Goal: Task Accomplishment & Management: Manage account settings

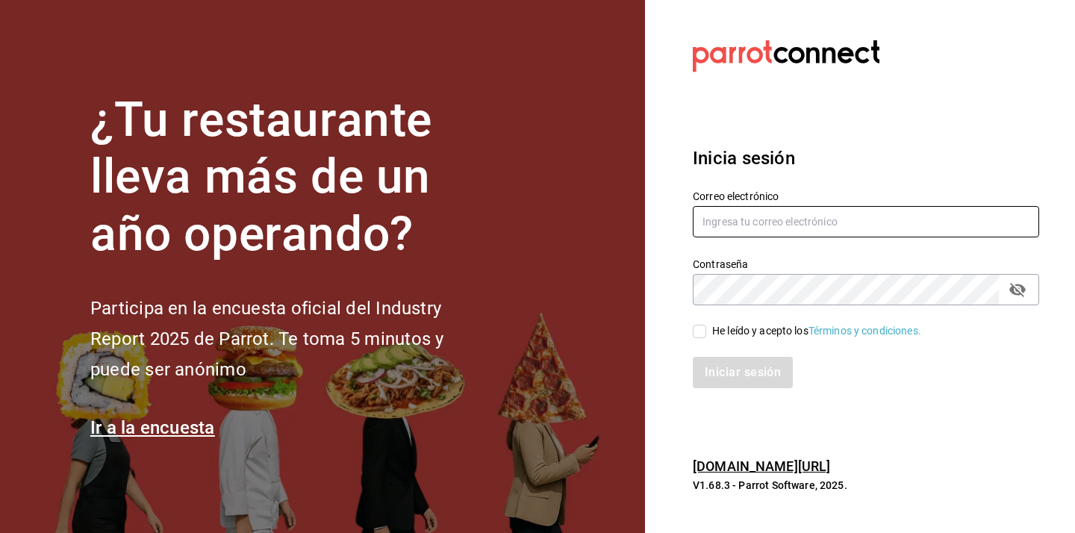
type input "[EMAIL_ADDRESS][DOMAIN_NAME]"
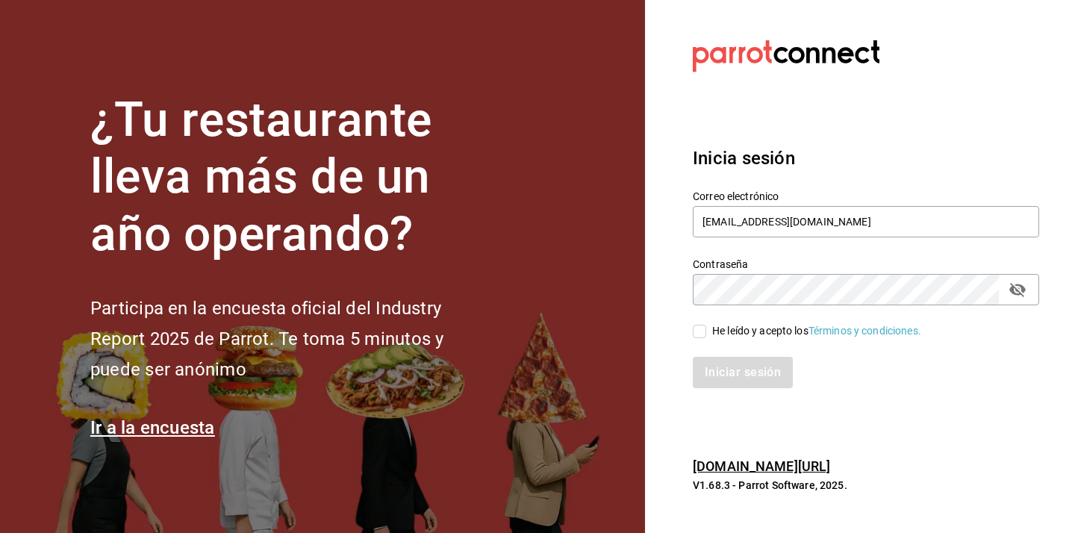
click at [702, 328] on input "He leído y acepto los Términos y condiciones." at bounding box center [699, 331] width 13 height 13
checkbox input "true"
click at [1022, 291] on icon "passwordField" at bounding box center [1017, 290] width 16 height 14
click at [739, 371] on button "Iniciar sesión" at bounding box center [744, 372] width 102 height 31
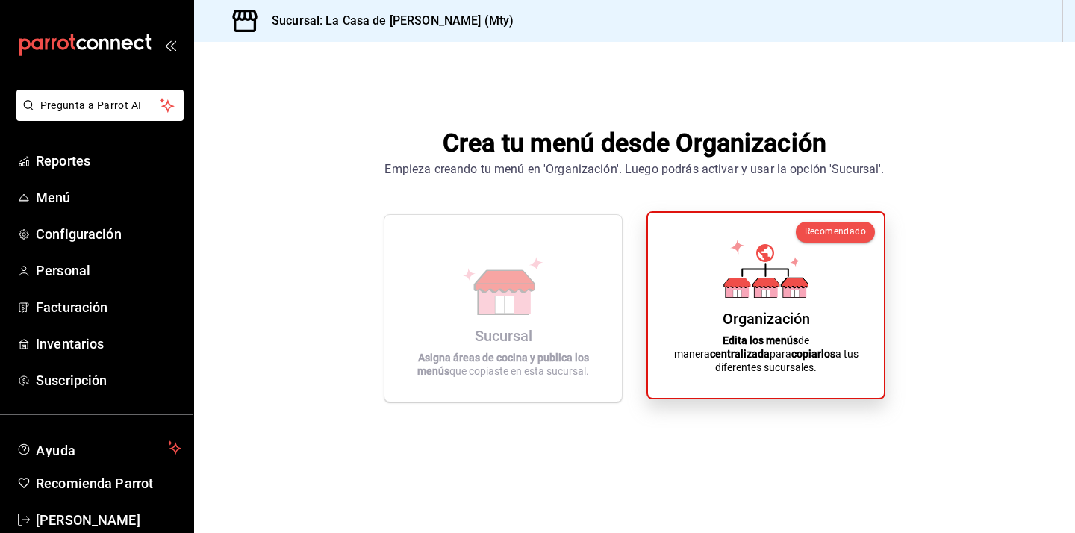
click at [706, 318] on div "Organización Edita los menús de manera centralizada para copiarlos a tus difere…" at bounding box center [766, 305] width 200 height 161
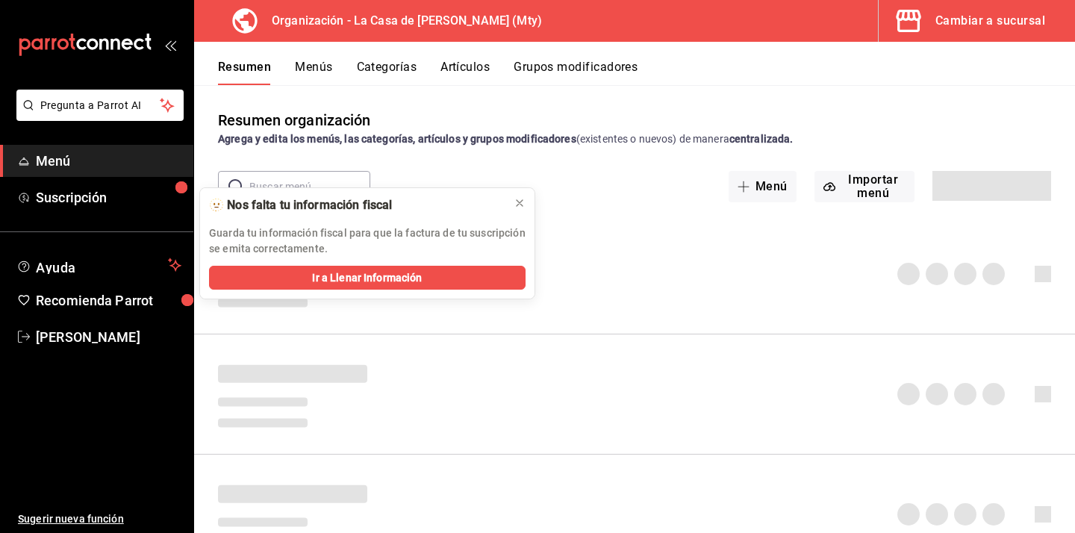
click at [518, 202] on div "Resumen organización Agrega y edita los menús, las categorías, artículos y grup…" at bounding box center [634, 320] width 881 height 423
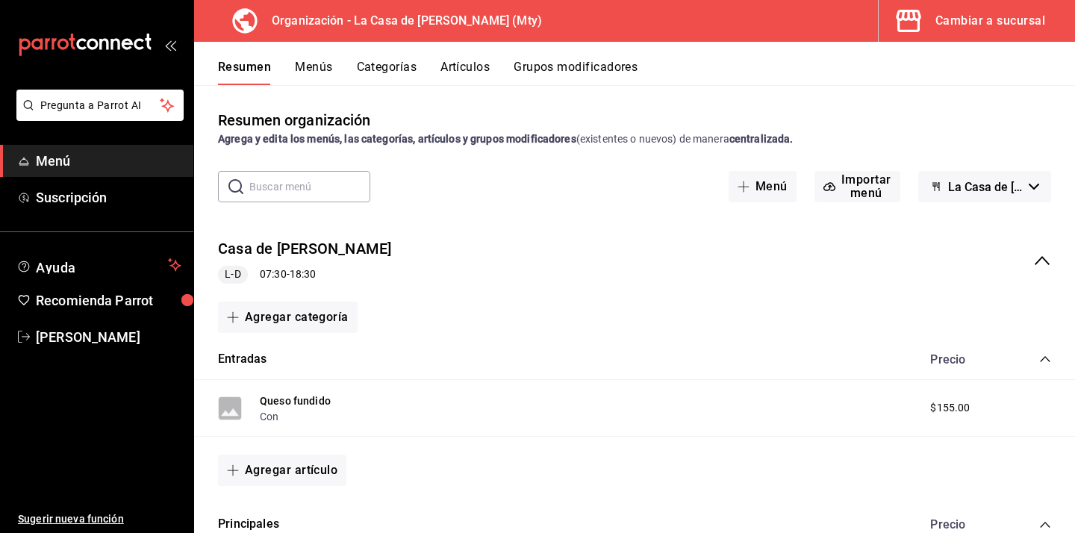
click at [1050, 262] on icon "collapse-menu-row" at bounding box center [1042, 261] width 18 height 18
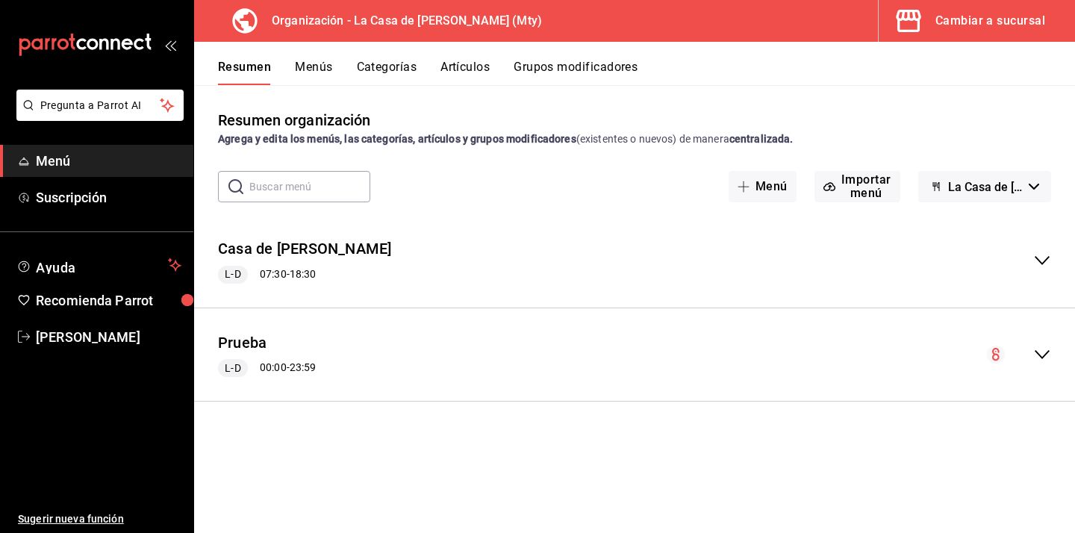
click at [1041, 264] on icon "collapse-menu-row" at bounding box center [1042, 260] width 15 height 9
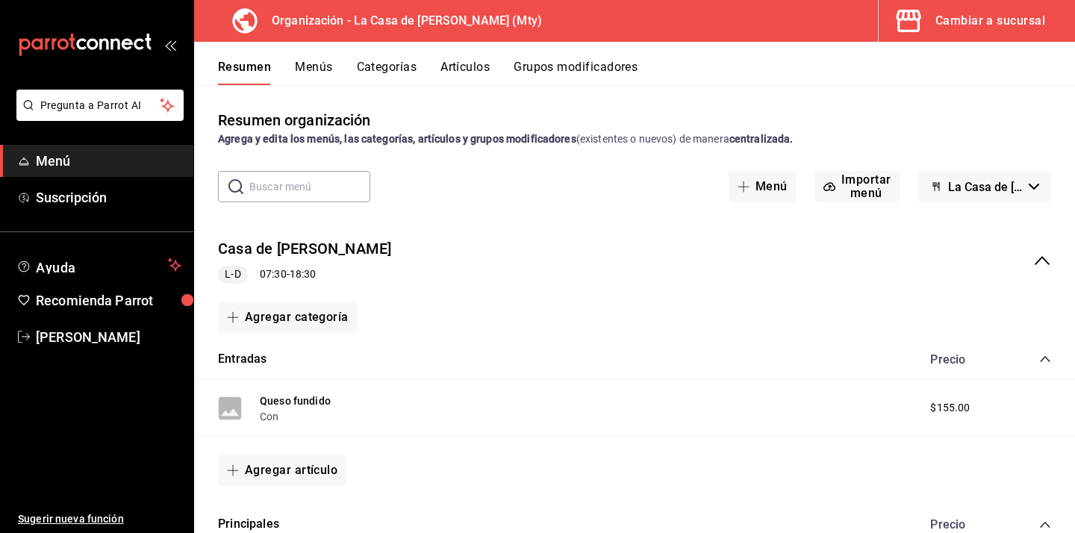
click at [308, 64] on button "Menús" at bounding box center [313, 72] width 37 height 25
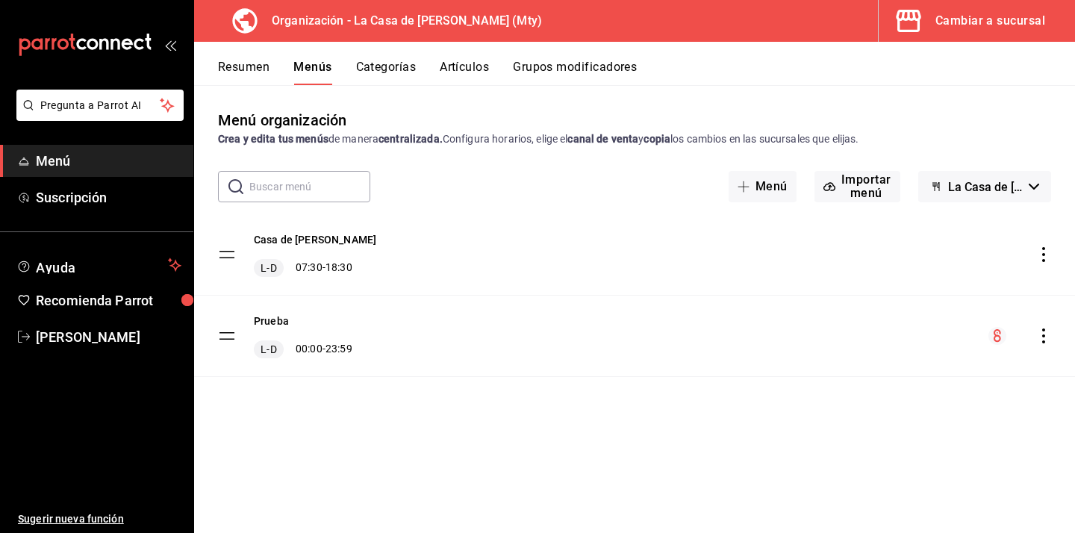
click at [170, 44] on icon "open_drawer_menu" at bounding box center [170, 45] width 12 height 12
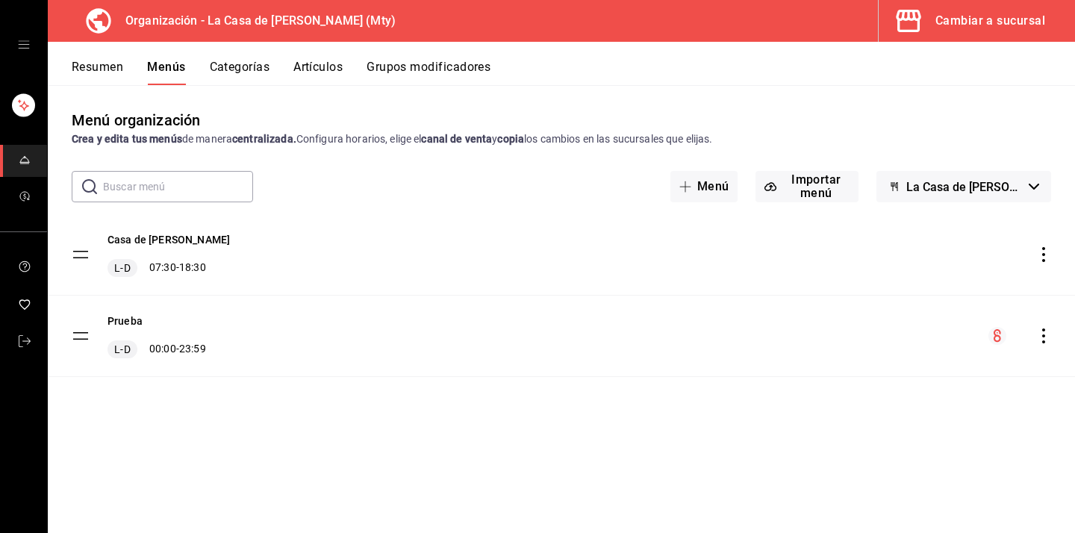
click at [29, 51] on div "mailbox folders" at bounding box center [23, 45] width 47 height 90
click at [25, 44] on icon "open drawer" at bounding box center [23, 44] width 11 height 7
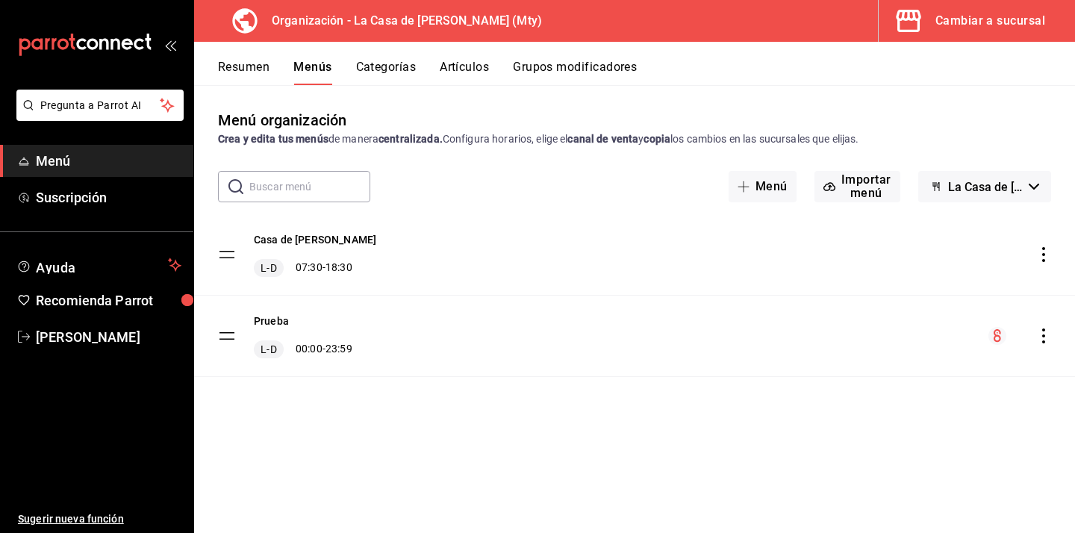
click at [988, 184] on span "La Casa de [PERSON_NAME]" at bounding box center [985, 187] width 75 height 14
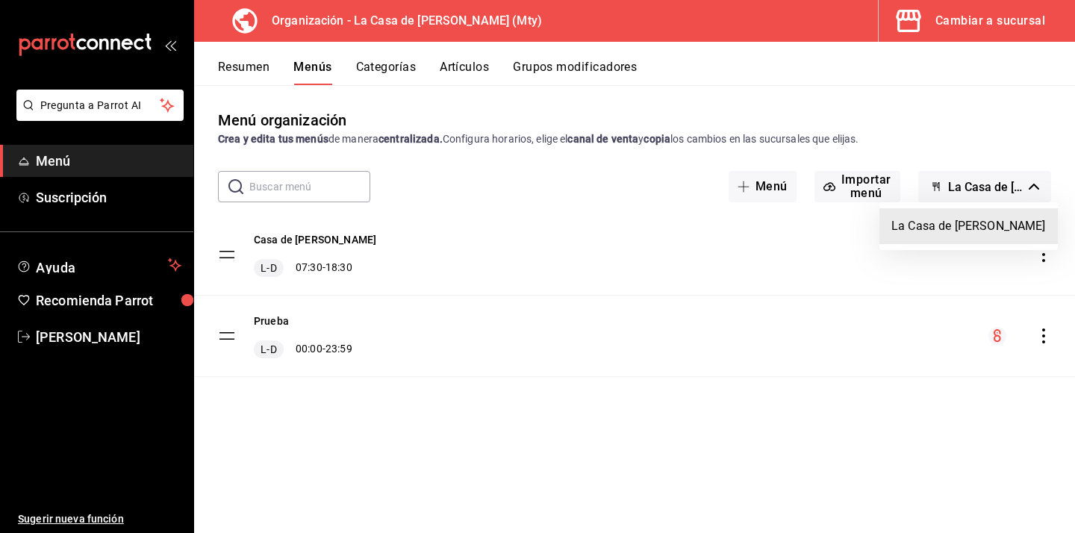
click at [950, 235] on li "La Casa de [PERSON_NAME]" at bounding box center [968, 226] width 178 height 36
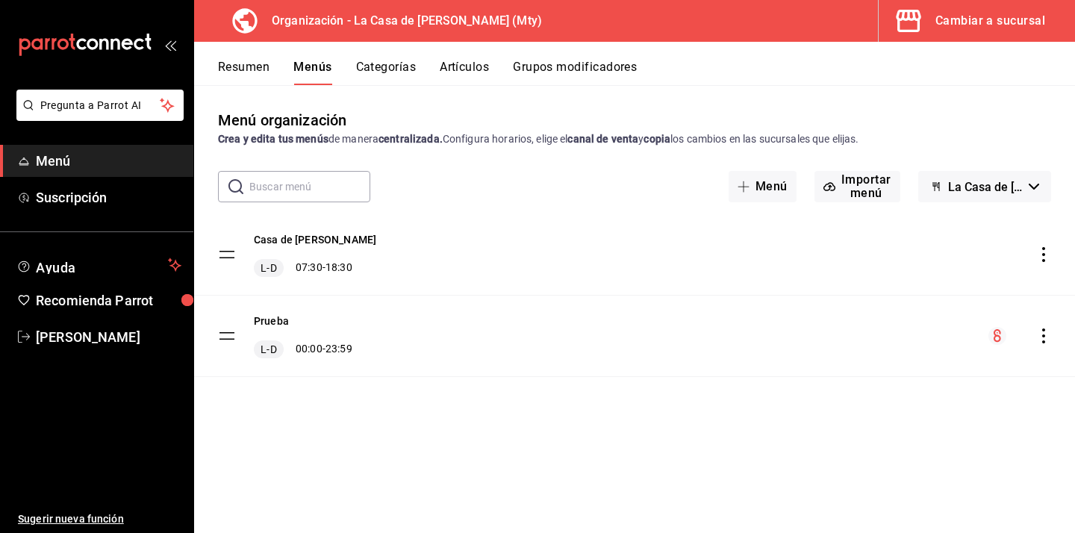
click at [359, 261] on div "Casa de [PERSON_NAME] 07:30 - 18:30" at bounding box center [634, 254] width 881 height 81
click at [281, 240] on button "Casa de [PERSON_NAME]" at bounding box center [315, 239] width 122 height 15
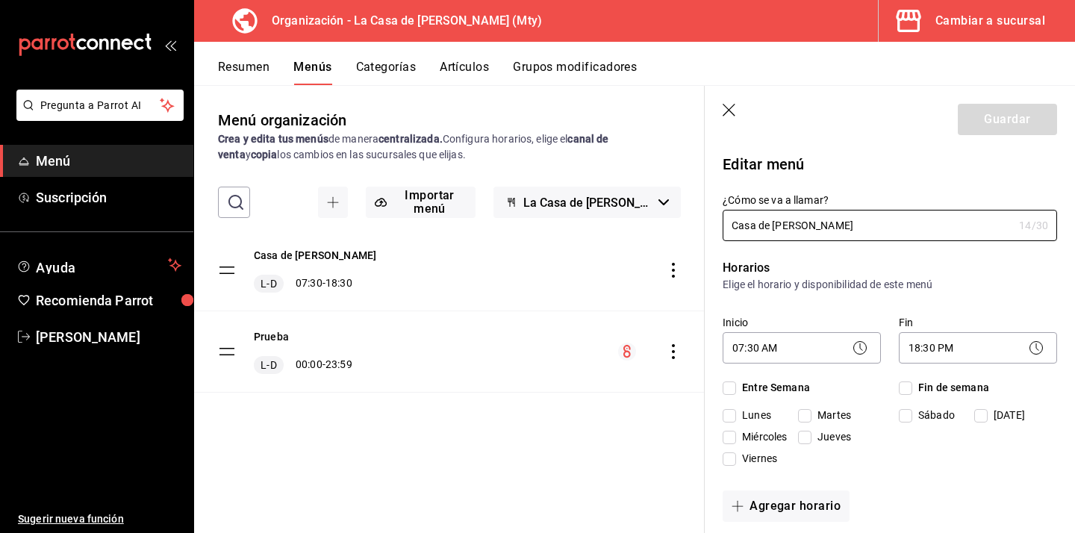
checkbox input "true"
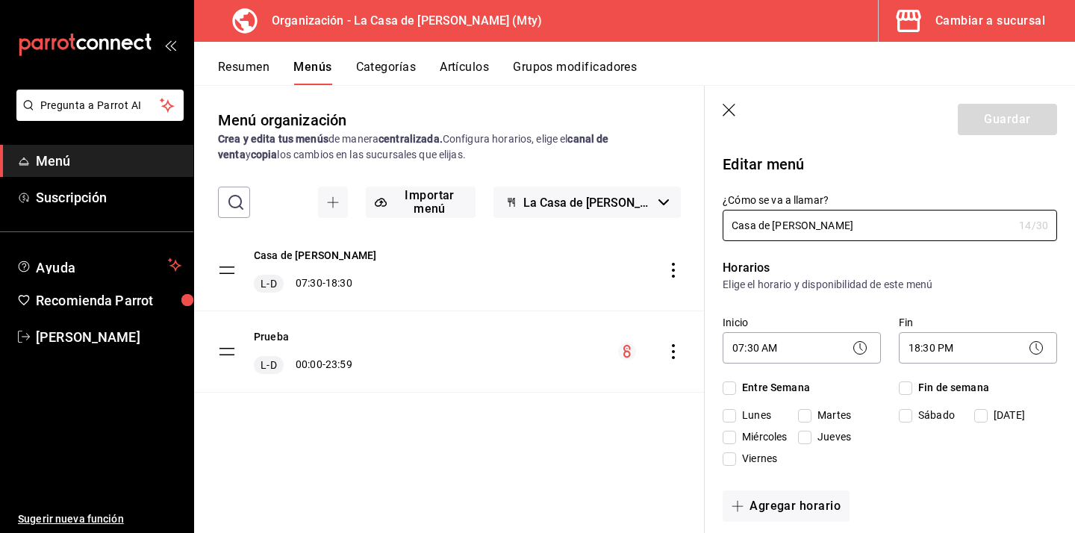
checkbox input "true"
click at [396, 72] on button "Categorías" at bounding box center [386, 72] width 60 height 25
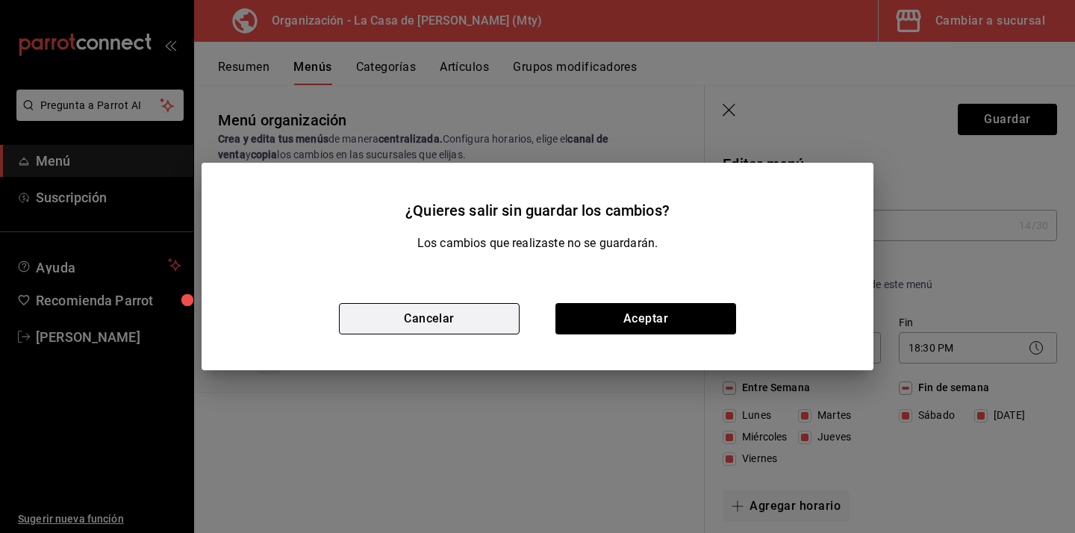
click at [476, 331] on button "Cancelar" at bounding box center [429, 318] width 181 height 31
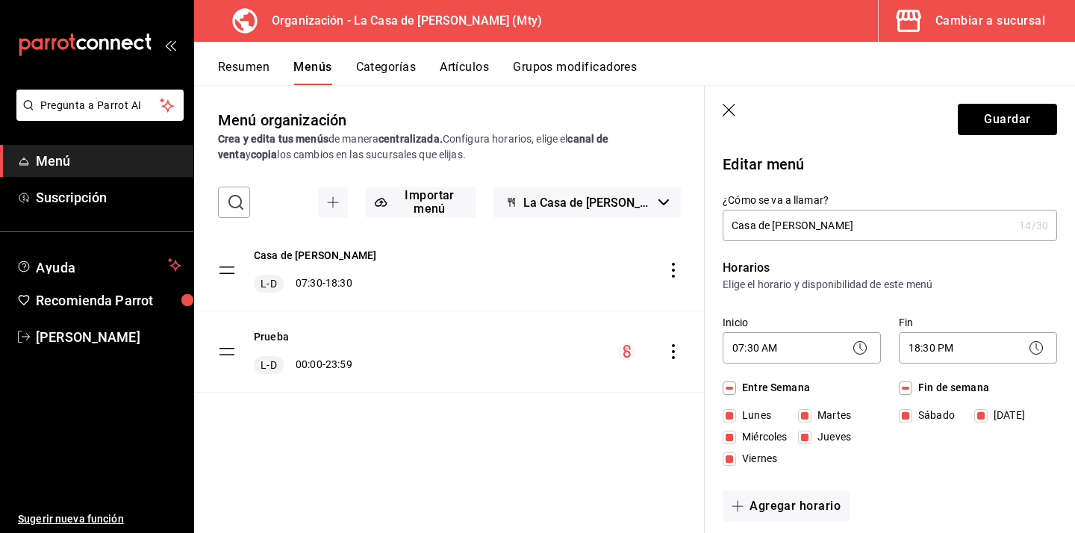
click at [1039, 102] on header "Guardar" at bounding box center [890, 116] width 370 height 61
click at [1022, 113] on button "Guardar" at bounding box center [1007, 119] width 99 height 31
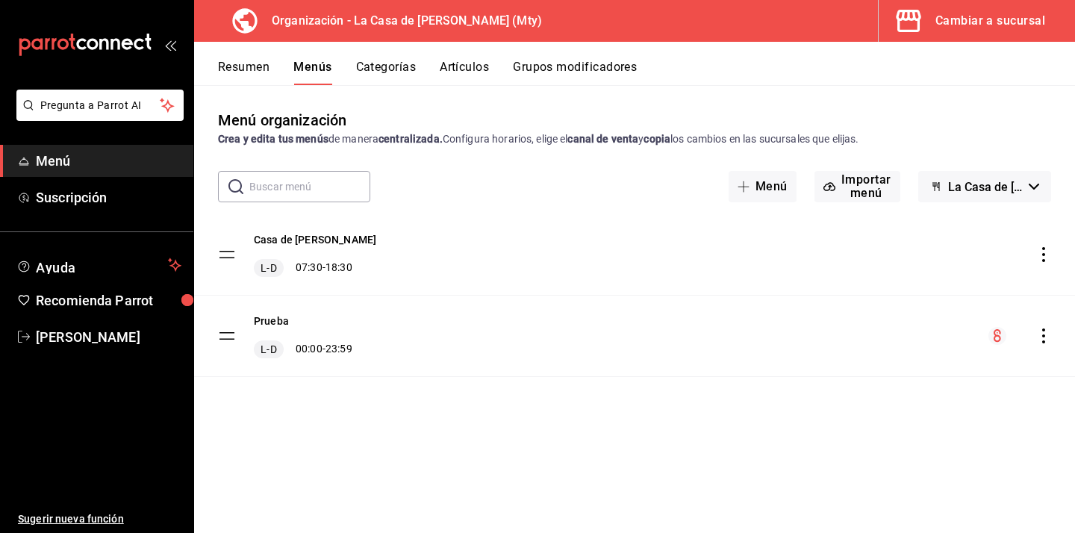
click at [387, 78] on button "Categorías" at bounding box center [386, 72] width 60 height 25
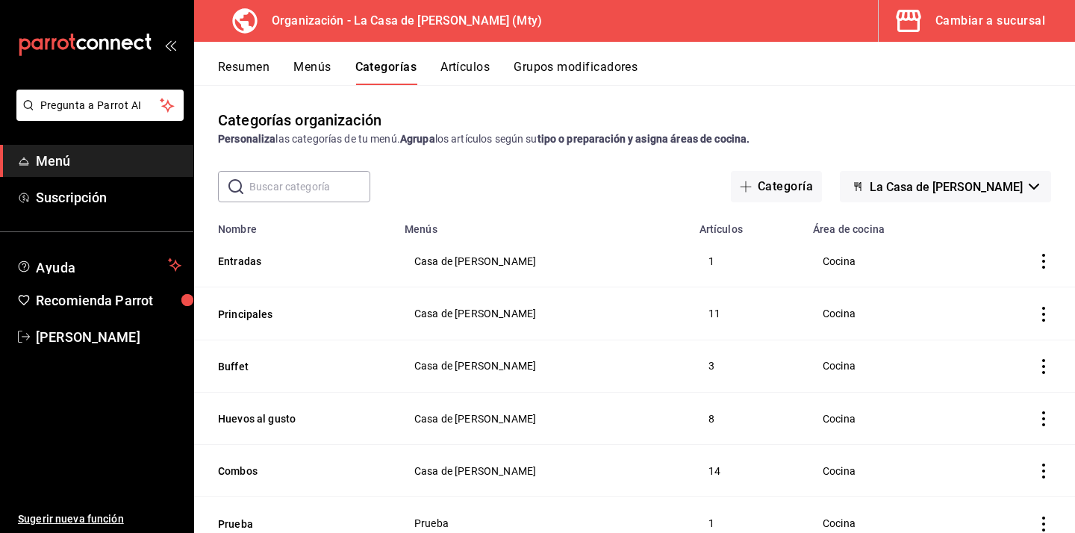
click at [470, 71] on button "Artículos" at bounding box center [464, 72] width 49 height 25
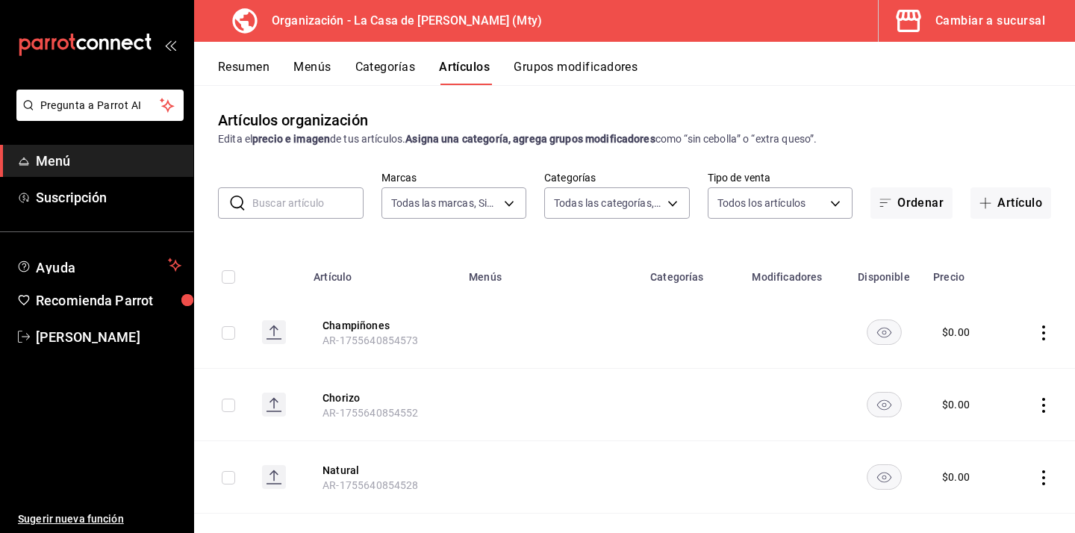
type input "a3684772-da2a-4e98-bff2-0fed7e2a3e3a"
type input "71ed1d4f-328b-4447-b239-5a65db7d197d,b467aa98-5204-49a6-ad4a-cc23f9887ed3,b7855…"
click at [585, 70] on button "Grupos modificadores" at bounding box center [576, 72] width 124 height 25
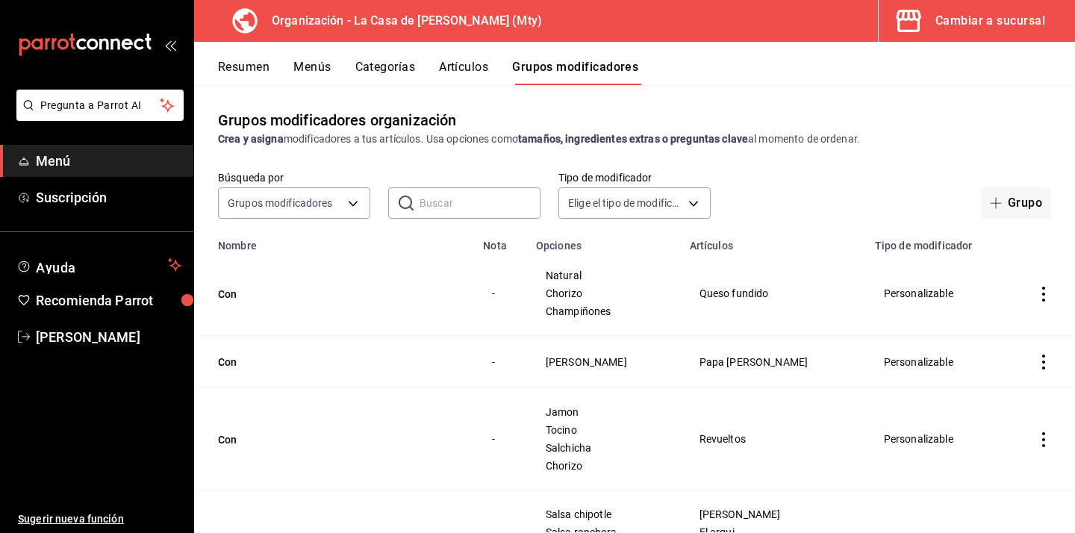
click at [468, 64] on button "Artículos" at bounding box center [463, 72] width 49 height 25
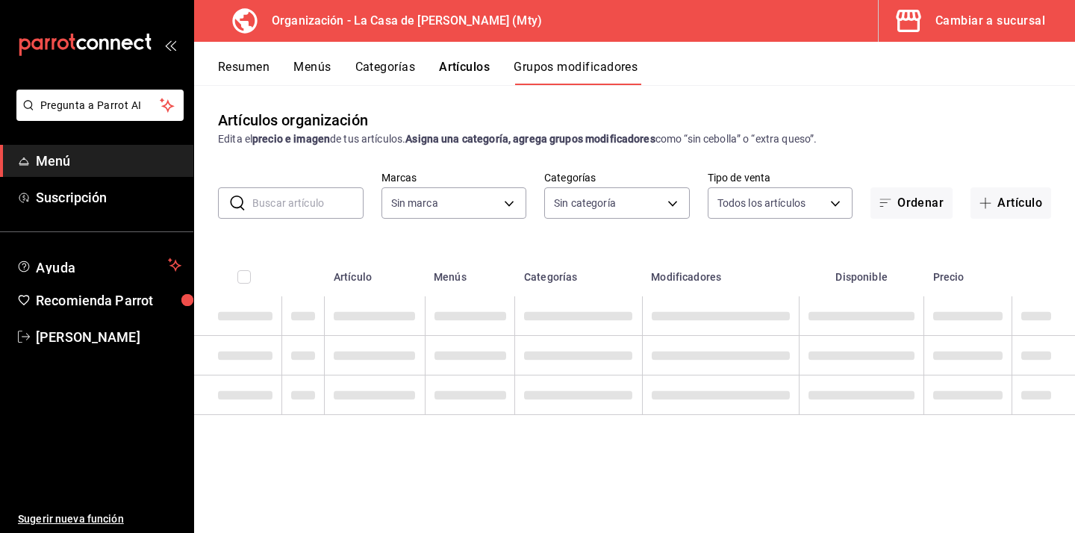
type input "a3684772-da2a-4e98-bff2-0fed7e2a3e3a"
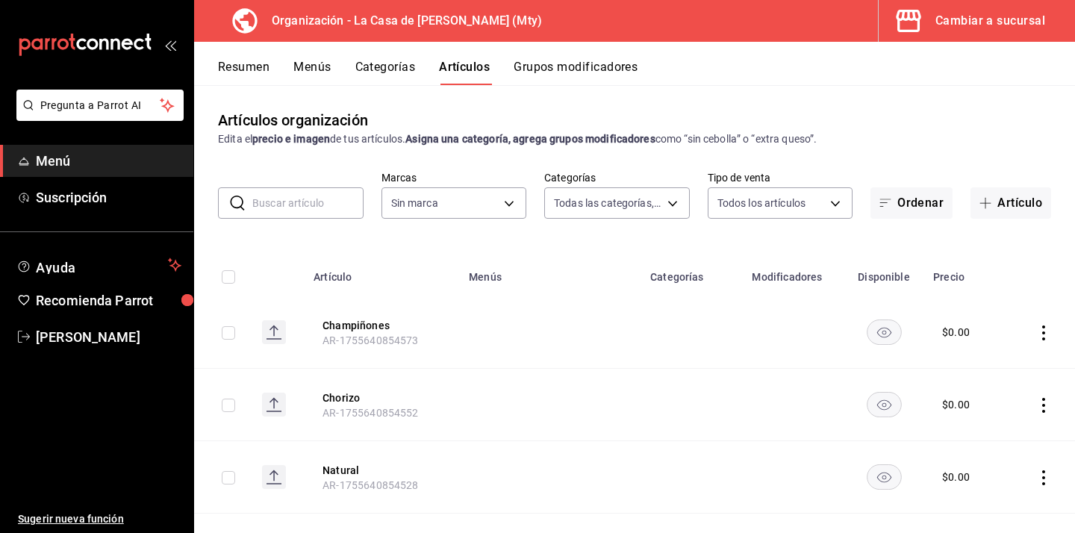
type input "71ed1d4f-328b-4447-b239-5a65db7d197d,b467aa98-5204-49a6-ad4a-cc23f9887ed3,b7855…"
type input "a3684772-da2a-4e98-bff2-0fed7e2a3e3a"
click at [396, 60] on button "Categorías" at bounding box center [385, 72] width 60 height 25
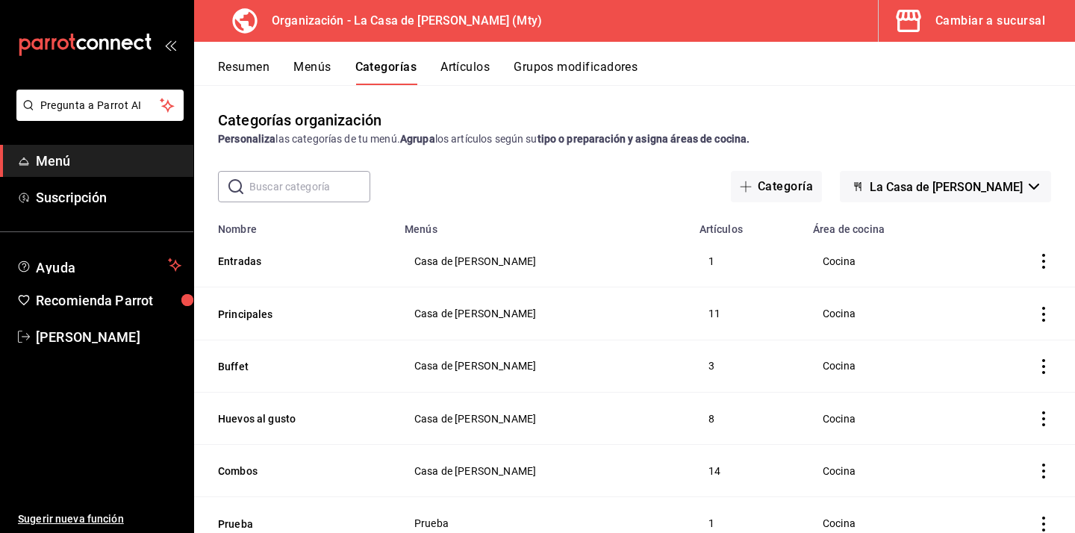
scroll to position [53, 0]
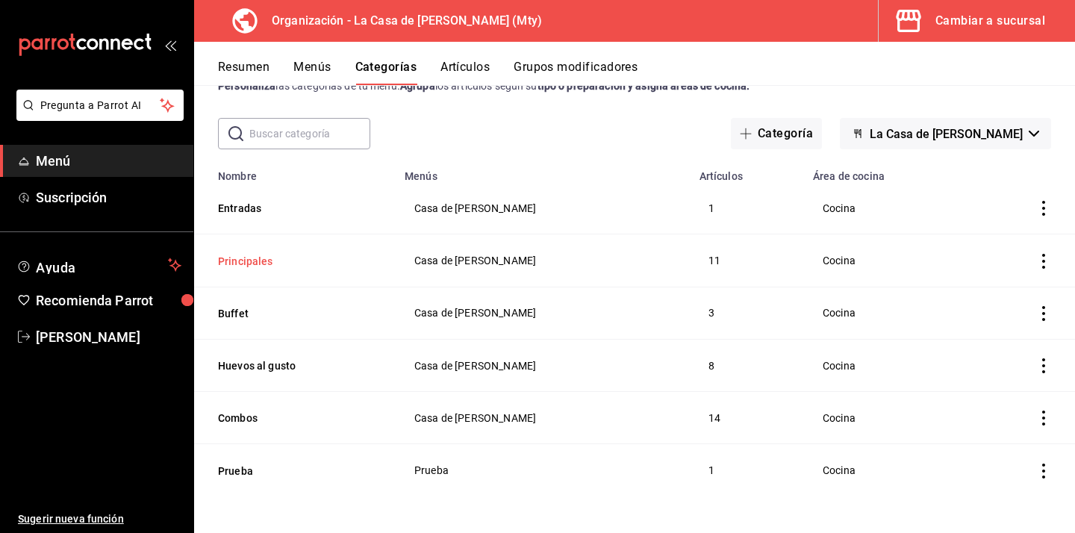
click at [264, 264] on button "Principales" at bounding box center [292, 261] width 149 height 15
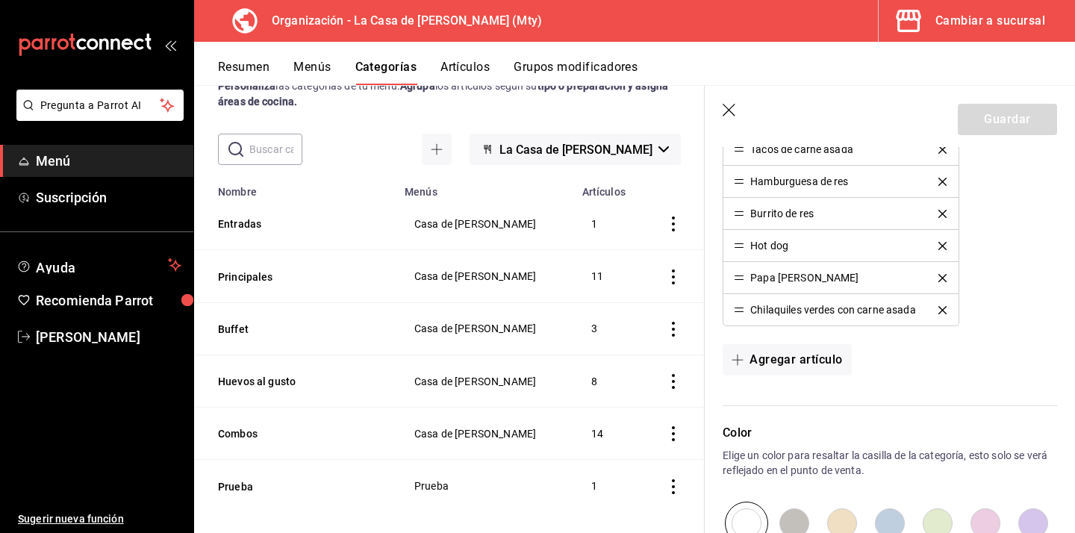
scroll to position [620, 0]
click at [811, 352] on button "Agregar artículo" at bounding box center [787, 358] width 128 height 31
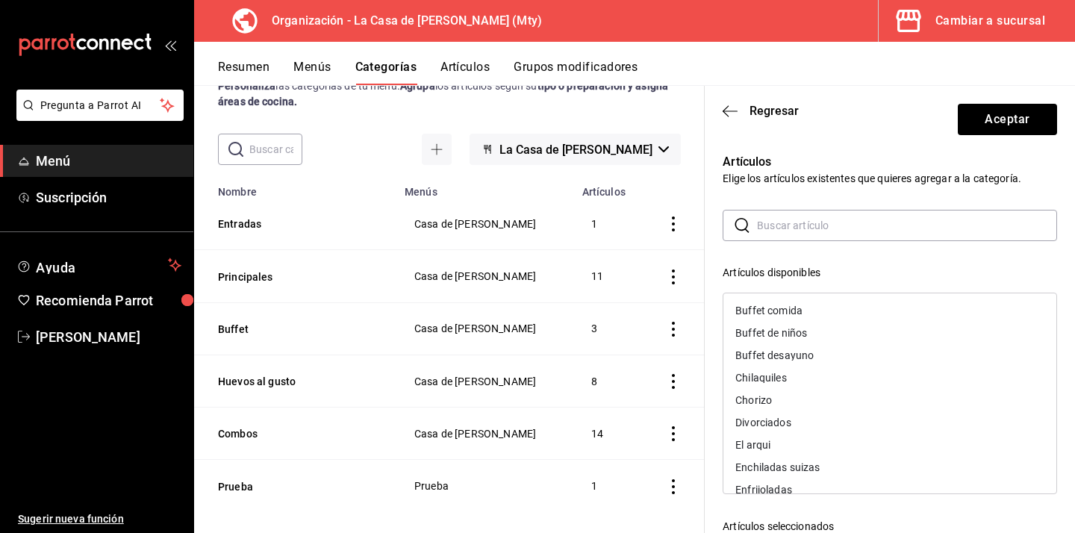
click at [797, 228] on input "text" at bounding box center [907, 226] width 300 height 30
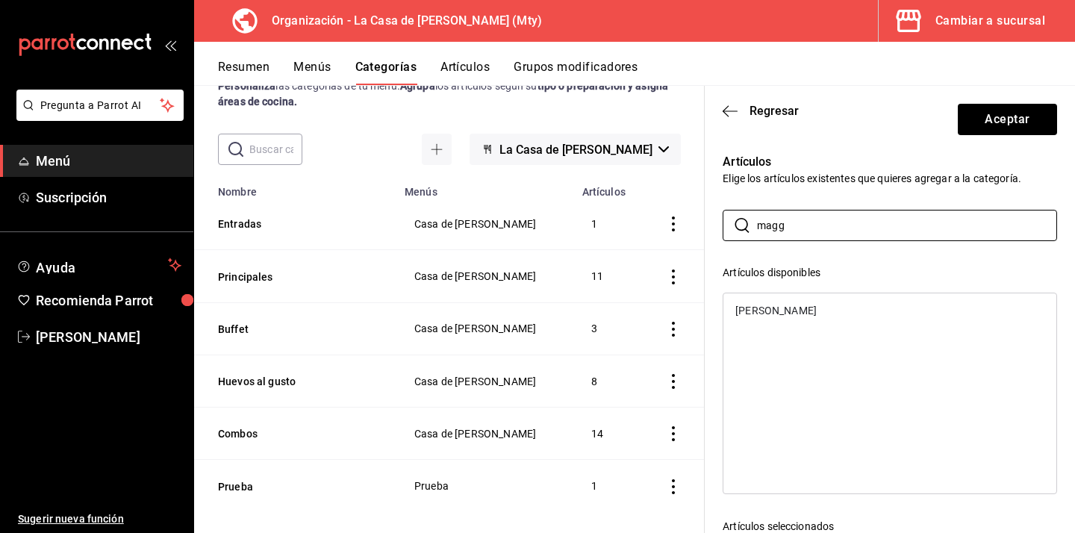
type input "magg"
click at [757, 314] on div "[PERSON_NAME]" at bounding box center [775, 310] width 81 height 10
click at [1008, 112] on button "Aceptar" at bounding box center [1007, 119] width 99 height 31
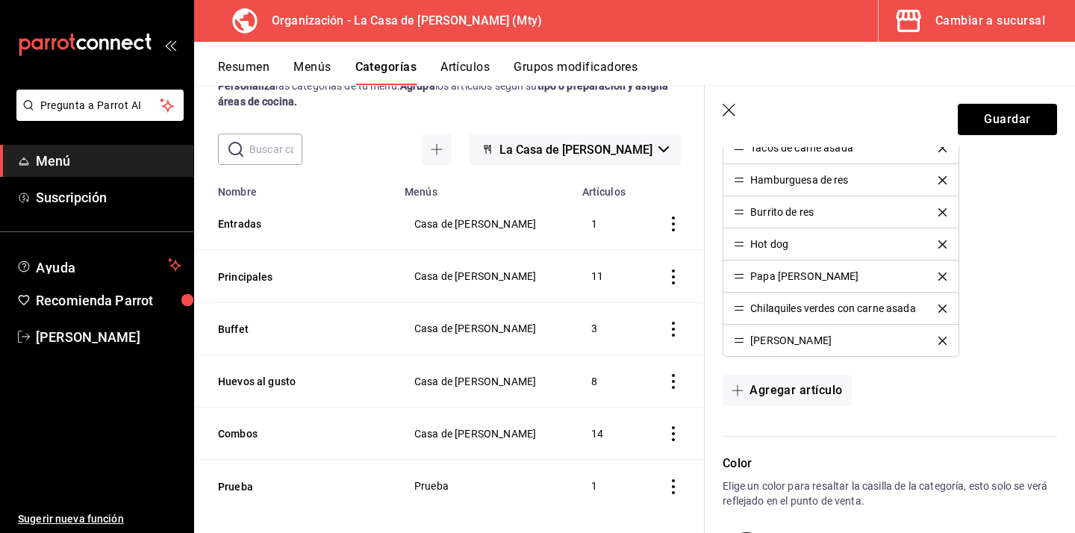
scroll to position [69, 0]
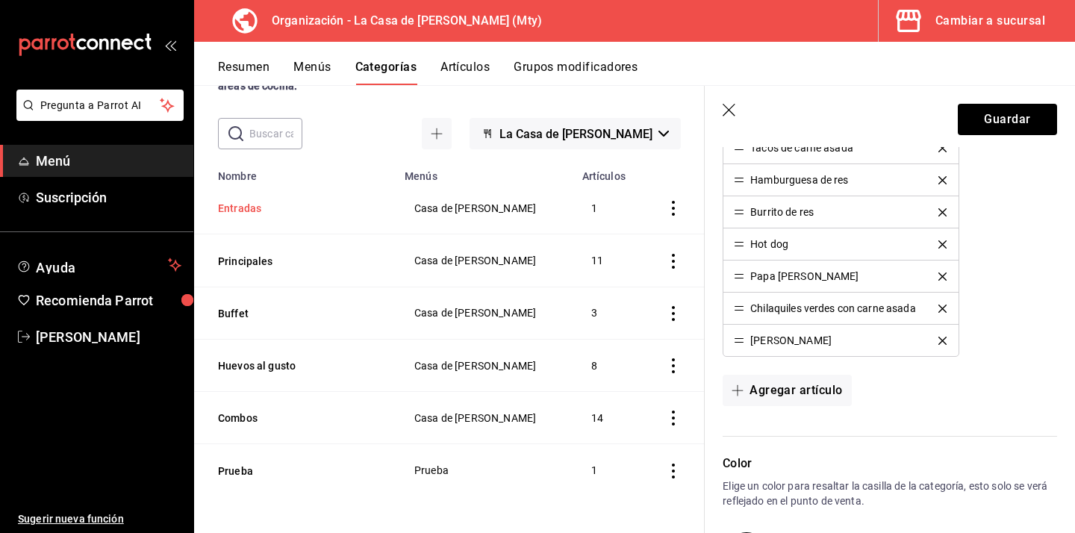
click at [256, 211] on button "Entradas" at bounding box center [292, 208] width 149 height 15
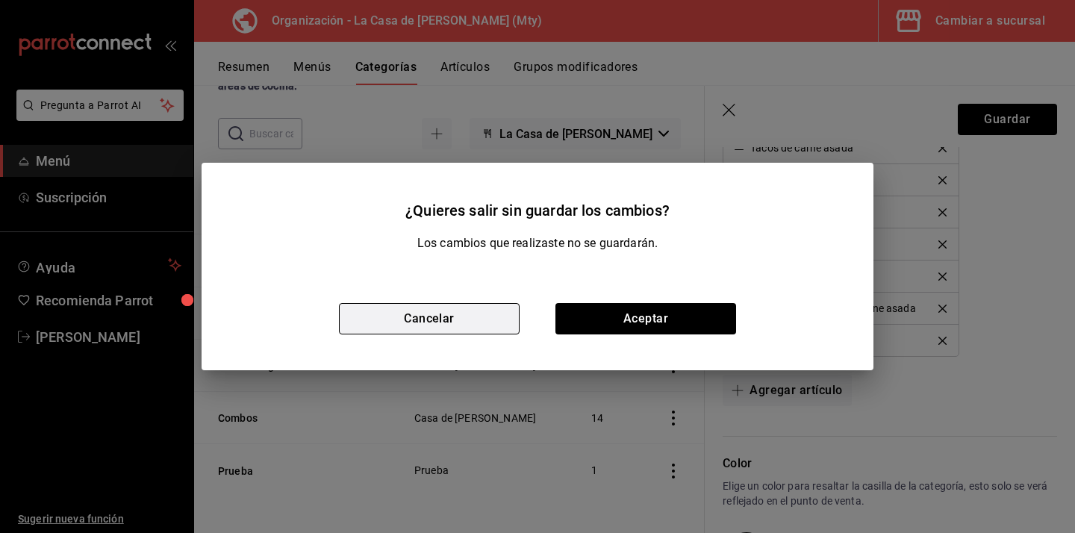
click at [464, 315] on button "Cancelar" at bounding box center [429, 318] width 181 height 31
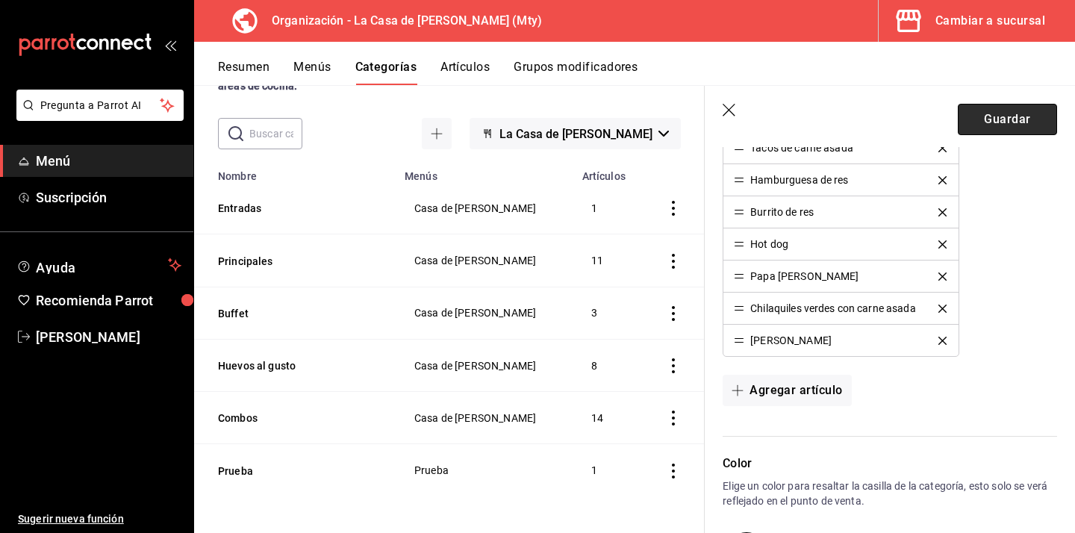
click at [1026, 121] on button "Guardar" at bounding box center [1007, 119] width 99 height 31
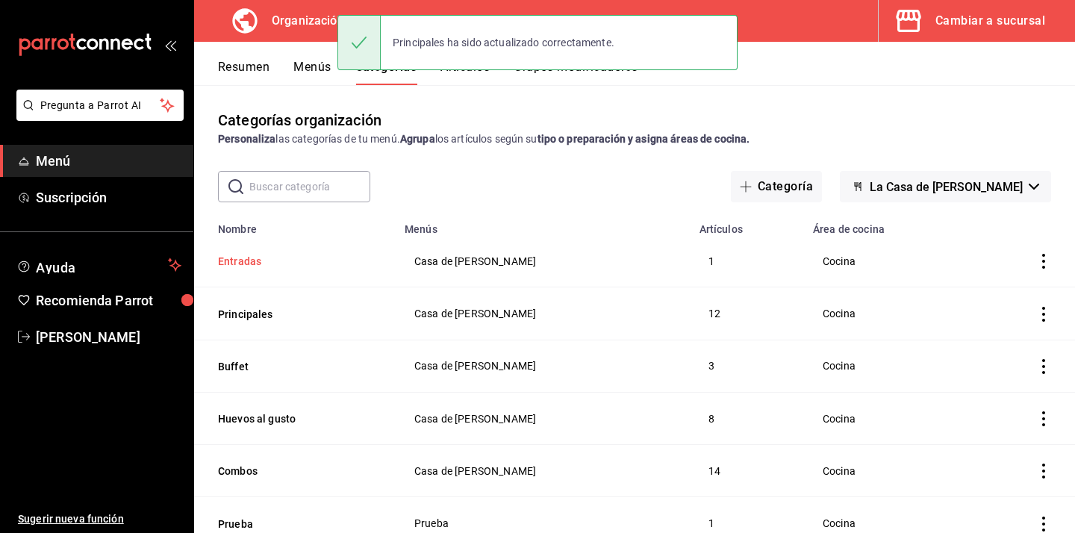
click at [238, 263] on button "Entradas" at bounding box center [292, 261] width 149 height 15
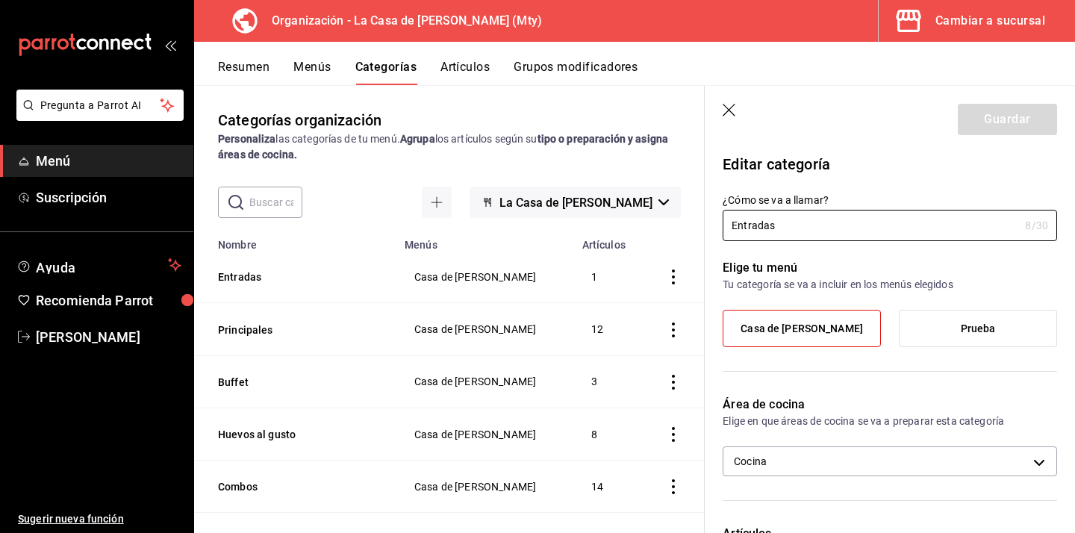
click at [468, 72] on button "Artículos" at bounding box center [464, 72] width 49 height 25
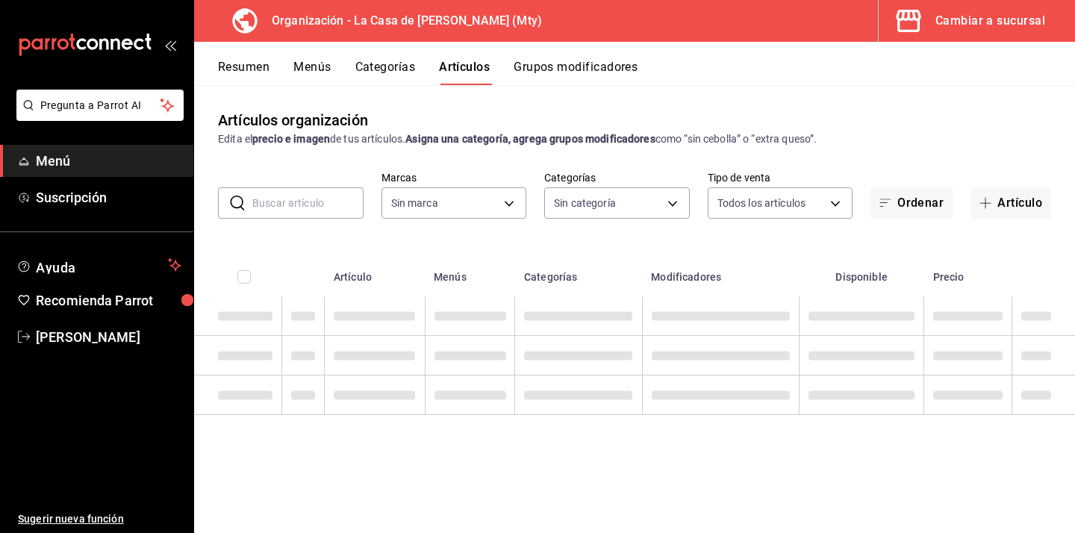
type input "a3684772-da2a-4e98-bff2-0fed7e2a3e3a"
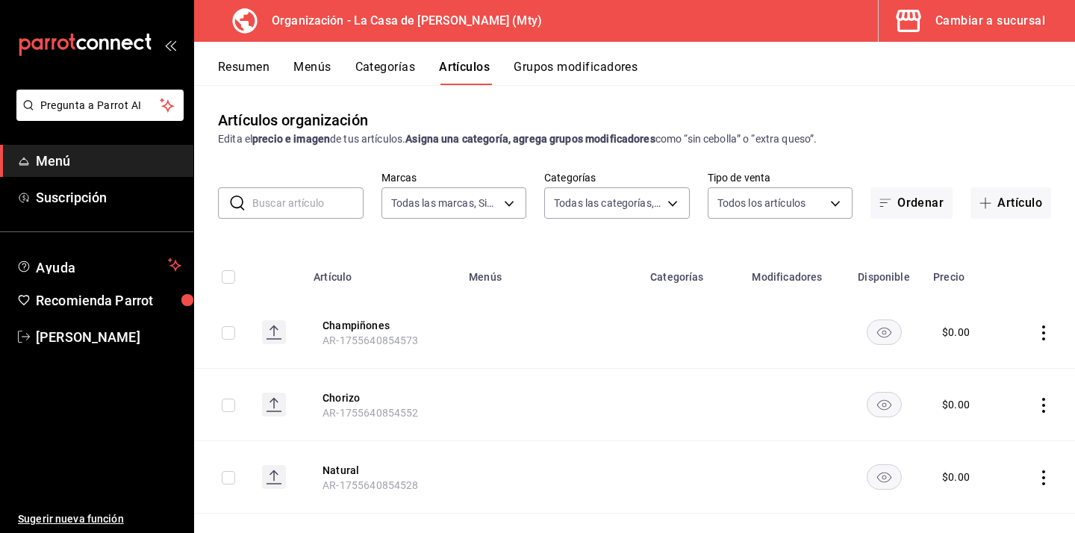
type input "71ed1d4f-328b-4447-b239-5a65db7d197d,b467aa98-5204-49a6-ad4a-cc23f9887ed3,b7855…"
click at [325, 208] on input "text" at bounding box center [307, 203] width 111 height 30
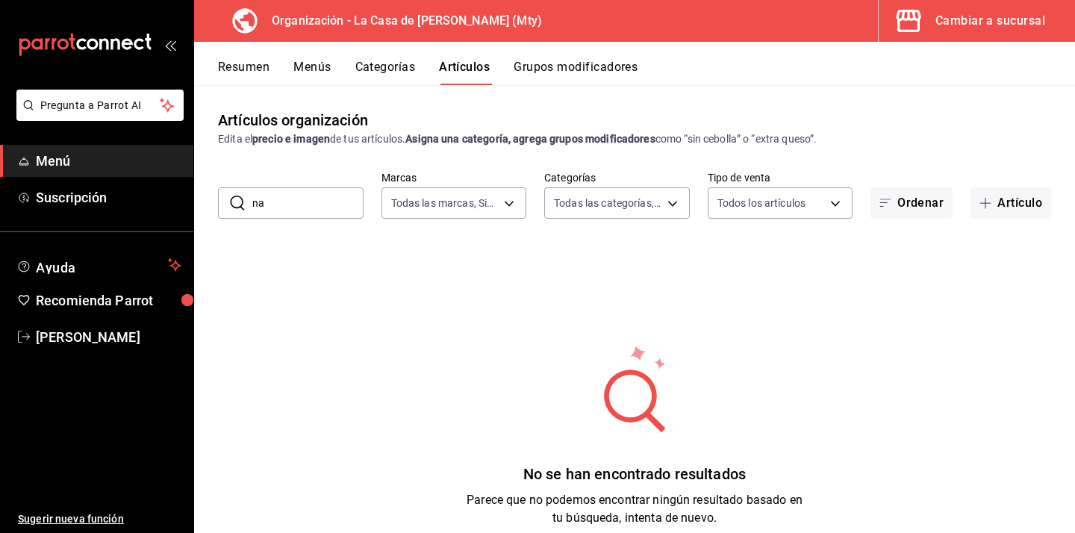
type input "n"
type input "nachos"
drag, startPoint x: 283, startPoint y: 198, endPoint x: 209, endPoint y: 195, distance: 74.0
click at [209, 195] on div "​ nachos ​ Marcas Todas las marcas, Sin marca a3684772-da2a-4e98-bff2-0fed7e2a3…" at bounding box center [634, 195] width 881 height 48
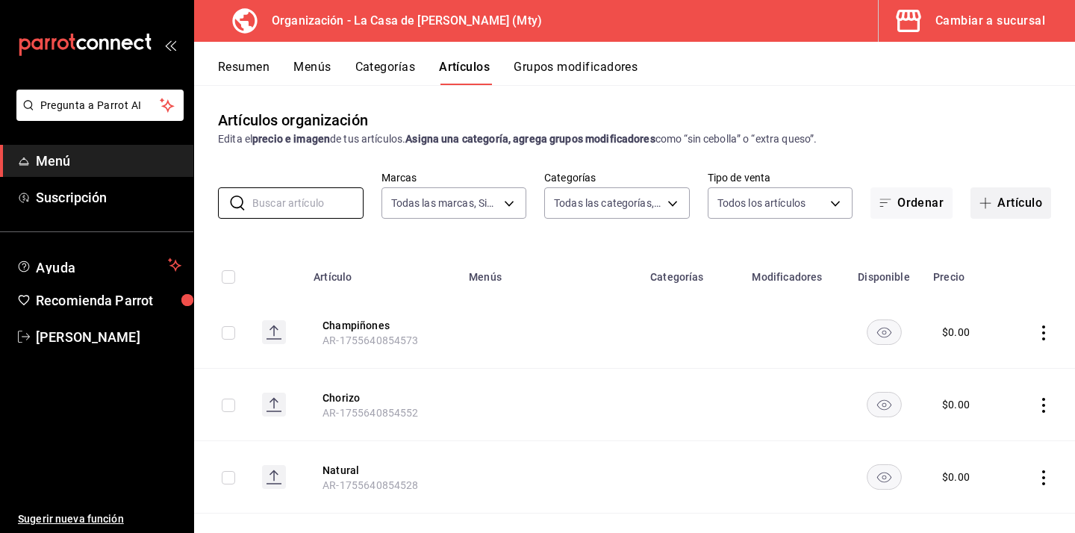
click at [1026, 205] on button "Artículo" at bounding box center [1010, 202] width 81 height 31
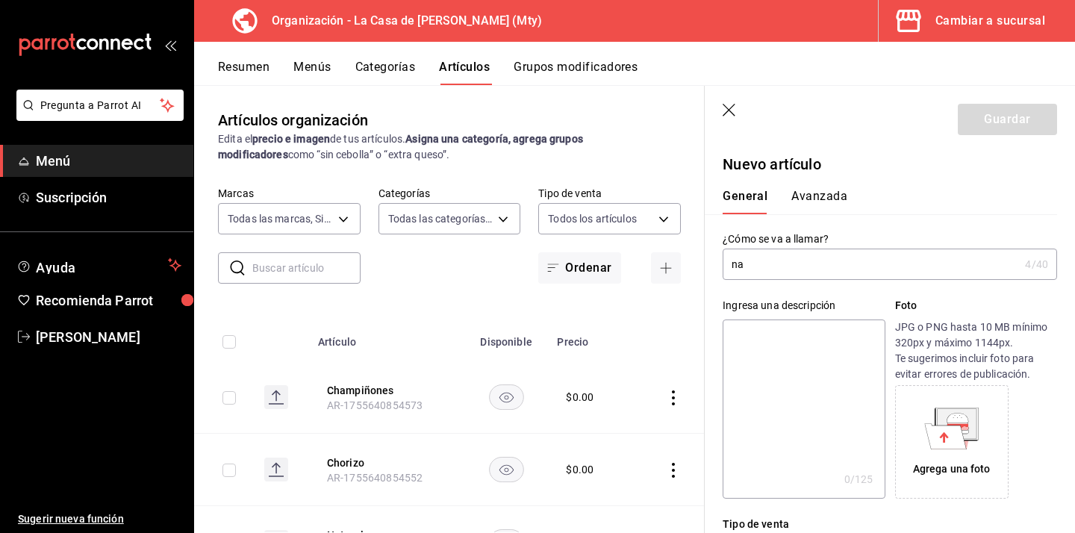
type input "n"
type input "Nachos con carne"
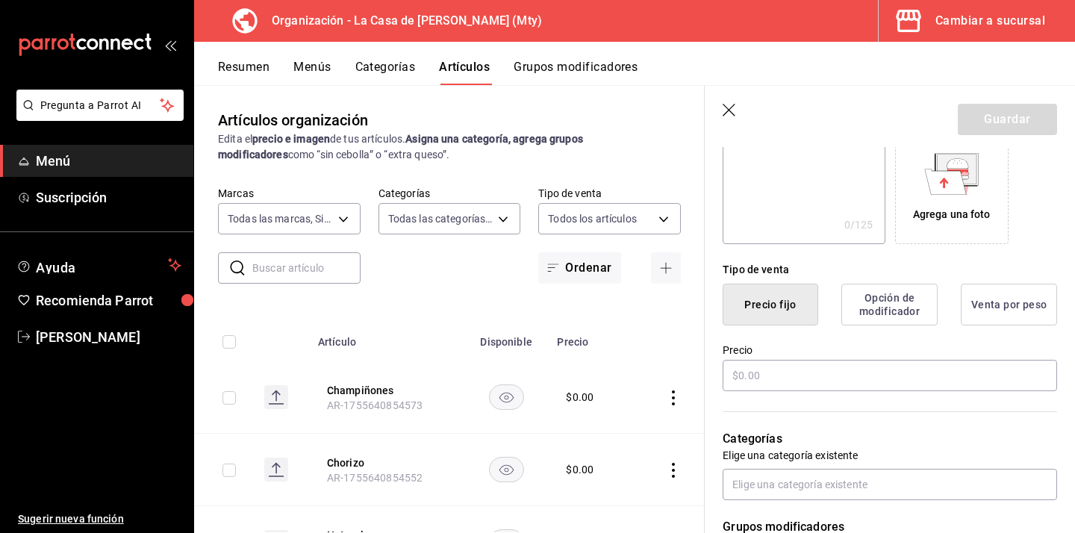
scroll to position [261, 0]
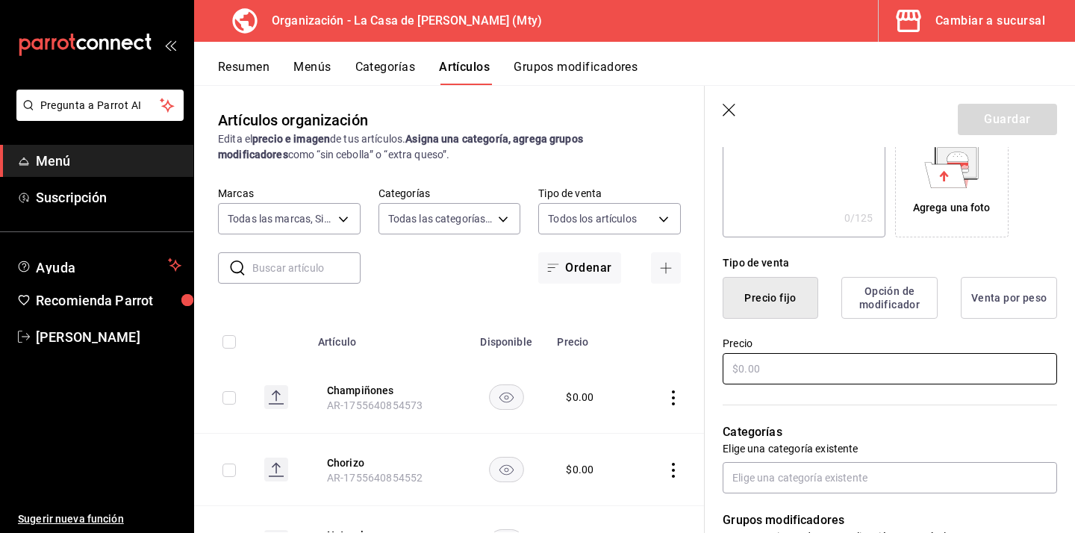
click at [822, 378] on input "text" at bounding box center [890, 368] width 334 height 31
type input "$180.00"
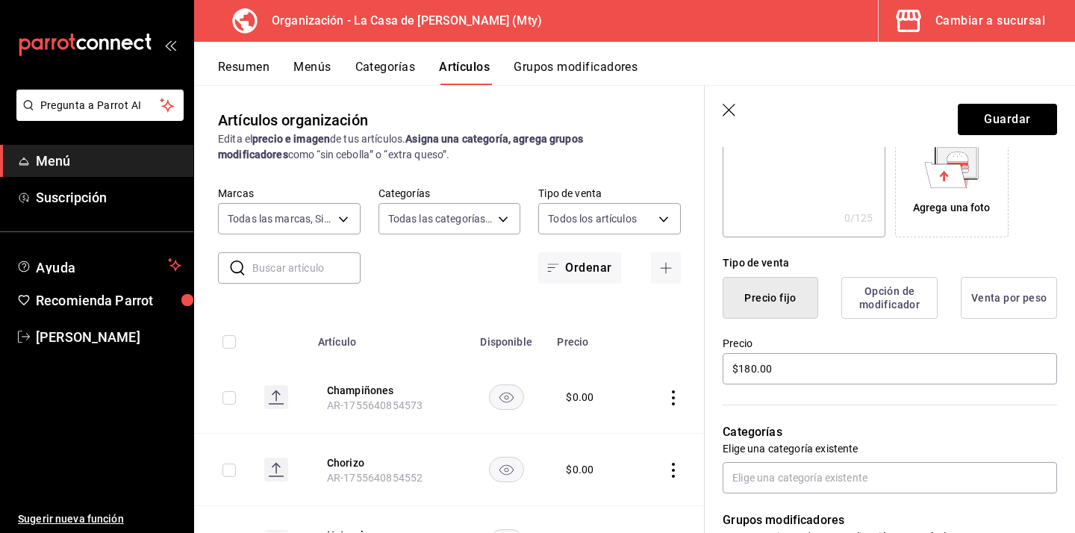
click at [950, 431] on p "Categorías" at bounding box center [890, 432] width 334 height 18
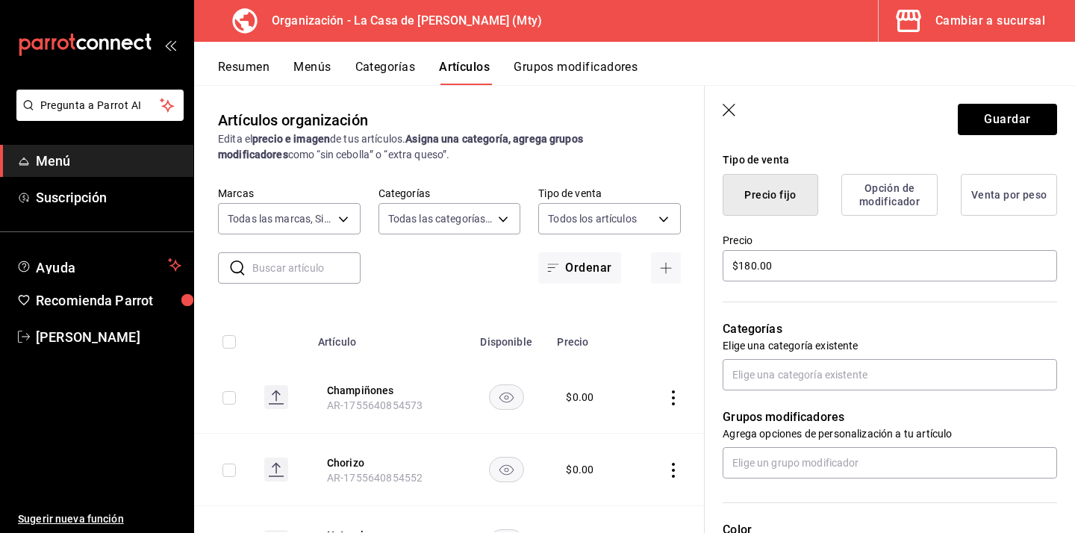
scroll to position [366, 0]
click at [867, 389] on div "Grupos modificadores Agrega opciones de personalización a tu artículo" at bounding box center [881, 433] width 352 height 88
click at [864, 363] on input "text" at bounding box center [890, 373] width 334 height 31
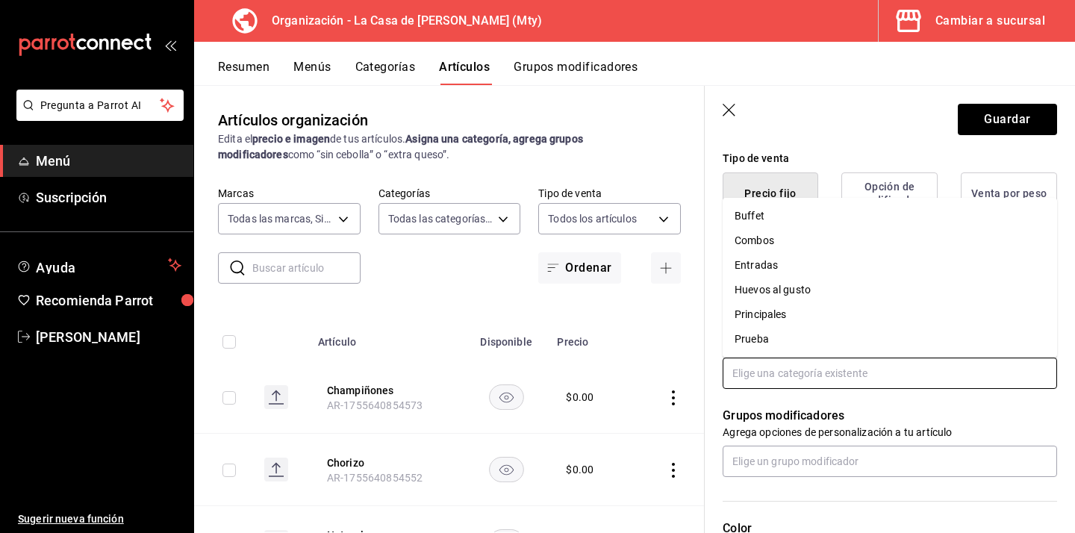
click at [826, 270] on li "Entradas" at bounding box center [890, 265] width 334 height 25
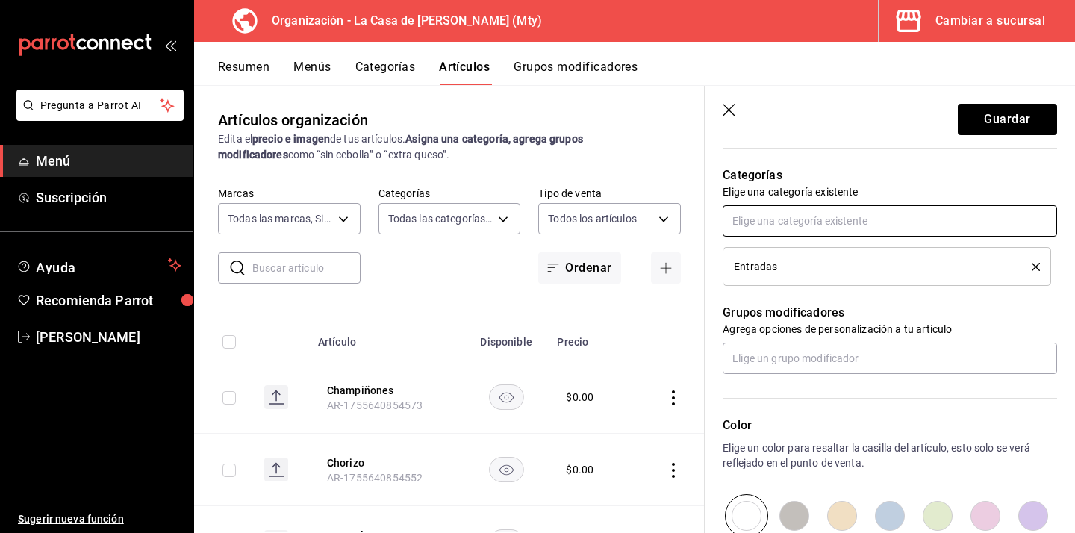
scroll to position [520, 0]
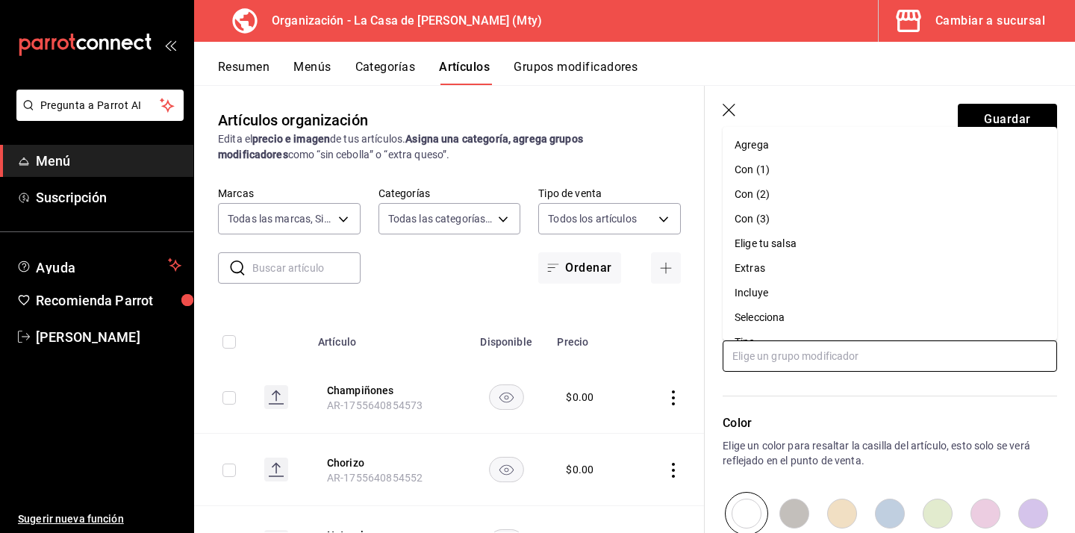
click at [891, 352] on input "text" at bounding box center [890, 355] width 334 height 31
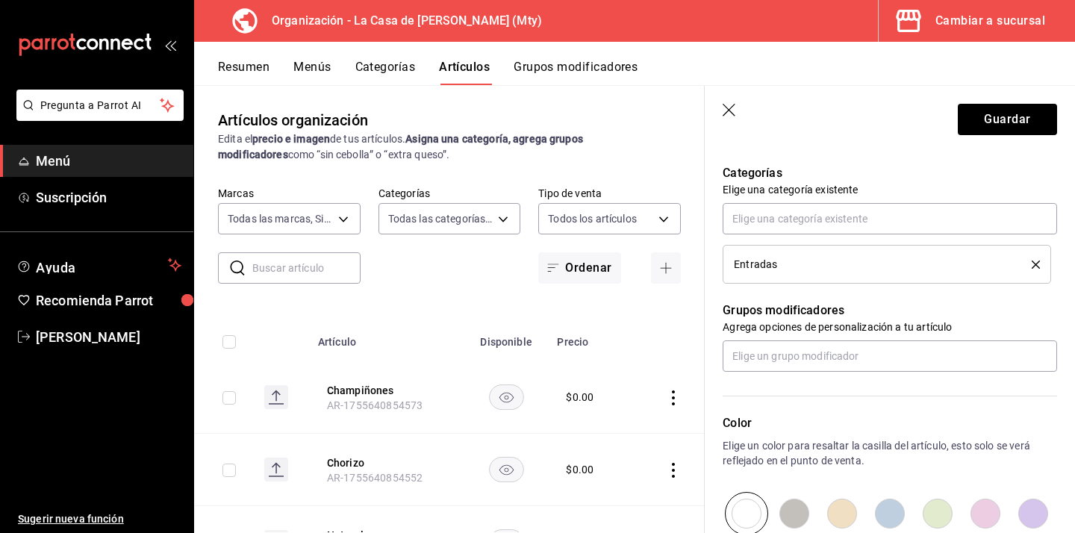
click at [984, 396] on div "Color Elige un color para resaltar la casilla del artículo, esto solo se verá r…" at bounding box center [881, 453] width 352 height 163
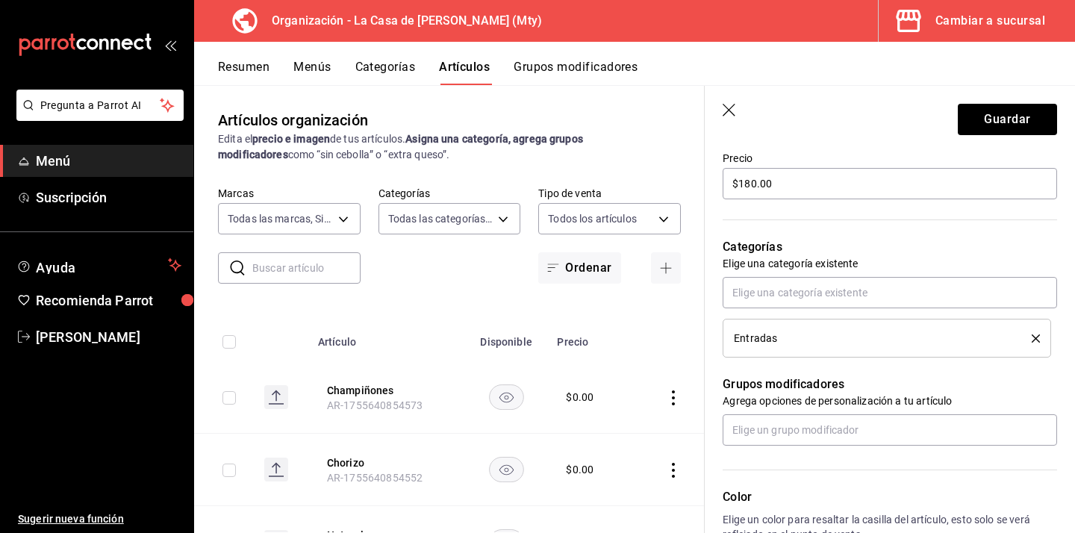
scroll to position [464, 0]
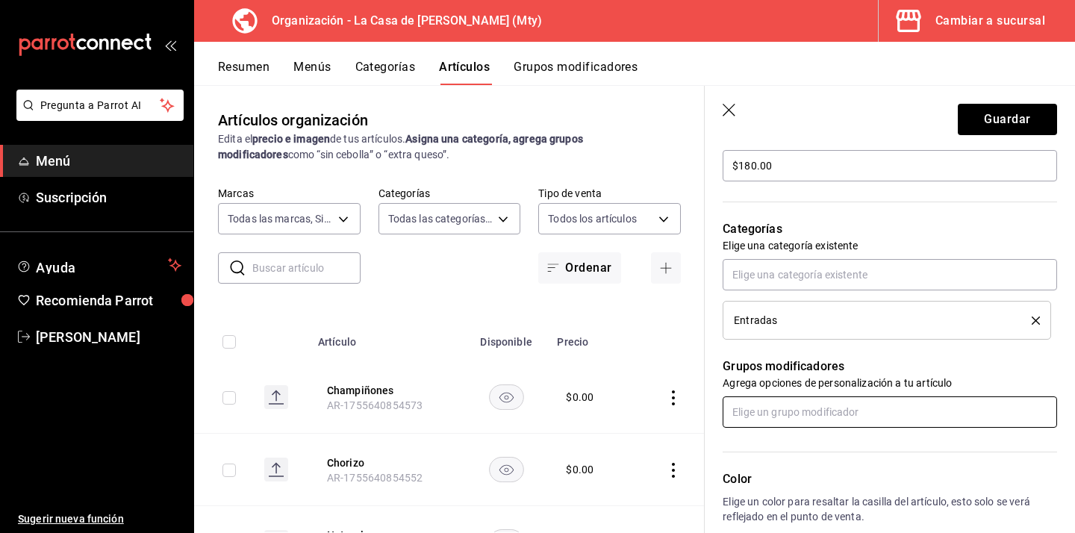
click at [935, 411] on input "text" at bounding box center [890, 411] width 334 height 31
click at [941, 456] on div "Color Elige un color para resaltar la casilla del artículo, esto solo se verá r…" at bounding box center [881, 509] width 352 height 163
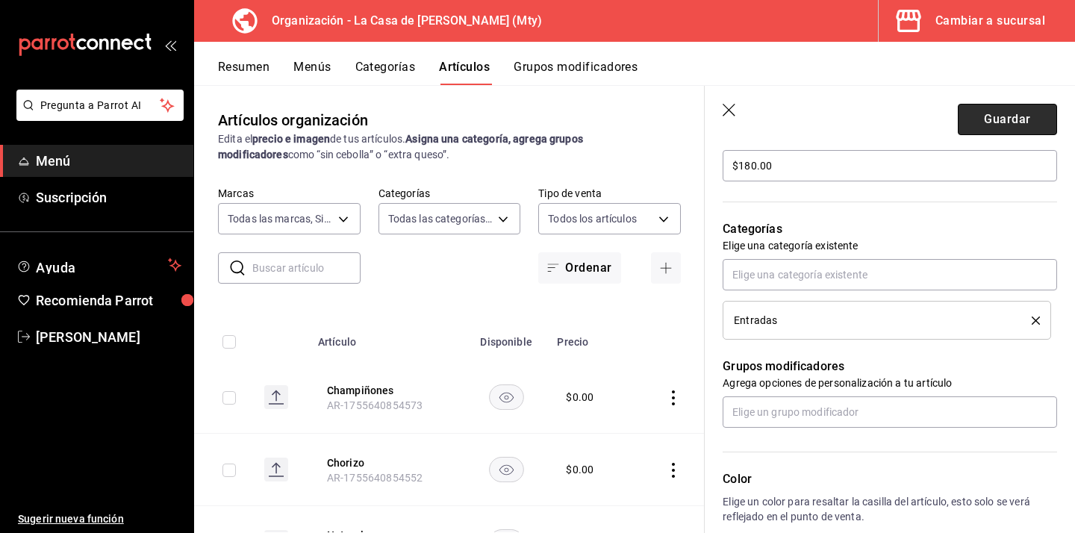
click at [1017, 128] on button "Guardar" at bounding box center [1007, 119] width 99 height 31
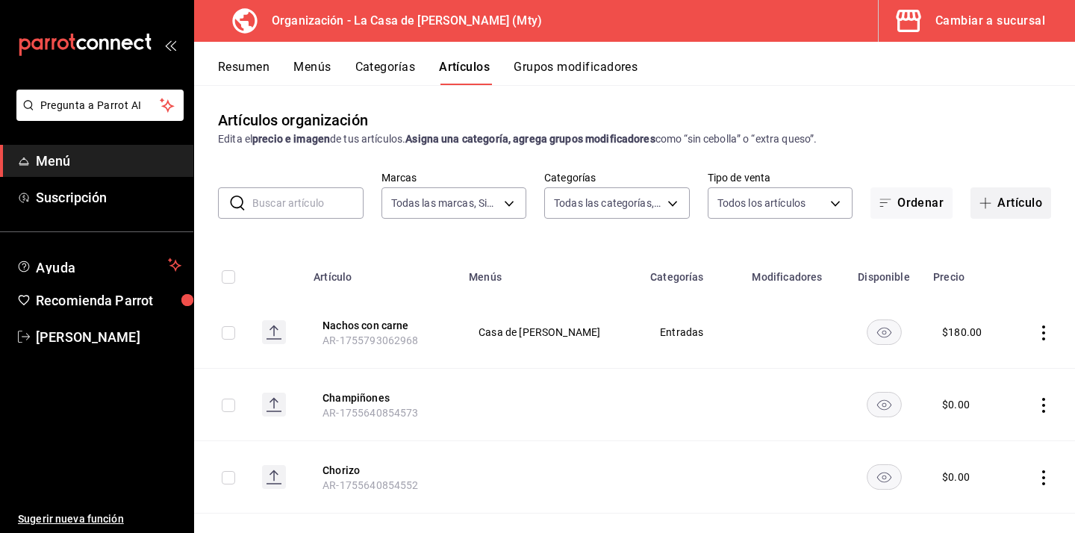
click at [1014, 203] on button "Artículo" at bounding box center [1010, 202] width 81 height 31
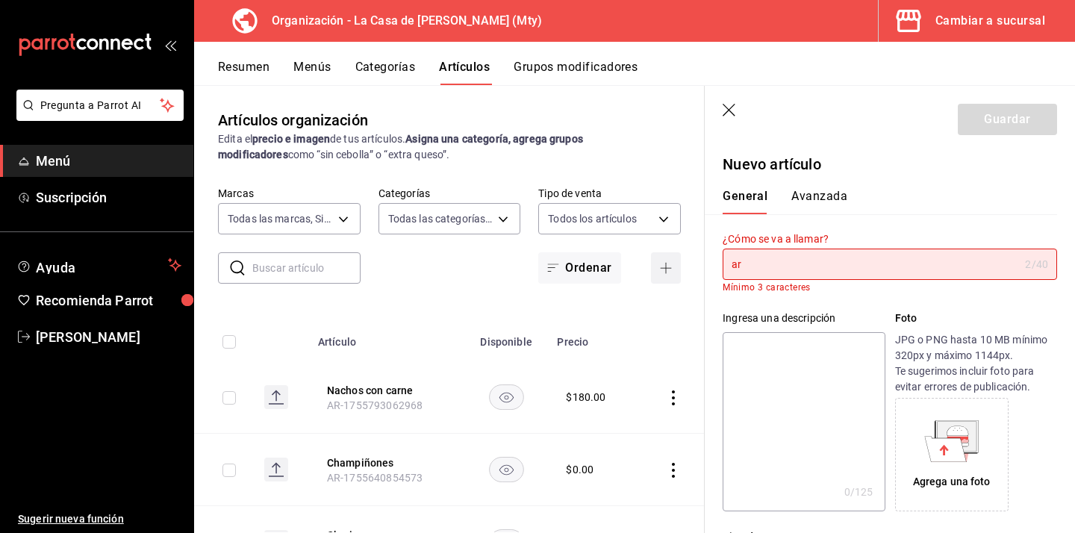
type input "a"
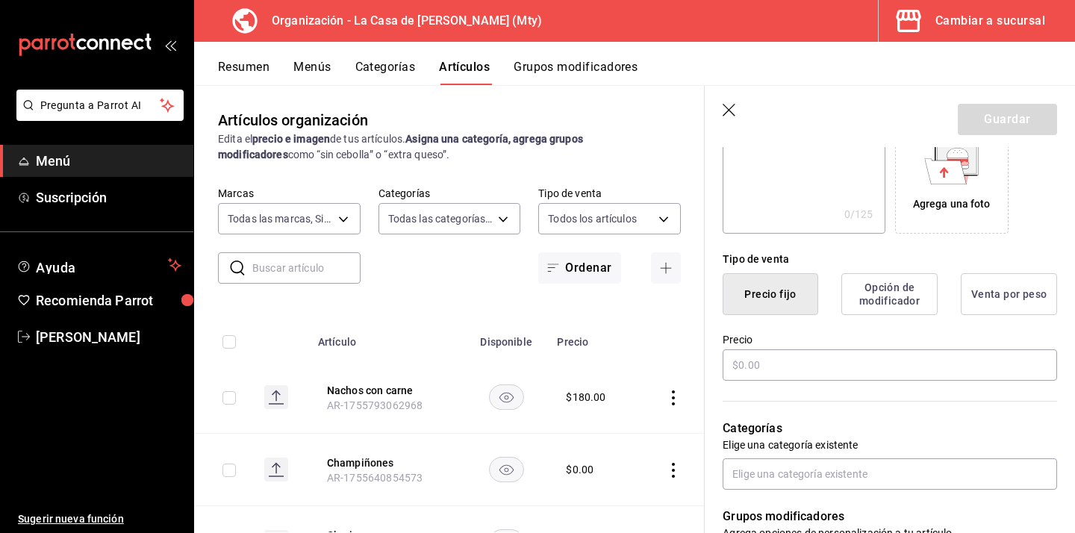
scroll to position [272, 0]
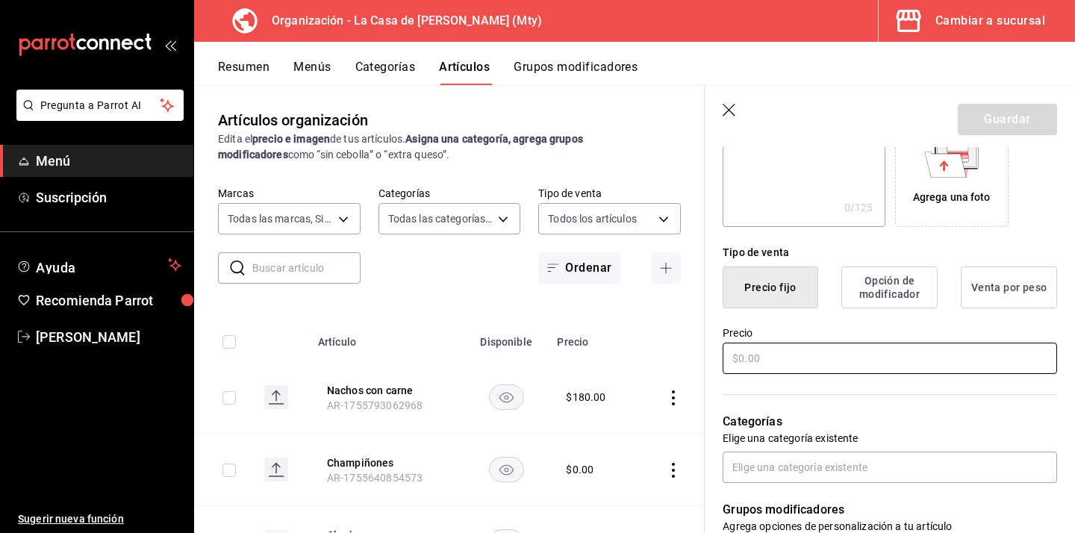
type input "Aros de cebolla"
click at [879, 366] on input "text" at bounding box center [890, 358] width 334 height 31
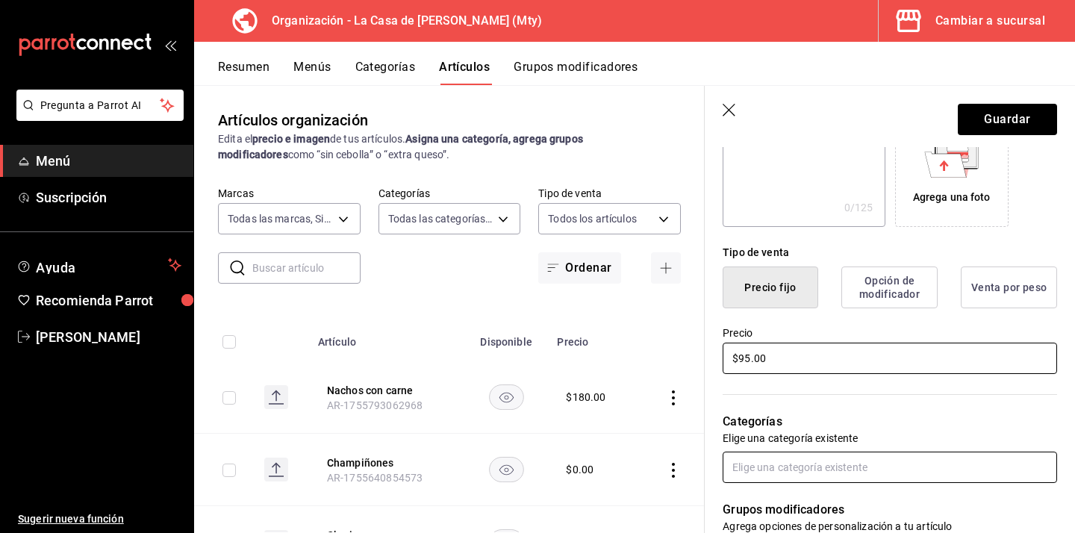
type input "$95.00"
click at [908, 455] on input "text" at bounding box center [890, 467] width 334 height 31
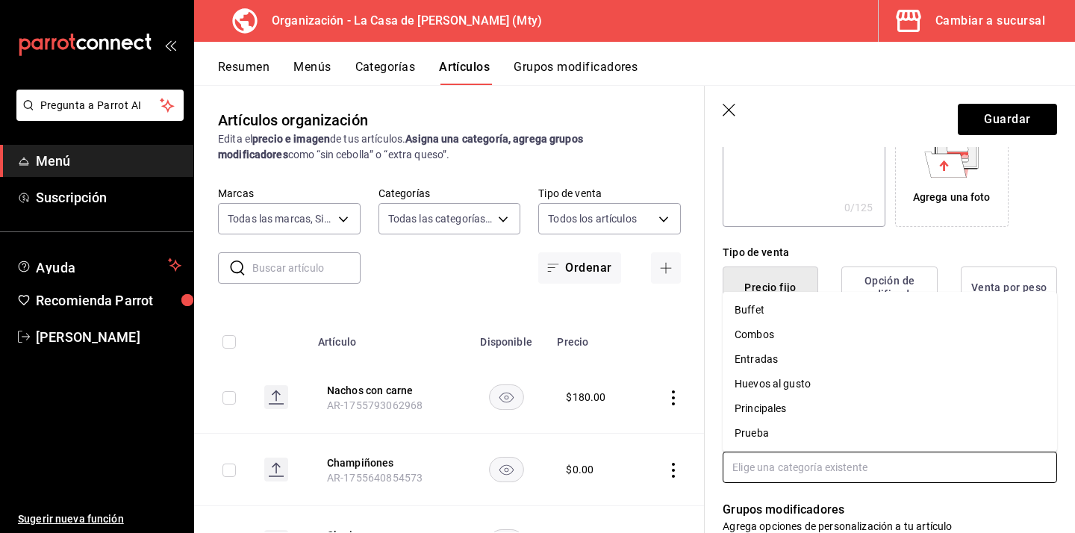
click at [982, 470] on input "text" at bounding box center [890, 467] width 334 height 31
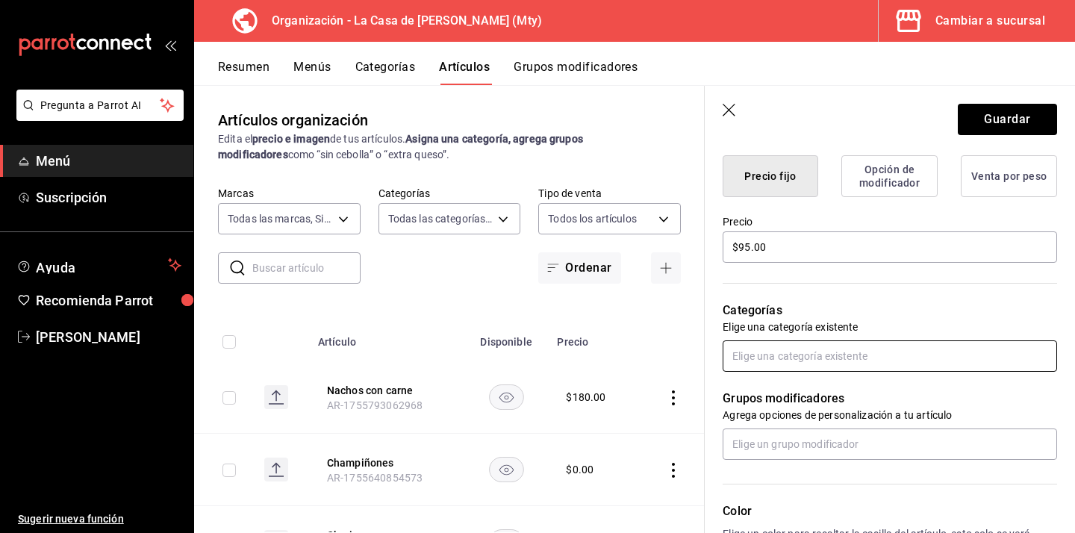
scroll to position [386, 0]
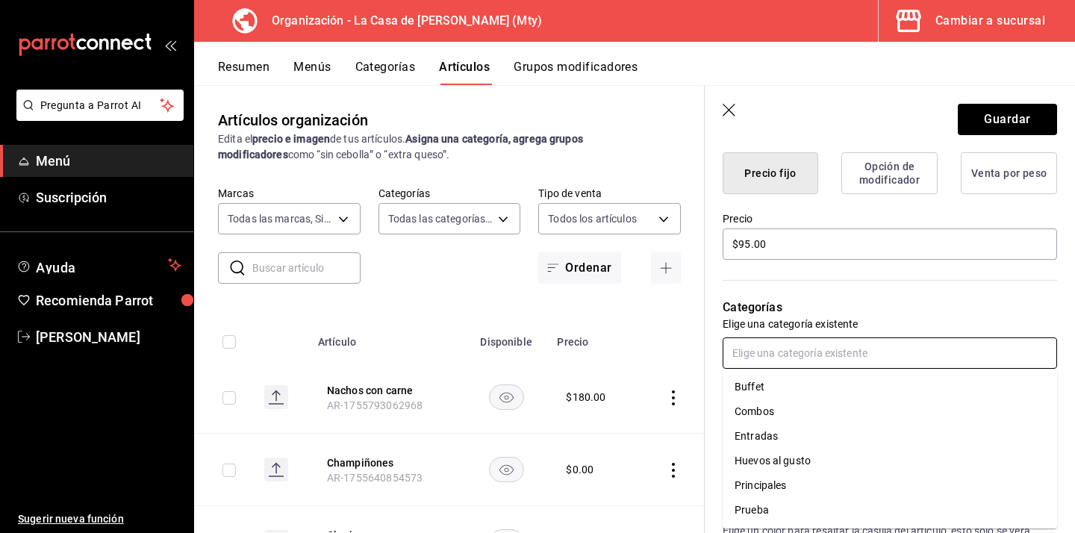
click at [967, 353] on input "text" at bounding box center [890, 352] width 334 height 31
click at [787, 437] on li "Entradas" at bounding box center [890, 436] width 334 height 25
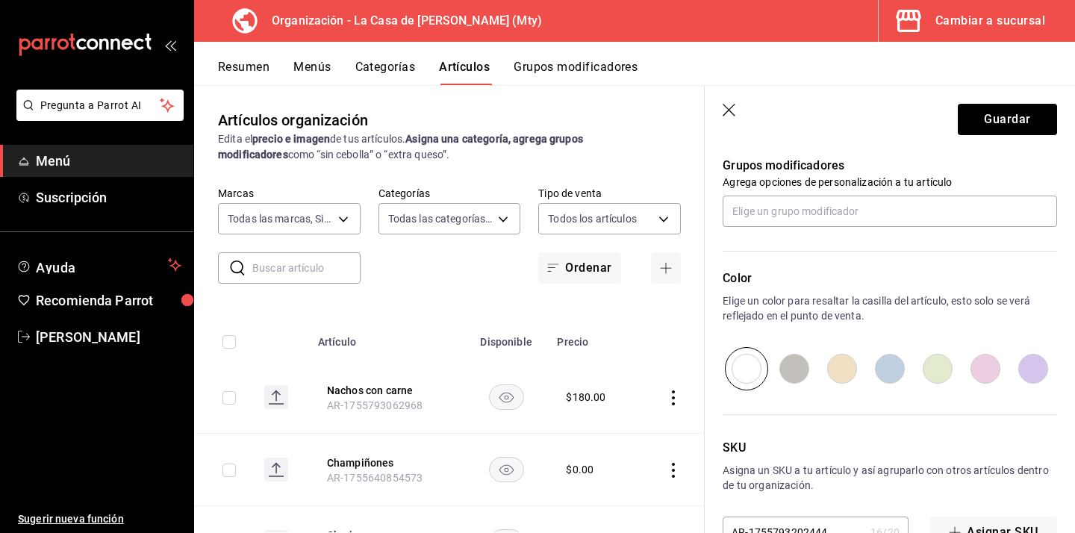
scroll to position [710, 0]
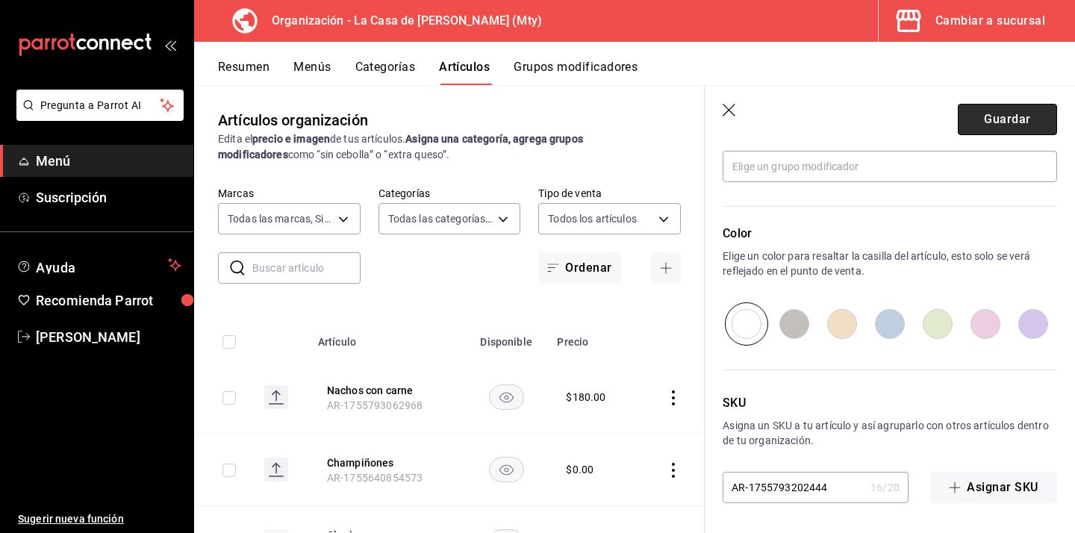
click at [1002, 122] on button "Guardar" at bounding box center [1007, 119] width 99 height 31
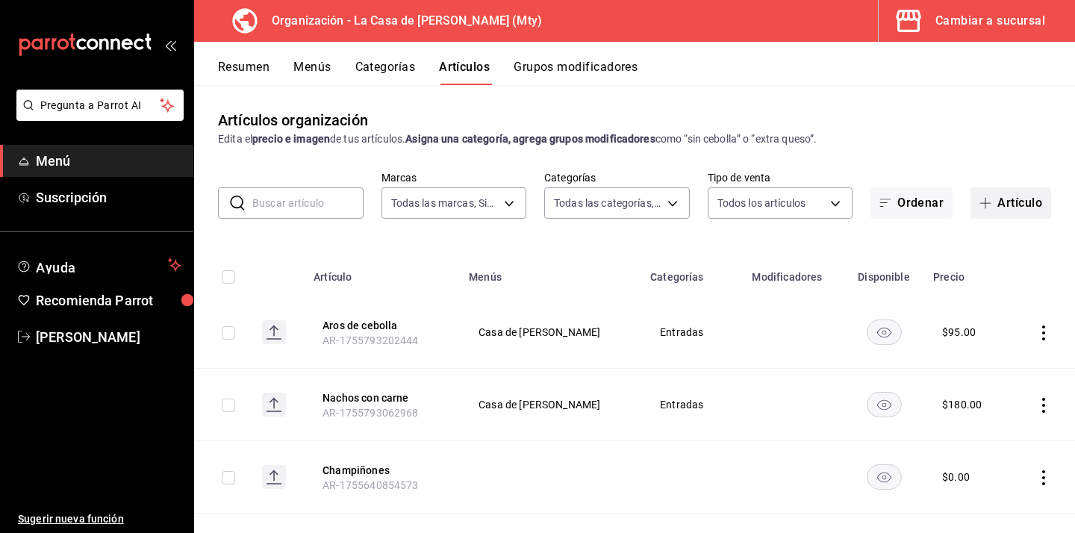
click at [1011, 203] on button "Artículo" at bounding box center [1010, 202] width 81 height 31
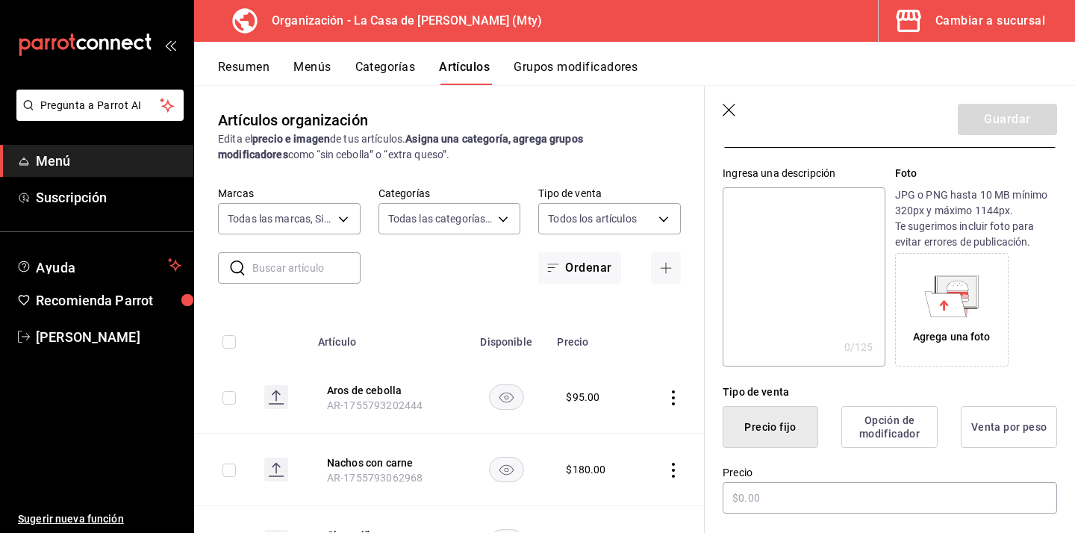
scroll to position [174, 0]
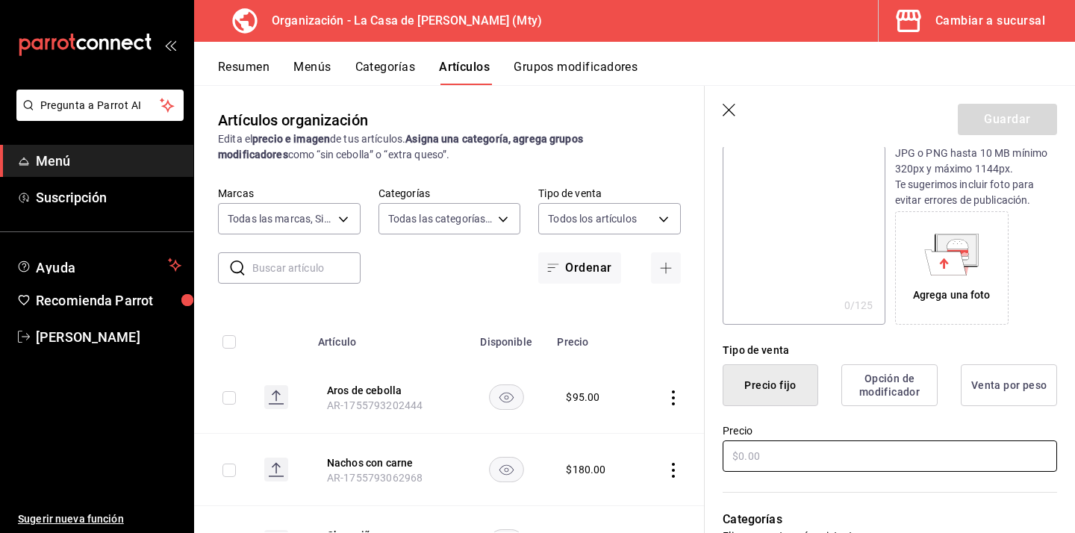
type input "Papas a la diabla"
click at [785, 466] on input "text" at bounding box center [890, 455] width 334 height 31
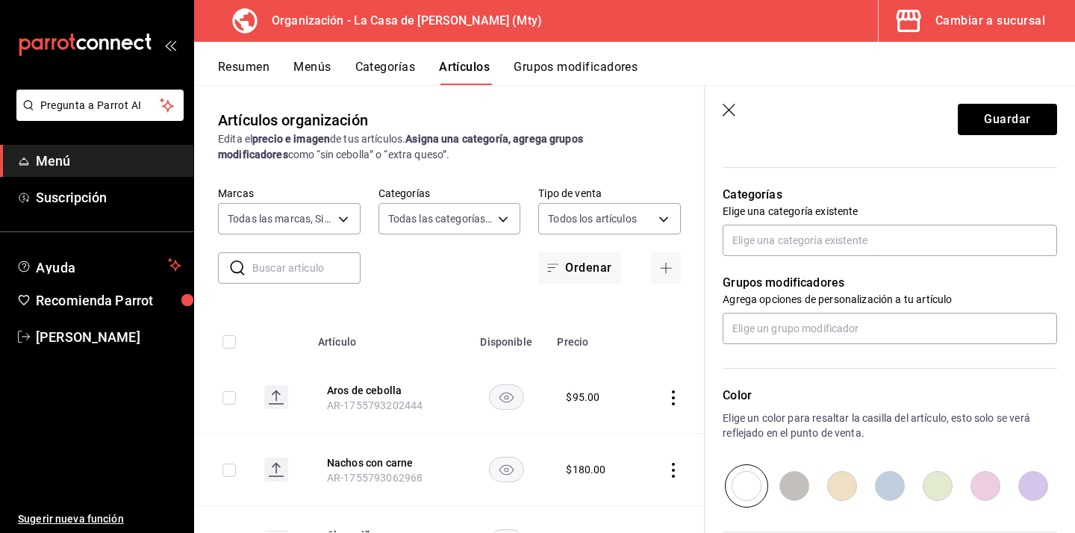
scroll to position [468, 0]
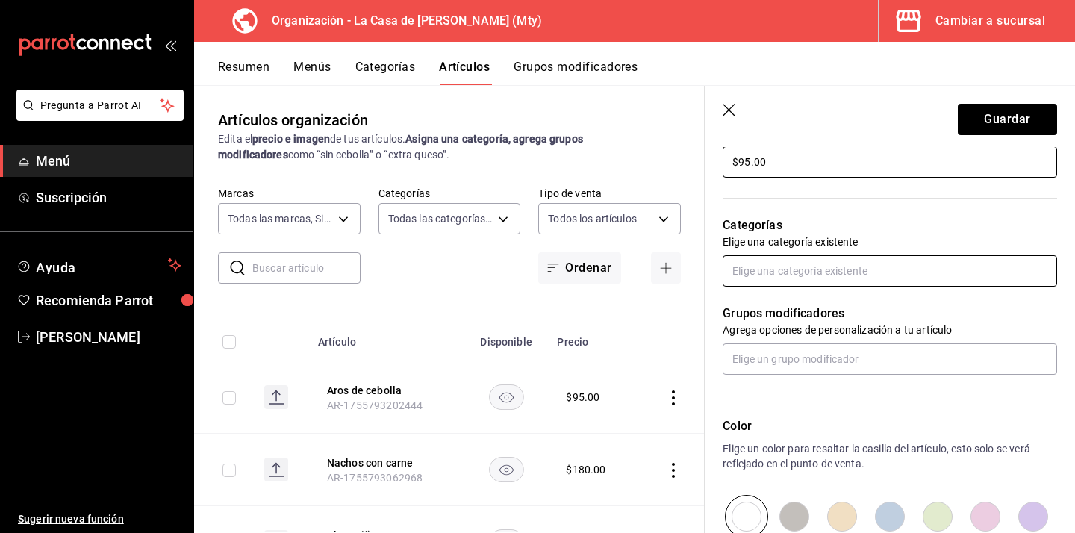
type input "$95.00"
click at [870, 266] on input "text" at bounding box center [890, 270] width 334 height 31
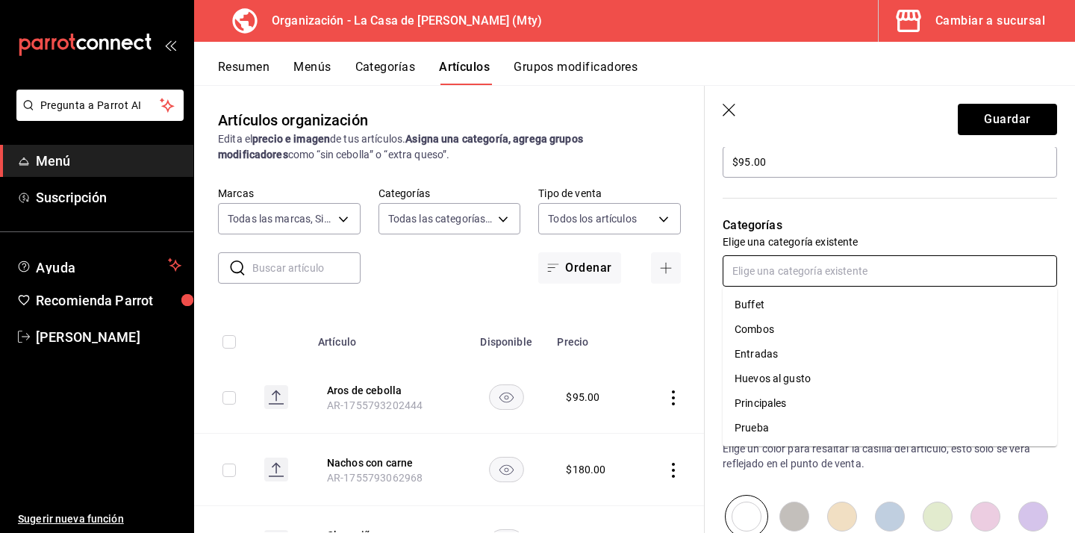
click at [797, 356] on li "Entradas" at bounding box center [890, 354] width 334 height 25
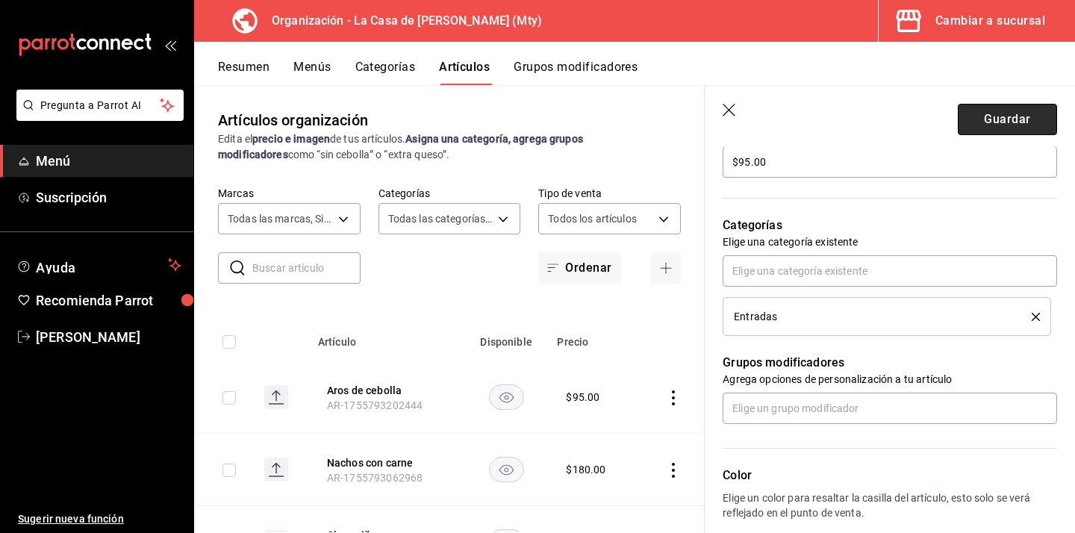
click at [978, 122] on button "Guardar" at bounding box center [1007, 119] width 99 height 31
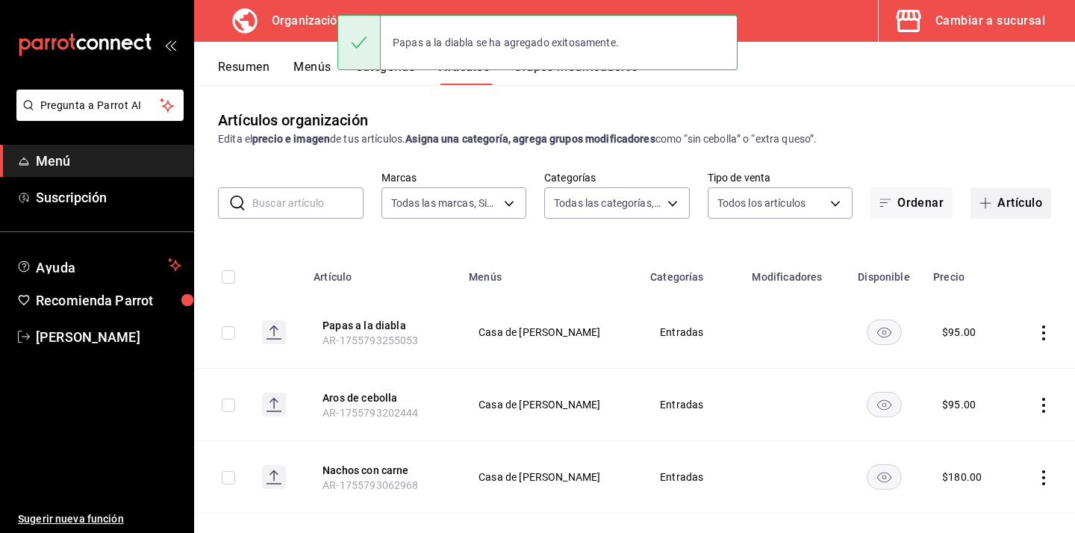
click at [988, 204] on icon "button" at bounding box center [985, 203] width 12 height 12
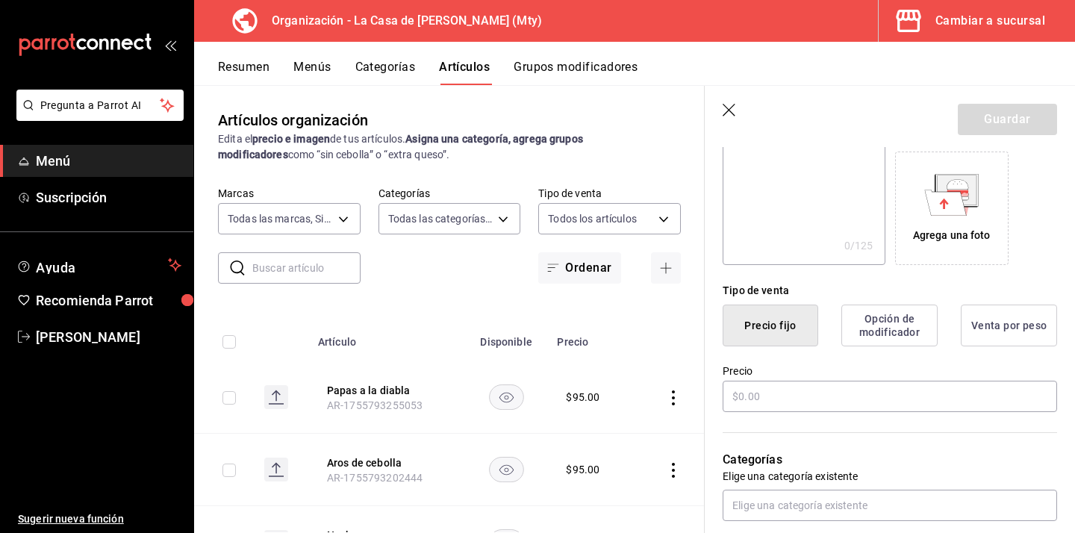
scroll to position [240, 0]
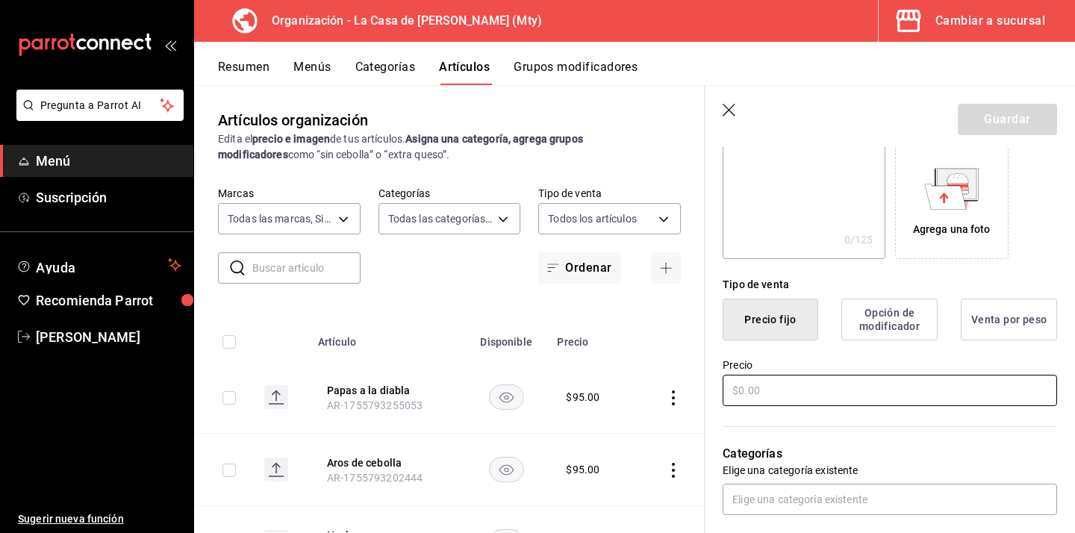
type input "Frijoles a la charra"
click at [769, 386] on input "text" at bounding box center [890, 390] width 334 height 31
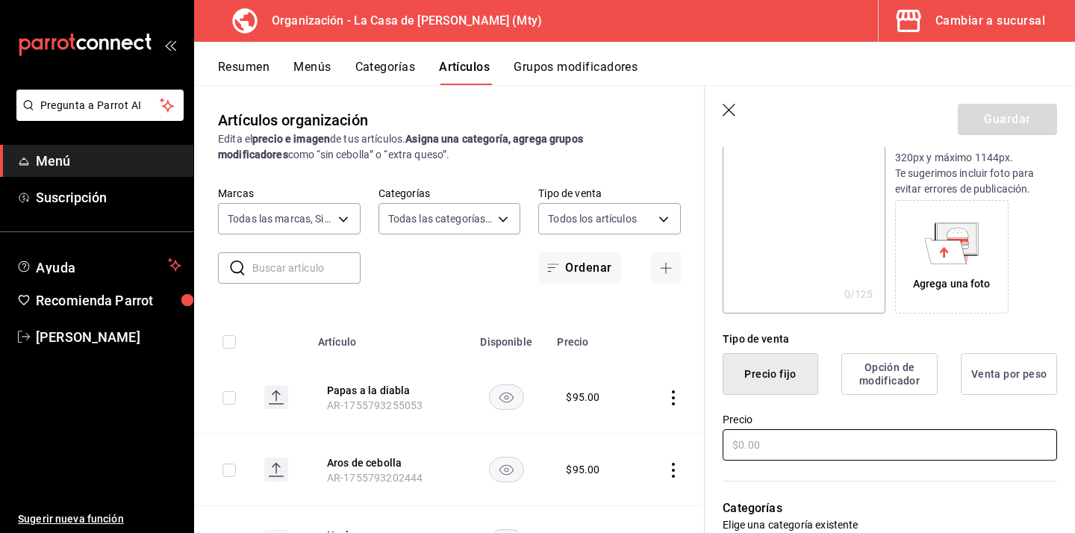
scroll to position [188, 0]
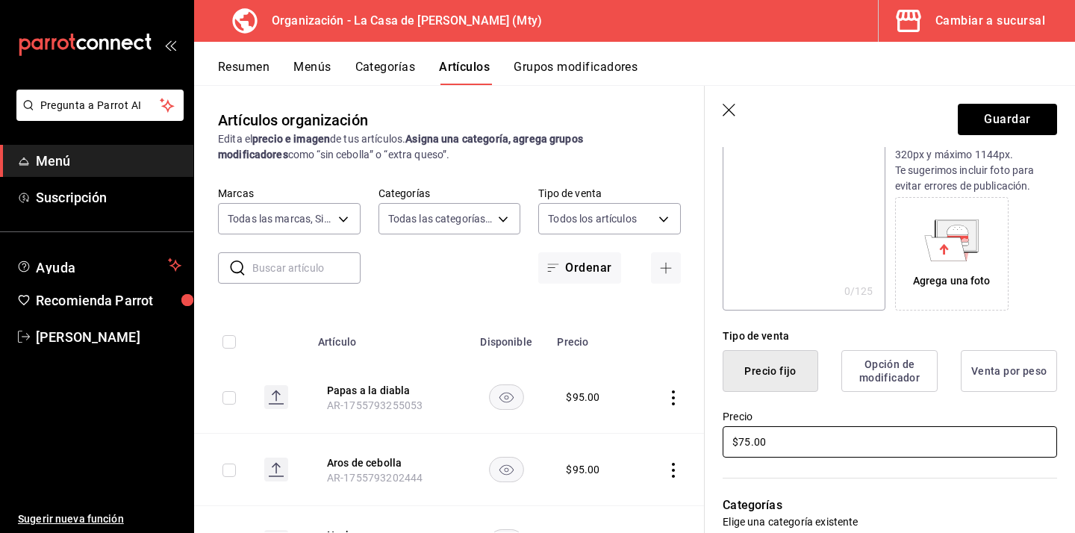
type input "$75.00"
click at [970, 487] on div "Categorías Elige una categoría existente" at bounding box center [881, 513] width 352 height 107
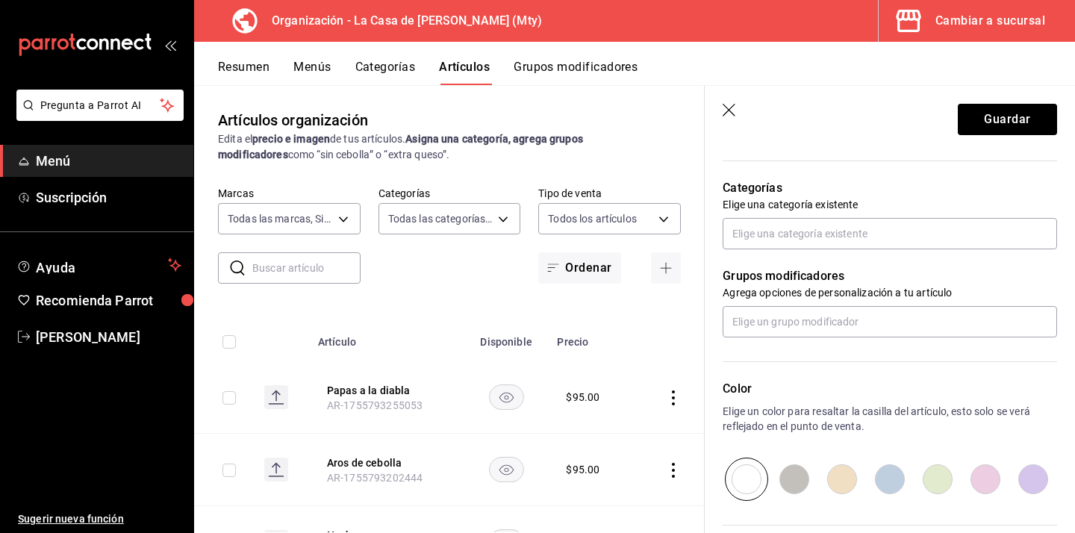
scroll to position [507, 0]
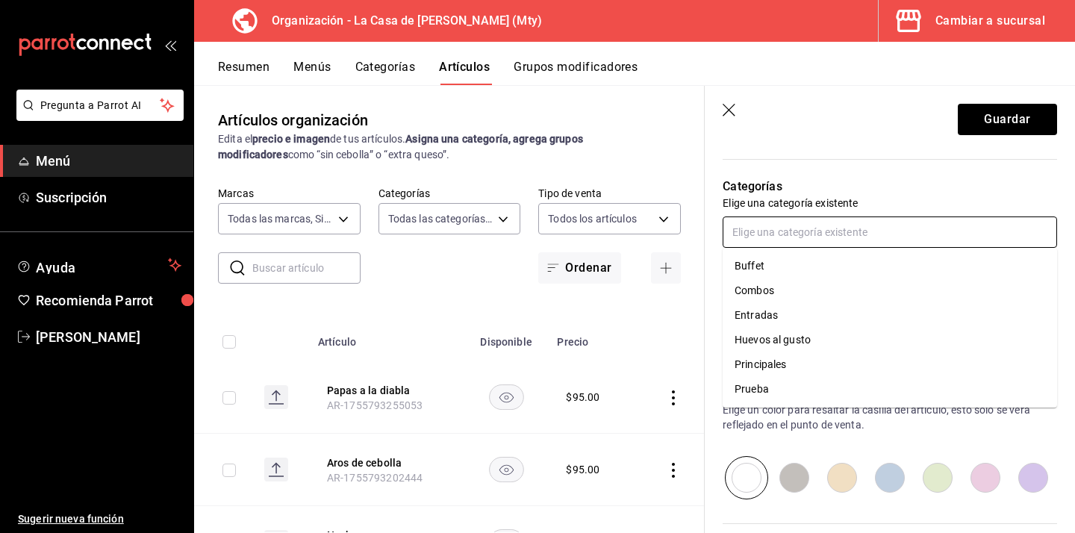
click at [812, 226] on input "text" at bounding box center [890, 231] width 334 height 31
click at [789, 325] on li "Entradas" at bounding box center [890, 315] width 334 height 25
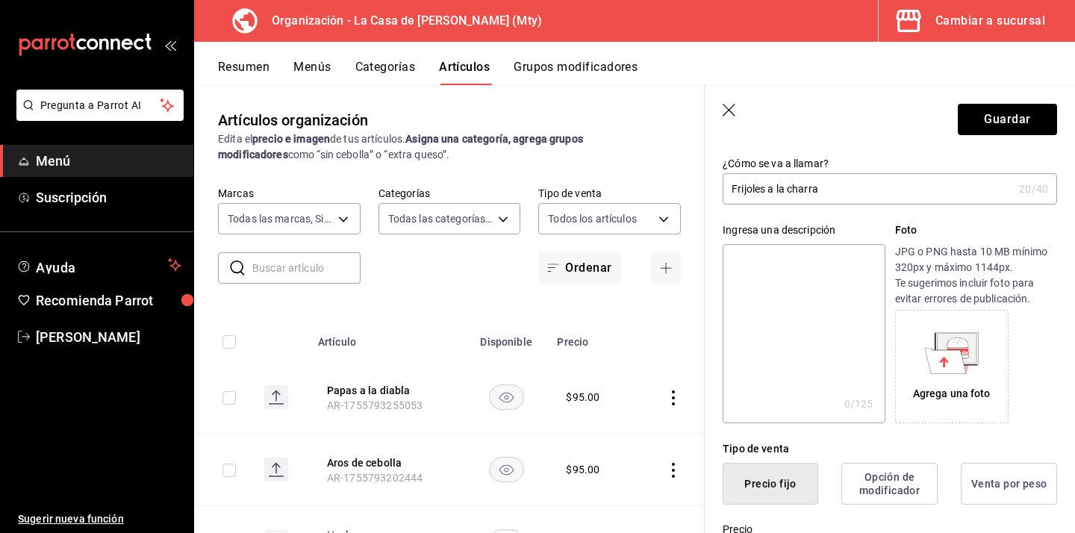
scroll to position [0, 0]
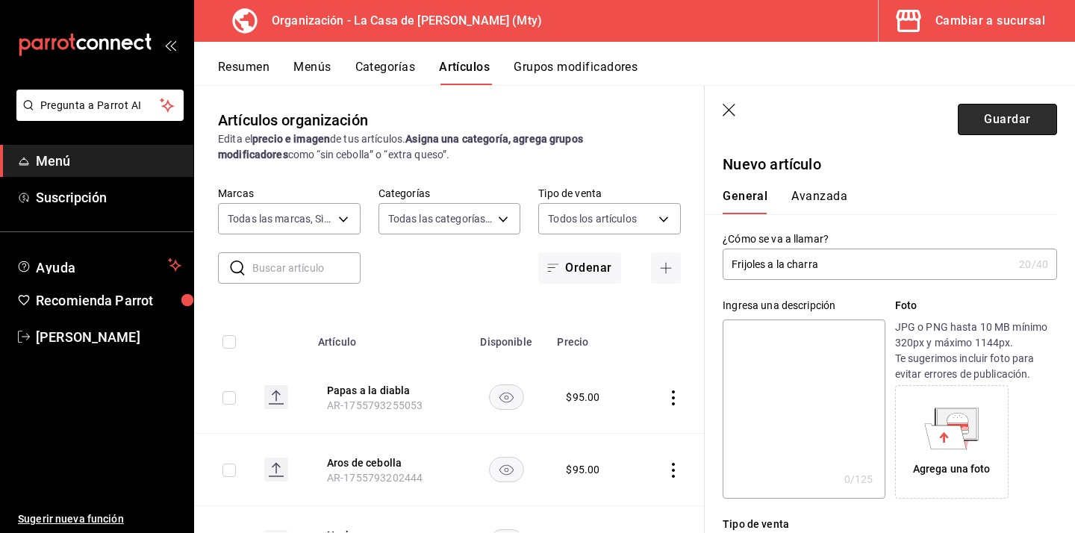
click at [1014, 106] on button "Guardar" at bounding box center [1007, 119] width 99 height 31
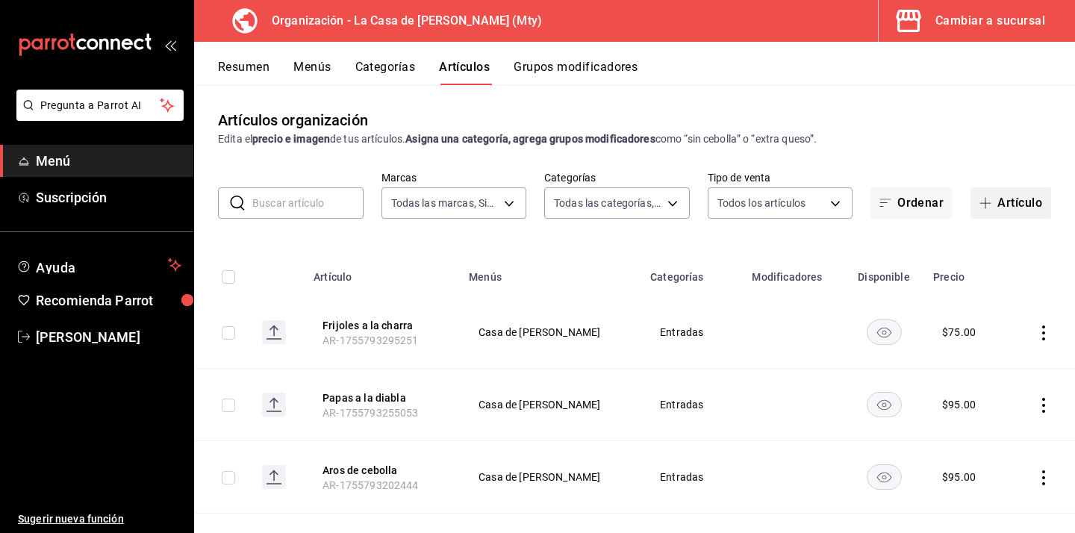
click at [1020, 202] on button "Artículo" at bounding box center [1010, 202] width 81 height 31
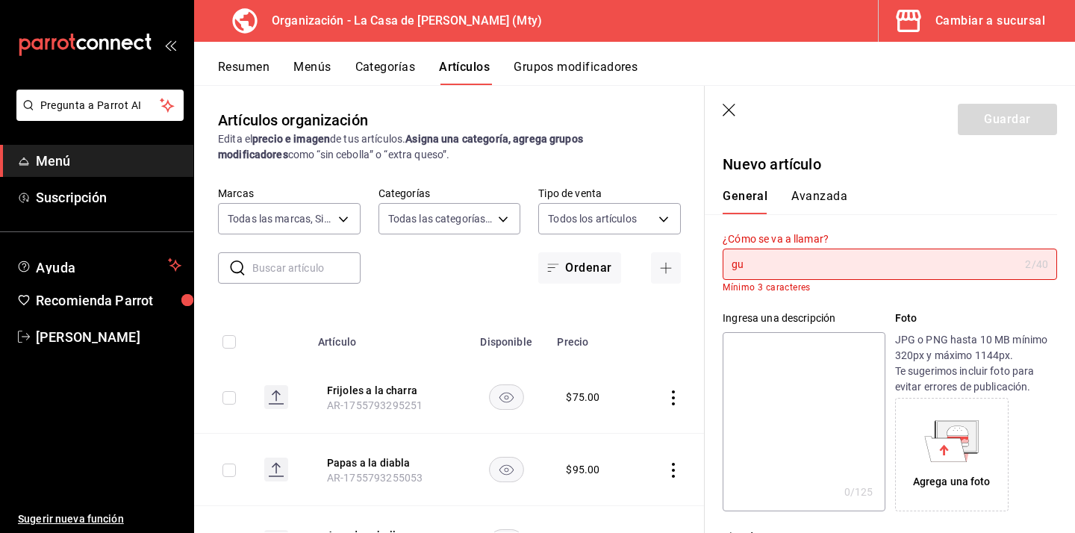
type input "g"
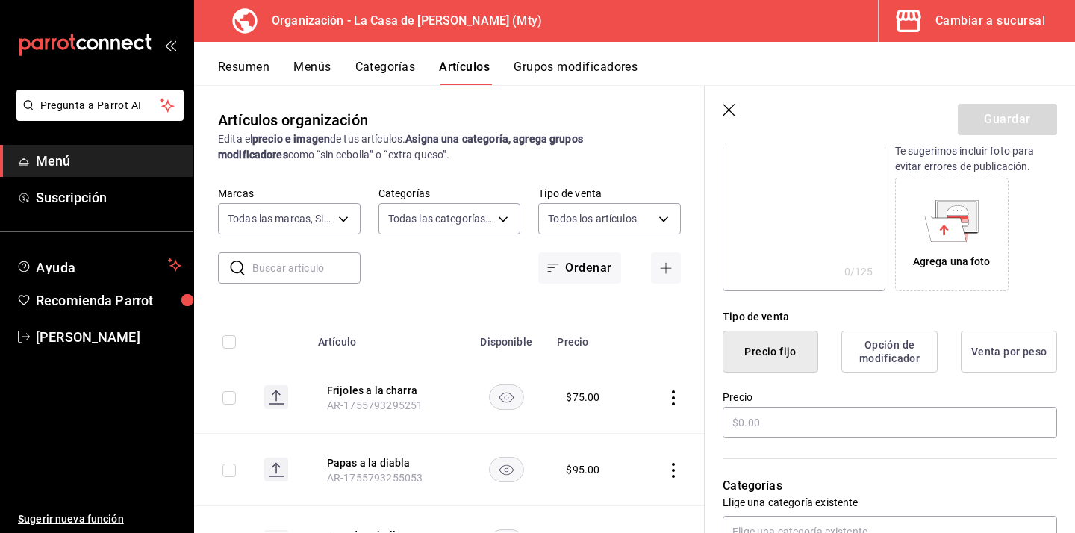
scroll to position [210, 0]
type input "Guacamole natural"
click at [787, 418] on input "text" at bounding box center [890, 420] width 334 height 31
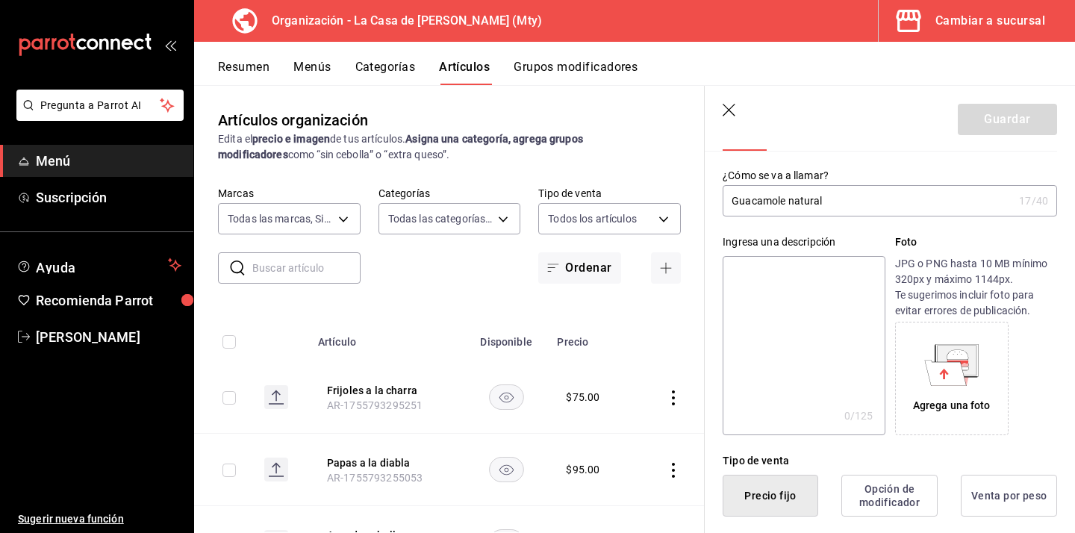
scroll to position [0, 0]
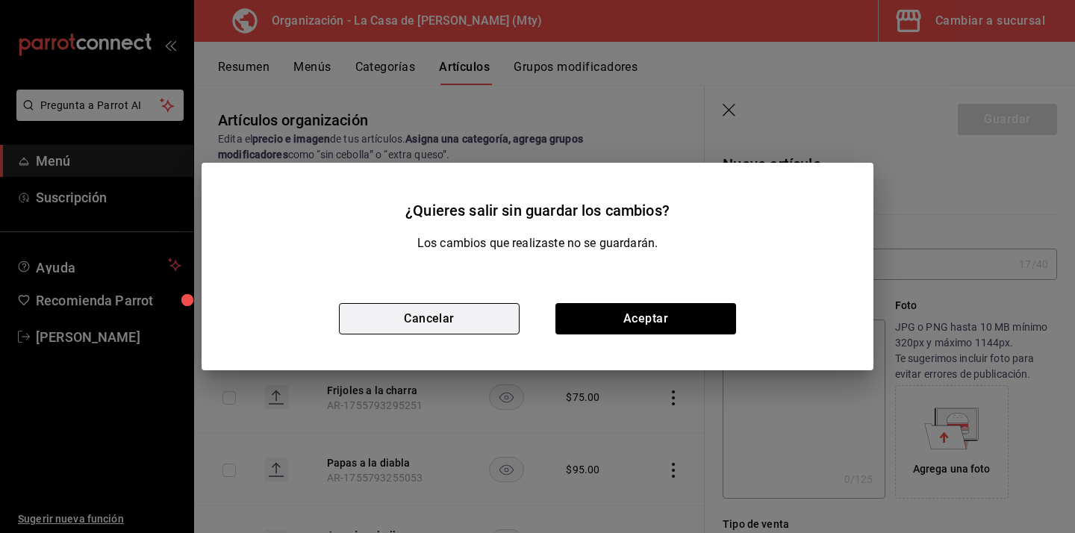
click at [481, 320] on button "Cancelar" at bounding box center [429, 318] width 181 height 31
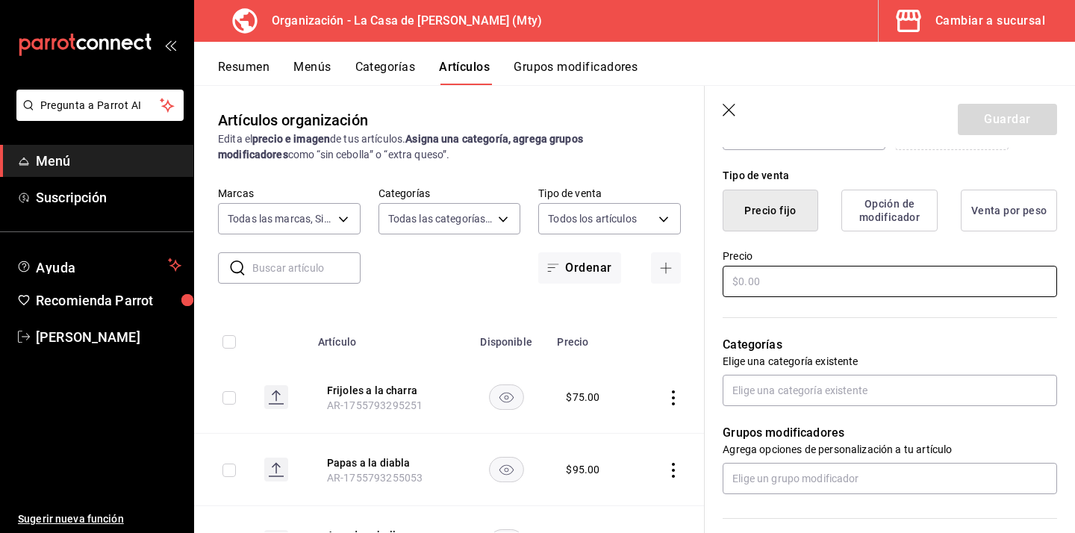
scroll to position [328, 0]
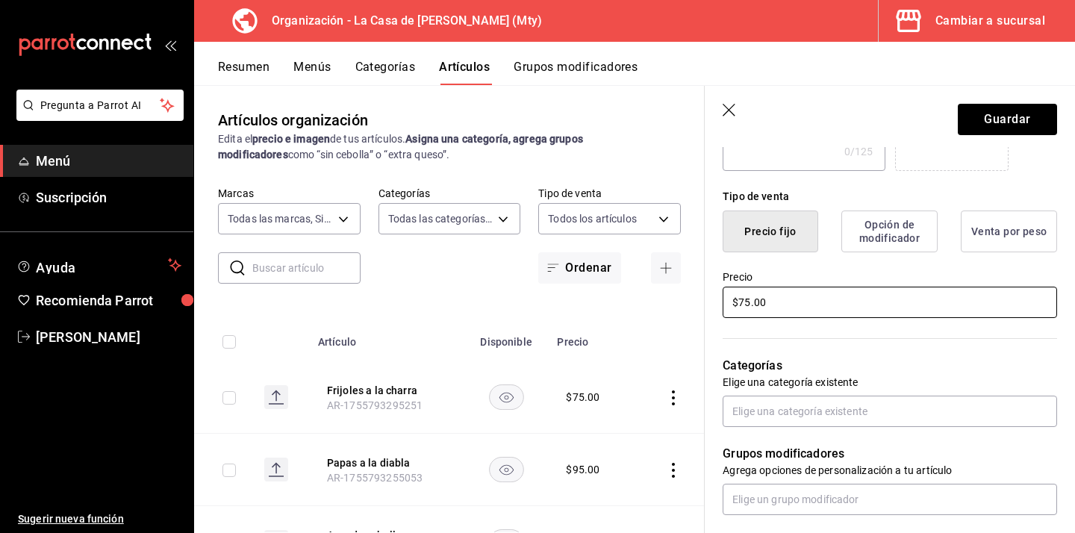
type input "$75.00"
click at [932, 355] on div "Categorías Elige una categoría existente" at bounding box center [881, 373] width 352 height 107
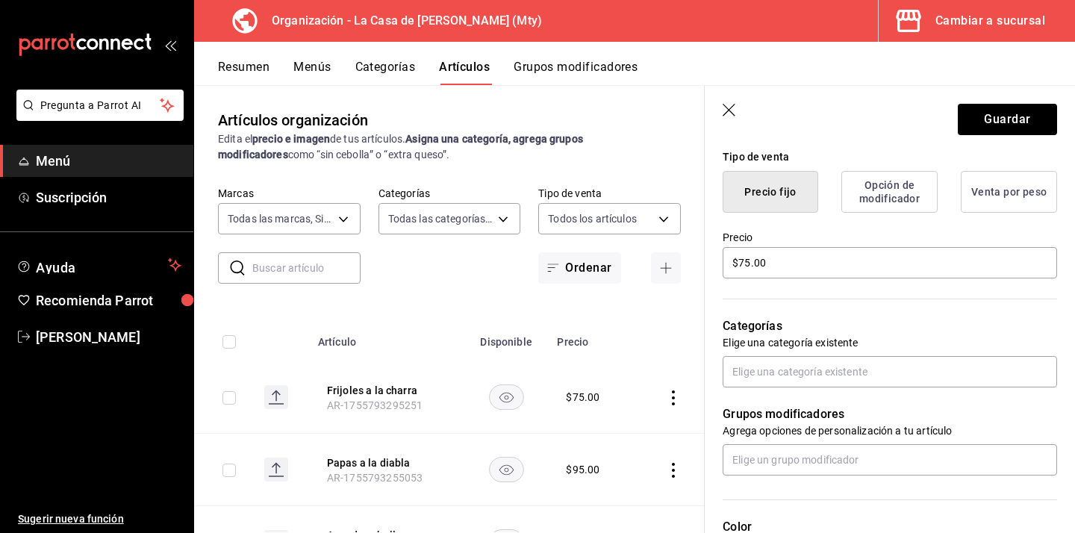
scroll to position [348, 0]
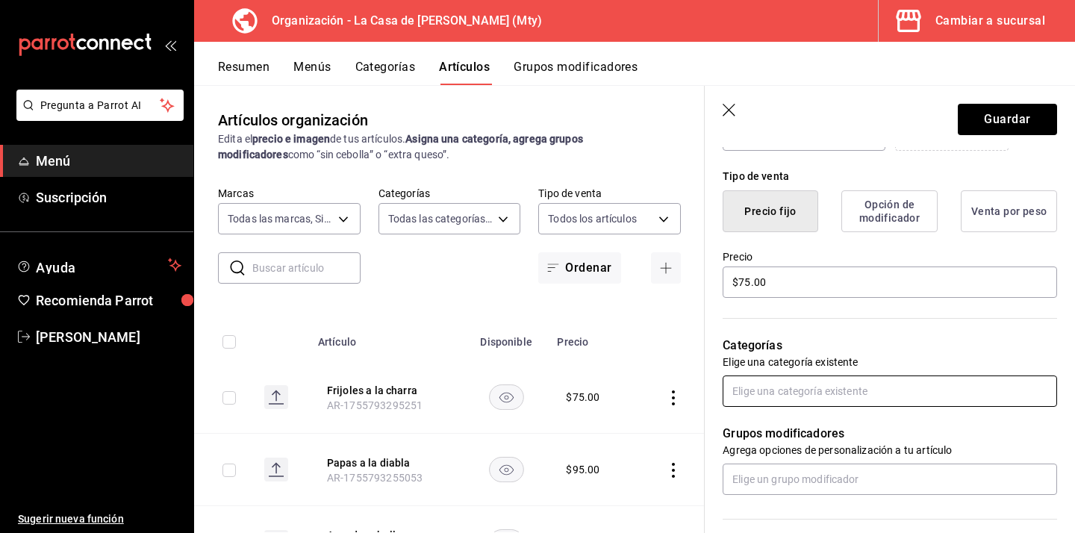
click at [891, 387] on input "text" at bounding box center [890, 390] width 334 height 31
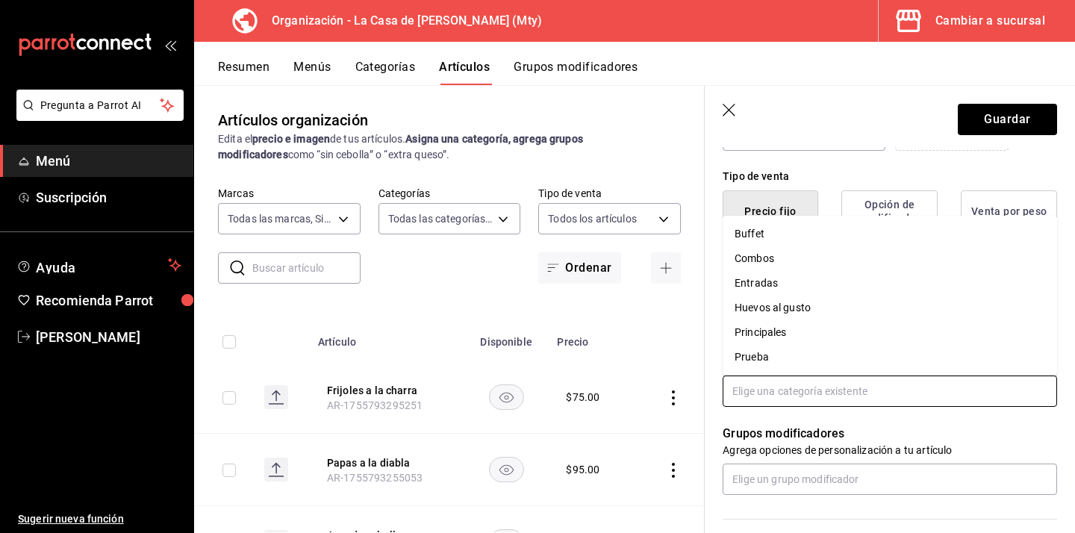
click at [744, 291] on li "Entradas" at bounding box center [890, 283] width 334 height 25
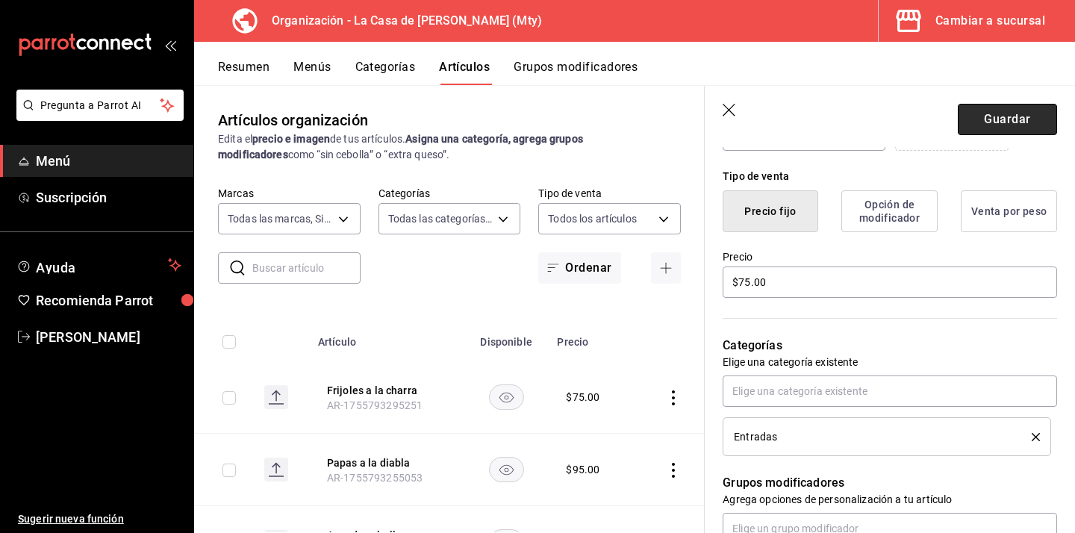
click at [988, 122] on button "Guardar" at bounding box center [1007, 119] width 99 height 31
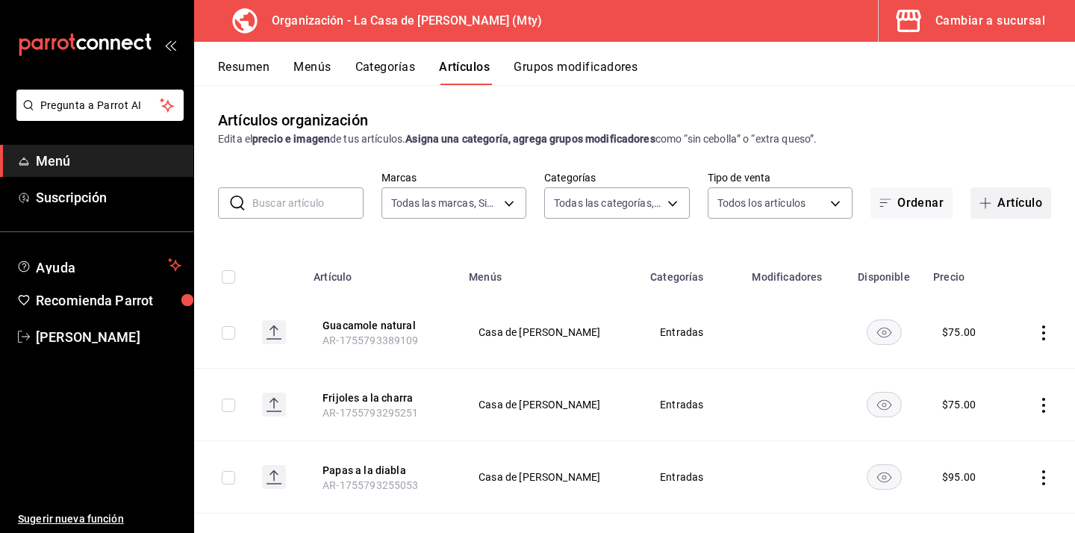
click at [1025, 195] on button "Artículo" at bounding box center [1010, 202] width 81 height 31
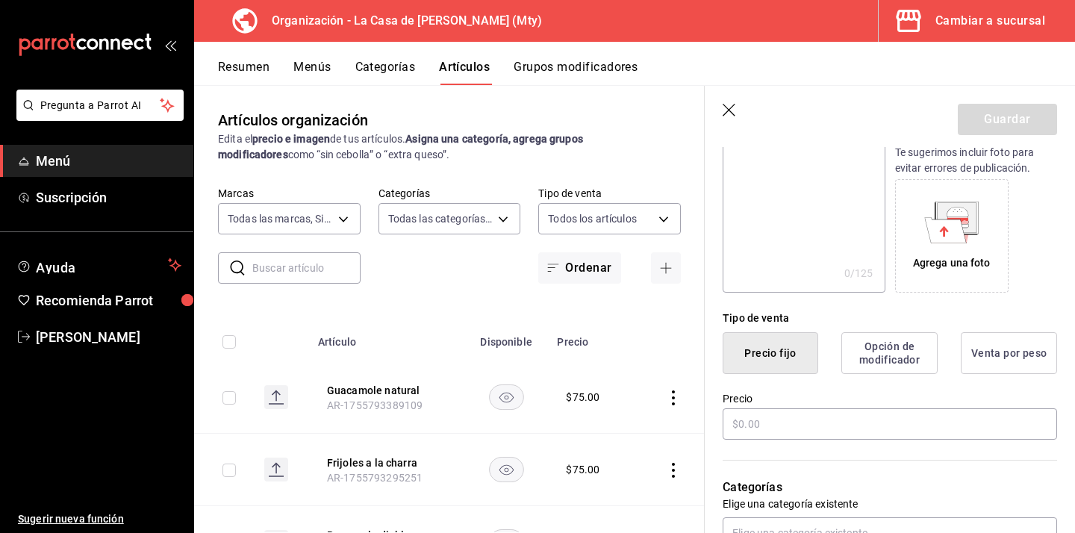
scroll to position [217, 0]
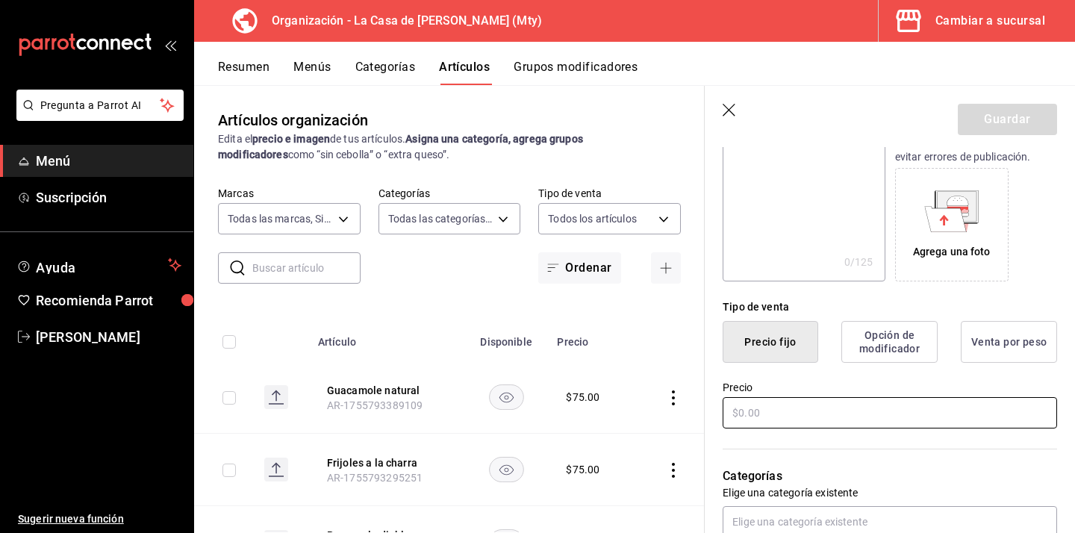
type input "Boneles"
click at [790, 411] on input "text" at bounding box center [890, 412] width 334 height 31
type input "$75.00"
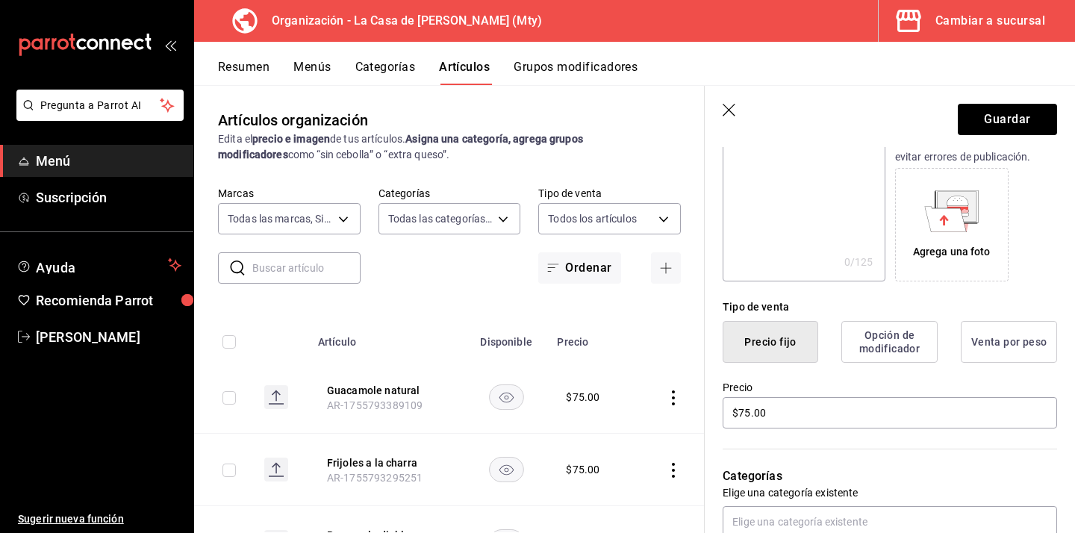
click at [902, 456] on div "Categorías Elige una categoría existente" at bounding box center [881, 484] width 352 height 107
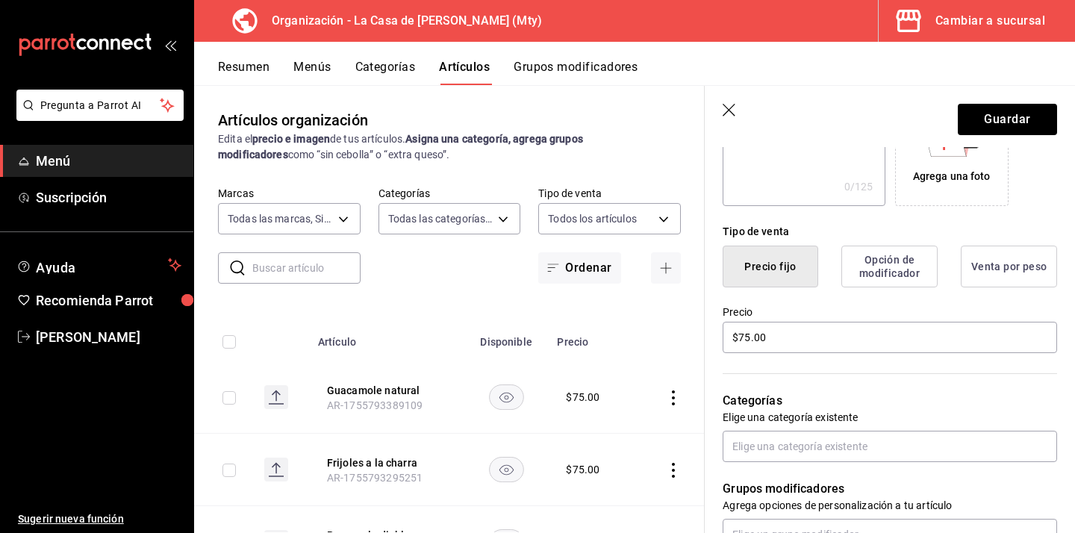
scroll to position [302, 0]
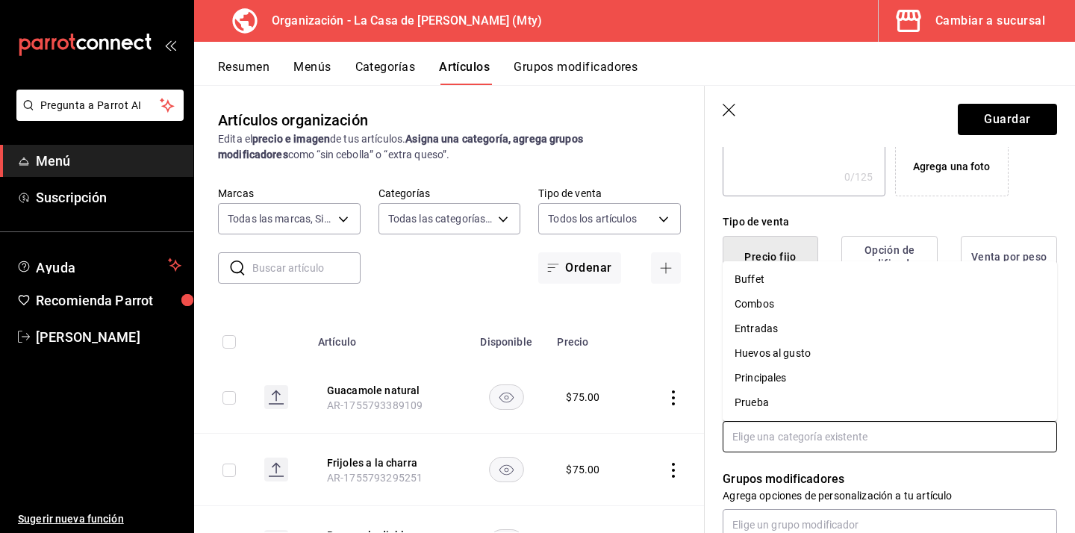
click at [874, 437] on input "text" at bounding box center [890, 436] width 334 height 31
click at [838, 332] on li "Entradas" at bounding box center [890, 329] width 334 height 25
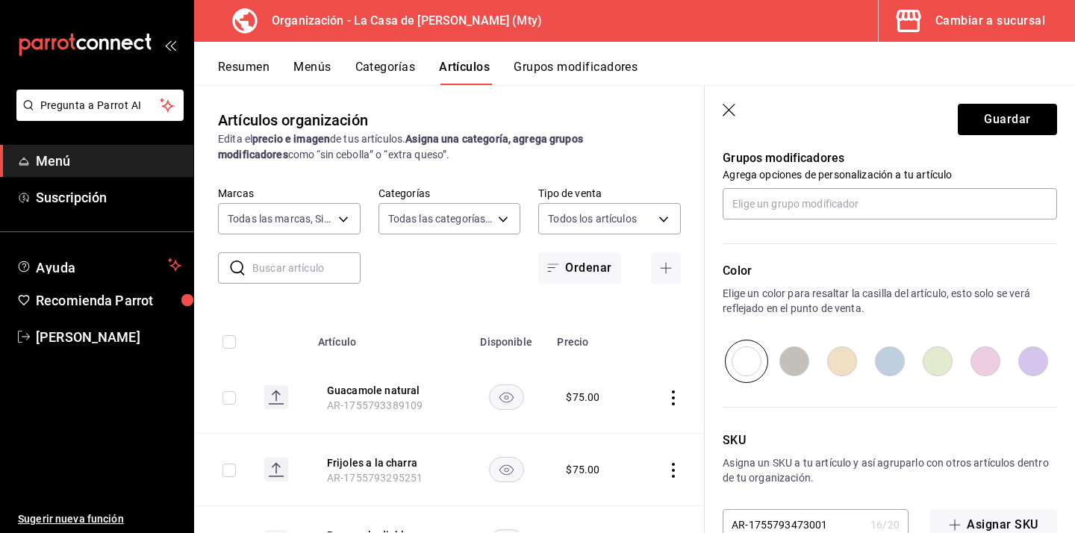
scroll to position [710, 0]
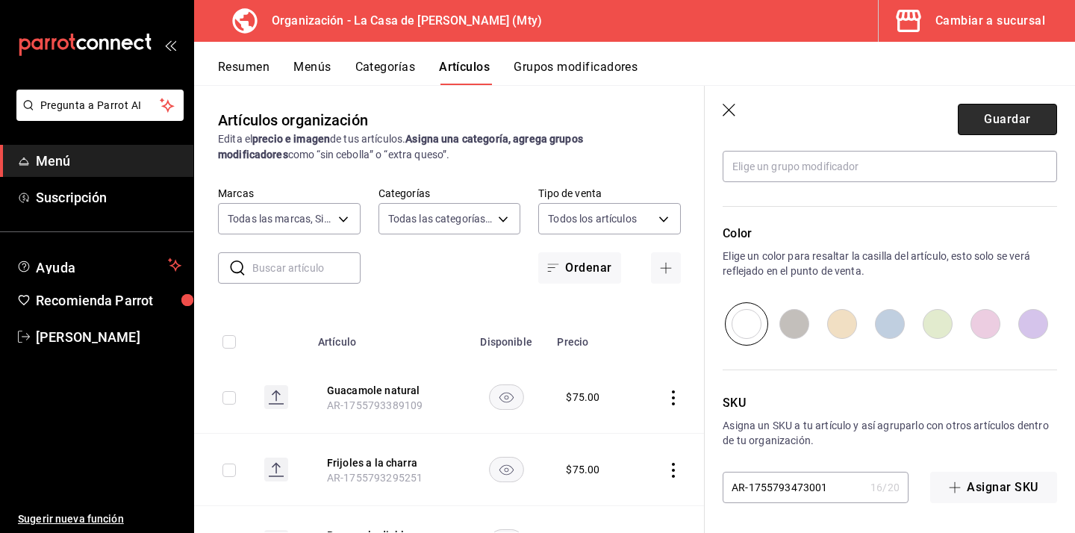
click at [990, 127] on button "Guardar" at bounding box center [1007, 119] width 99 height 31
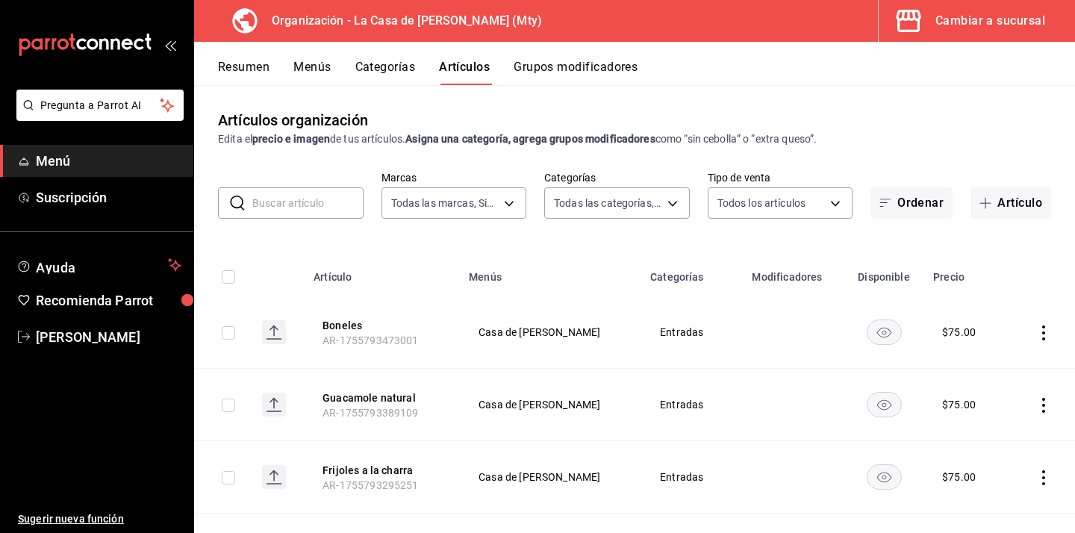
click at [588, 65] on button "Grupos modificadores" at bounding box center [576, 72] width 124 height 25
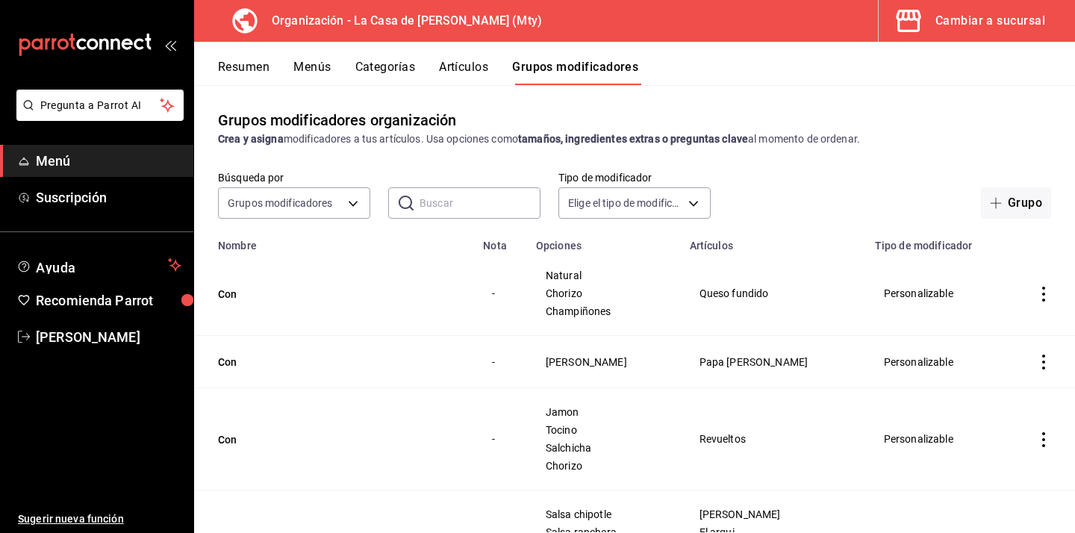
click at [1055, 206] on div "Búsqueda por Grupos modificadores GROUP ​ ​ Tipo de modificador Elige el tipo d…" at bounding box center [634, 195] width 881 height 48
click at [1032, 206] on button "Grupo" at bounding box center [1016, 202] width 70 height 31
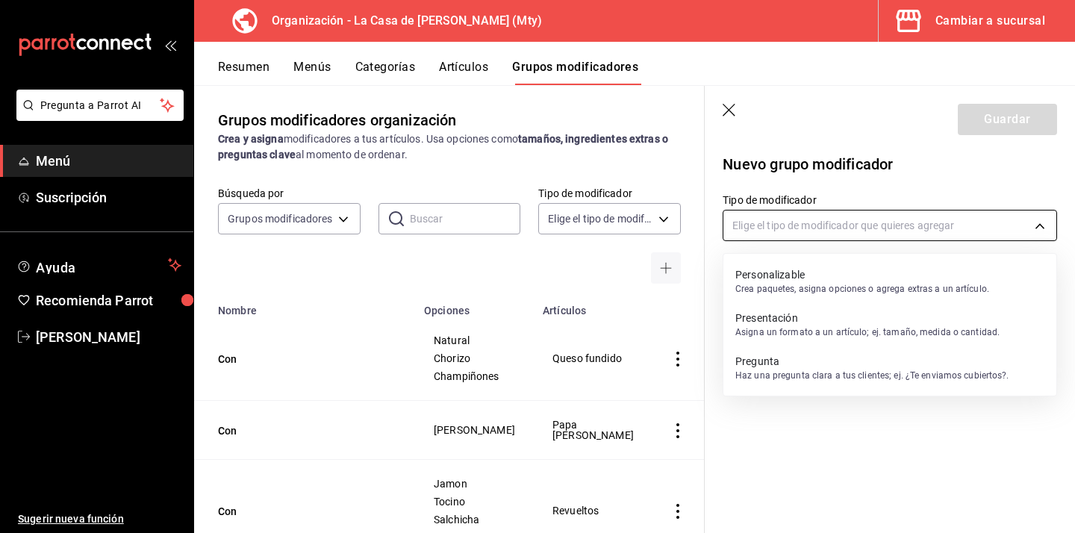
click at [786, 231] on body "Pregunta a Parrot AI Menú Suscripción Ayuda Recomienda Parrot [PERSON_NAME] Sug…" at bounding box center [537, 266] width 1075 height 533
click at [766, 284] on p "Crea paquetes, asigna opciones o agrega extras a un artículo." at bounding box center [862, 288] width 254 height 13
type input "CUSTOMIZABLE"
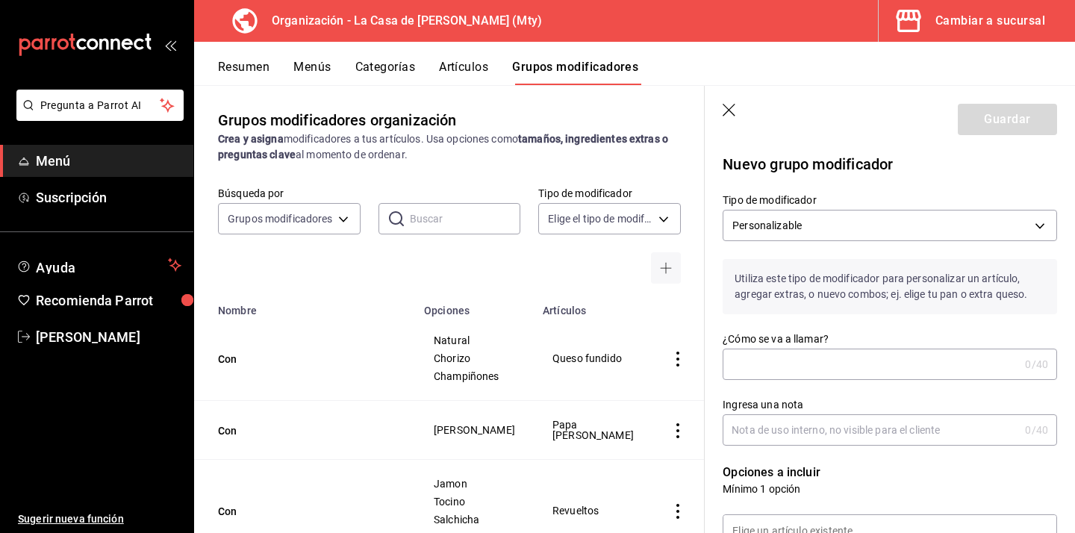
click at [784, 361] on input "¿Cómo se va a llamar?" at bounding box center [871, 364] width 296 height 30
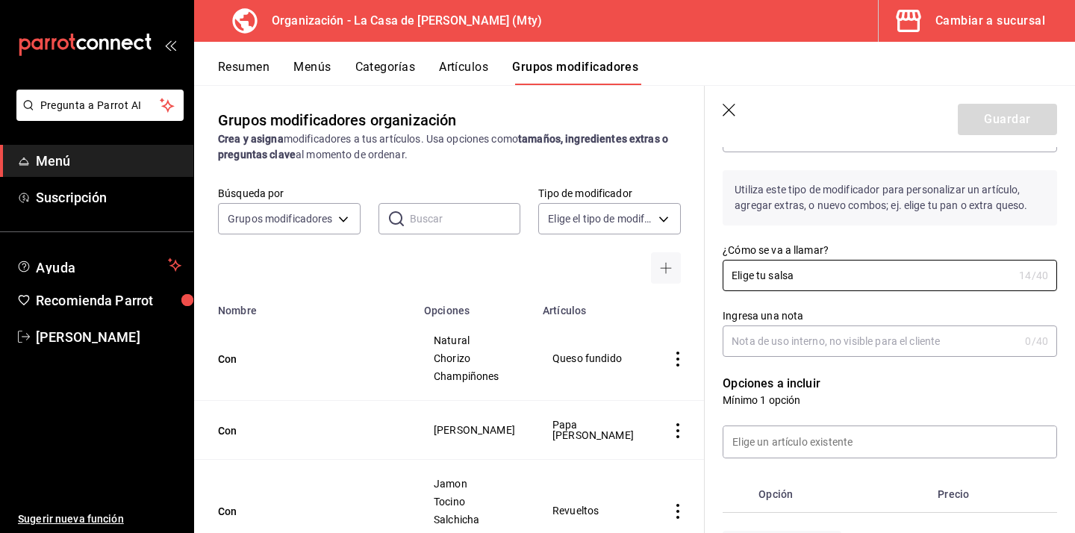
scroll to position [97, 0]
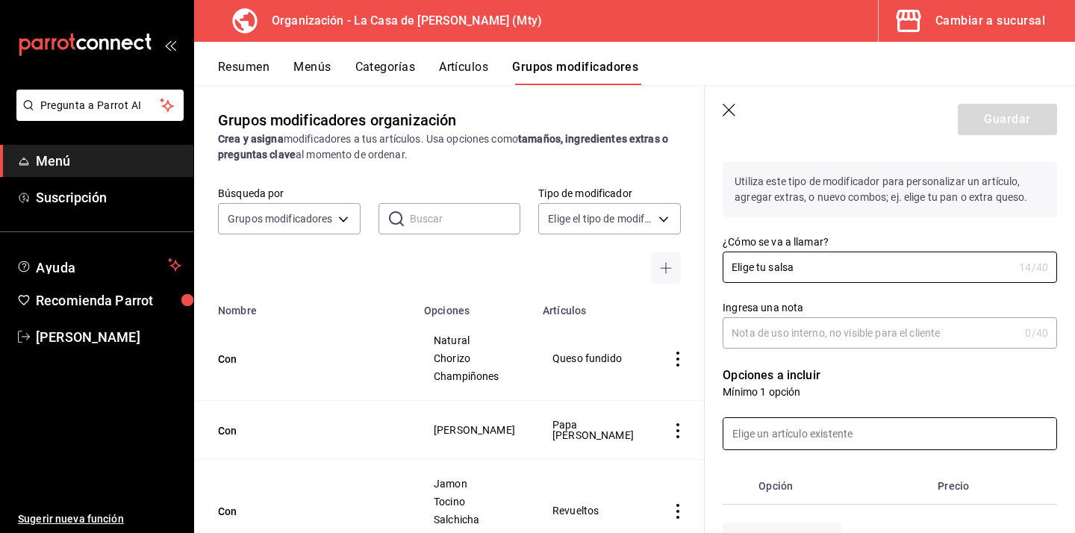
type input "Elige tu salsa"
click at [797, 442] on input at bounding box center [889, 433] width 333 height 31
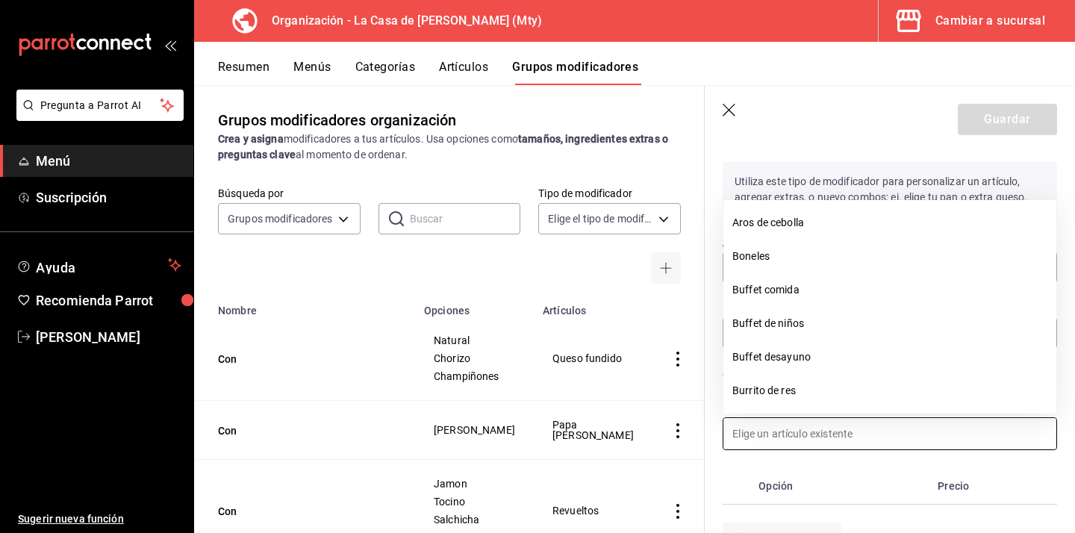
click at [809, 437] on input at bounding box center [889, 433] width 333 height 31
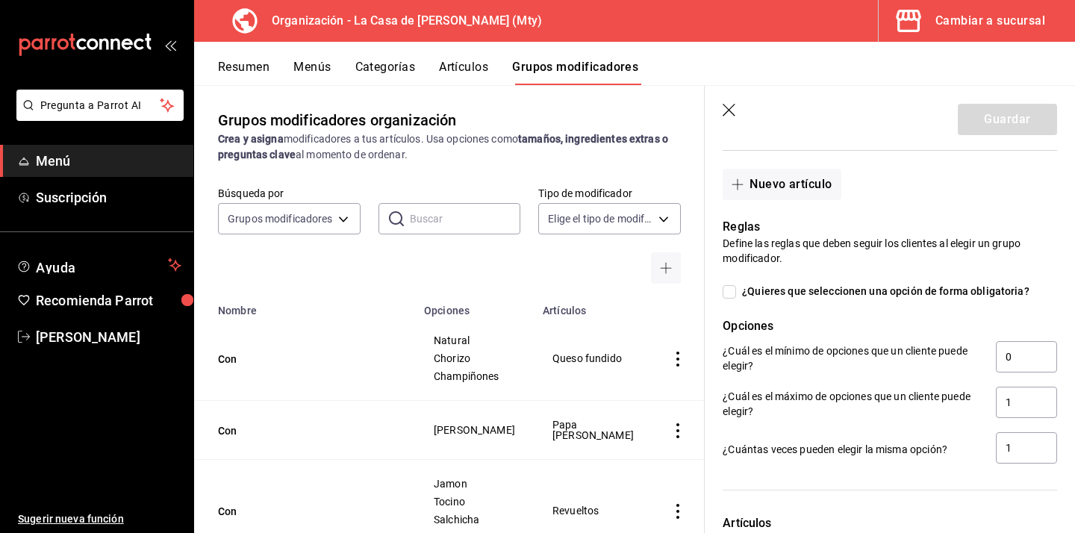
scroll to position [464, 0]
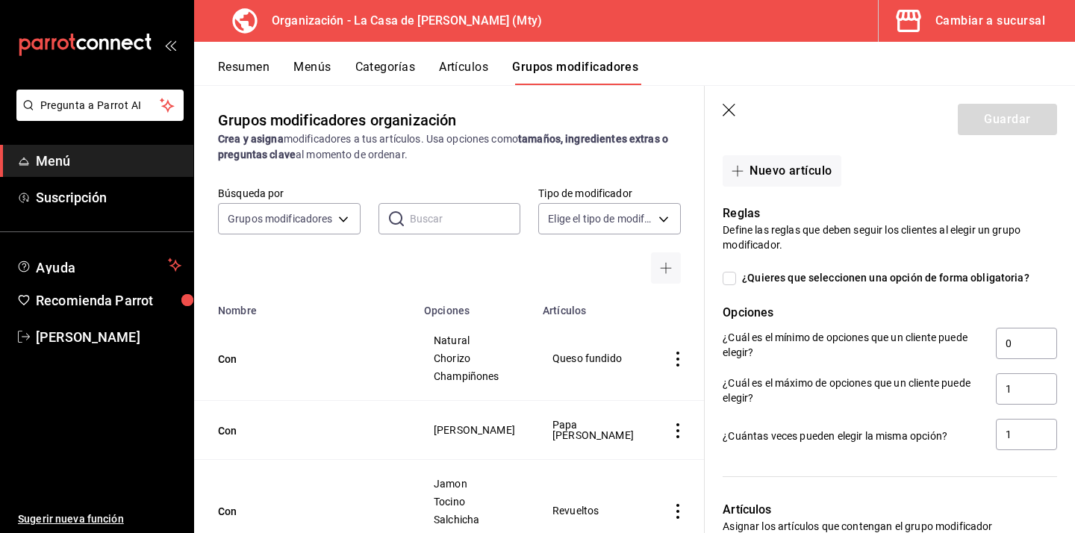
click at [735, 281] on input "¿Quieres que seleccionen una opción de forma obligatoria?" at bounding box center [729, 278] width 13 height 13
checkbox input "true"
type input "1"
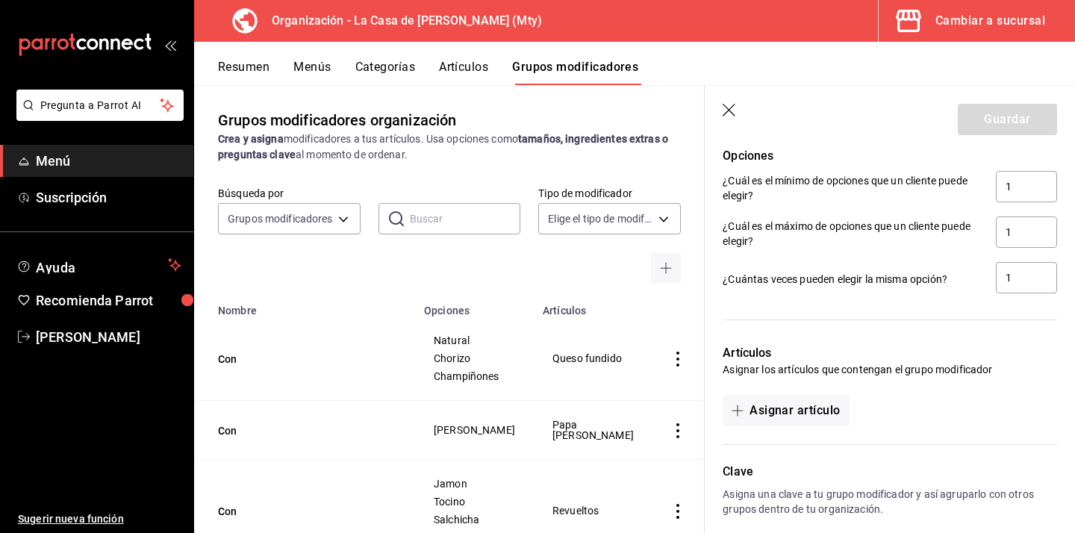
scroll to position [691, 0]
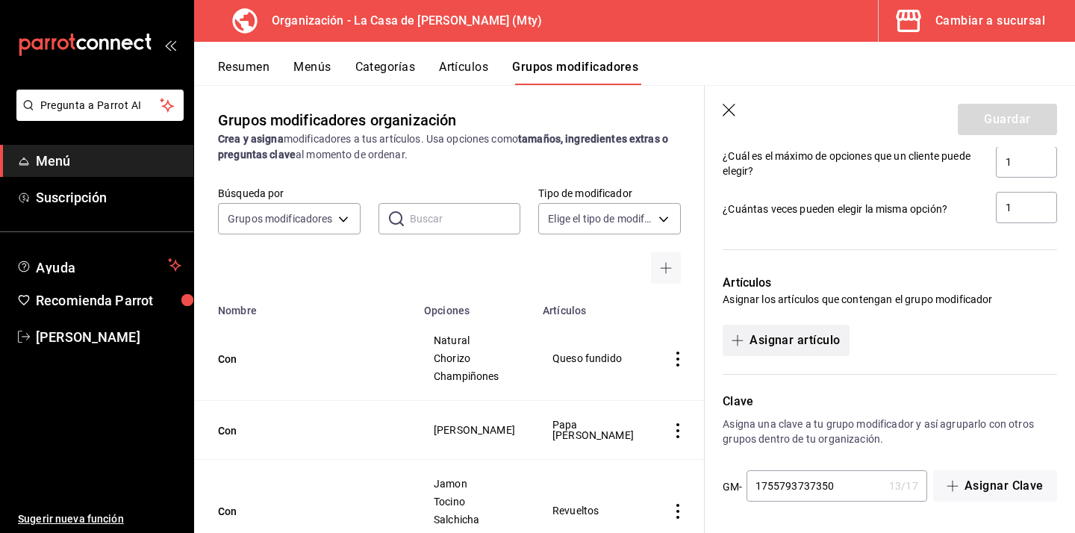
click at [790, 336] on button "Asignar artículo" at bounding box center [786, 340] width 126 height 31
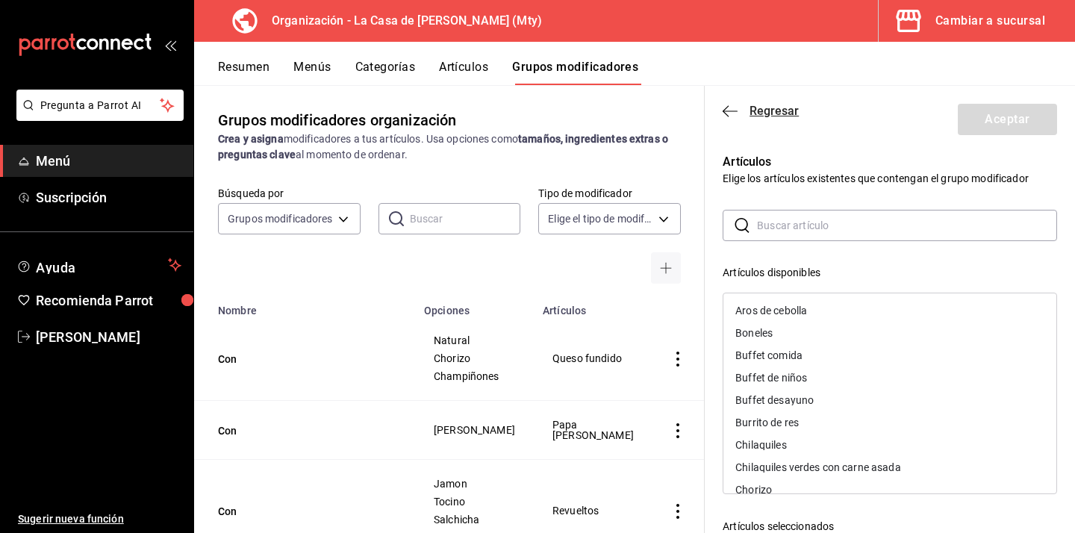
click at [729, 113] on icon "button" at bounding box center [730, 111] width 15 height 13
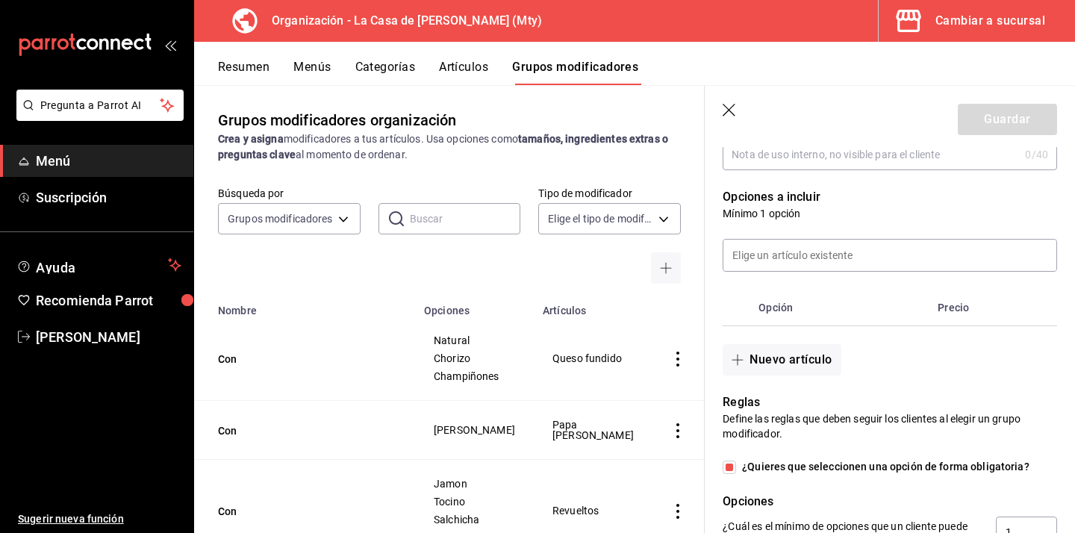
scroll to position [268, 0]
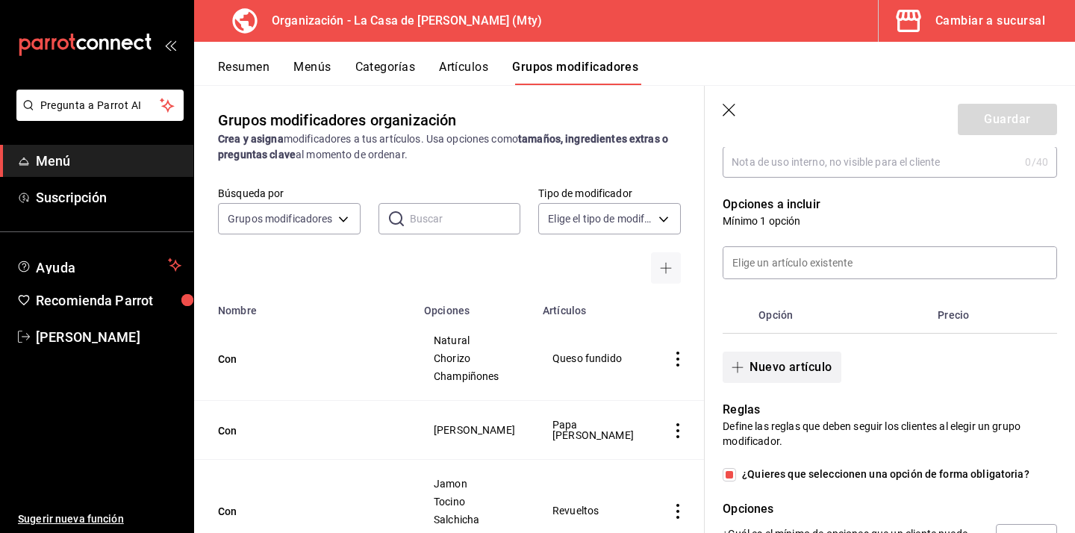
click at [820, 365] on button "Nuevo artículo" at bounding box center [782, 367] width 118 height 31
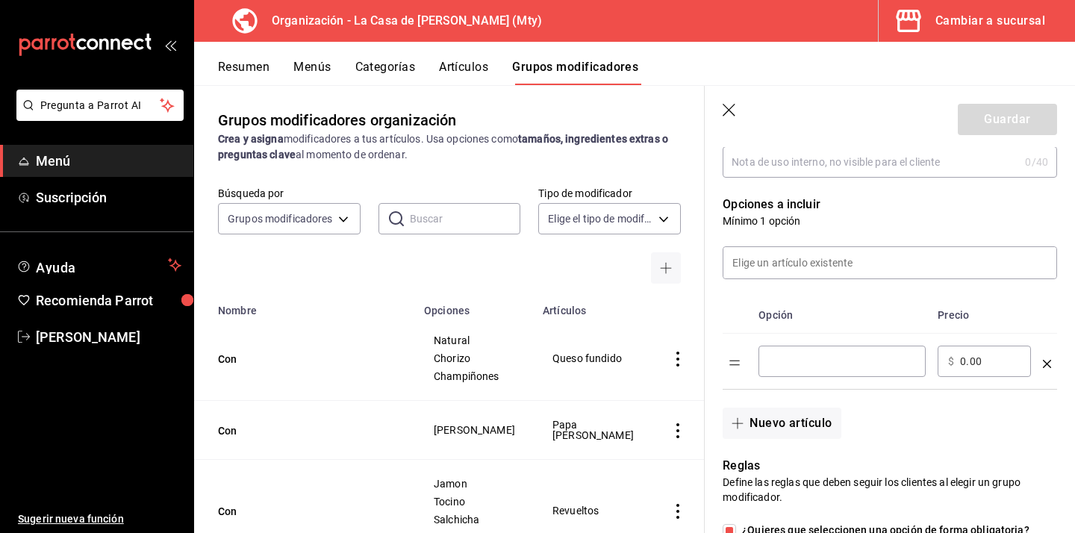
click at [810, 364] on input "optionsTable" at bounding box center [842, 361] width 146 height 15
type input "Salsa buffalo"
click at [791, 420] on button "Nuevo artículo" at bounding box center [782, 423] width 118 height 31
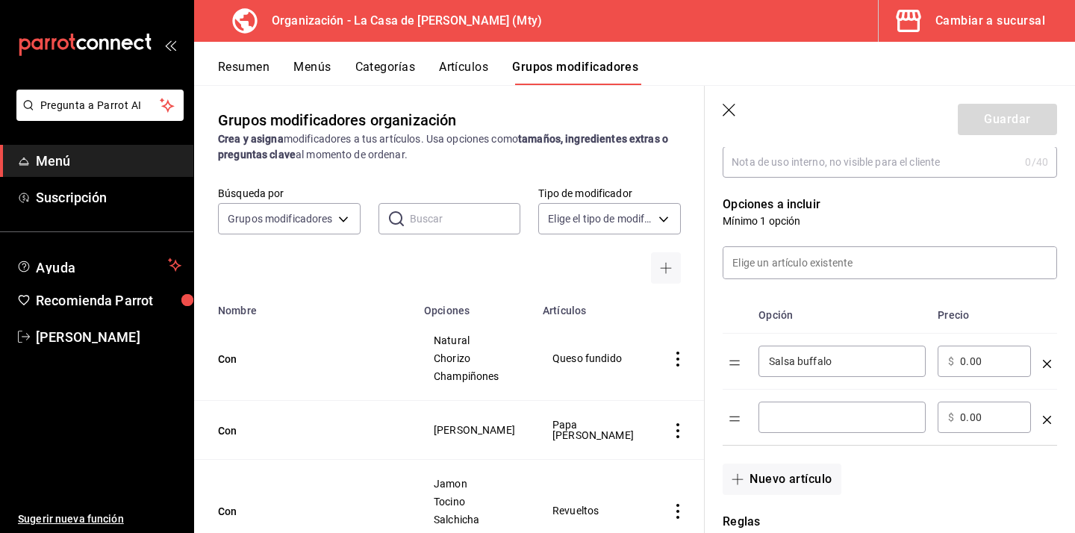
click at [794, 410] on input "optionsTable" at bounding box center [842, 417] width 146 height 15
type input "Salsa BBQ"
click at [779, 487] on button "Nuevo artículo" at bounding box center [782, 479] width 118 height 31
click at [816, 482] on div "​" at bounding box center [841, 473] width 167 height 31
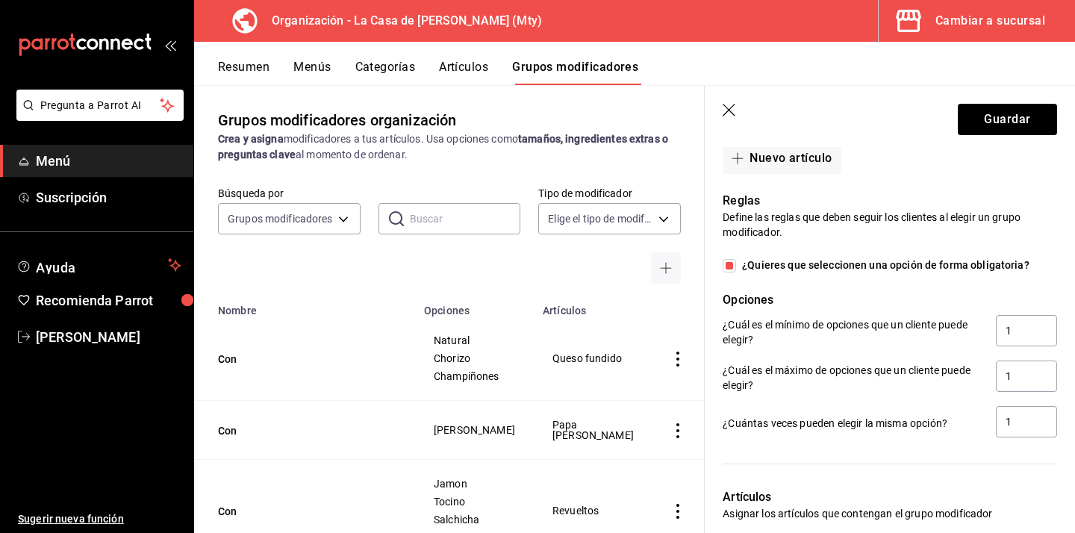
scroll to position [670, 0]
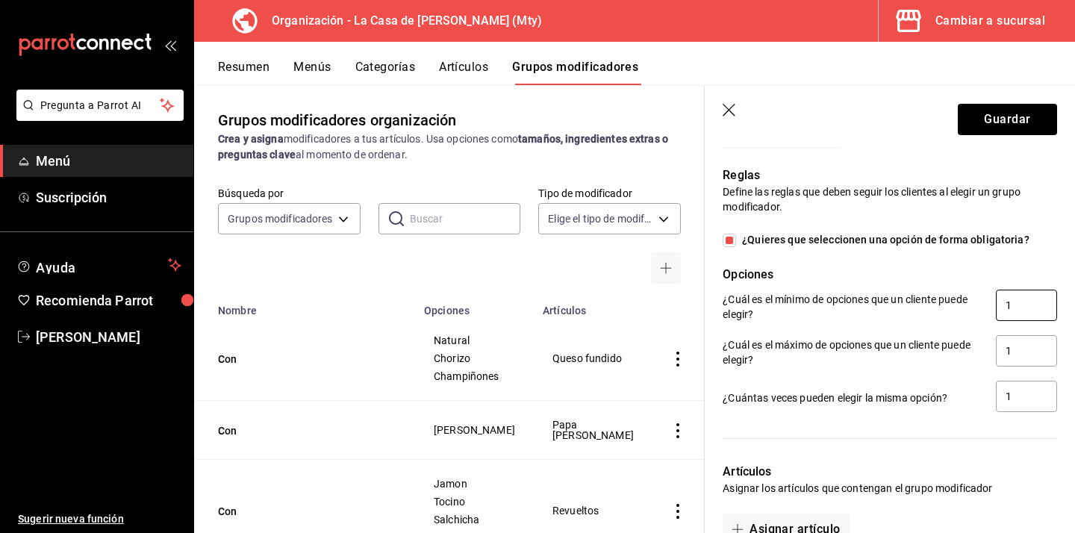
type input "Salsa mango habanero"
click at [1017, 308] on input "1" at bounding box center [1026, 305] width 61 height 31
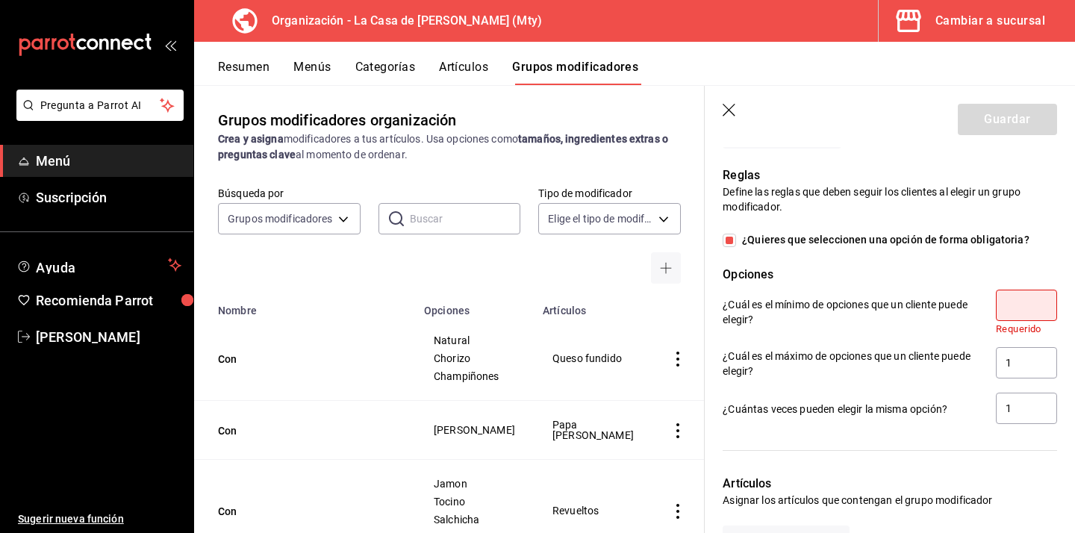
type input "0"
checkbox input "false"
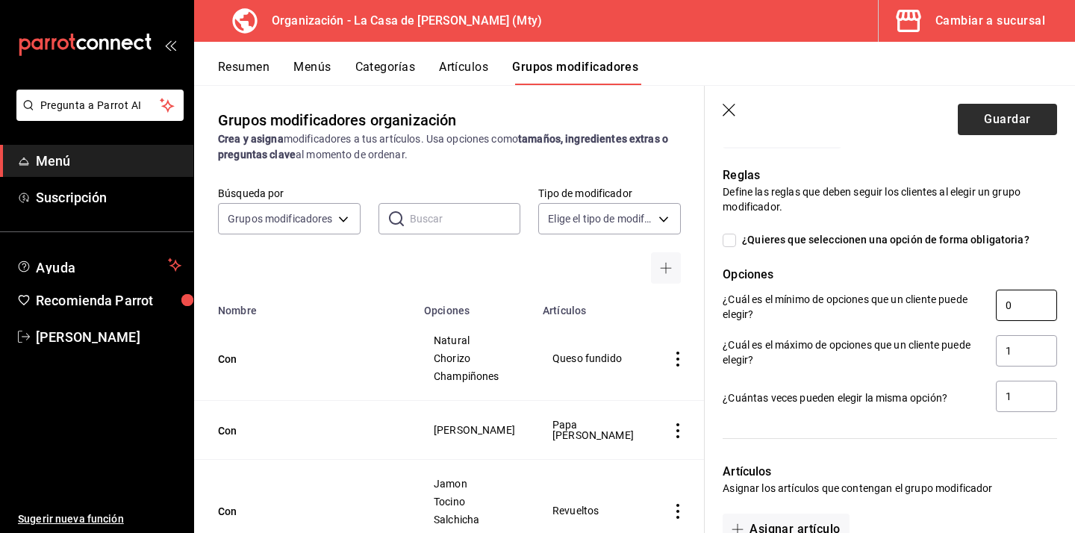
type input "0"
click at [1007, 119] on button "Guardar" at bounding box center [1007, 119] width 99 height 31
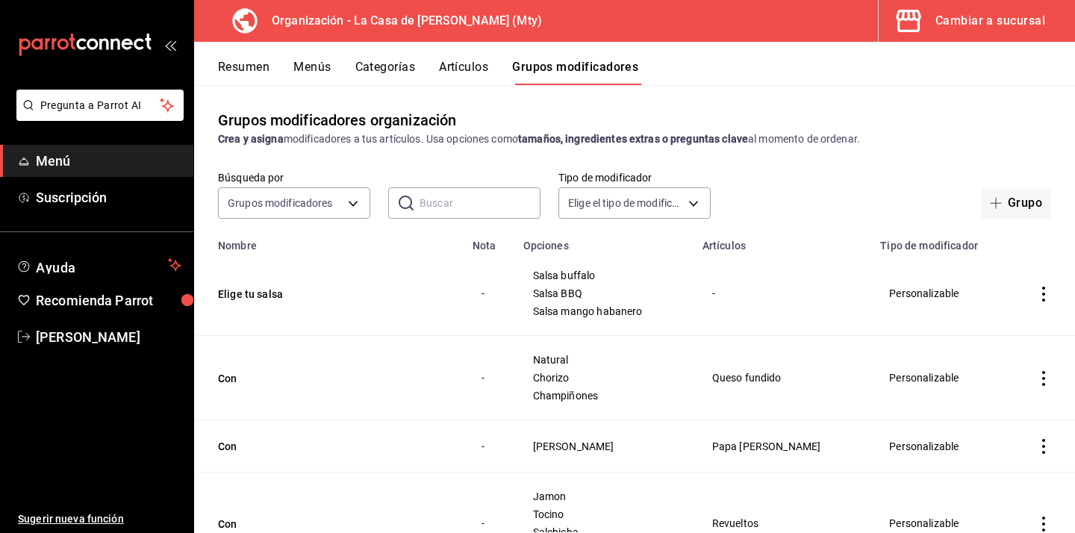
click at [455, 69] on button "Artículos" at bounding box center [463, 72] width 49 height 25
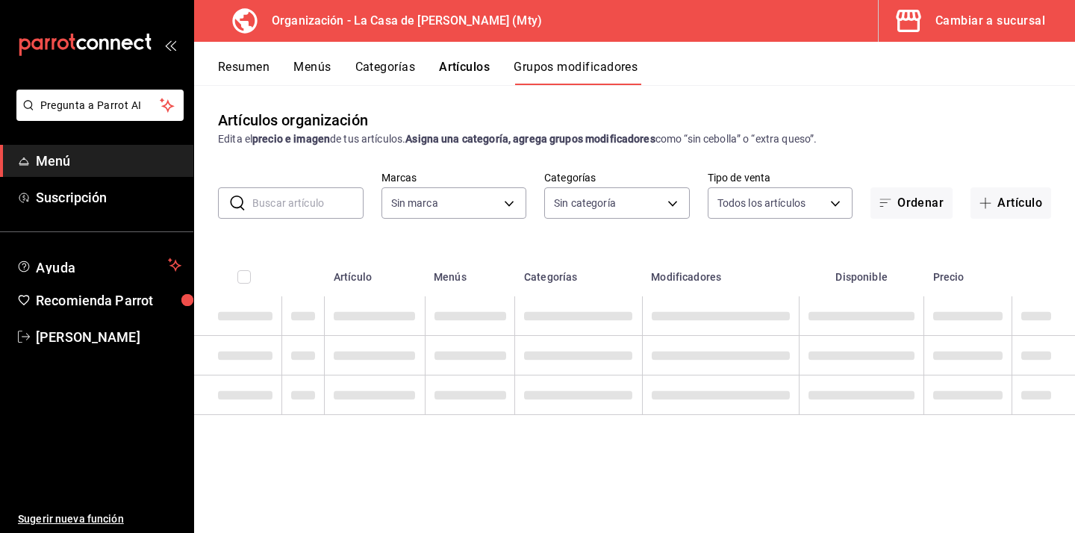
type input "a3684772-da2a-4e98-bff2-0fed7e2a3e3a"
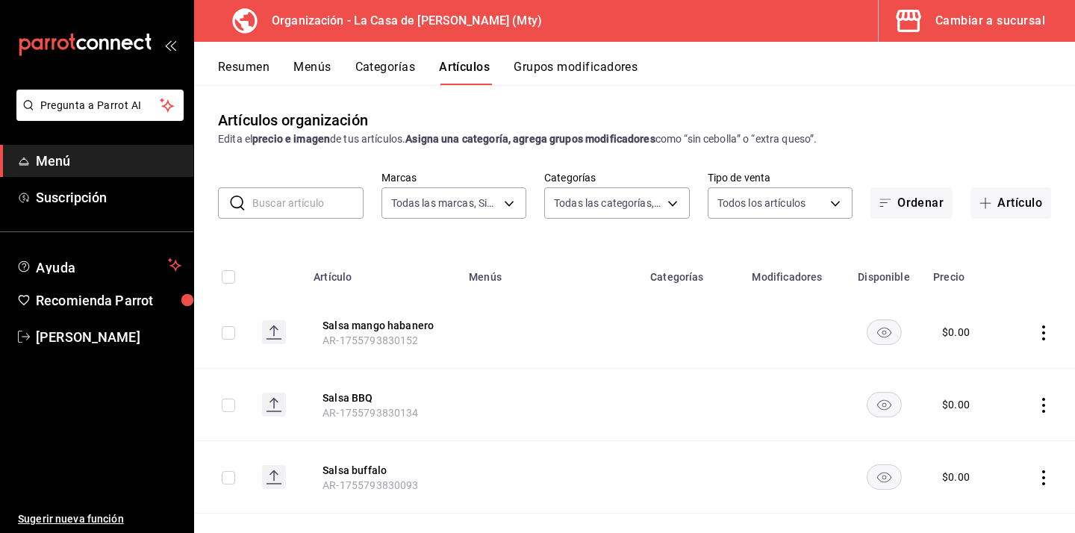
type input "a3684772-da2a-4e98-bff2-0fed7e2a3e3a"
type input "71ed1d4f-328b-4447-b239-5a65db7d197d,b467aa98-5204-49a6-ad4a-cc23f9887ed3,b7855…"
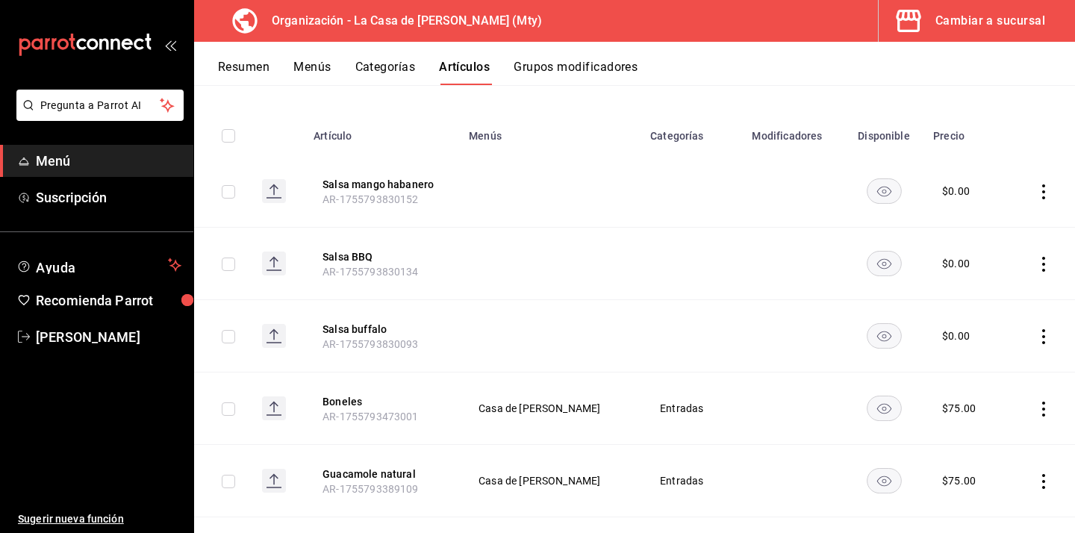
scroll to position [147, 0]
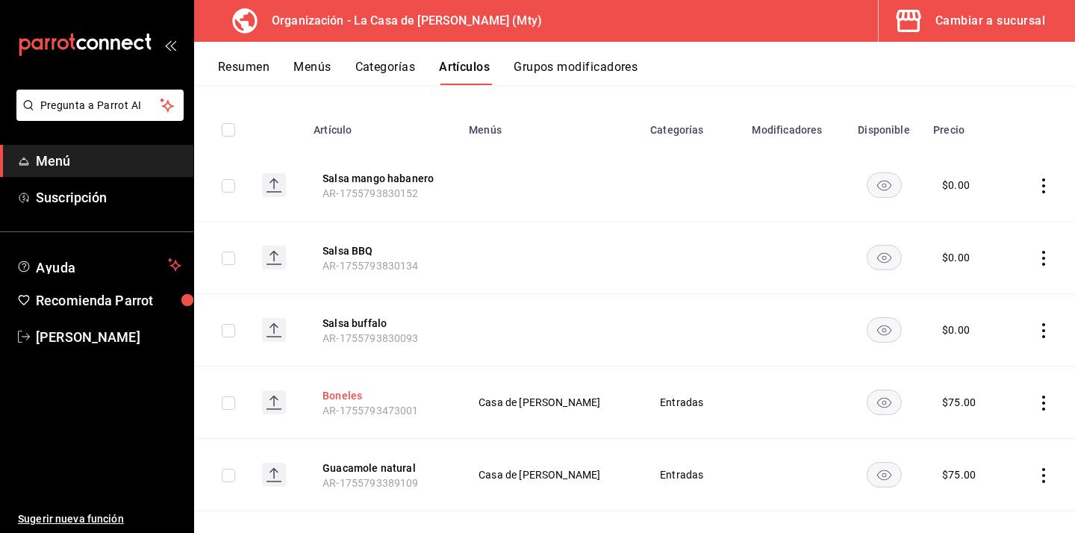
click at [365, 401] on button "Boneles" at bounding box center [381, 395] width 119 height 15
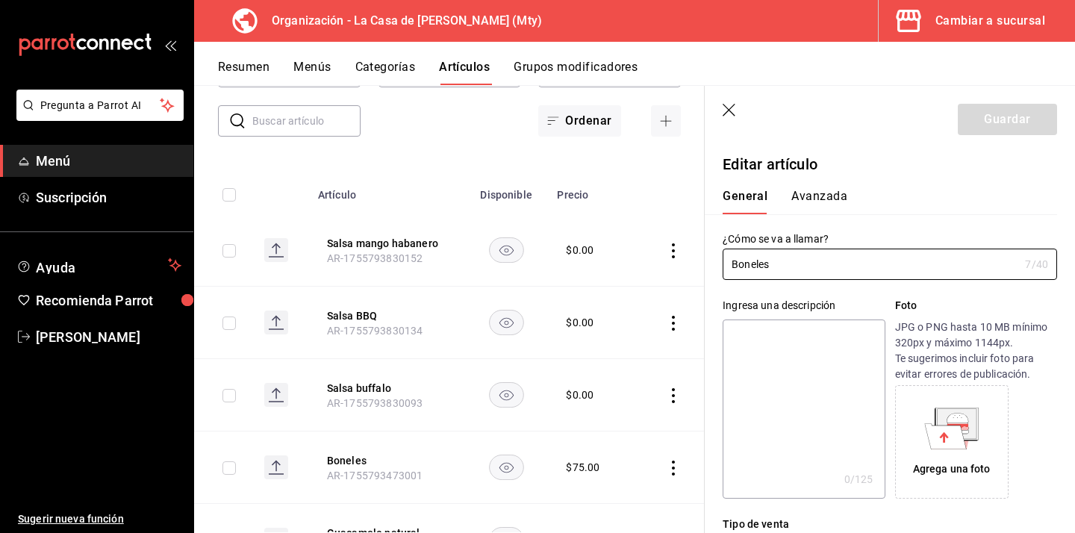
type input "$75.00"
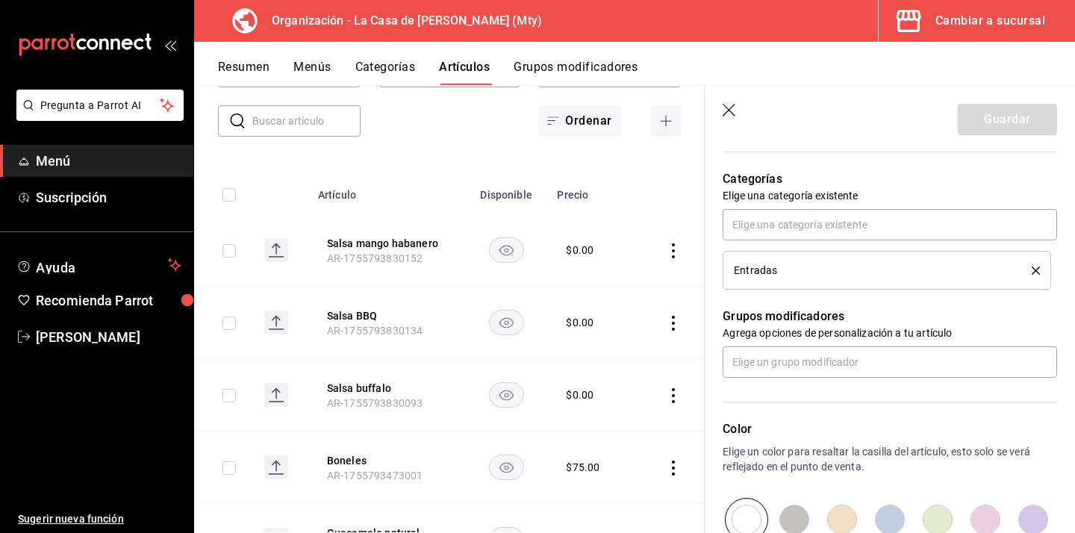
scroll to position [495, 0]
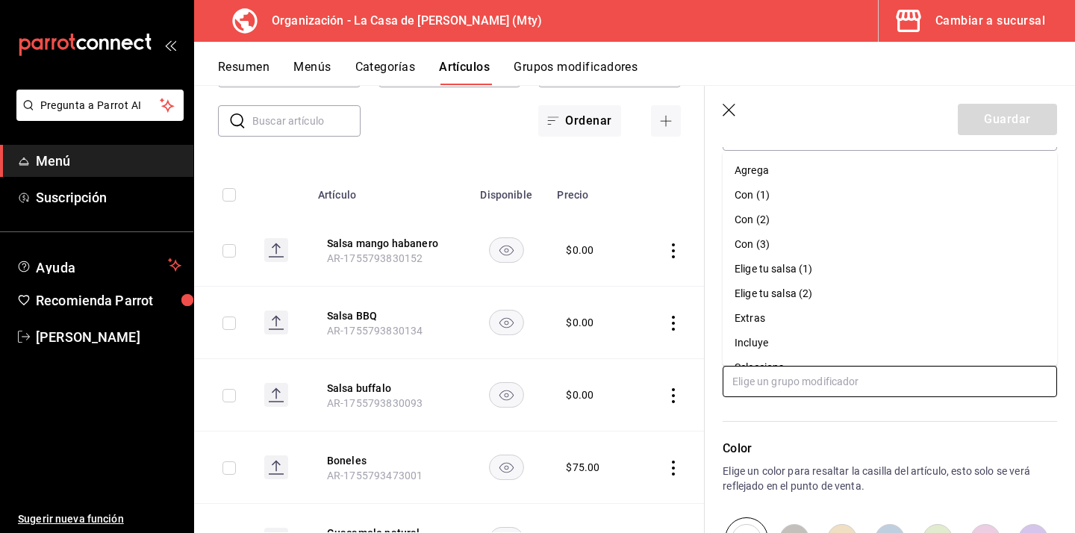
click at [870, 373] on input "text" at bounding box center [890, 381] width 334 height 31
click at [869, 266] on li "Elige tu salsa (1)" at bounding box center [890, 269] width 334 height 25
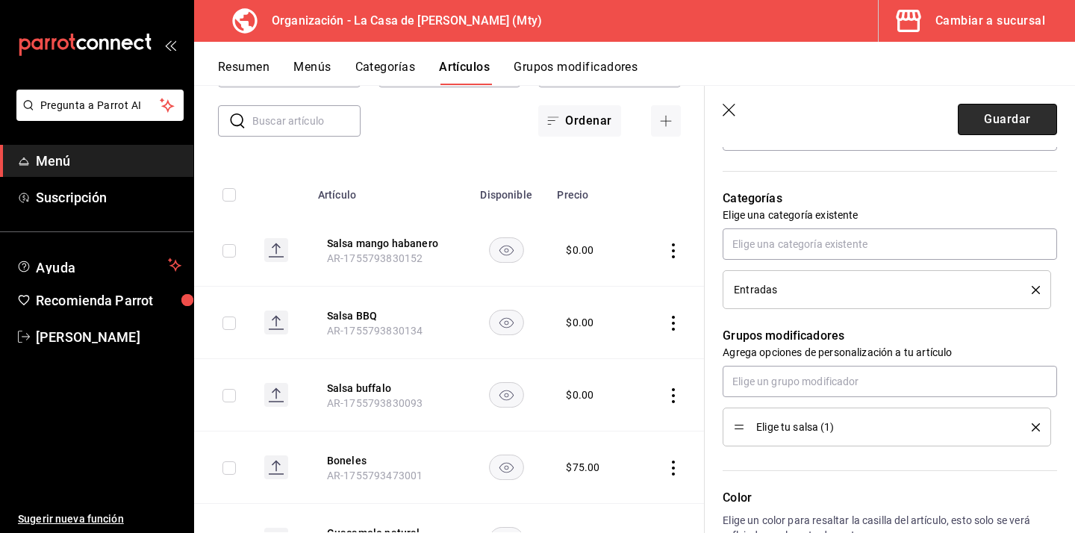
click at [1003, 114] on button "Guardar" at bounding box center [1007, 119] width 99 height 31
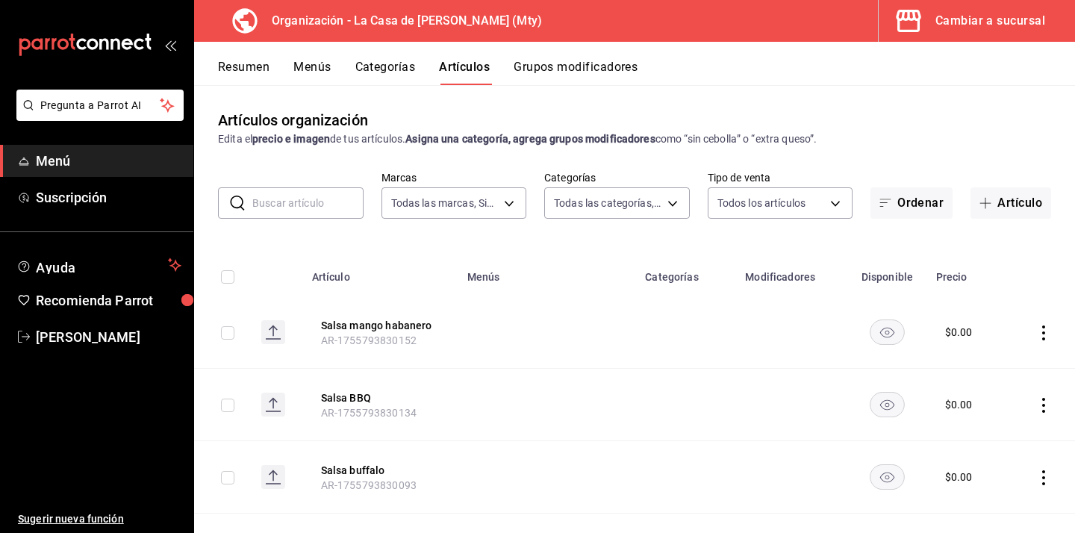
click at [561, 75] on button "Grupos modificadores" at bounding box center [576, 72] width 124 height 25
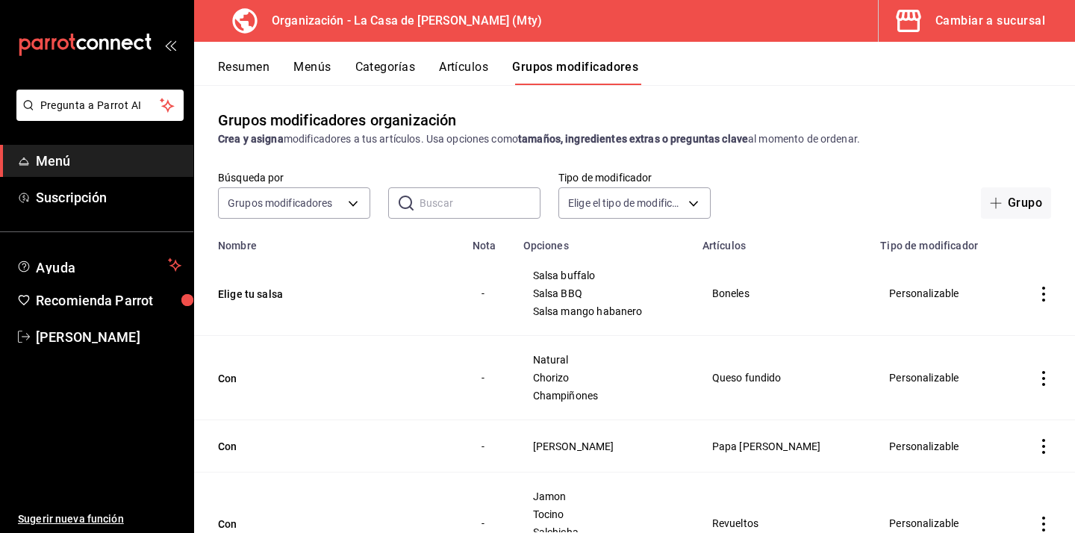
click at [479, 72] on button "Artículos" at bounding box center [463, 72] width 49 height 25
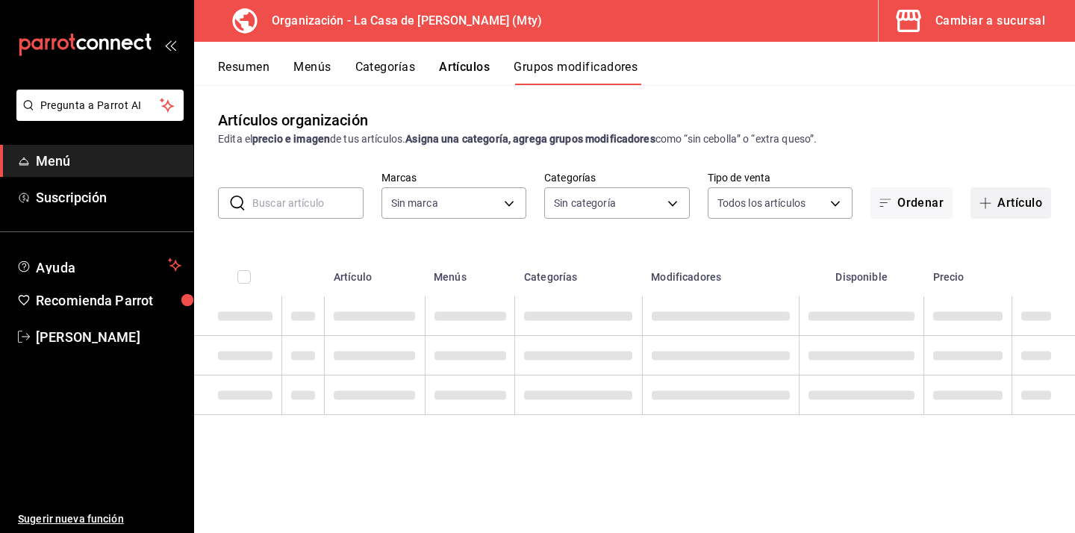
click at [997, 190] on button "Artículo" at bounding box center [1010, 202] width 81 height 31
type input "a3684772-da2a-4e98-bff2-0fed7e2a3e3a"
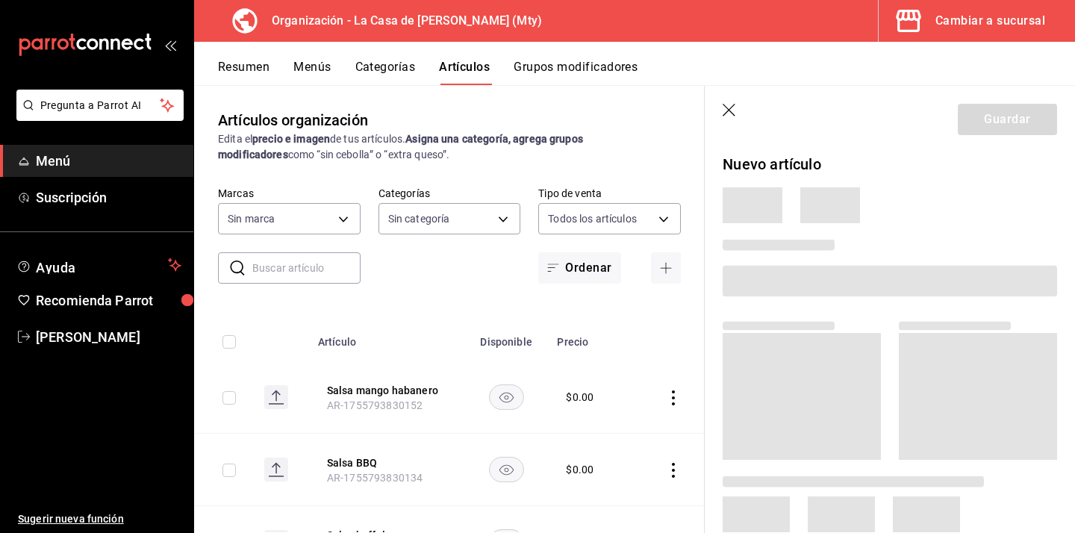
type input "a3684772-da2a-4e98-bff2-0fed7e2a3e3a"
type input "71ed1d4f-328b-4447-b239-5a65db7d197d,b467aa98-5204-49a6-ad4a-cc23f9887ed3,b7855…"
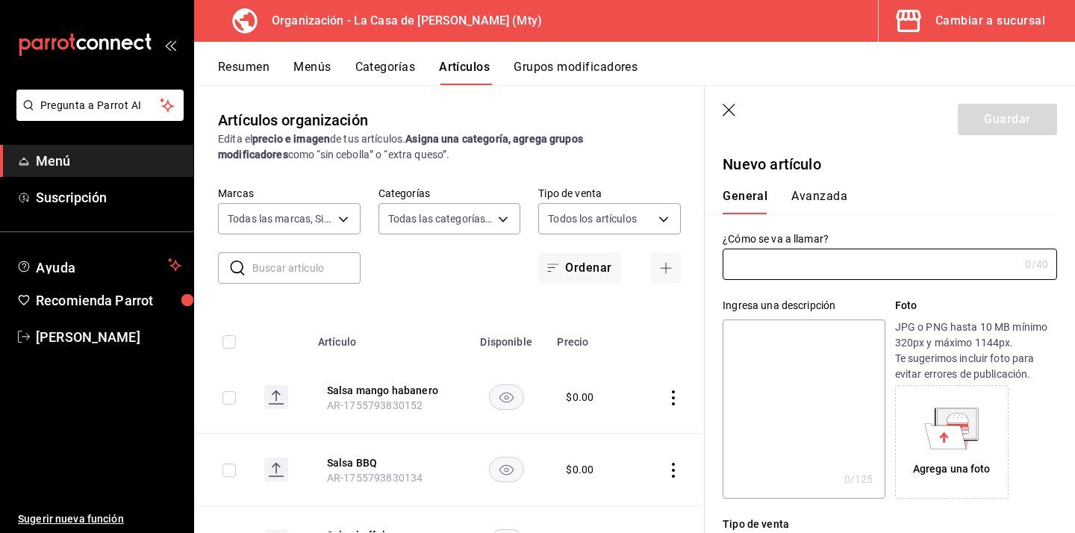
type input "AR-1755793960066"
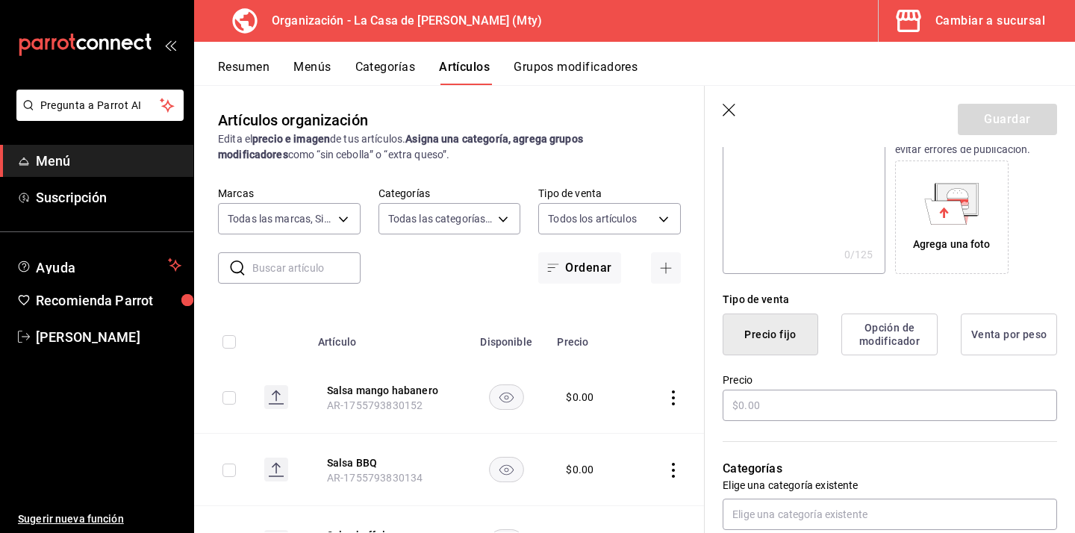
scroll to position [317, 0]
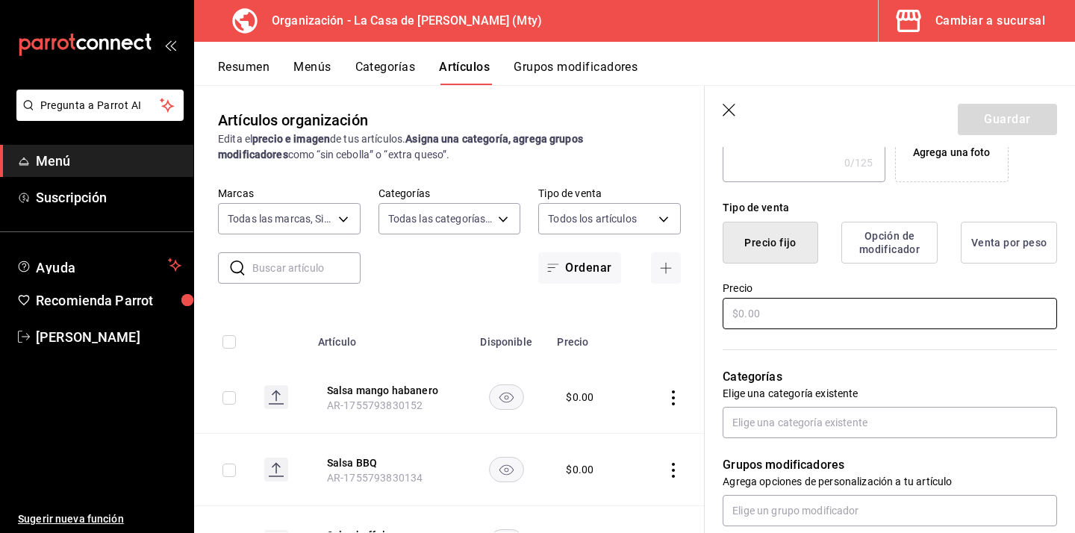
type input "Alitas"
click at [835, 311] on input "text" at bounding box center [890, 313] width 334 height 31
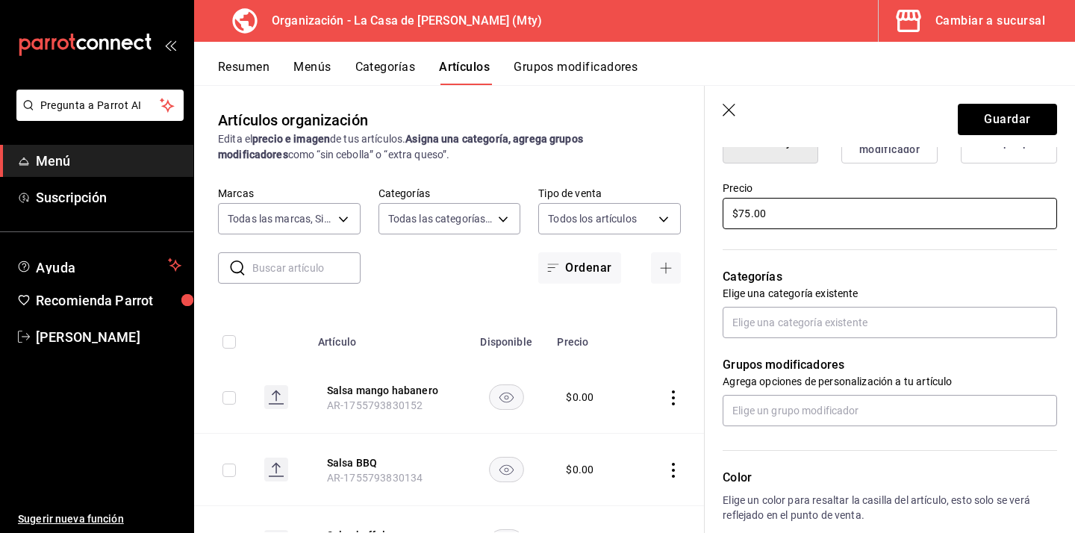
scroll to position [425, 0]
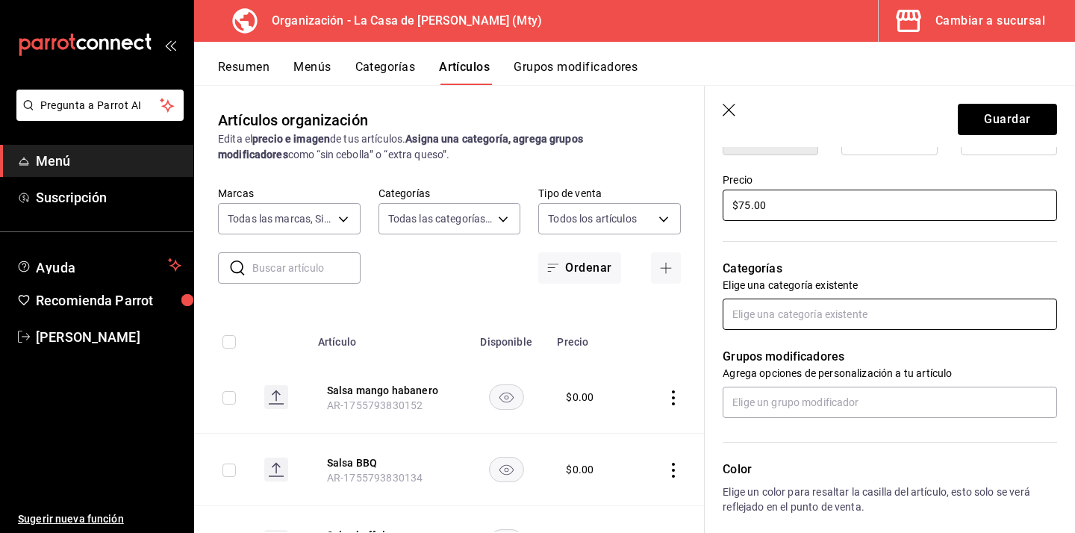
type input "$75.00"
click at [839, 313] on input "text" at bounding box center [890, 314] width 334 height 31
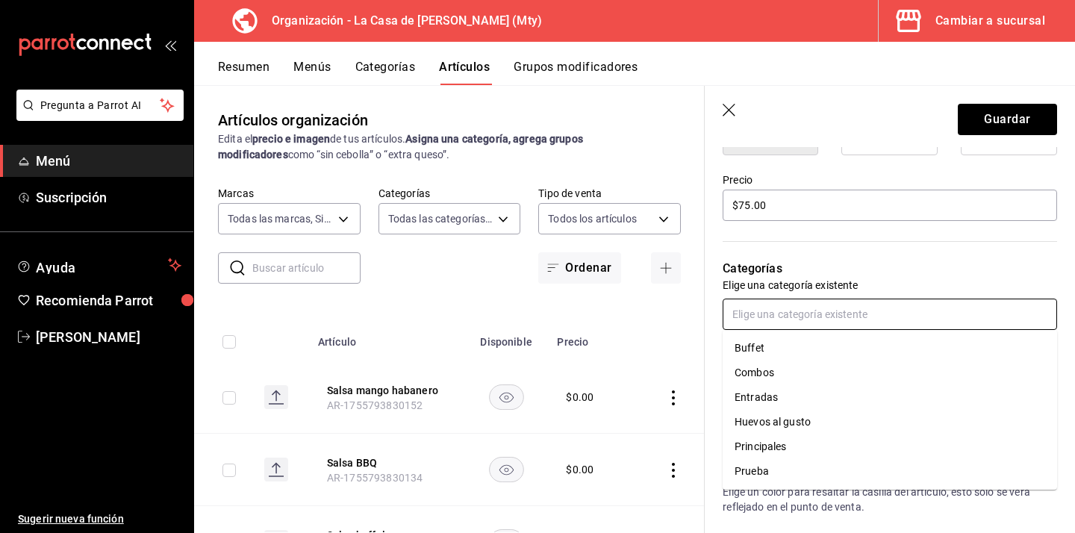
click at [799, 403] on li "Entradas" at bounding box center [890, 397] width 334 height 25
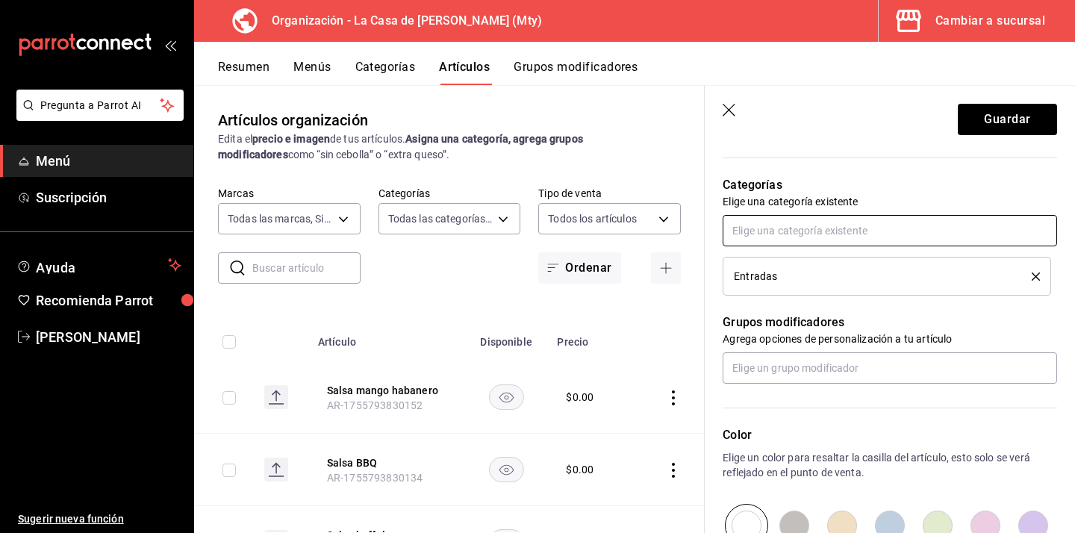
scroll to position [509, 0]
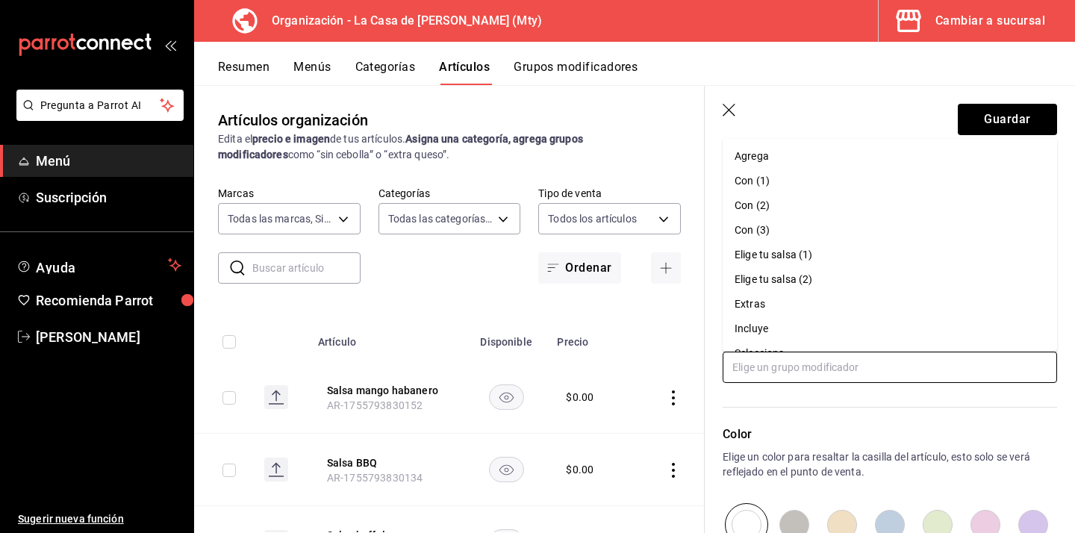
click at [823, 356] on input "text" at bounding box center [890, 367] width 334 height 31
click at [823, 256] on li "Elige tu salsa (1)" at bounding box center [890, 255] width 334 height 25
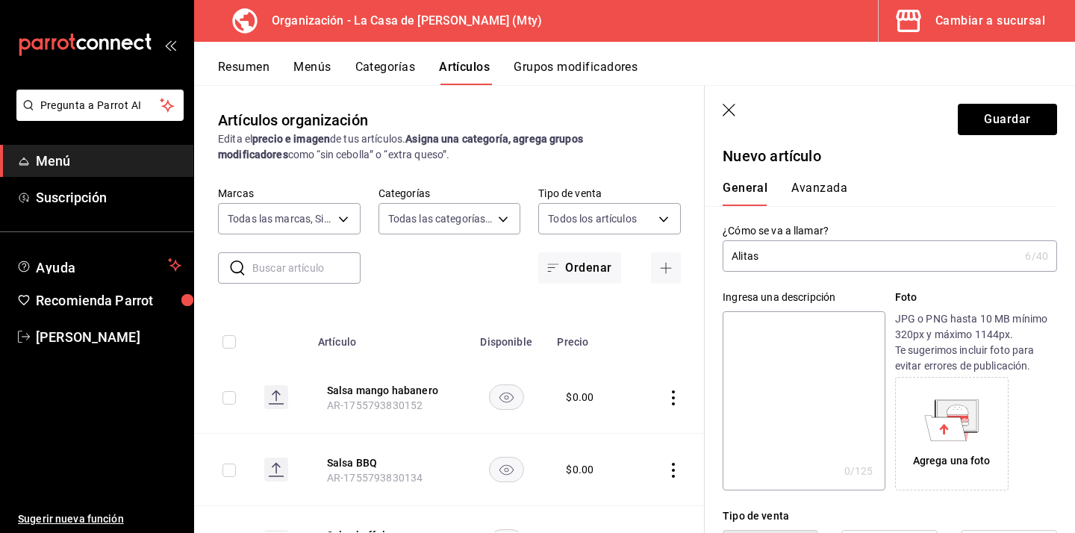
scroll to position [0, 0]
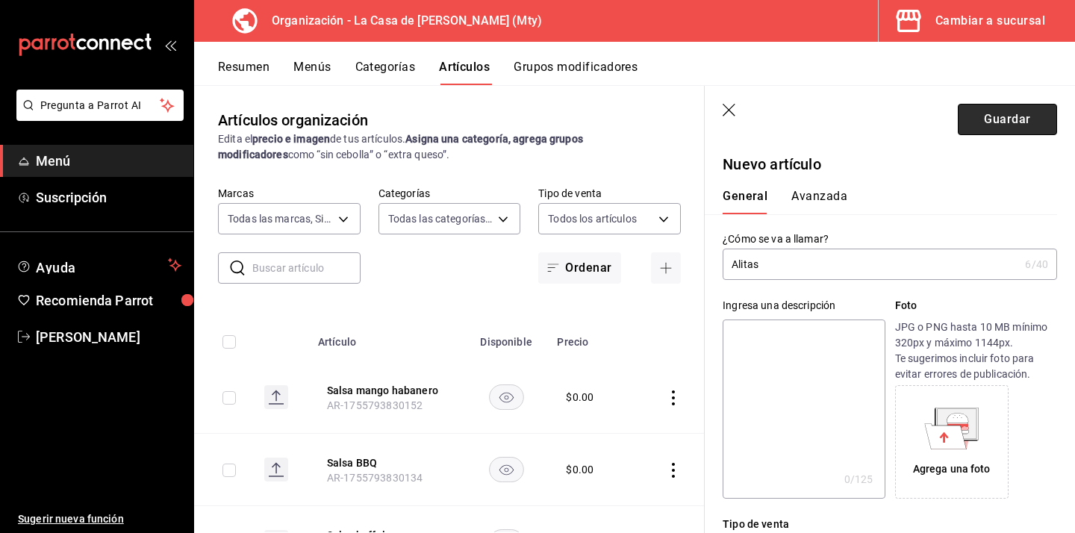
click at [1006, 109] on button "Guardar" at bounding box center [1007, 119] width 99 height 31
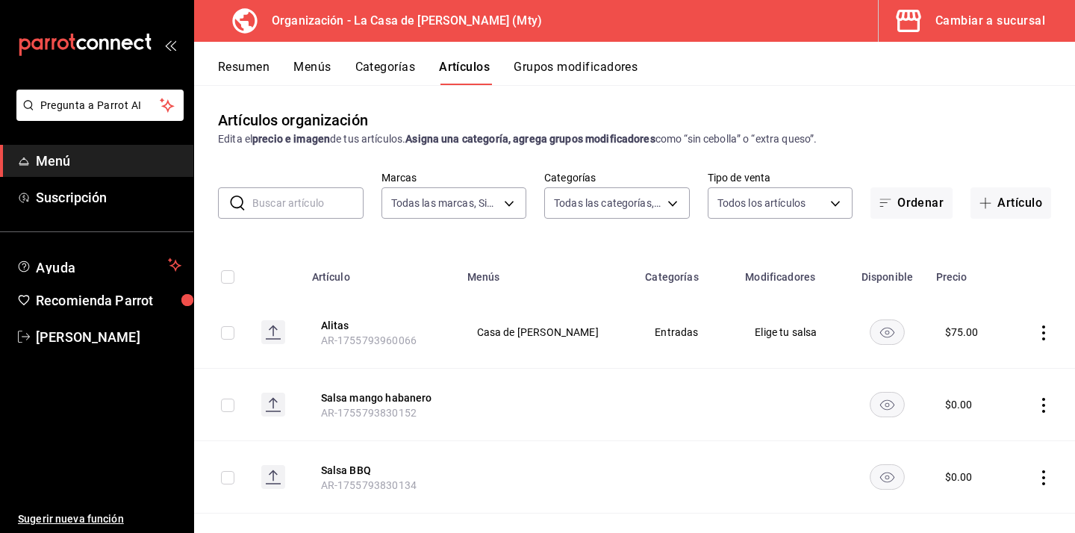
click at [589, 75] on button "Grupos modificadores" at bounding box center [576, 72] width 124 height 25
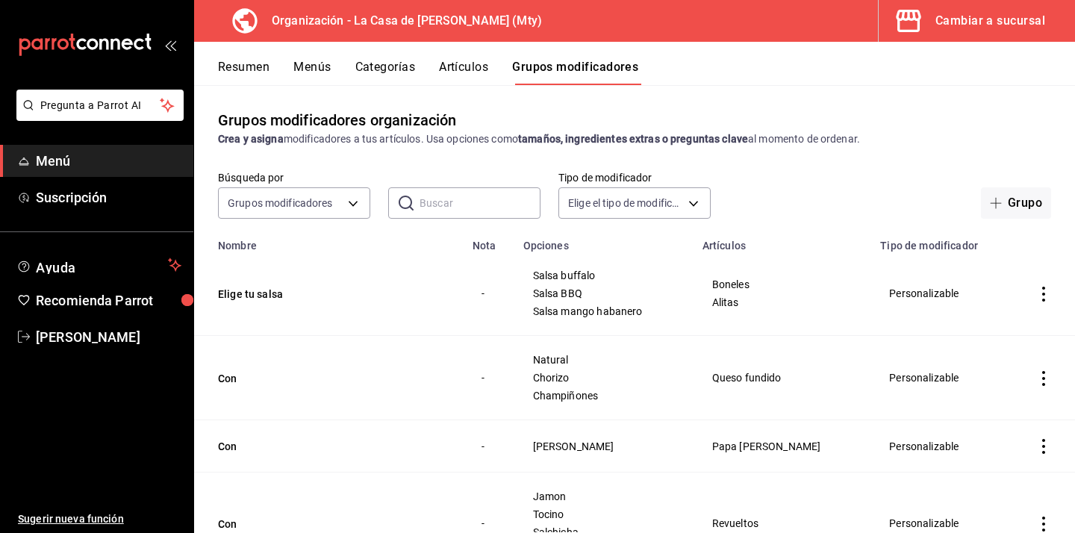
click at [462, 63] on button "Artículos" at bounding box center [463, 72] width 49 height 25
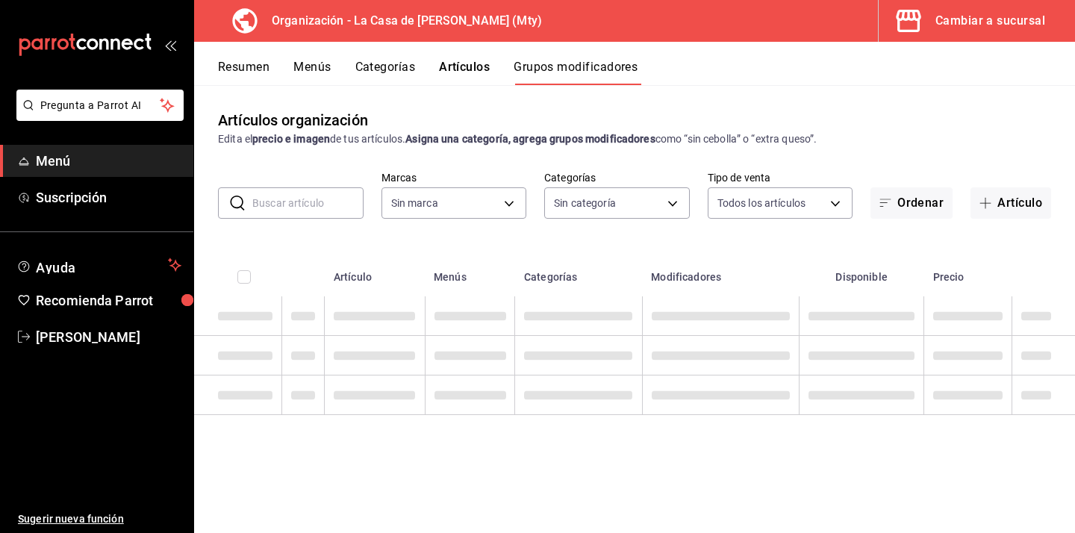
type input "a3684772-da2a-4e98-bff2-0fed7e2a3e3a"
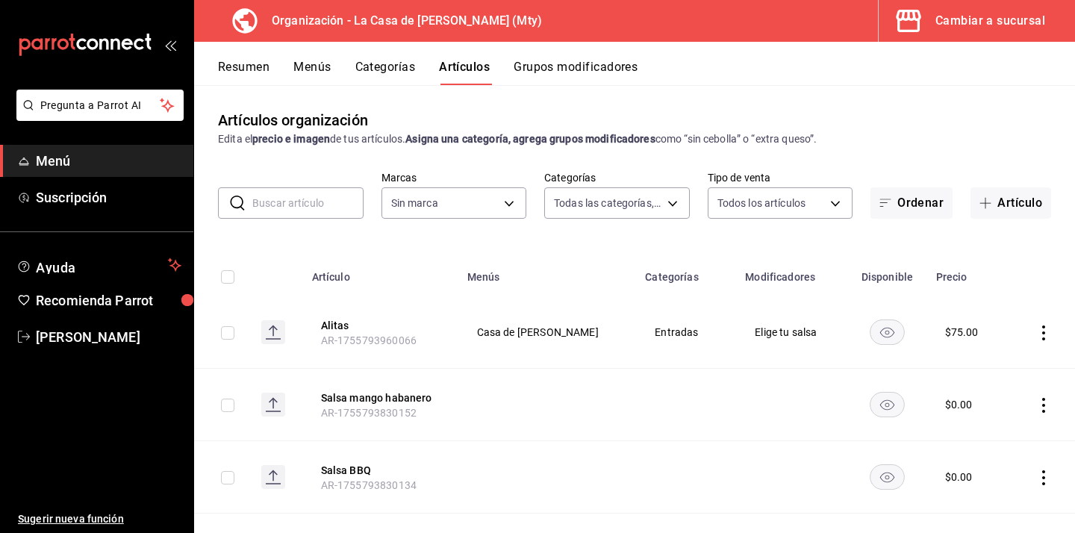
type input "71ed1d4f-328b-4447-b239-5a65db7d197d,b467aa98-5204-49a6-ad4a-cc23f9887ed3,b7855…"
type input "a3684772-da2a-4e98-bff2-0fed7e2a3e3a"
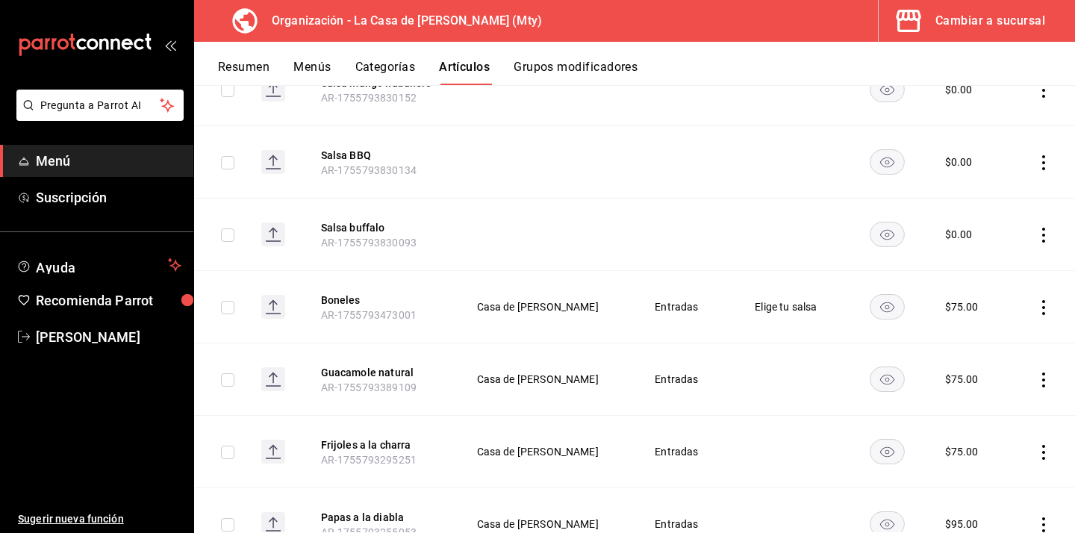
scroll to position [320, 0]
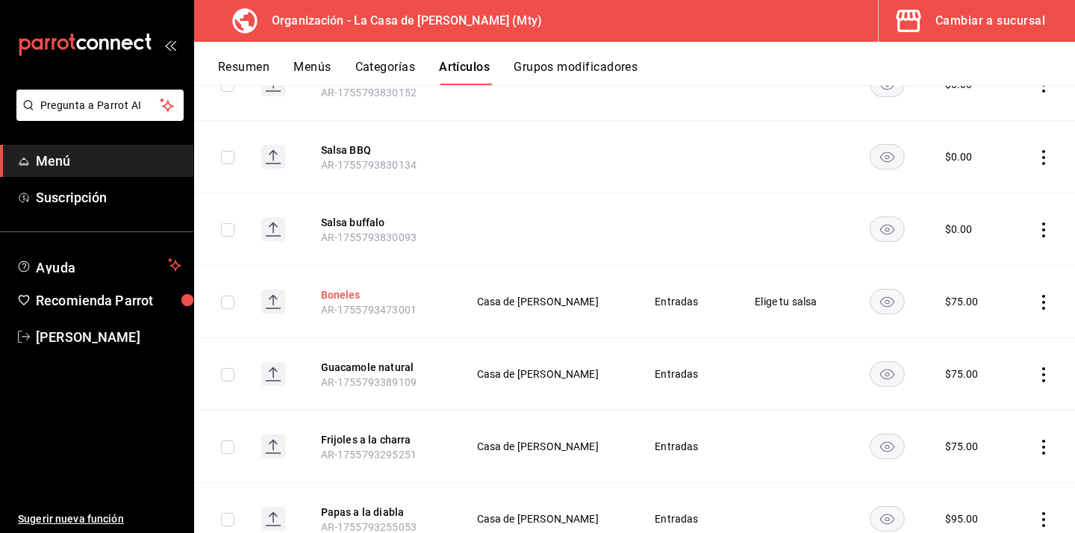
click at [355, 298] on button "Boneles" at bounding box center [380, 294] width 119 height 15
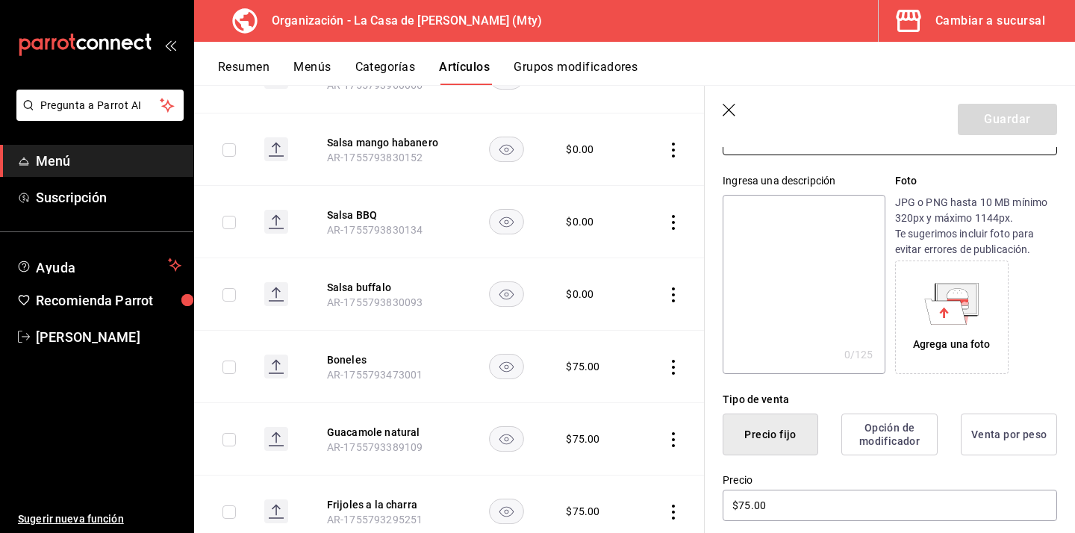
scroll to position [187, 0]
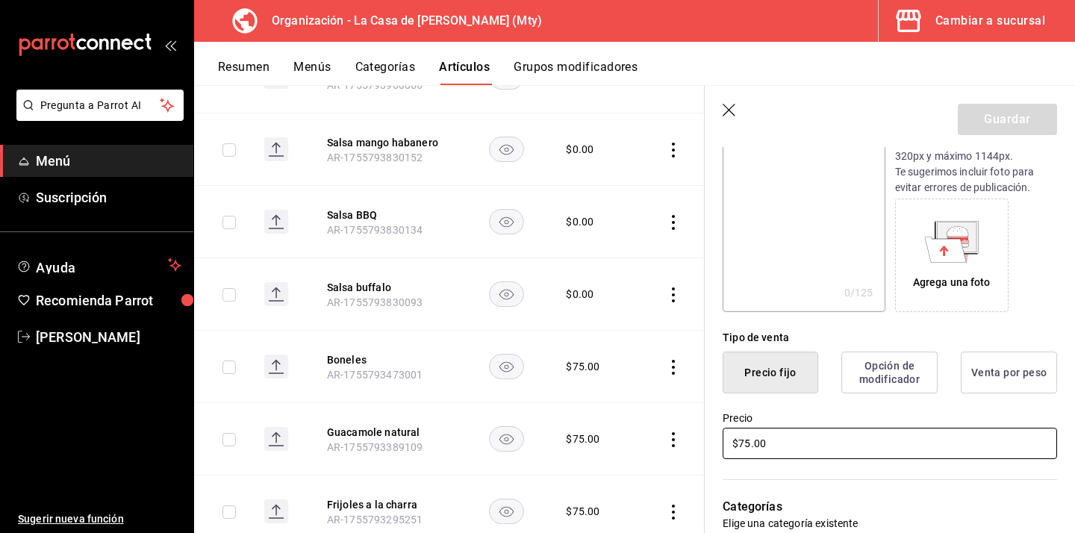
click at [800, 439] on input "$75.00" at bounding box center [890, 443] width 334 height 31
type input "$7.00"
type input "$129.00"
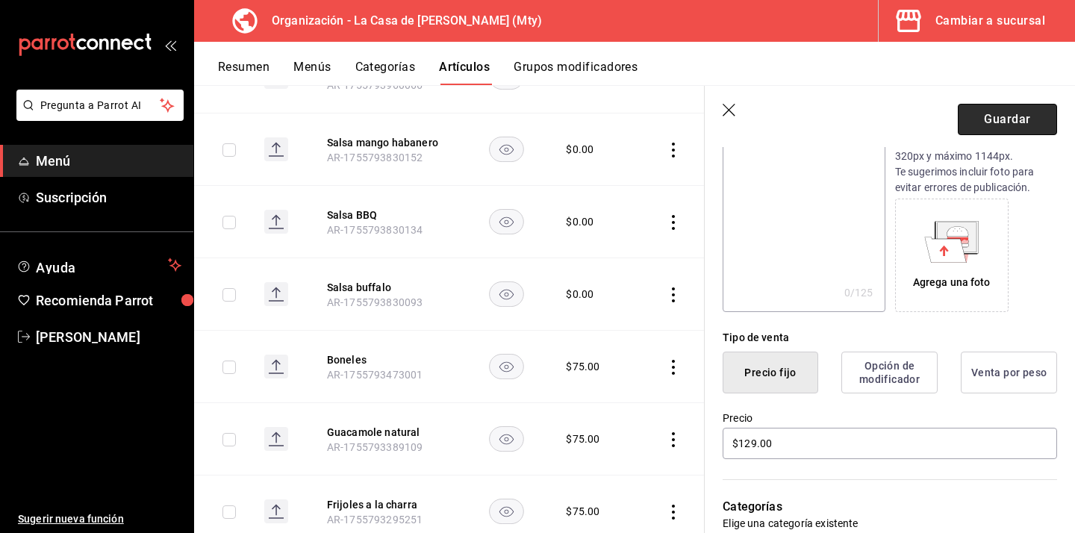
click at [1006, 108] on button "Guardar" at bounding box center [1007, 119] width 99 height 31
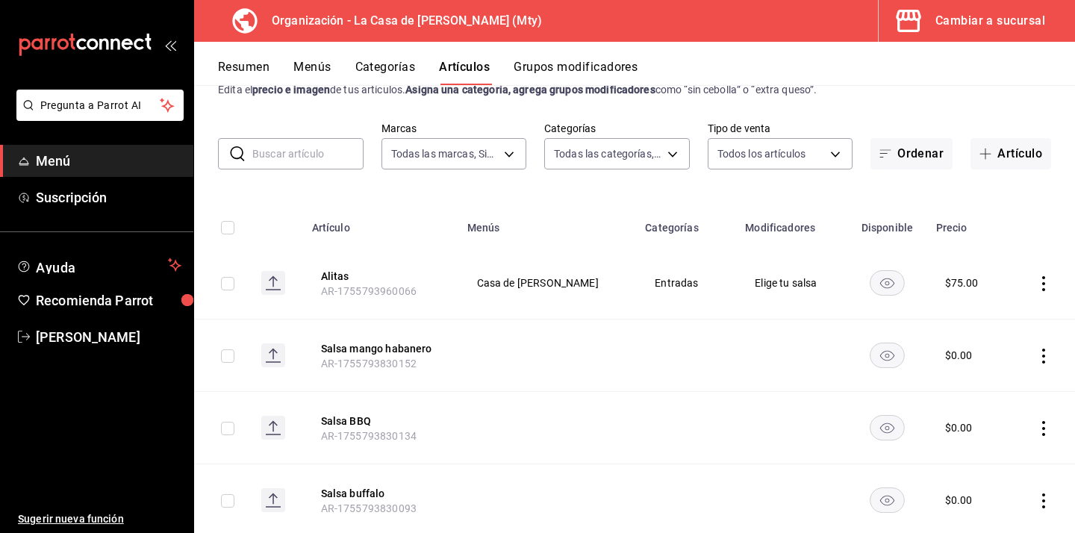
scroll to position [50, 0]
click at [347, 276] on button "Alitas" at bounding box center [380, 275] width 119 height 15
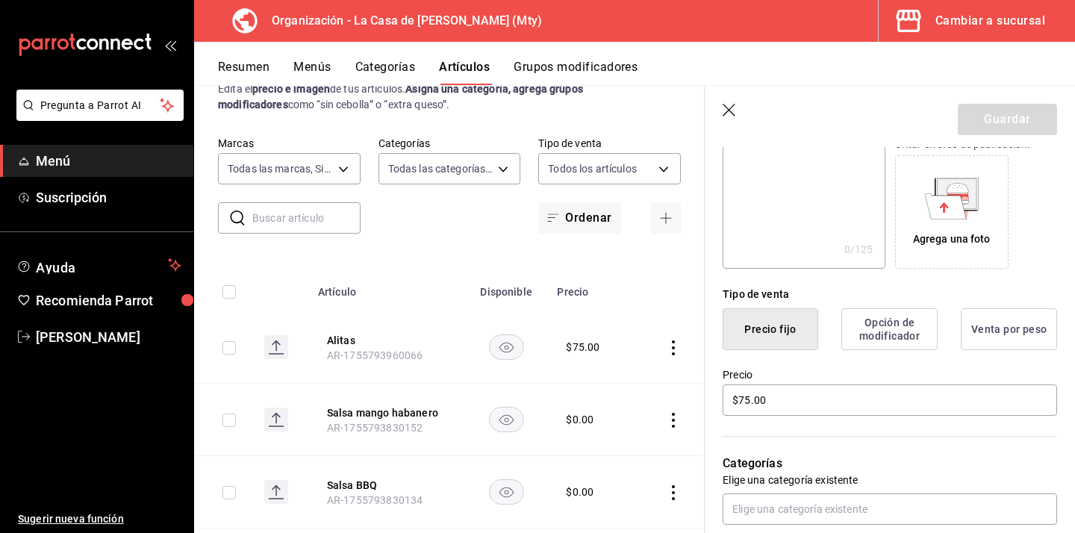
scroll to position [232, 0]
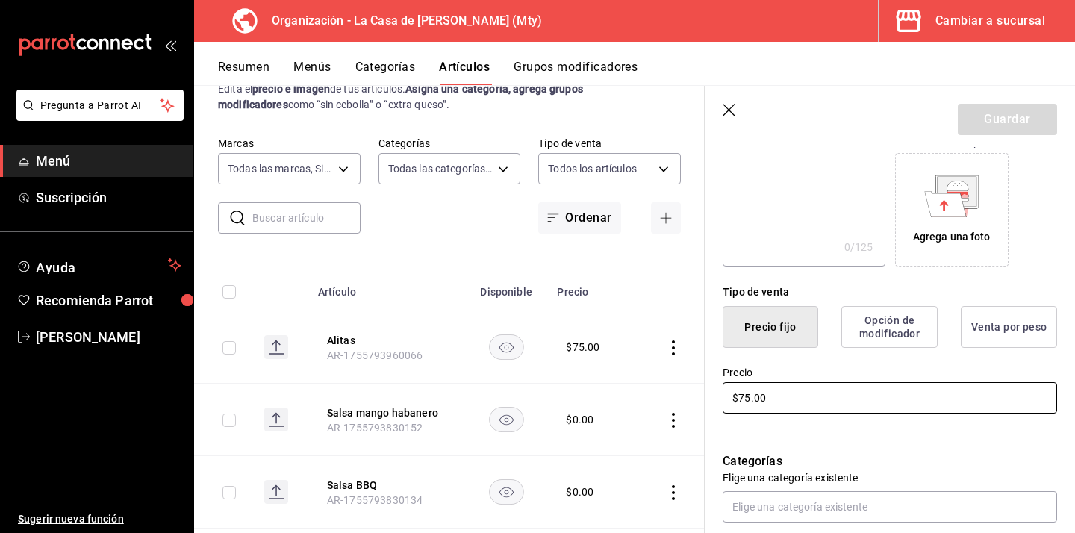
click at [753, 405] on input "$75.00" at bounding box center [890, 397] width 334 height 31
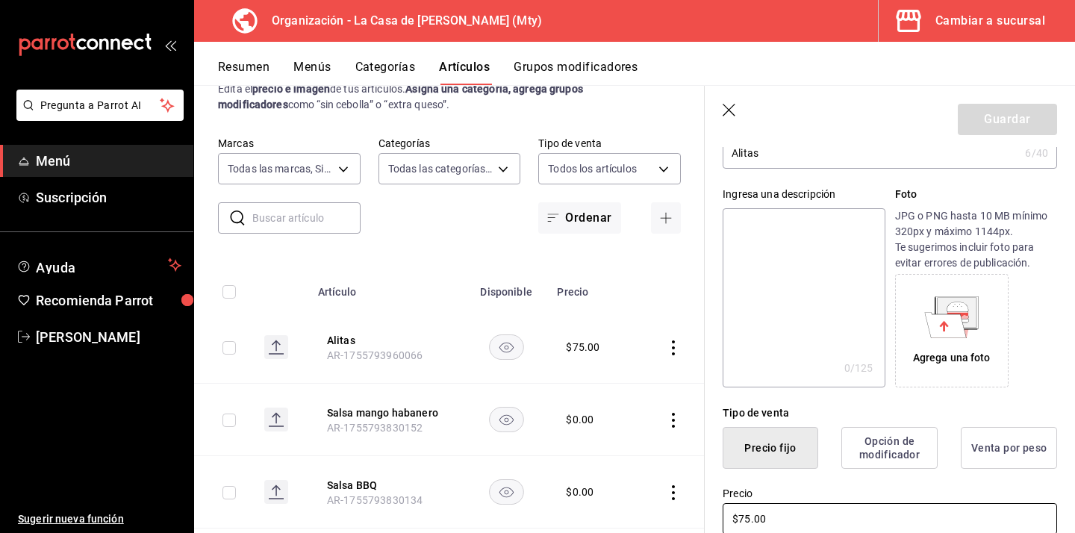
scroll to position [155, 0]
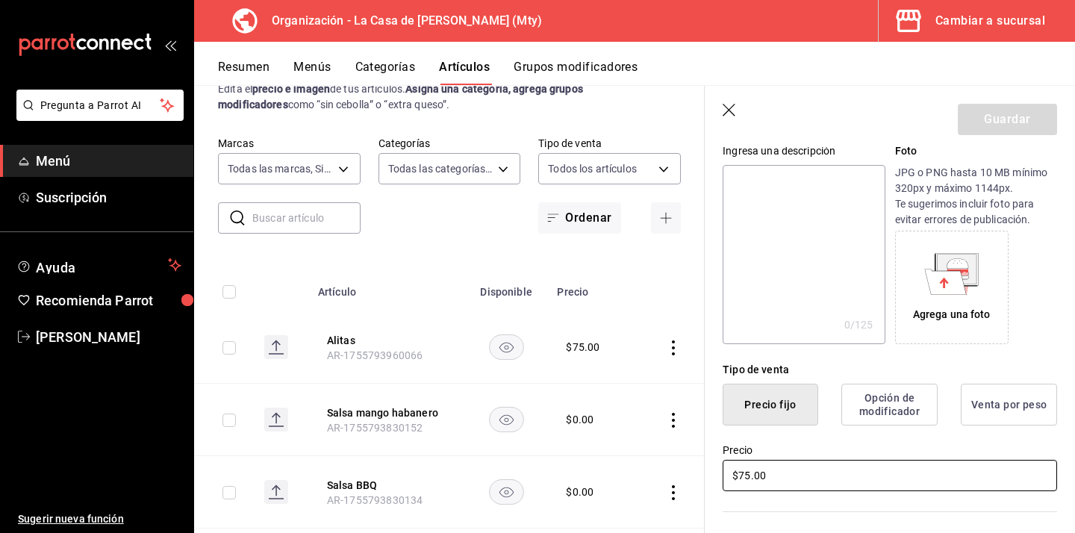
type input "$7.00"
type input "$129.00"
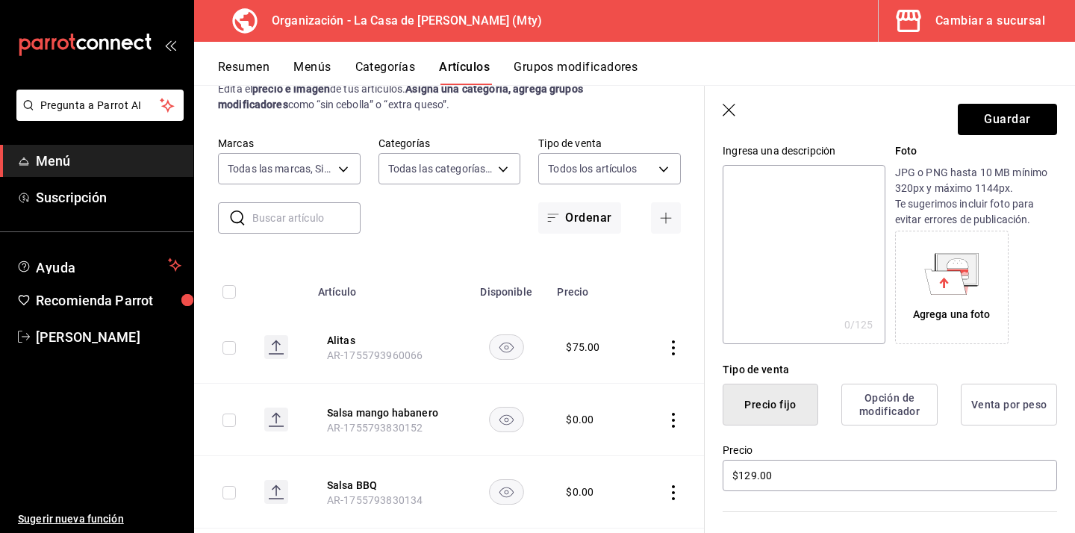
click at [905, 443] on div "Precio $129.00" at bounding box center [890, 468] width 334 height 50
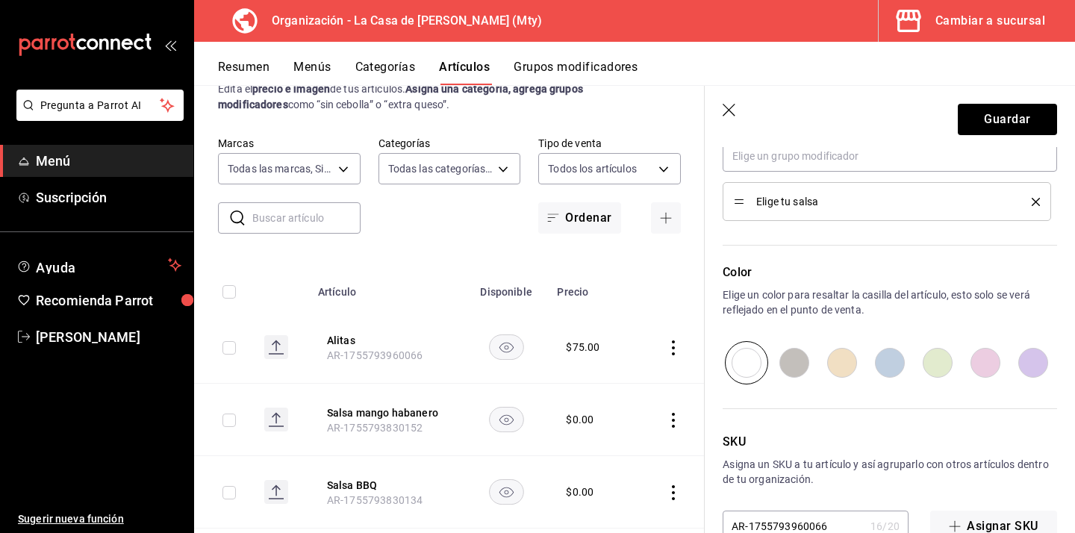
scroll to position [759, 0]
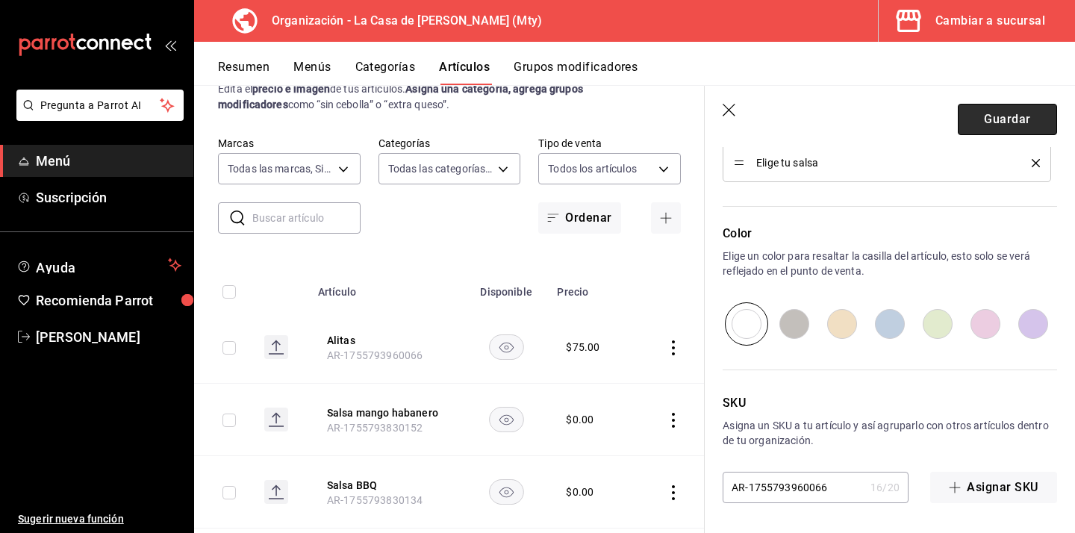
click at [1005, 114] on button "Guardar" at bounding box center [1007, 119] width 99 height 31
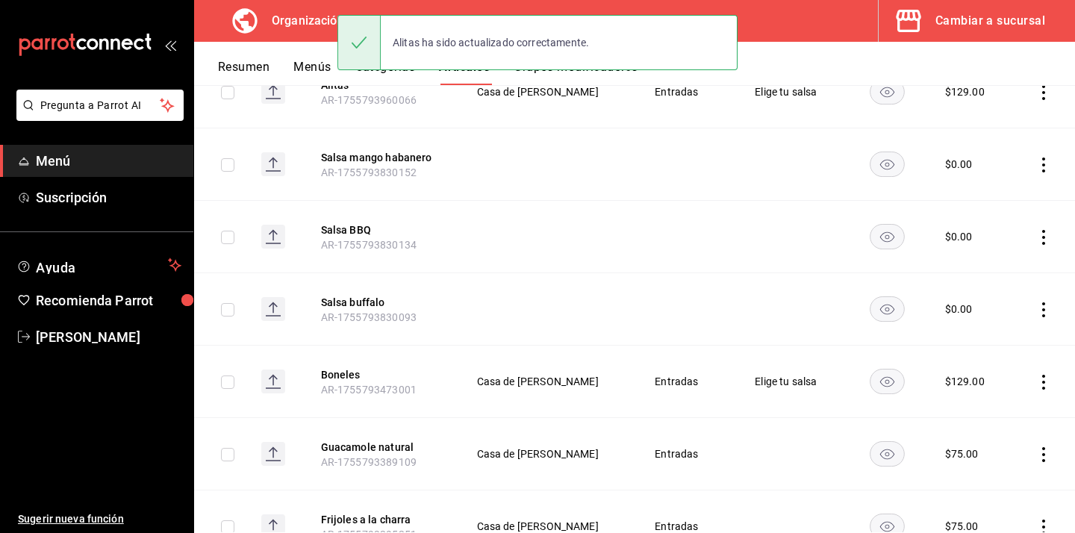
scroll to position [248, 0]
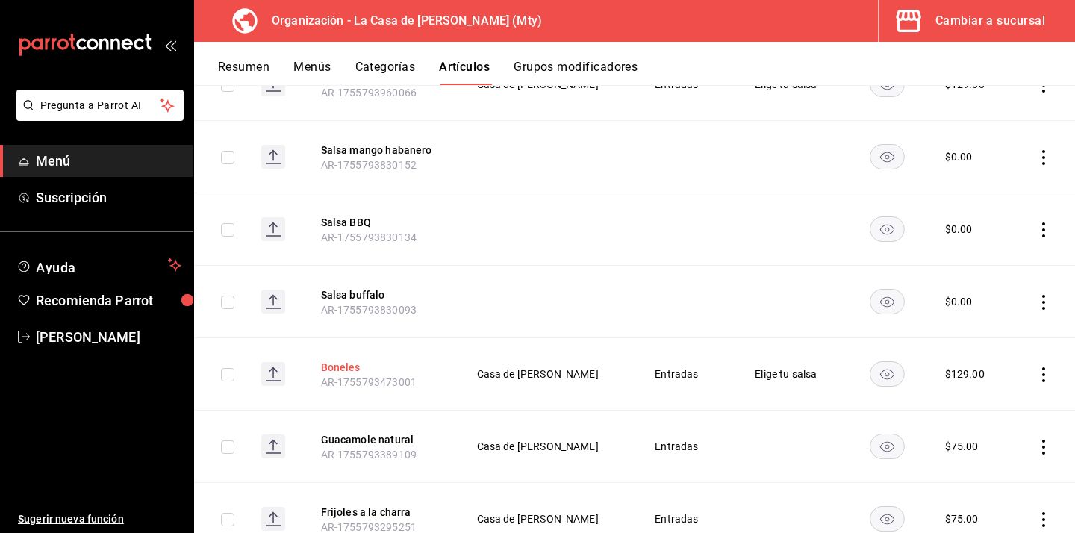
click at [357, 369] on button "Boneles" at bounding box center [380, 367] width 119 height 15
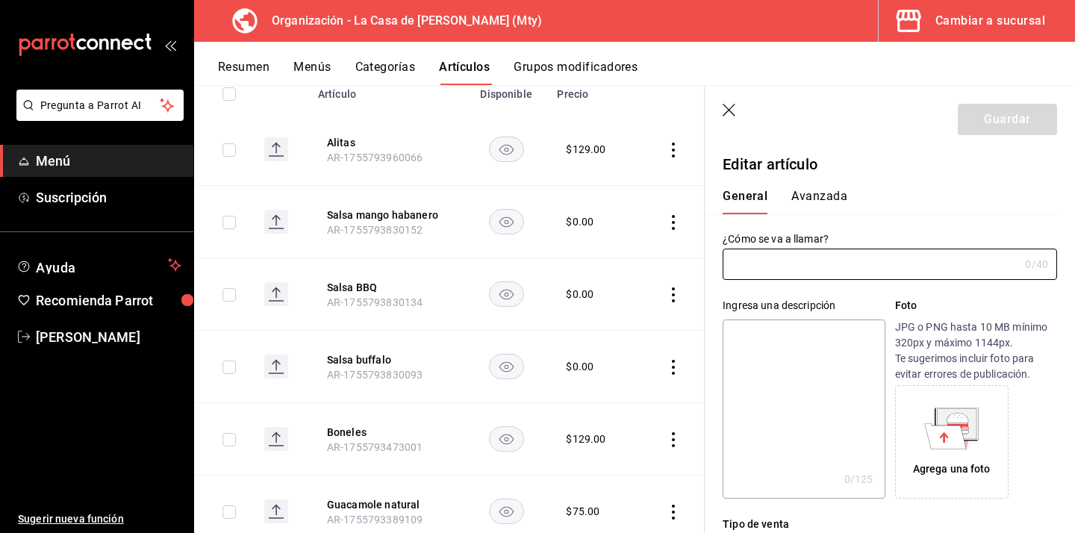
type input "Boneles"
type input "AR-1755793473001"
type input "$129.00"
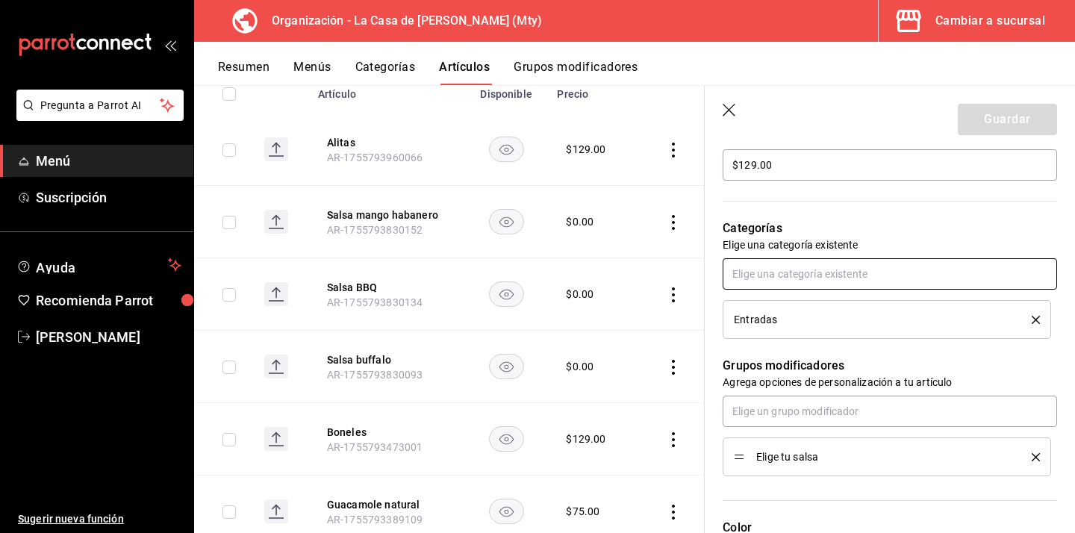
scroll to position [466, 0]
click at [1035, 316] on icon "delete" at bounding box center [1036, 319] width 8 height 8
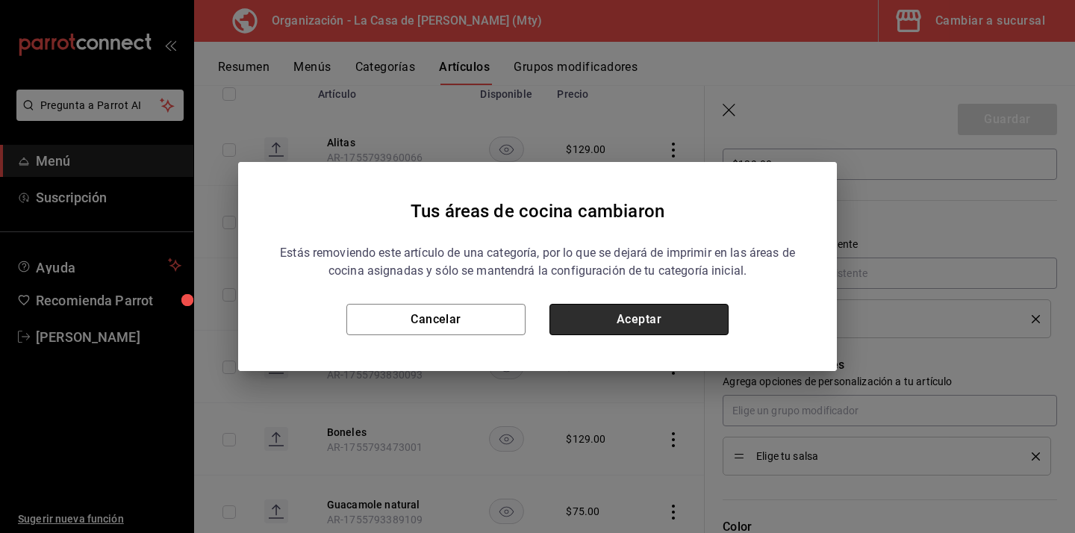
click at [621, 316] on button "Aceptar" at bounding box center [638, 319] width 179 height 31
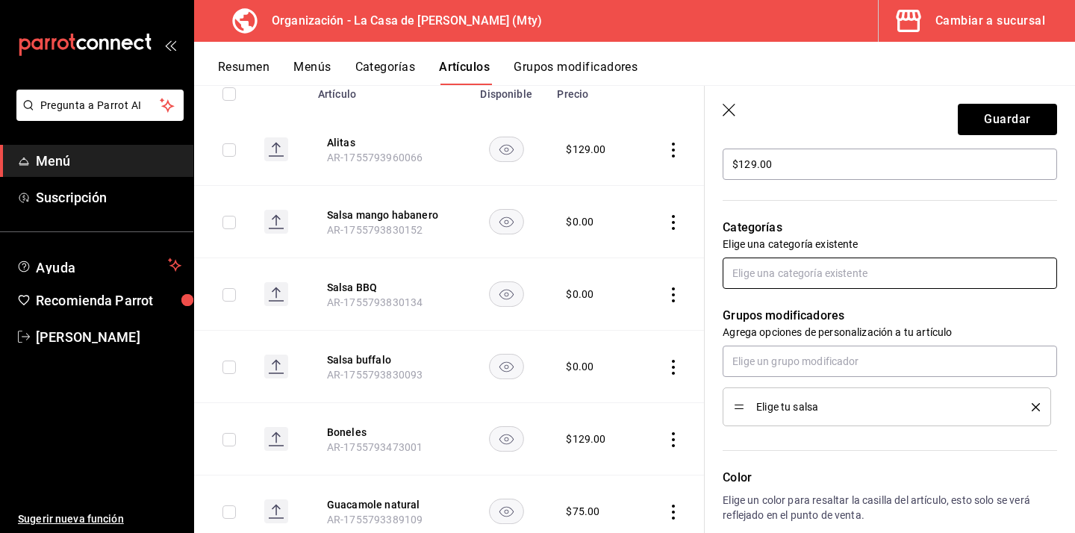
click at [834, 282] on input "text" at bounding box center [890, 273] width 334 height 31
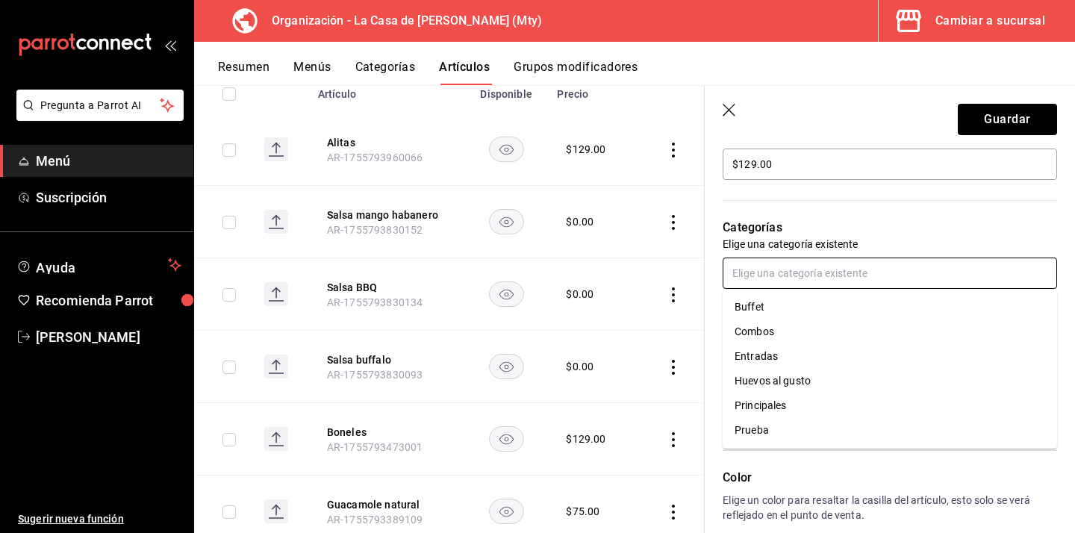
click at [826, 408] on li "Principales" at bounding box center [890, 405] width 334 height 25
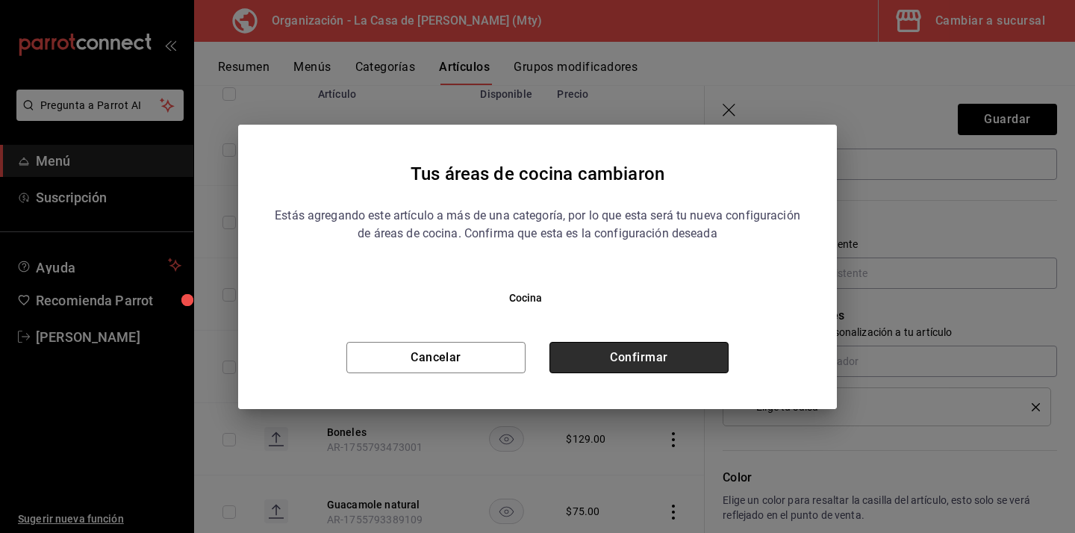
click at [653, 352] on button "Confirmar" at bounding box center [638, 357] width 179 height 31
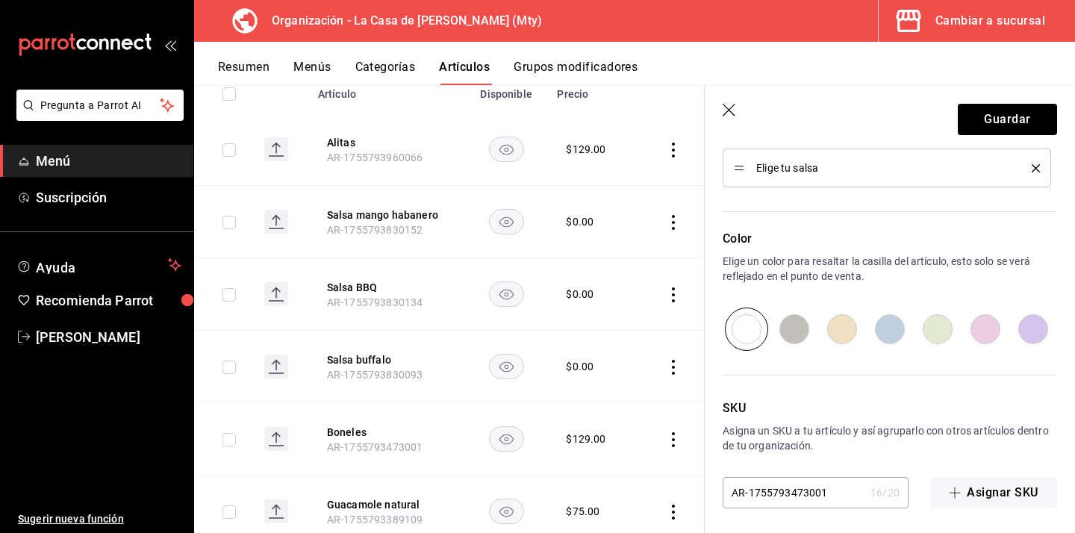
scroll to position [759, 0]
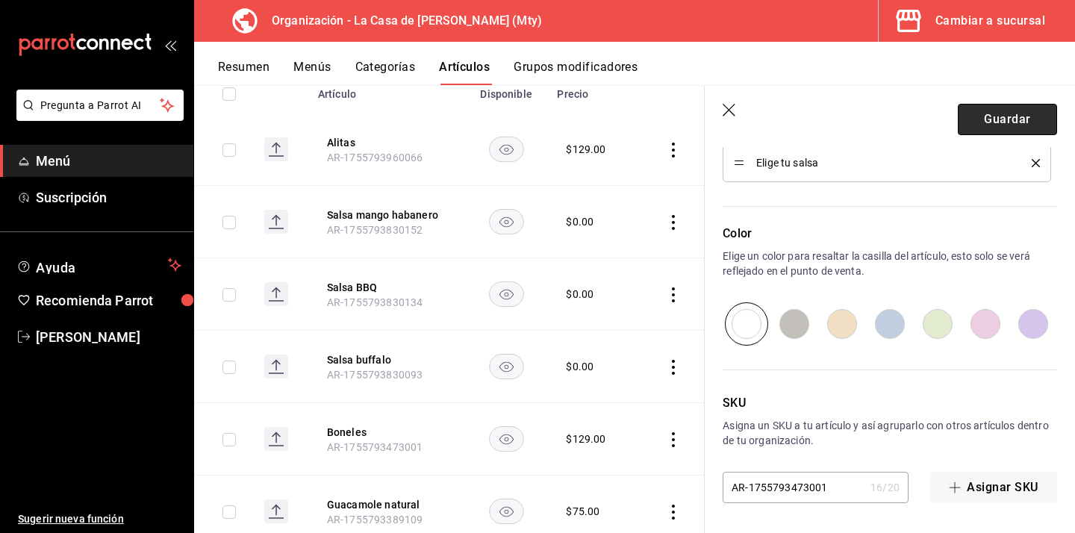
click at [1029, 119] on button "Guardar" at bounding box center [1007, 119] width 99 height 31
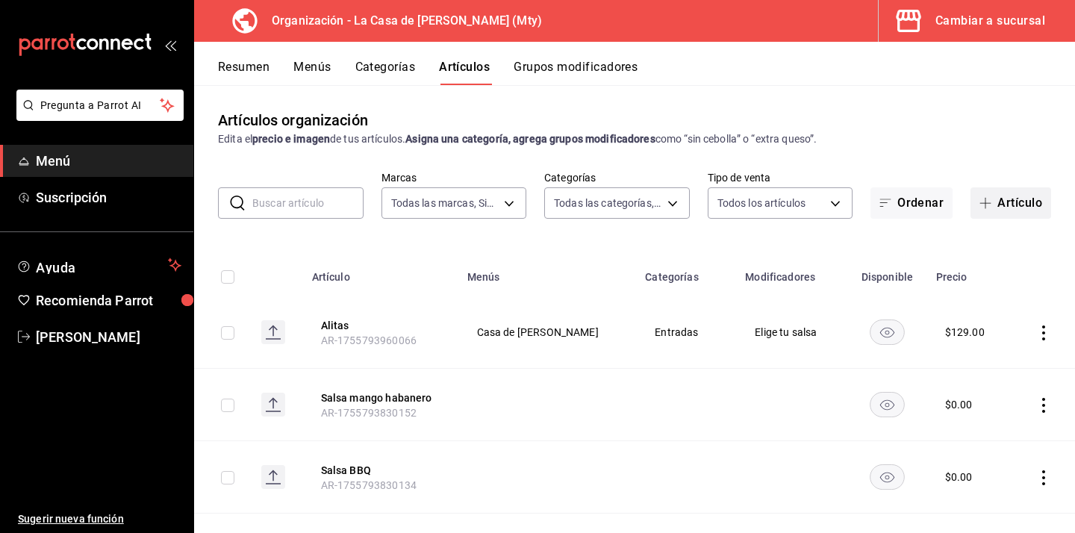
click at [1018, 202] on button "Artículo" at bounding box center [1010, 202] width 81 height 31
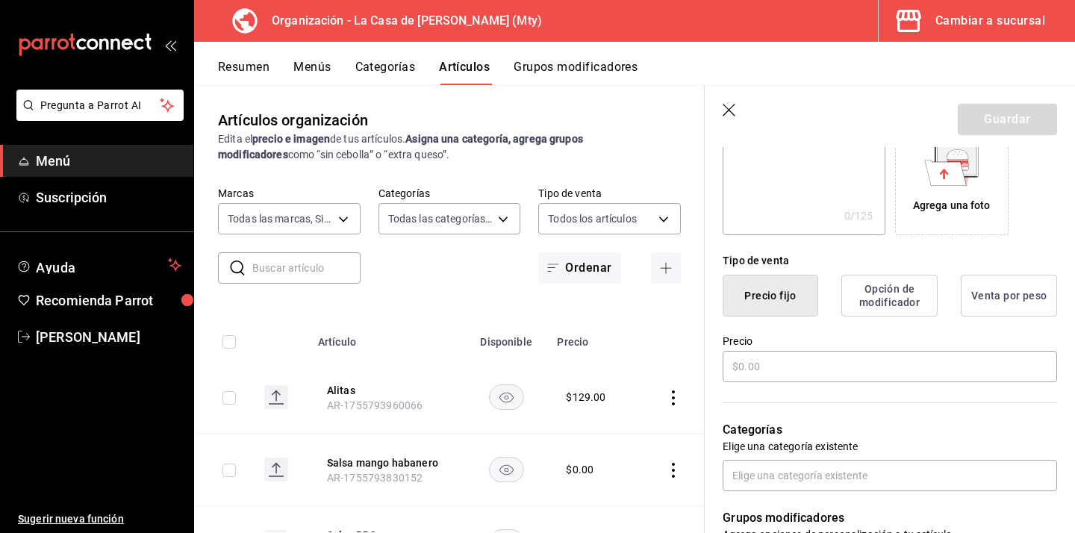
scroll to position [274, 0]
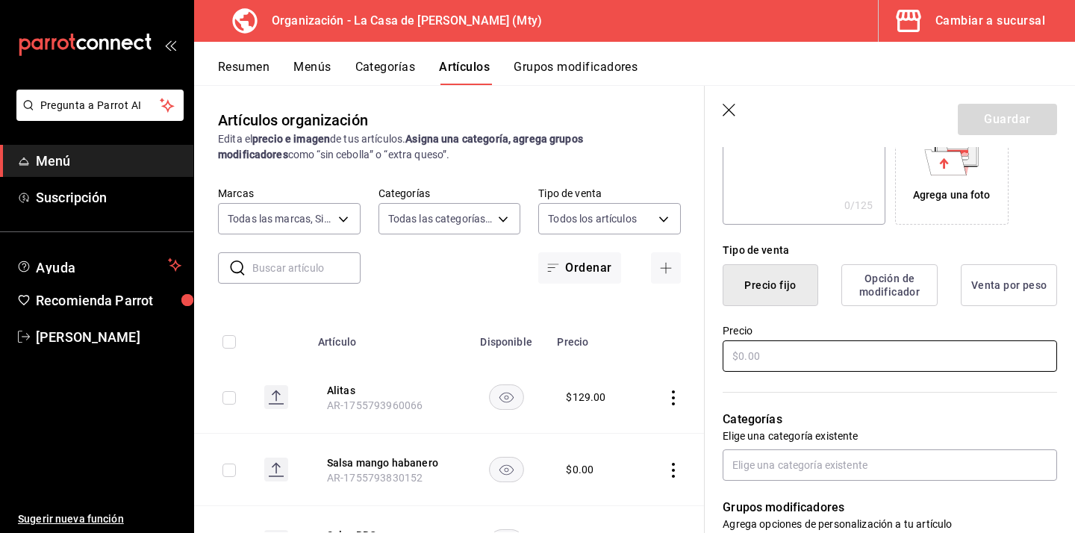
type input "Boneles 150gr"
click at [749, 369] on input "text" at bounding box center [890, 355] width 334 height 31
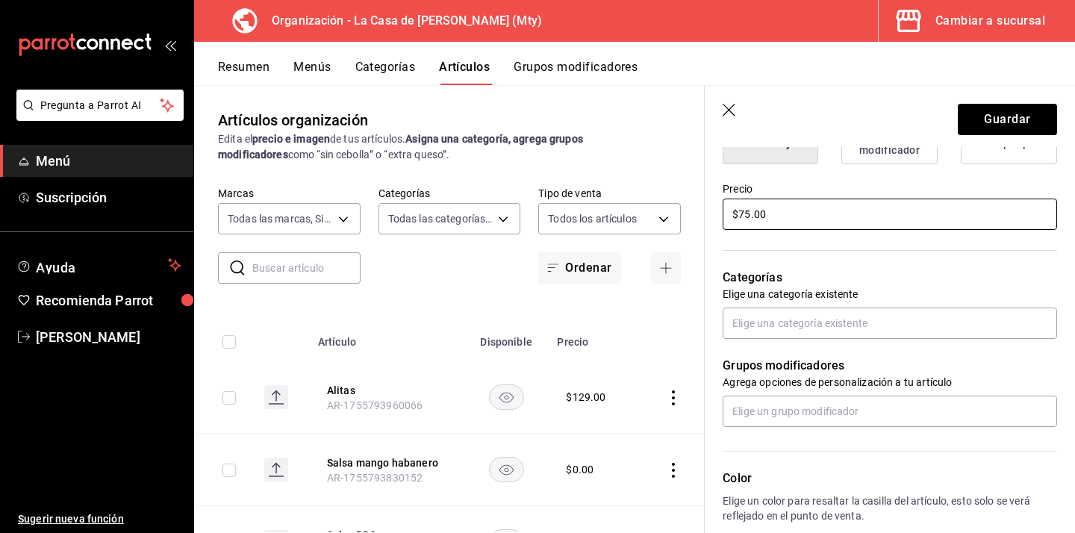
scroll to position [457, 0]
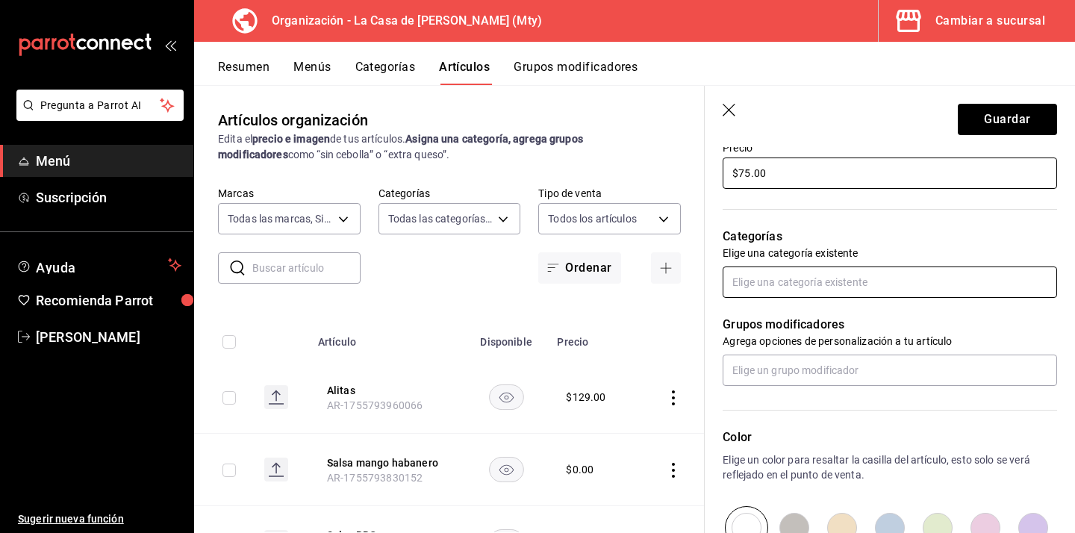
type input "$75.00"
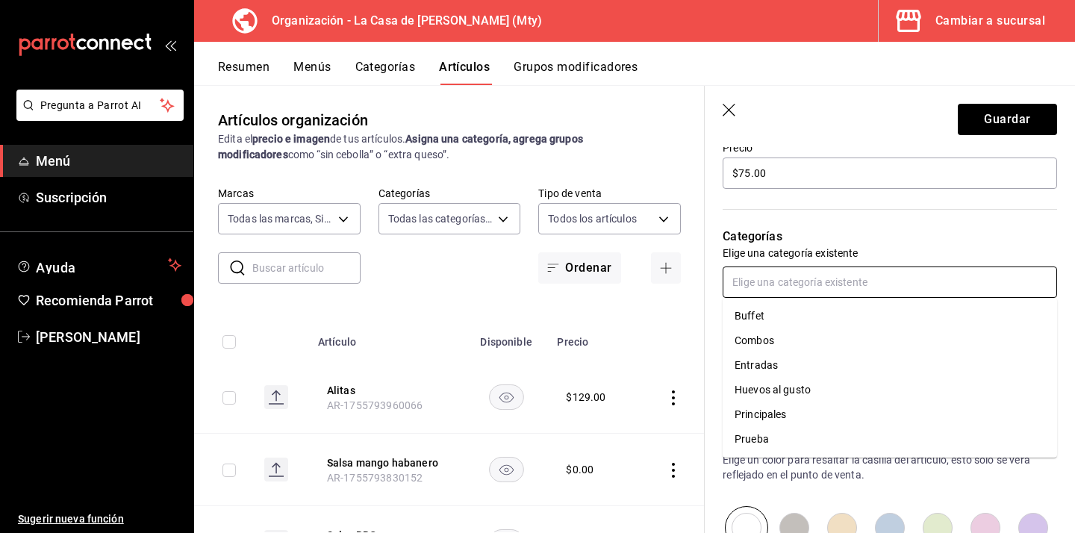
click at [791, 294] on input "text" at bounding box center [890, 281] width 334 height 31
click at [794, 361] on li "Entradas" at bounding box center [890, 365] width 334 height 25
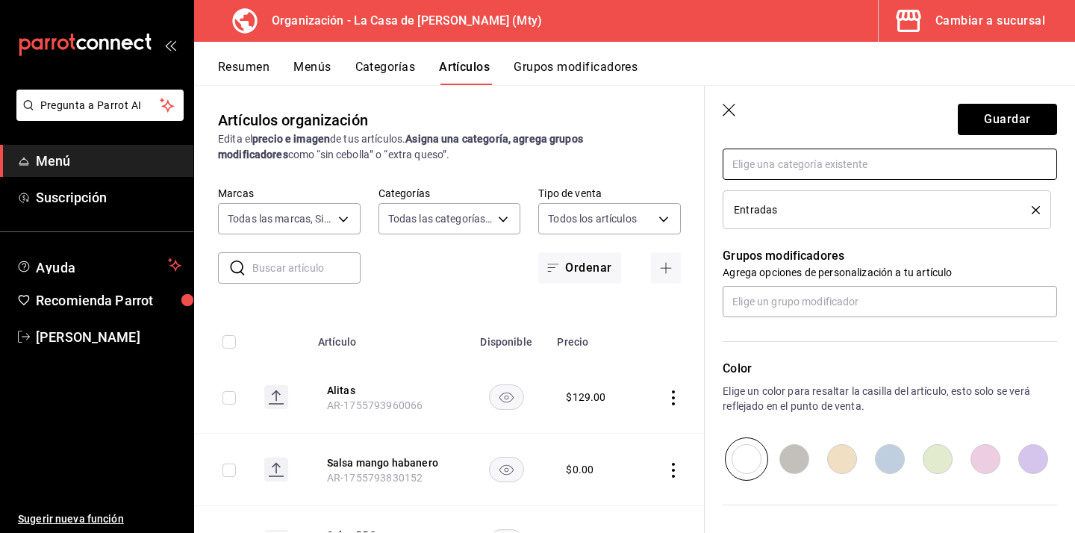
scroll to position [576, 0]
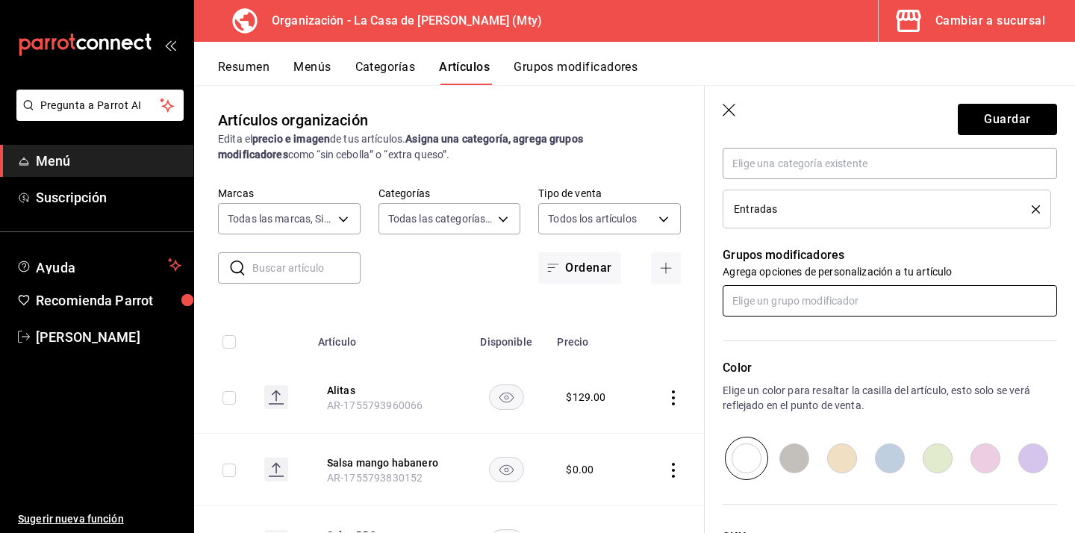
click at [775, 309] on input "text" at bounding box center [890, 300] width 334 height 31
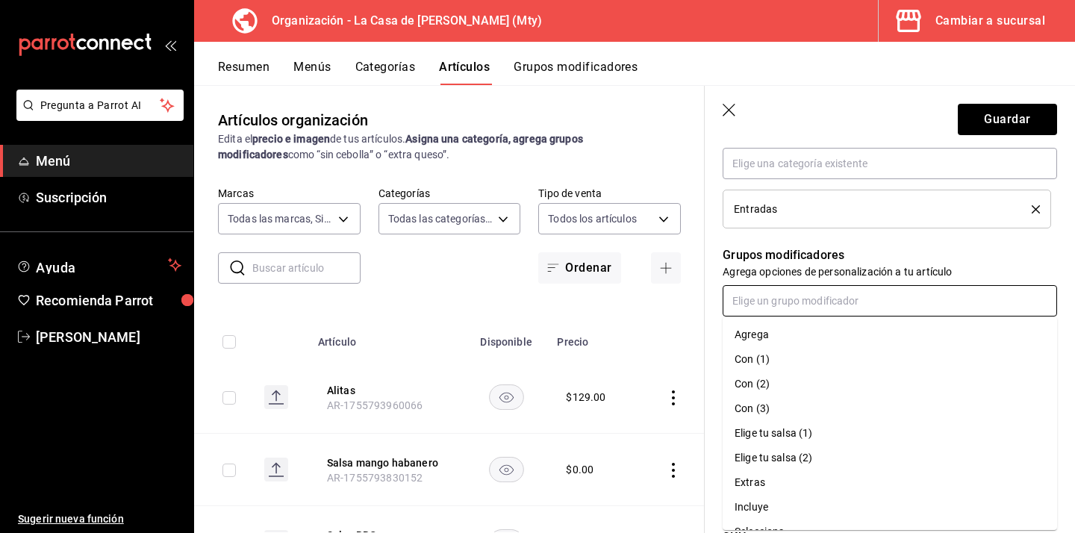
click at [790, 440] on div "Elige tu salsa (1)" at bounding box center [774, 433] width 78 height 16
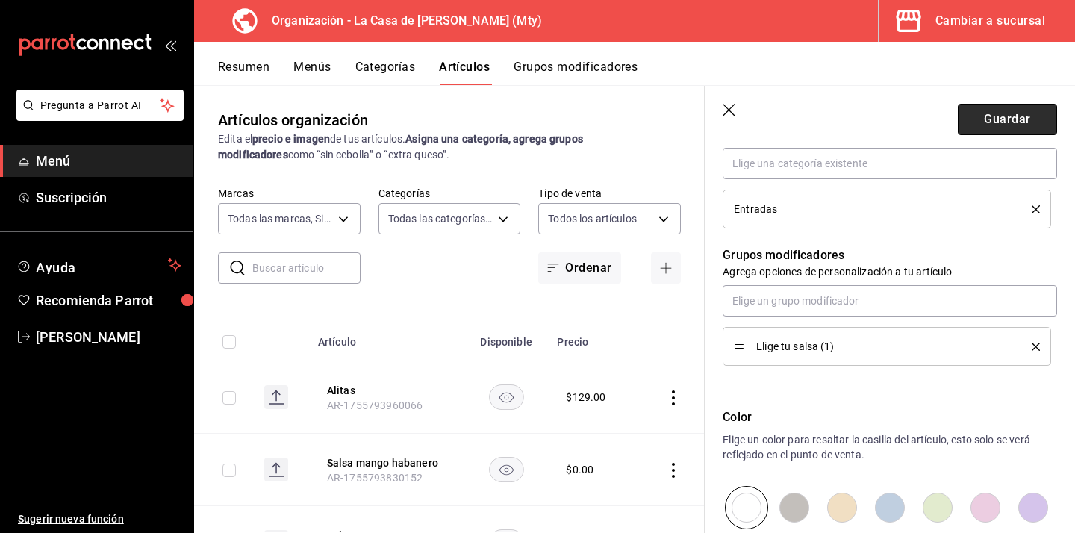
click at [995, 121] on button "Guardar" at bounding box center [1007, 119] width 99 height 31
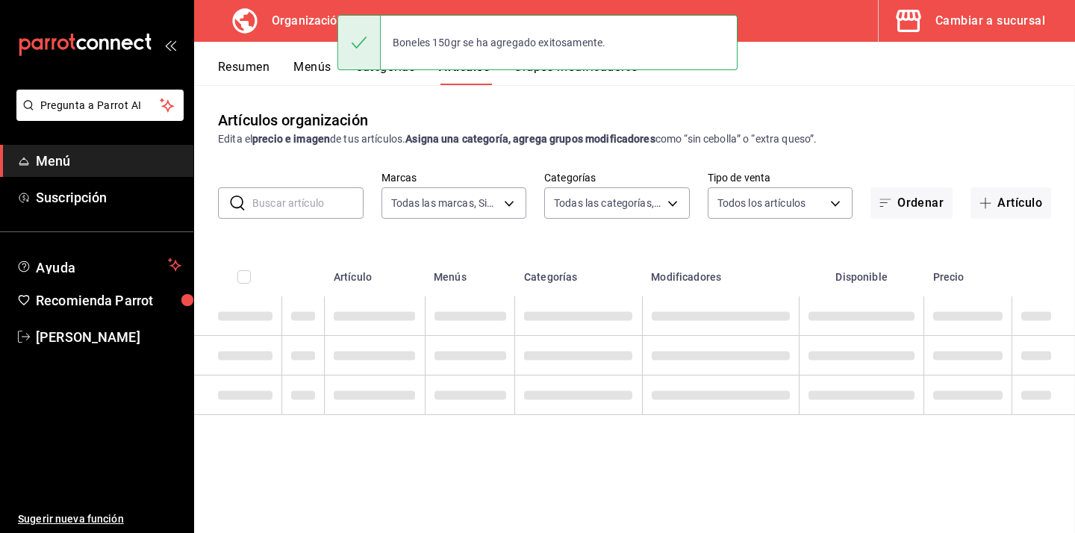
click at [567, 66] on div "Boneles 150gr se ha agregado exitosamente." at bounding box center [537, 42] width 400 height 55
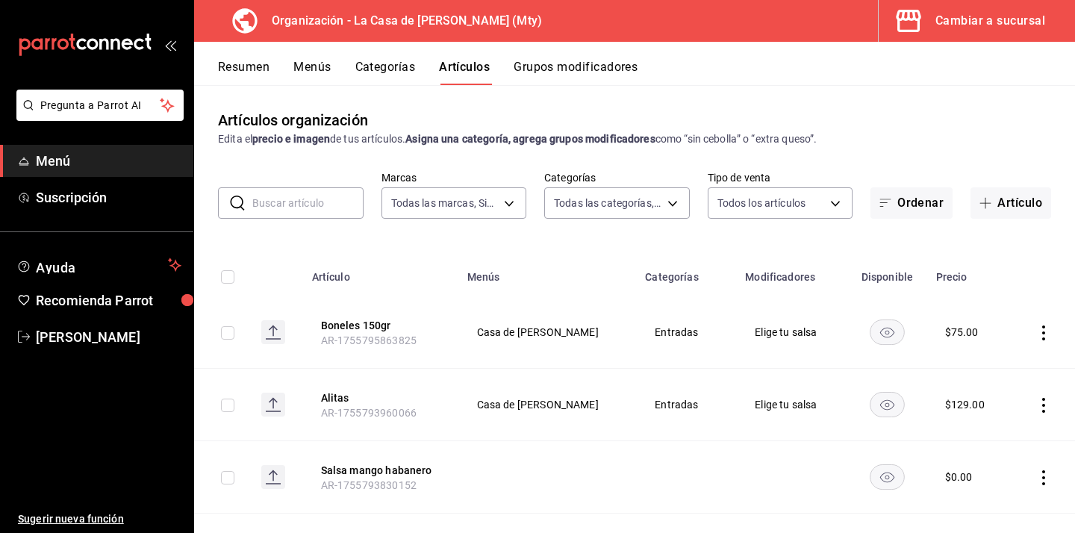
click at [592, 72] on button "Grupos modificadores" at bounding box center [576, 72] width 124 height 25
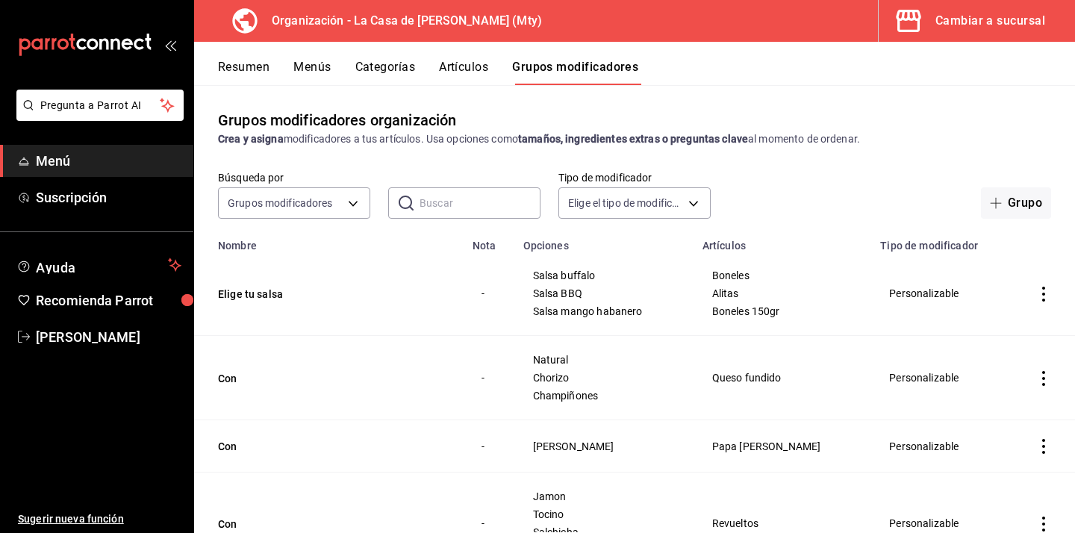
click at [473, 62] on button "Artículos" at bounding box center [463, 72] width 49 height 25
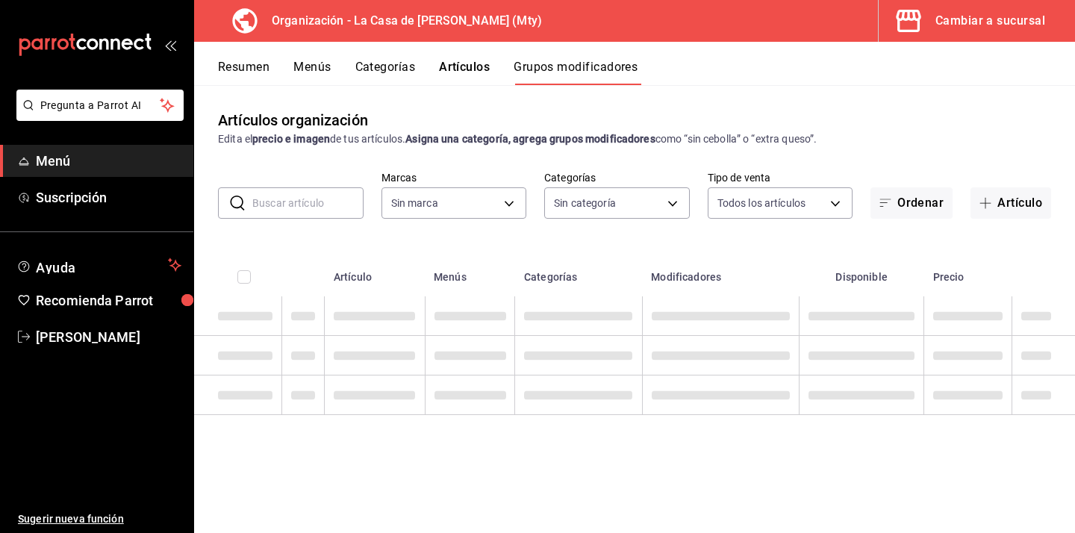
type input "a3684772-da2a-4e98-bff2-0fed7e2a3e3a"
click at [986, 203] on icon "button" at bounding box center [985, 203] width 11 height 1
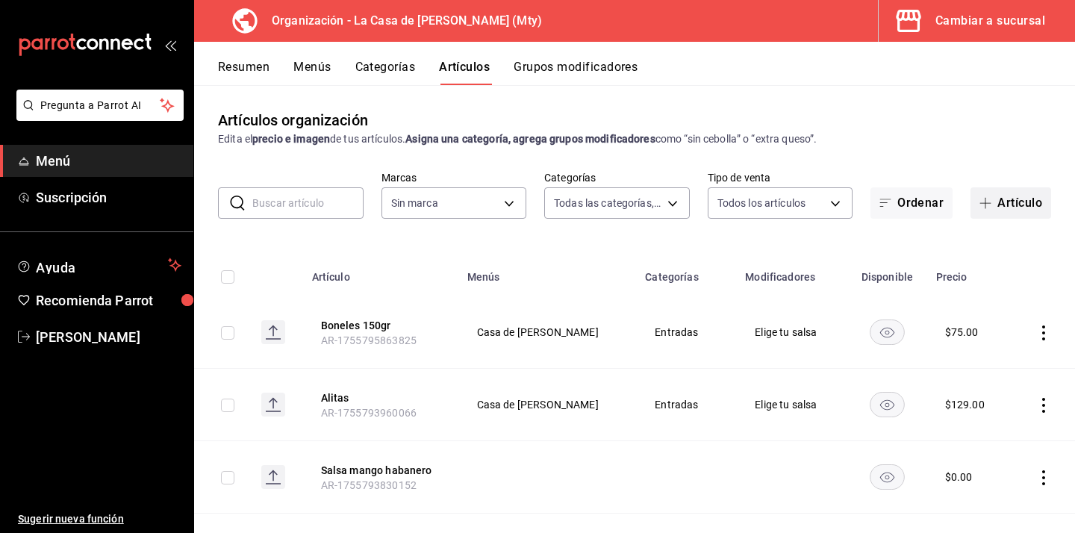
type input "71ed1d4f-328b-4447-b239-5a65db7d197d,b467aa98-5204-49a6-ad4a-cc23f9887ed3,b7855…"
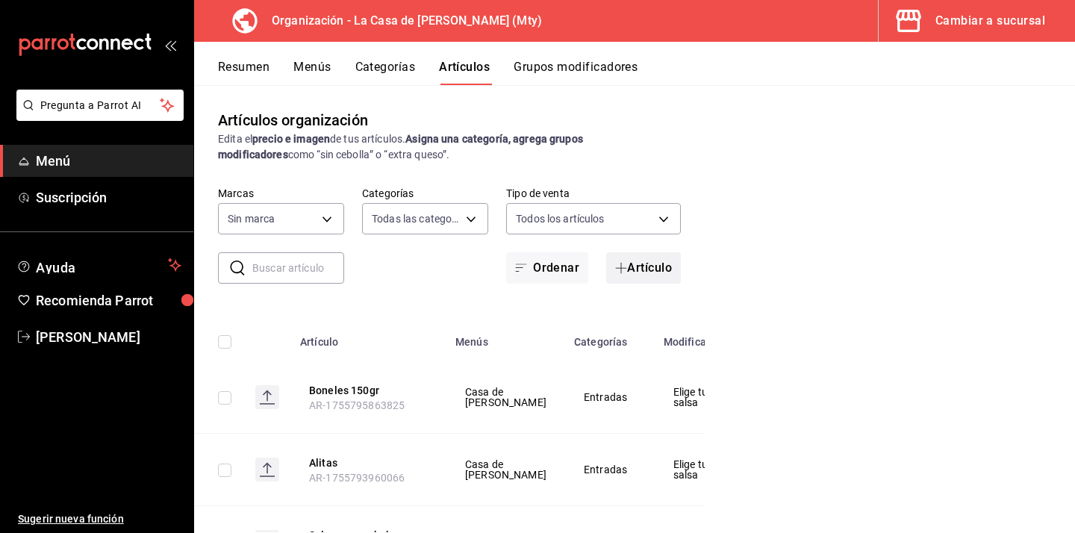
type input "a3684772-da2a-4e98-bff2-0fed7e2a3e3a"
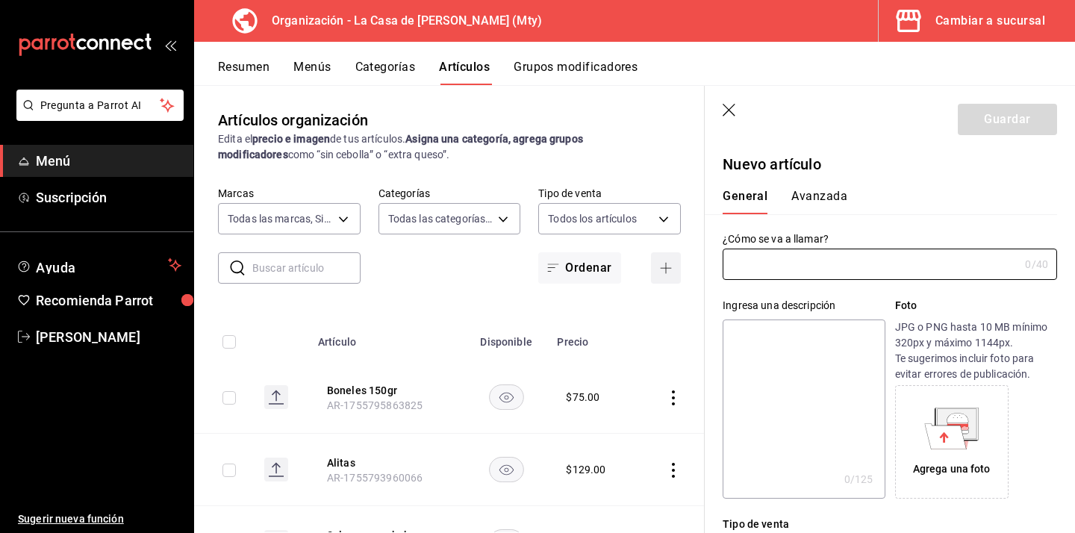
type input "AR-1755795916072"
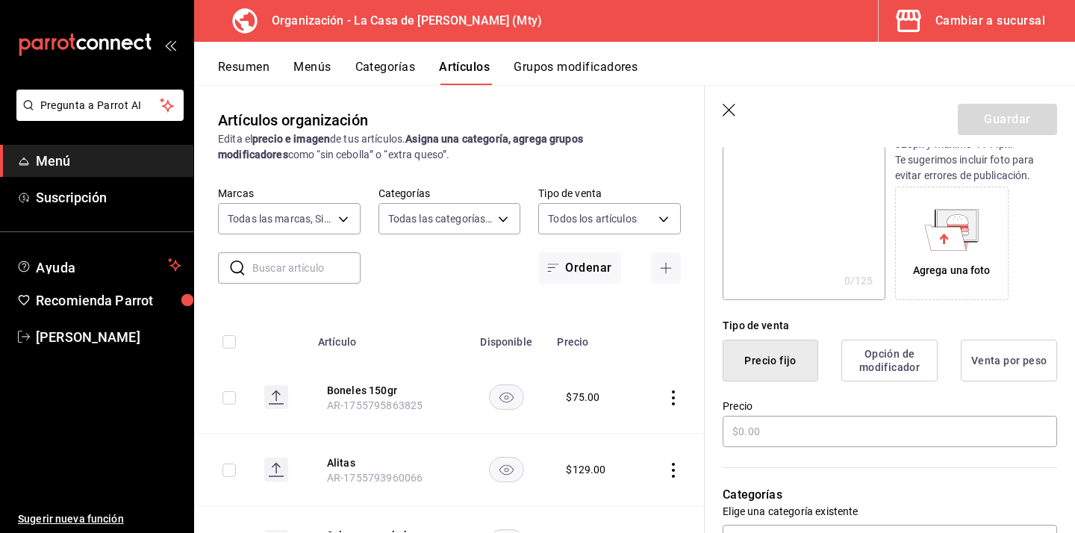
scroll to position [222, 0]
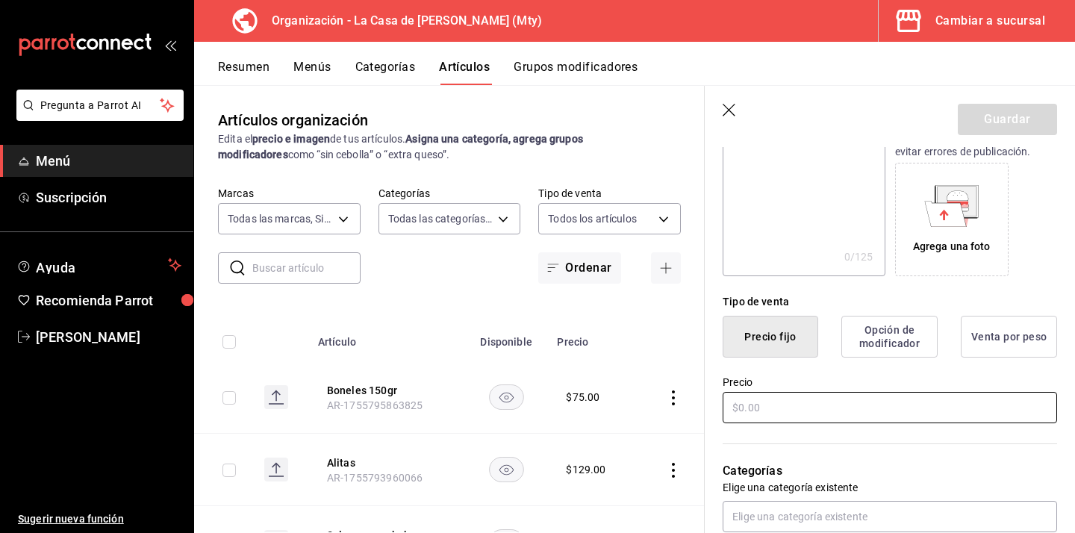
type input "Ensalada cesar"
click at [846, 397] on input "text" at bounding box center [890, 407] width 334 height 31
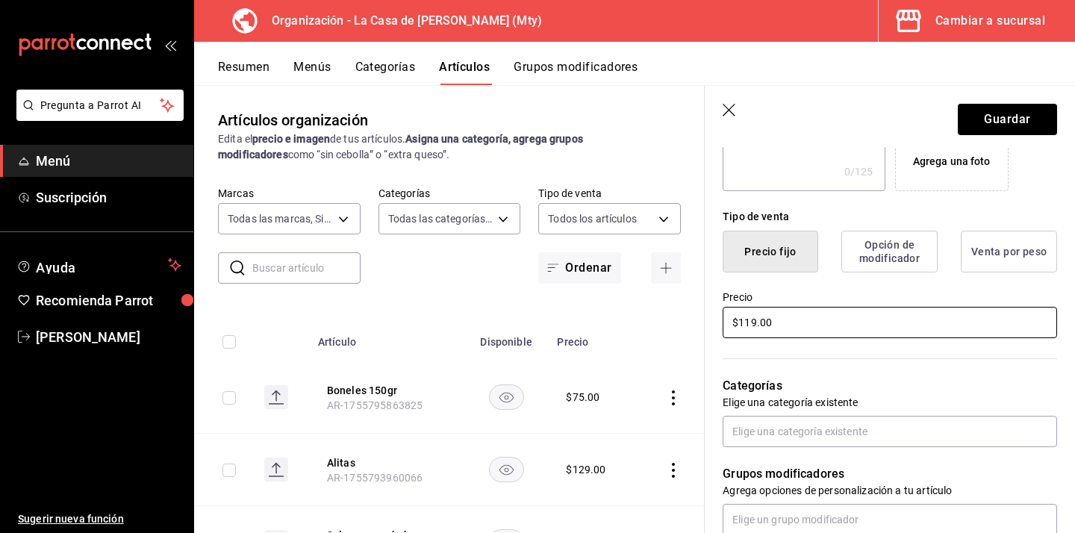
scroll to position [329, 0]
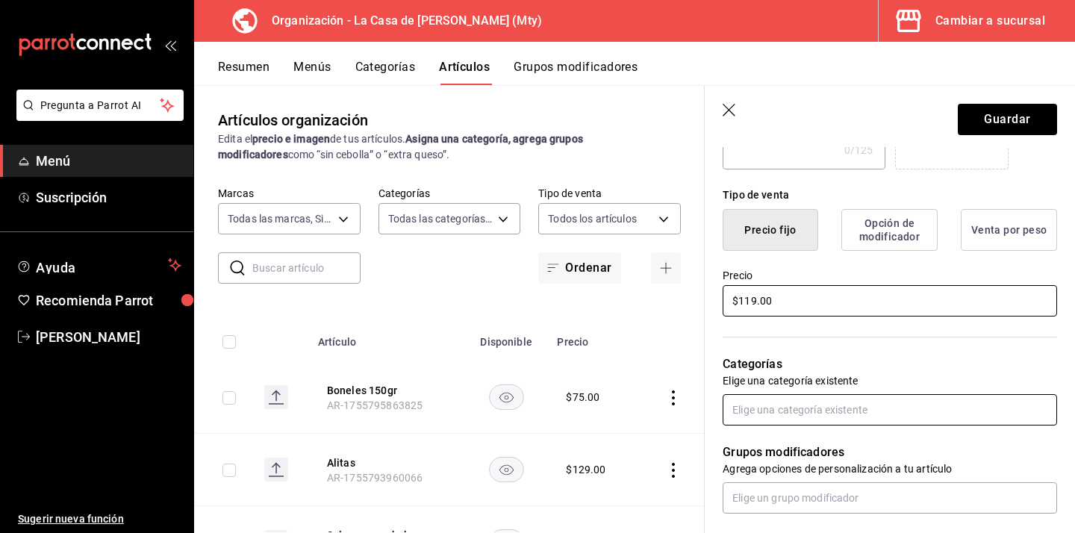
type input "$119.00"
click at [867, 421] on input "text" at bounding box center [890, 409] width 334 height 31
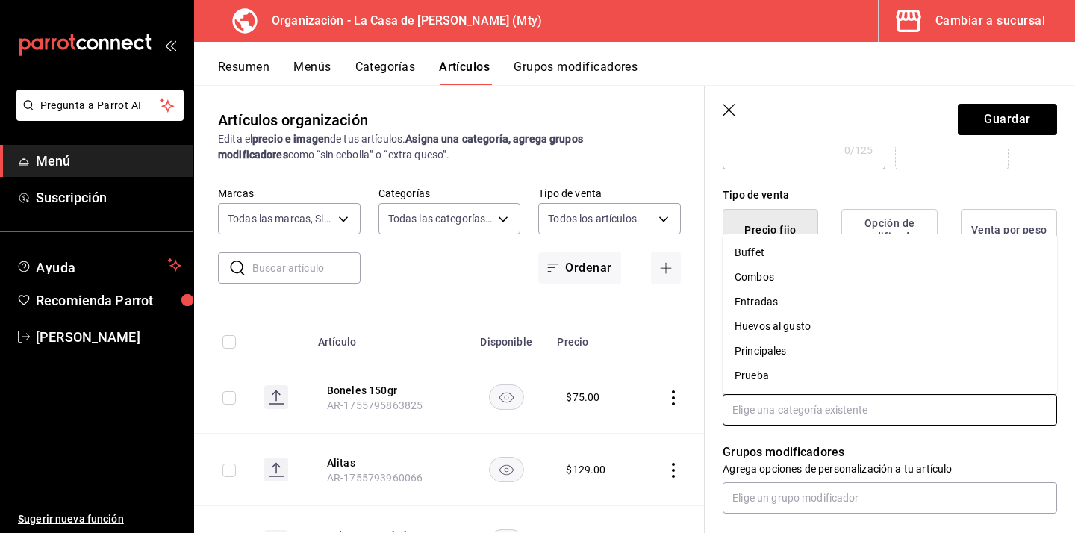
click at [824, 299] on li "Entradas" at bounding box center [890, 302] width 334 height 25
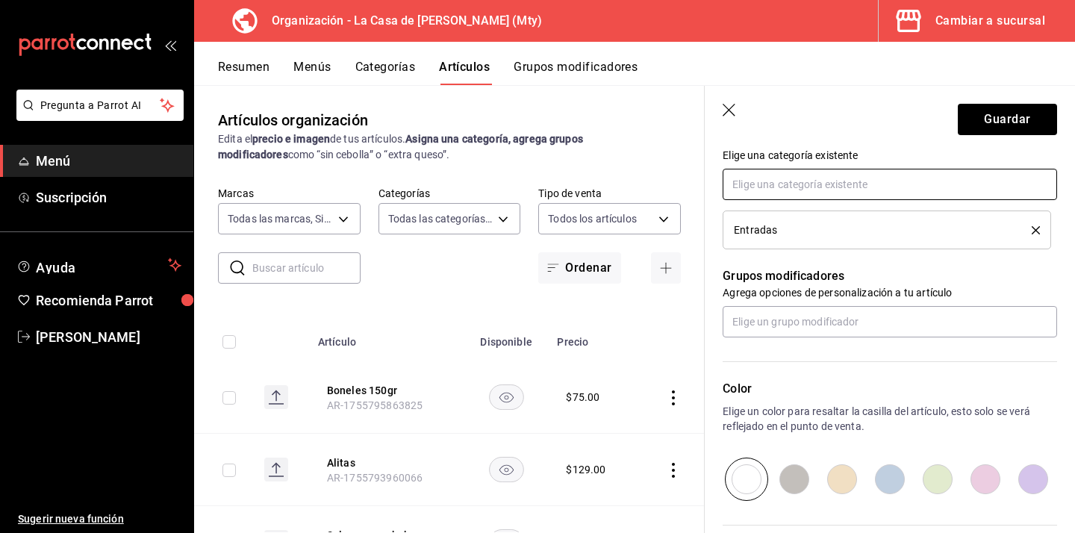
scroll to position [561, 0]
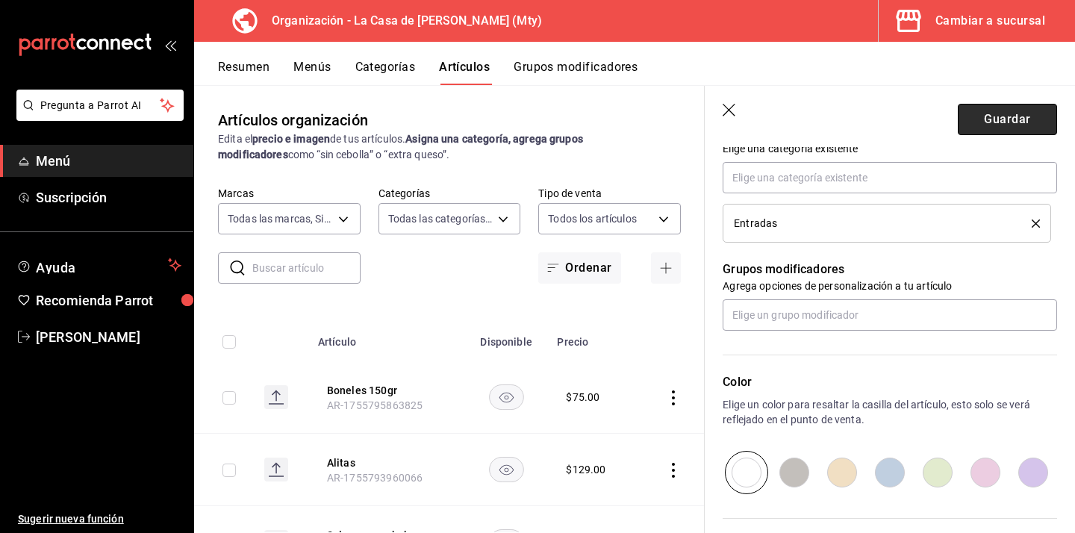
click at [1014, 126] on button "Guardar" at bounding box center [1007, 119] width 99 height 31
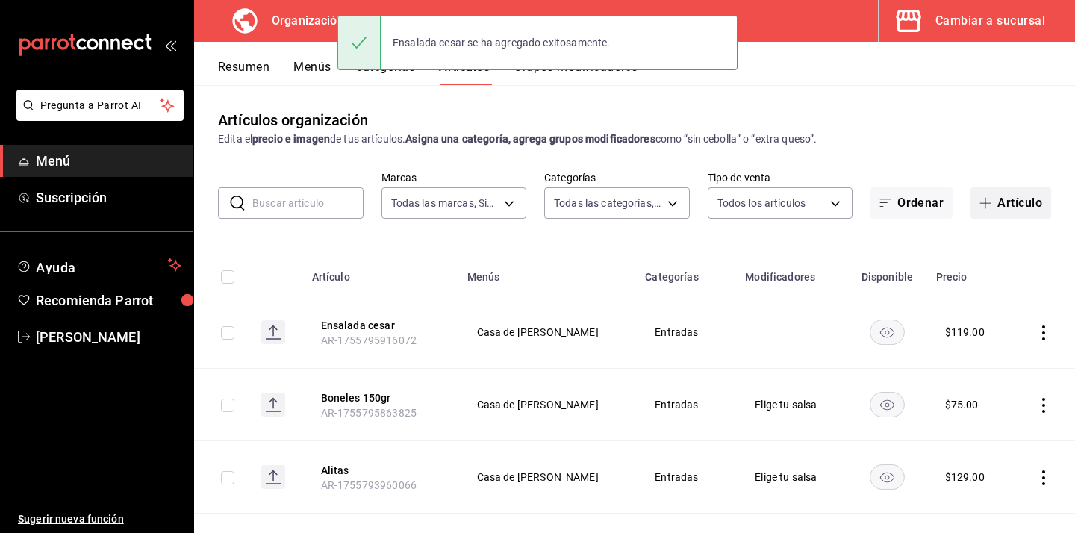
click at [1001, 202] on button "Artículo" at bounding box center [1010, 202] width 81 height 31
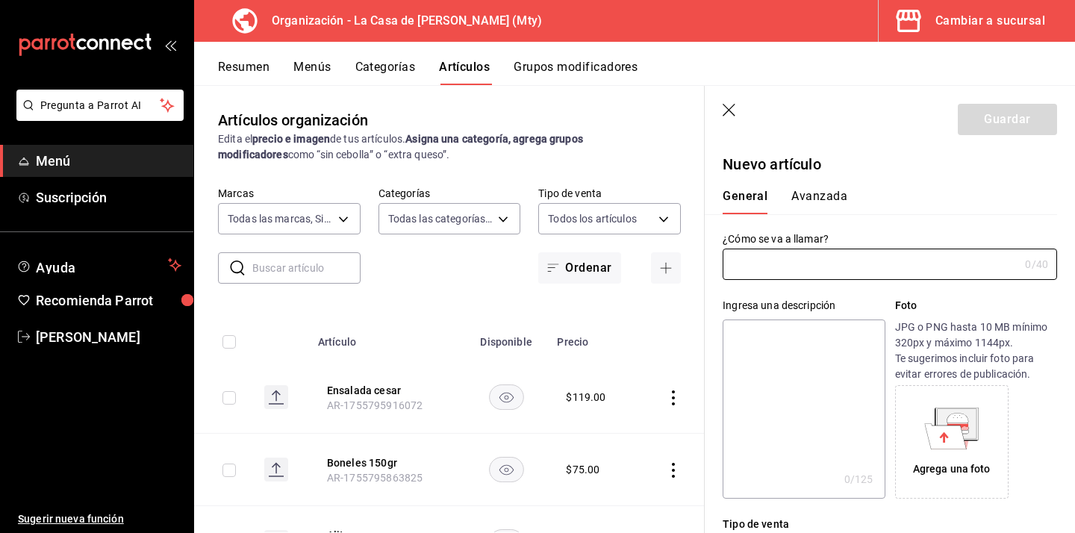
type input "AR-1755795990560"
click at [599, 68] on button "Grupos modificadores" at bounding box center [576, 72] width 124 height 25
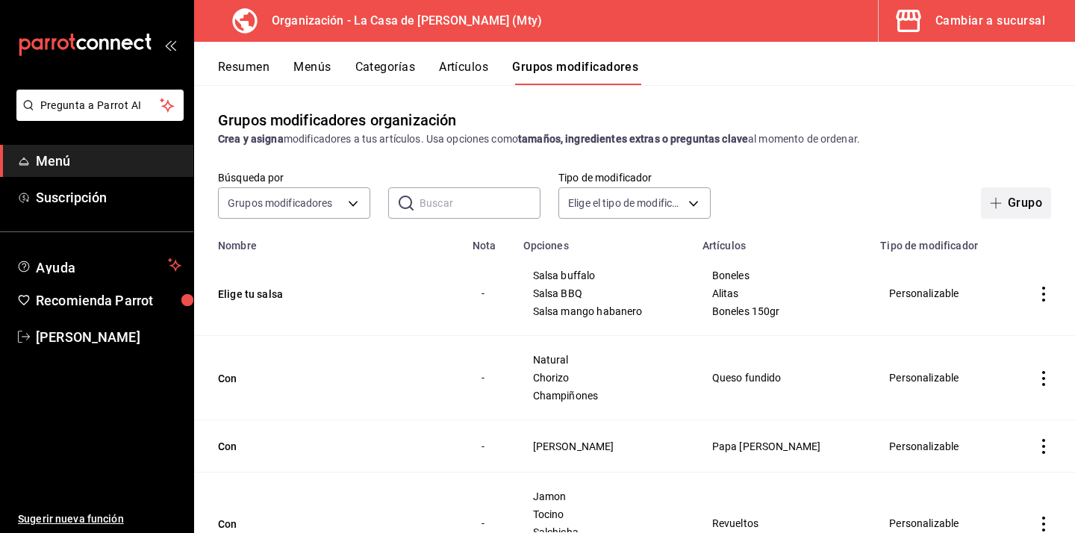
click at [1016, 203] on button "Grupo" at bounding box center [1016, 202] width 70 height 31
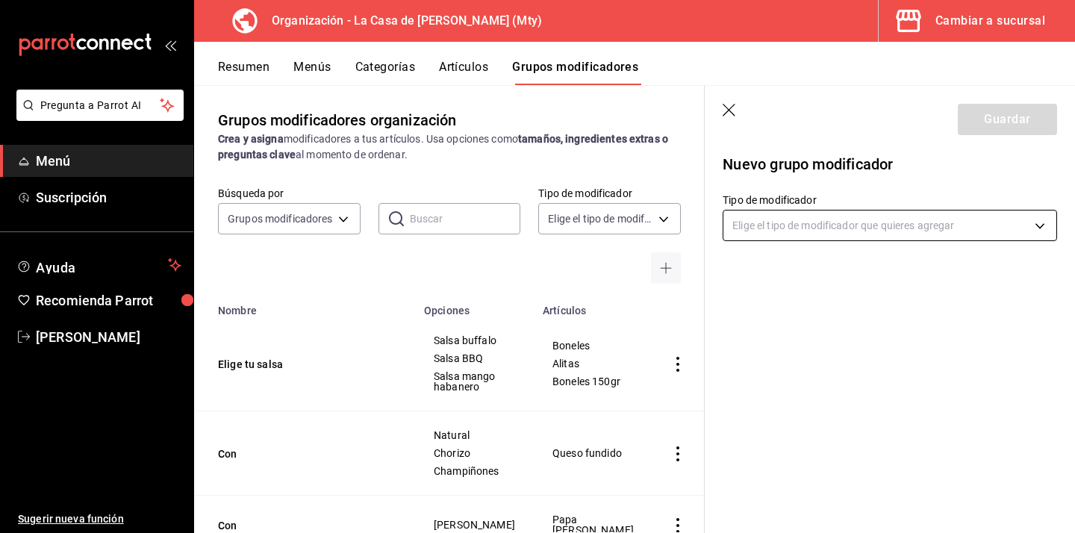
click at [796, 232] on body "Pregunta a Parrot AI Menú Suscripción Ayuda Recomienda Parrot [PERSON_NAME] Sug…" at bounding box center [537, 266] width 1075 height 533
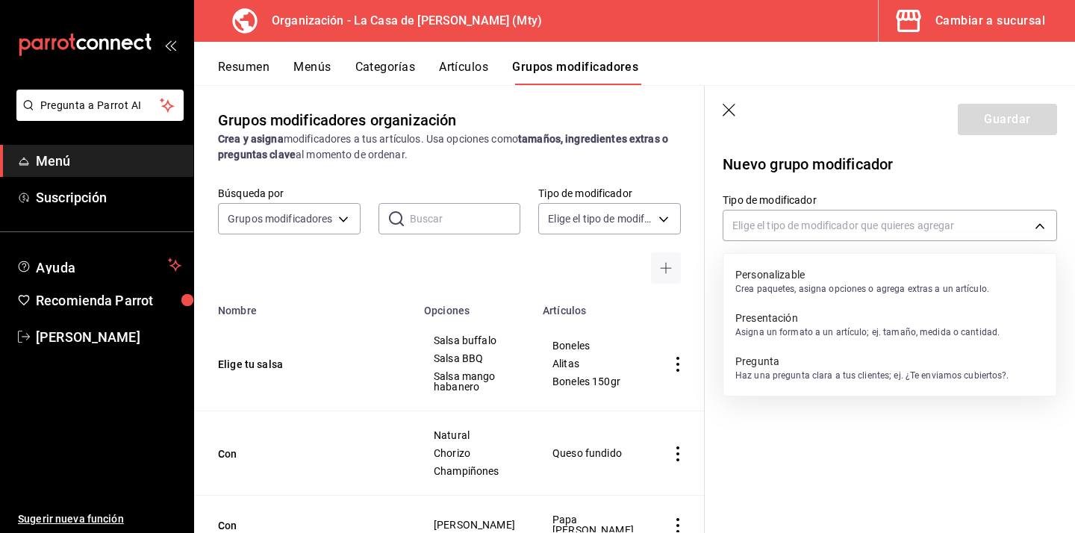
click at [769, 269] on p "Personalizable" at bounding box center [862, 274] width 254 height 15
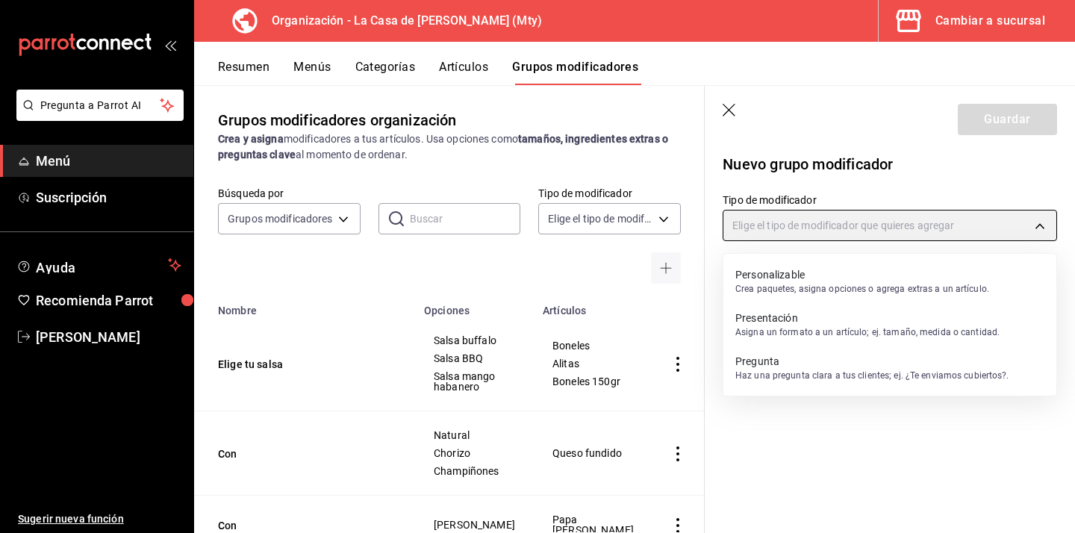
type input "CUSTOMIZABLE"
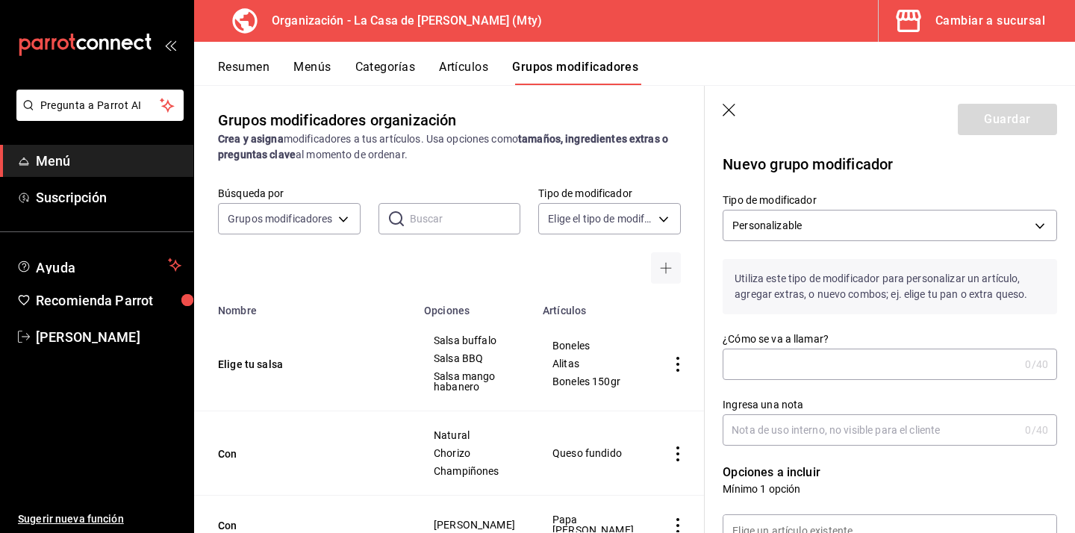
click at [764, 367] on input "¿Cómo se va a llamar?" at bounding box center [871, 364] width 296 height 30
type input "Agrega"
click at [787, 428] on input "Ingresa una nota" at bounding box center [871, 430] width 296 height 30
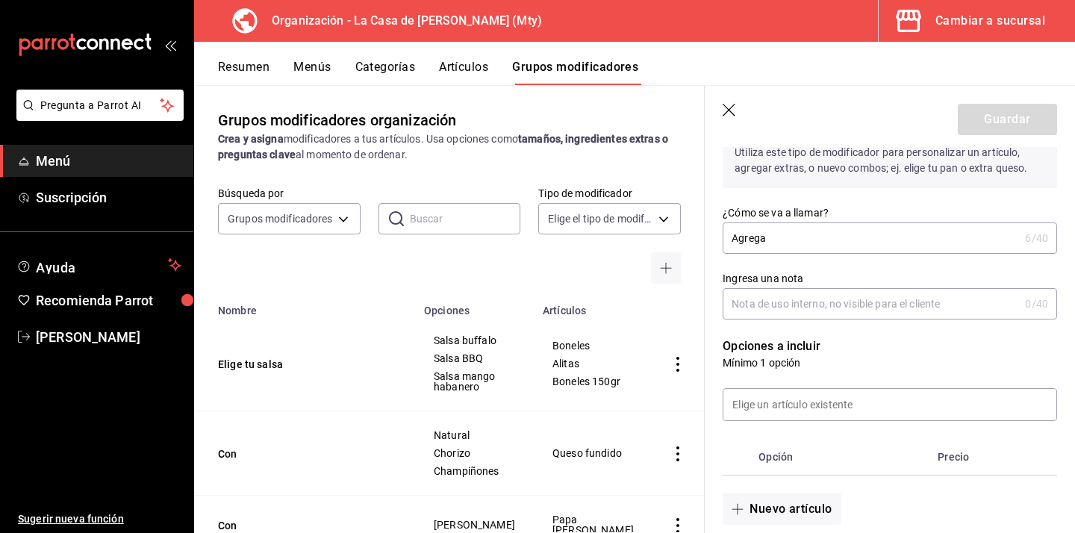
scroll to position [134, 0]
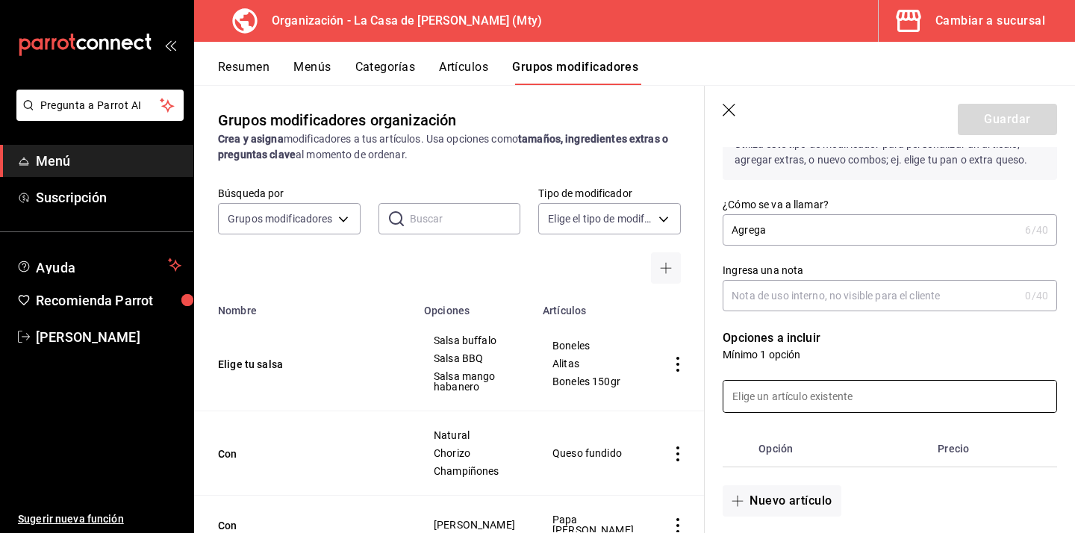
click at [777, 396] on input at bounding box center [889, 396] width 333 height 31
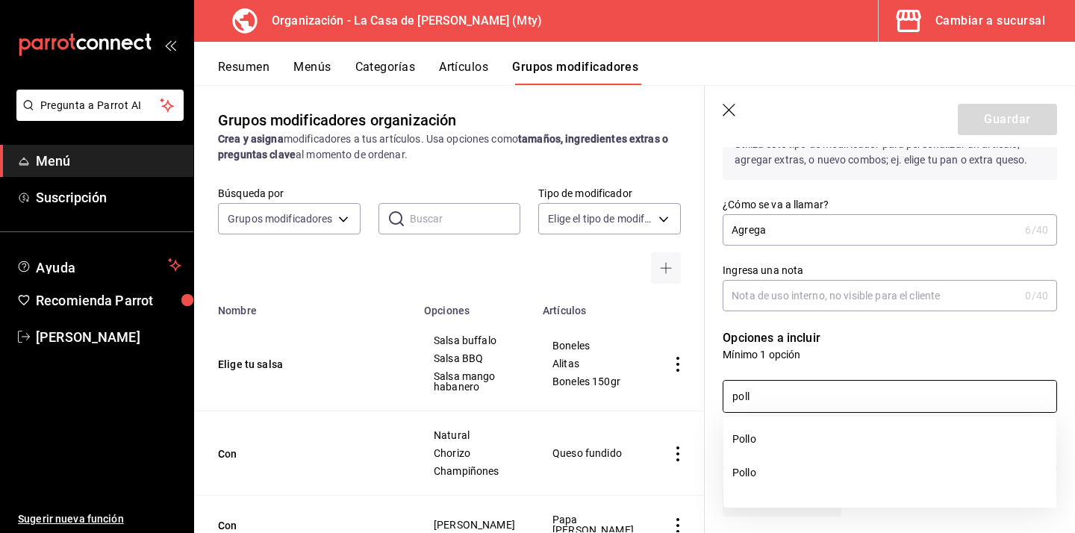
type input "poll"
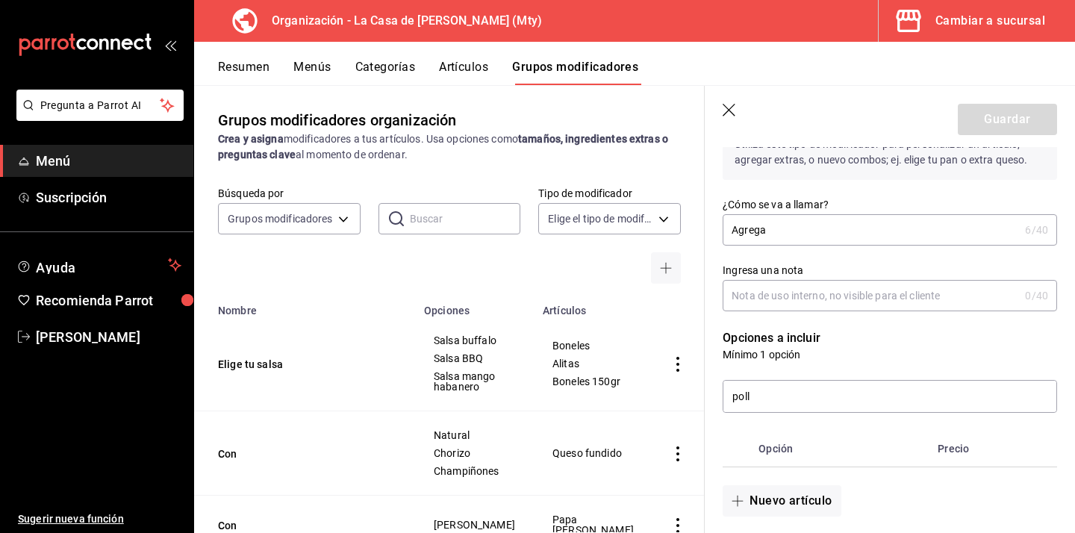
click at [689, 326] on td "simple table" at bounding box center [680, 364] width 57 height 95
click at [708, 328] on div "Opciones a incluir Mínimo 1 opción poll Opción Precio Nuevo artículo" at bounding box center [881, 413] width 352 height 205
click at [729, 104] on icon "button" at bounding box center [730, 111] width 15 height 15
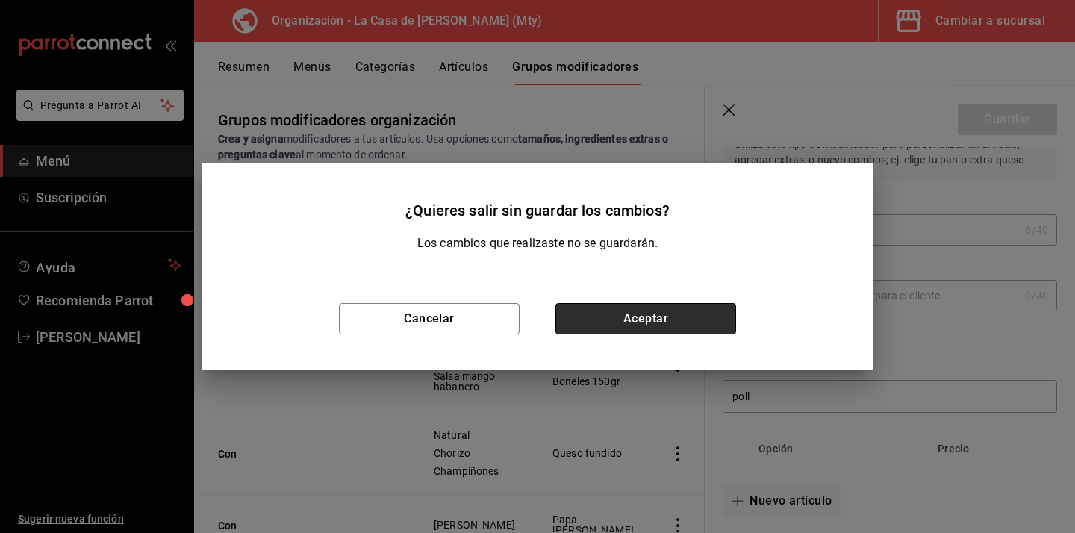
click at [621, 323] on button "Aceptar" at bounding box center [645, 318] width 181 height 31
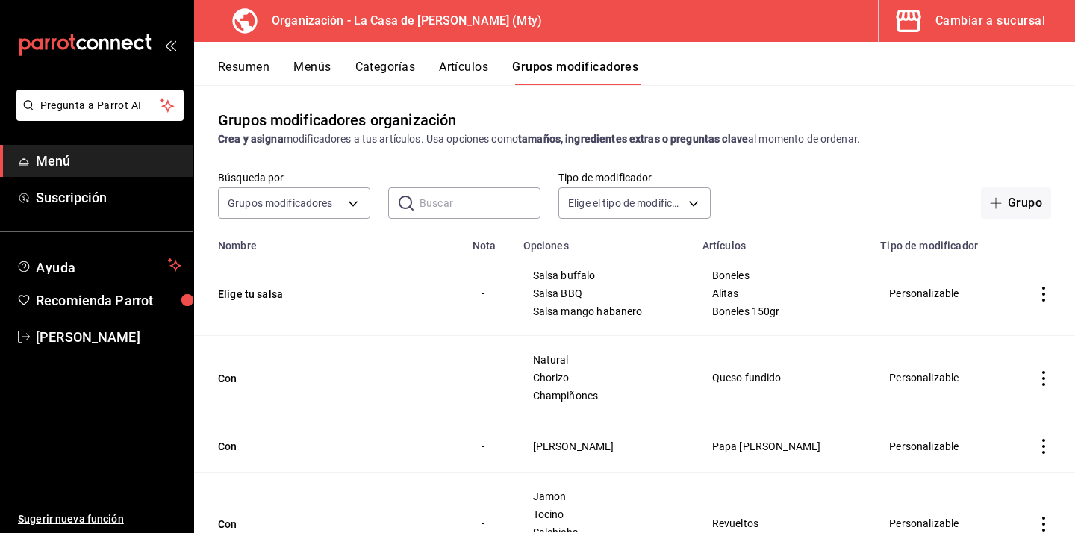
click at [461, 64] on button "Artículos" at bounding box center [463, 72] width 49 height 25
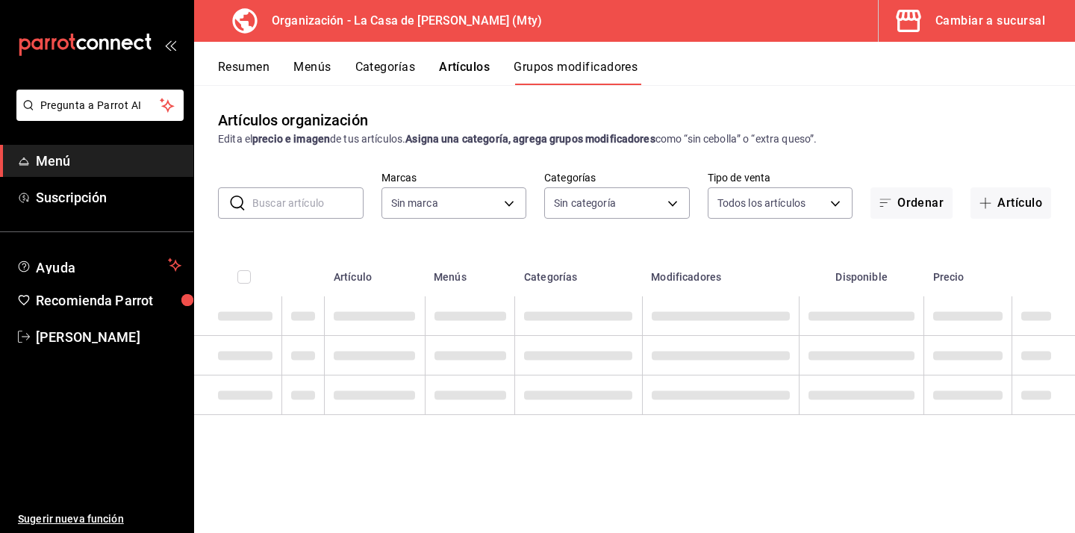
type input "a3684772-da2a-4e98-bff2-0fed7e2a3e3a"
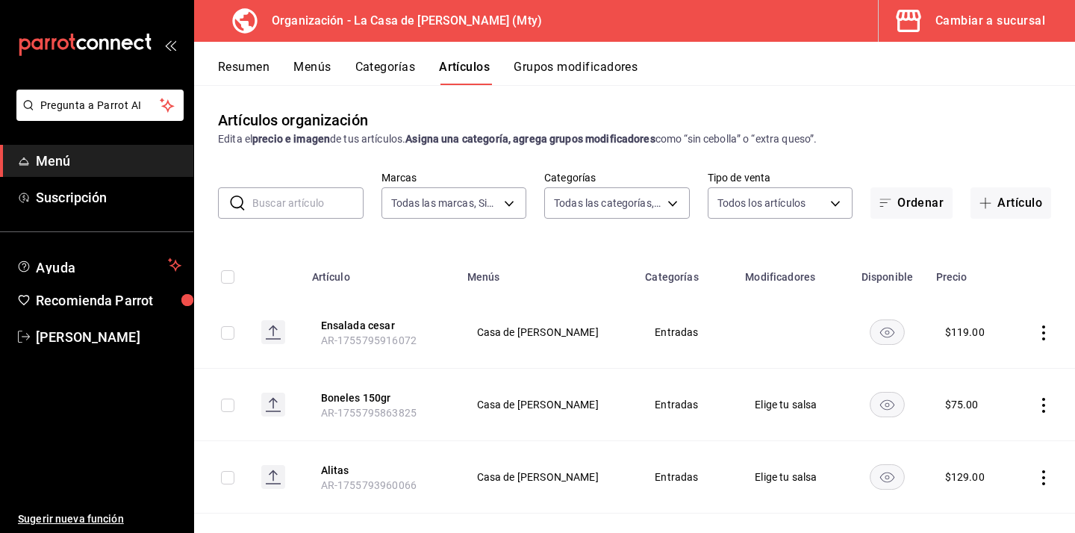
type input "a3684772-da2a-4e98-bff2-0fed7e2a3e3a"
type input "71ed1d4f-328b-4447-b239-5a65db7d197d,b467aa98-5204-49a6-ad4a-cc23f9887ed3,b7855…"
click at [1032, 204] on button "Artículo" at bounding box center [1010, 202] width 81 height 31
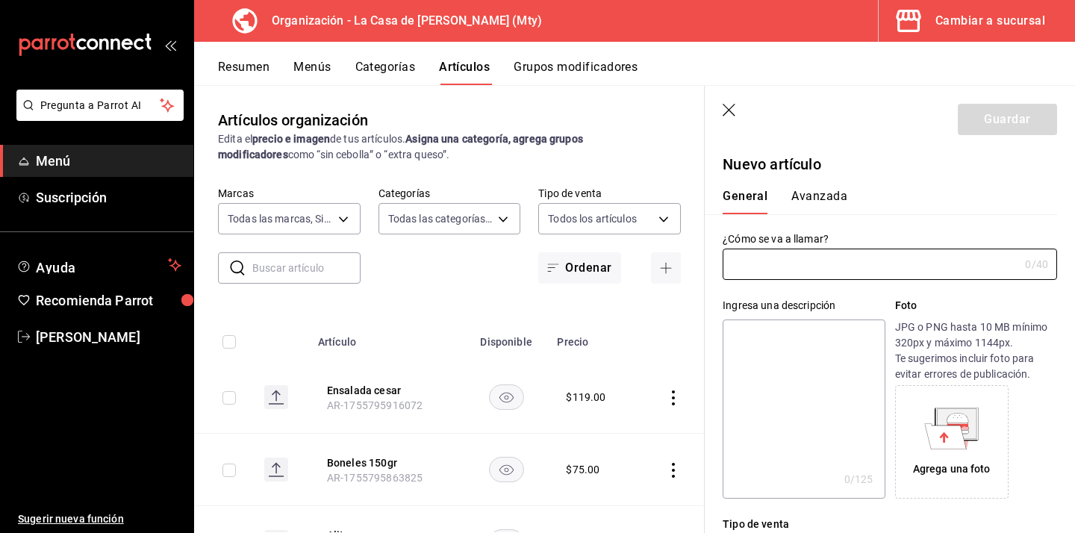
type input "AR-1755796025811"
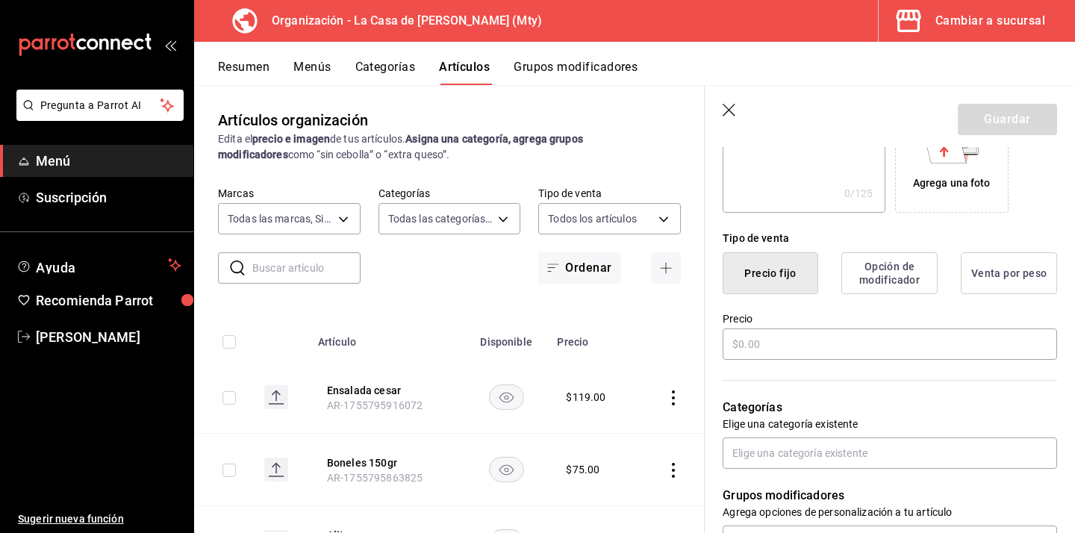
scroll to position [314, 0]
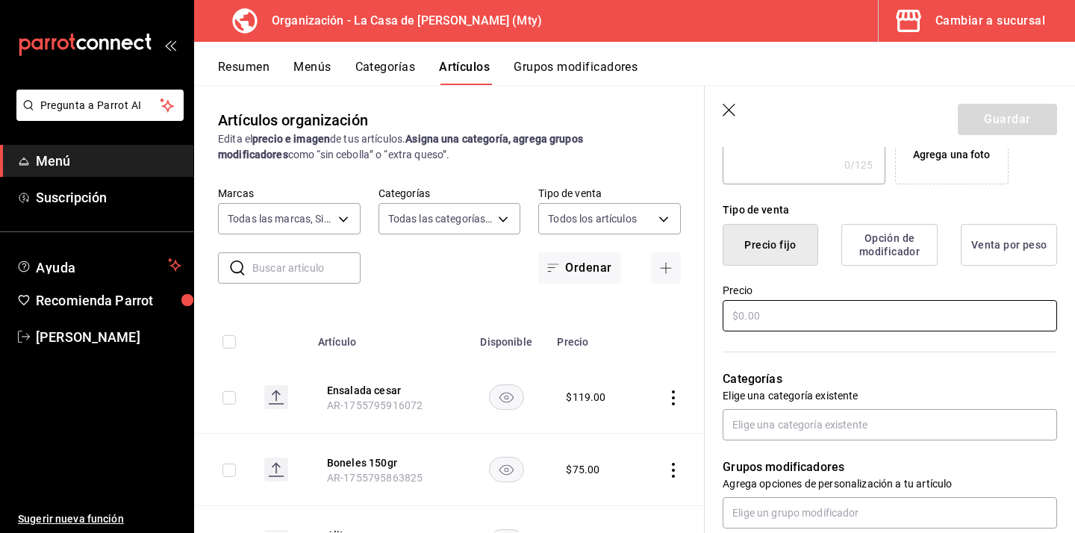
type input "Pollo plancha"
click at [770, 326] on input "text" at bounding box center [890, 315] width 334 height 31
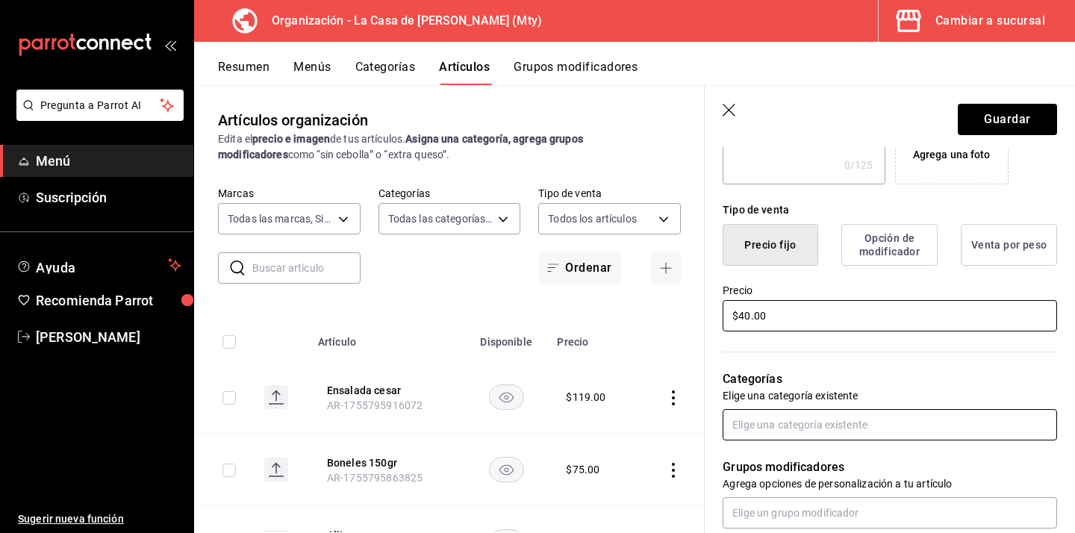
type input "$40.00"
click at [861, 425] on input "text" at bounding box center [890, 424] width 334 height 31
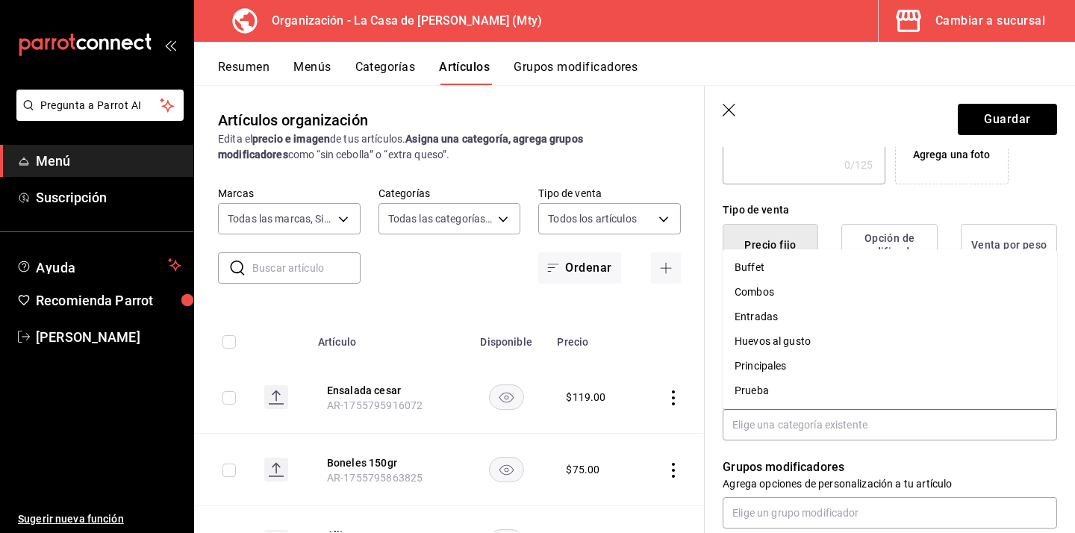
click at [714, 444] on div "Grupos modificadores Agrega opciones de personalización a tu artículo" at bounding box center [881, 484] width 352 height 88
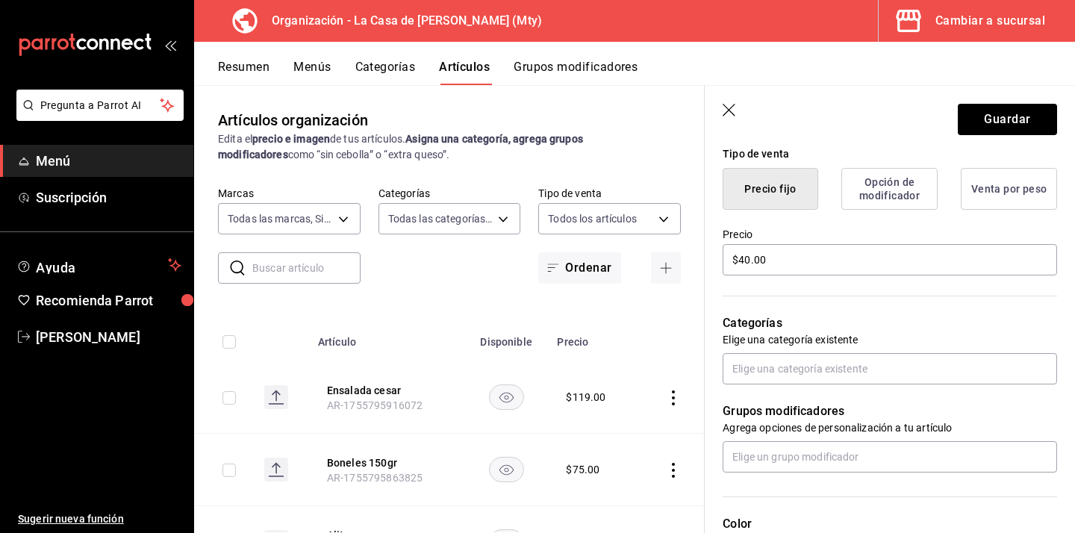
scroll to position [380, 0]
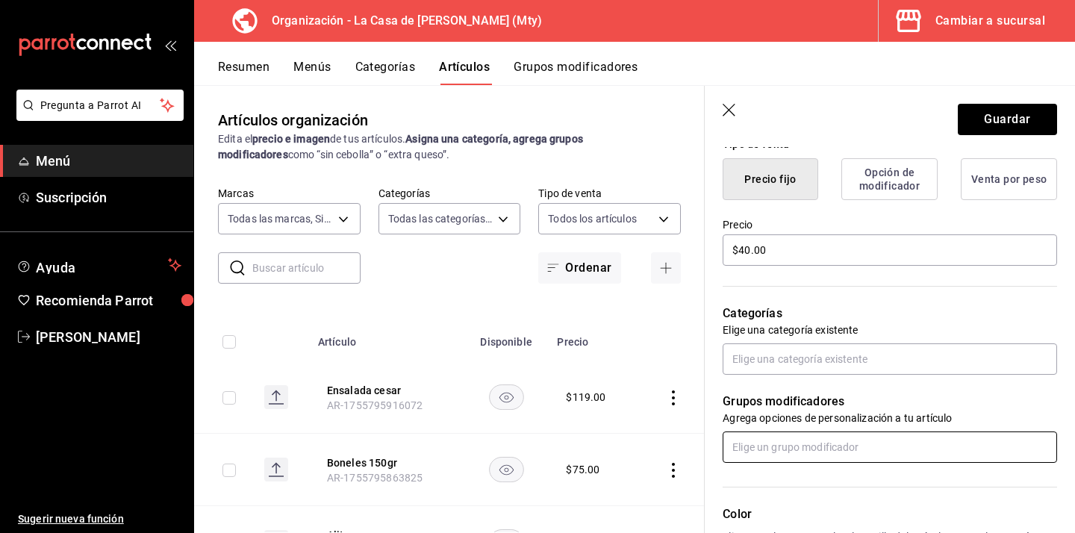
click at [751, 454] on input "text" at bounding box center [890, 446] width 334 height 31
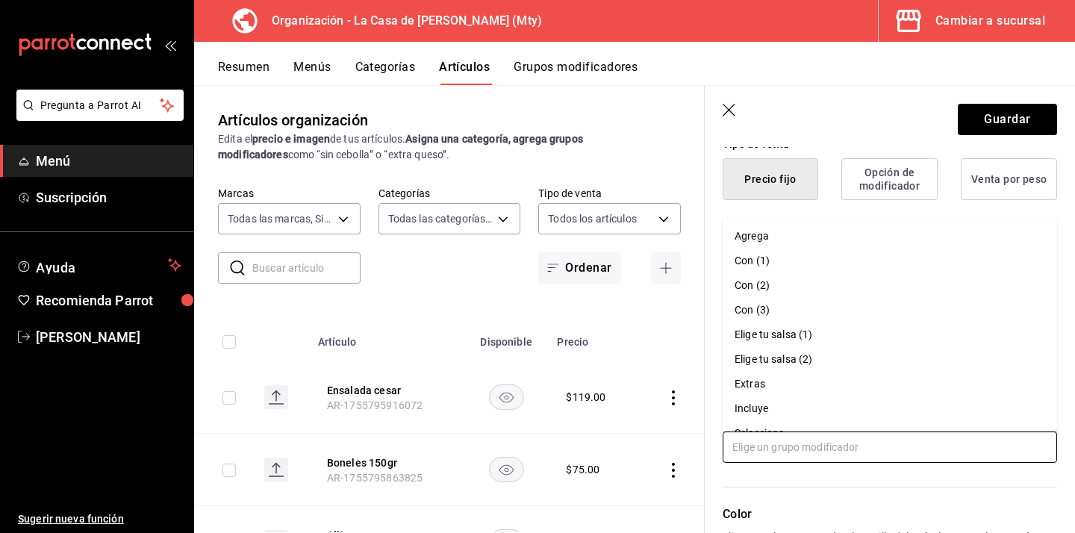
click at [798, 230] on li "Agrega" at bounding box center [890, 236] width 334 height 25
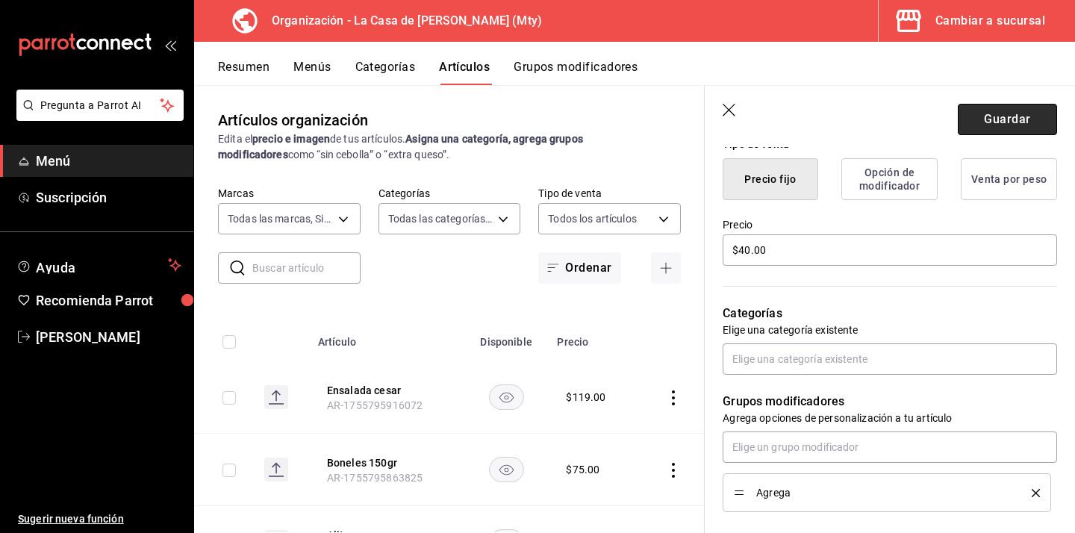
click at [1027, 123] on button "Guardar" at bounding box center [1007, 119] width 99 height 31
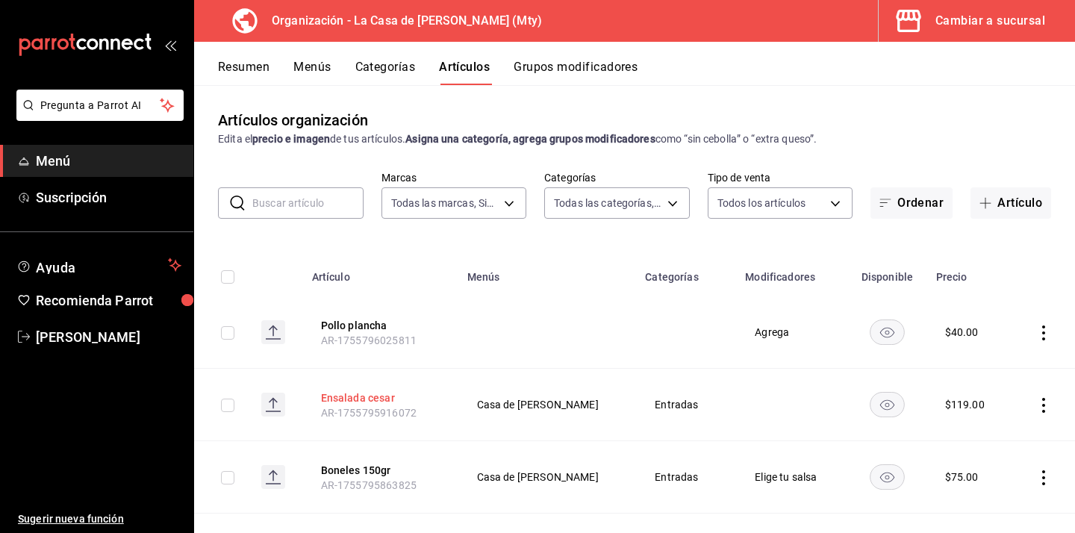
click at [362, 394] on button "Ensalada cesar" at bounding box center [380, 397] width 119 height 15
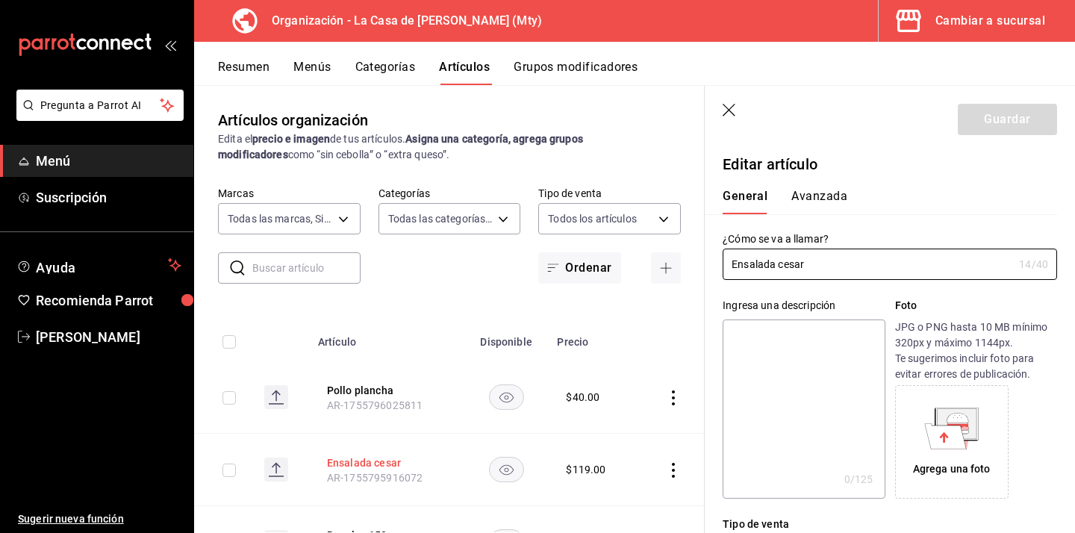
type input "$119.00"
click at [1053, 413] on div "Agrega una foto" at bounding box center [976, 441] width 162 height 113
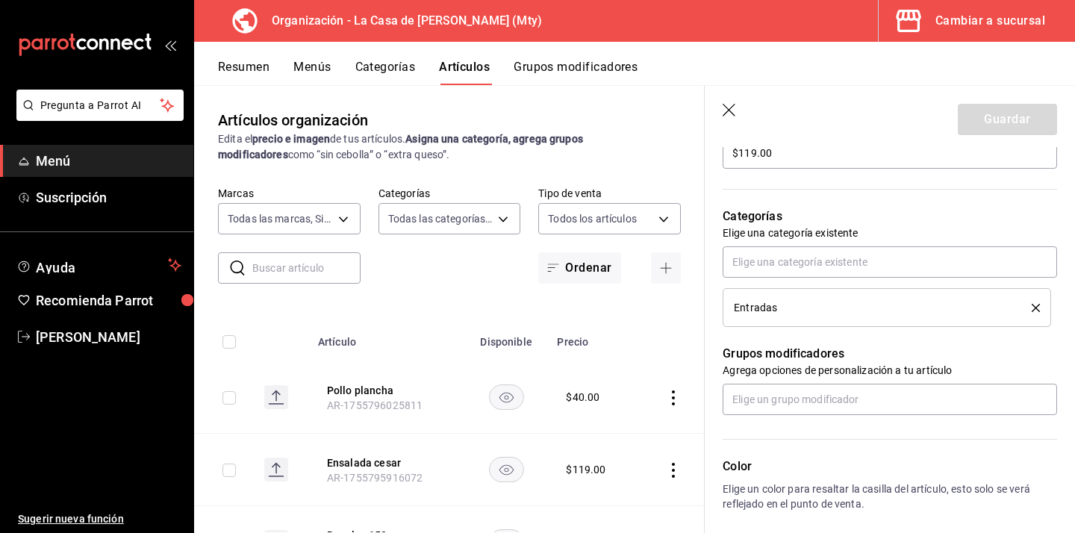
scroll to position [478, 0]
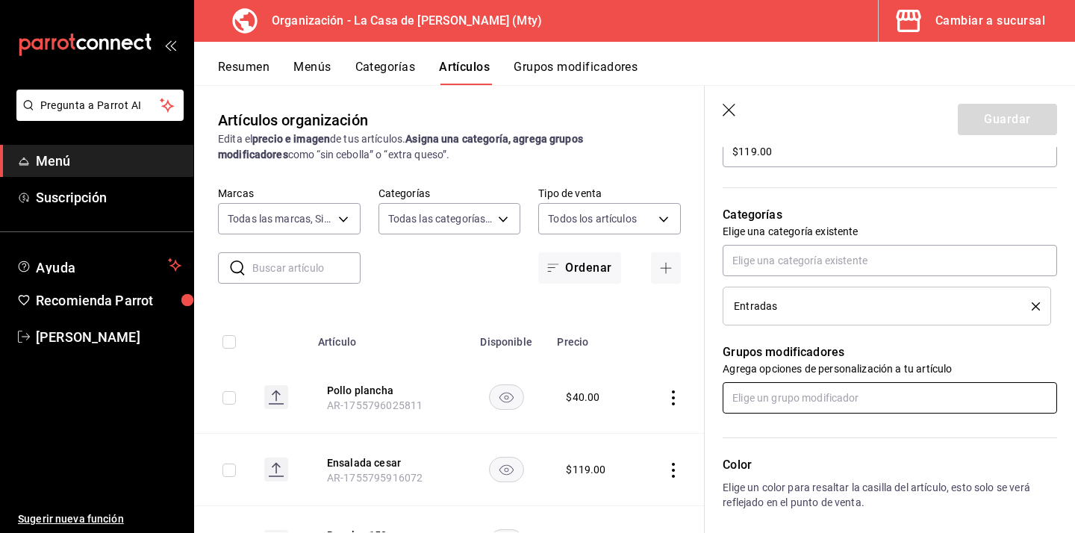
click at [820, 393] on input "text" at bounding box center [890, 397] width 334 height 31
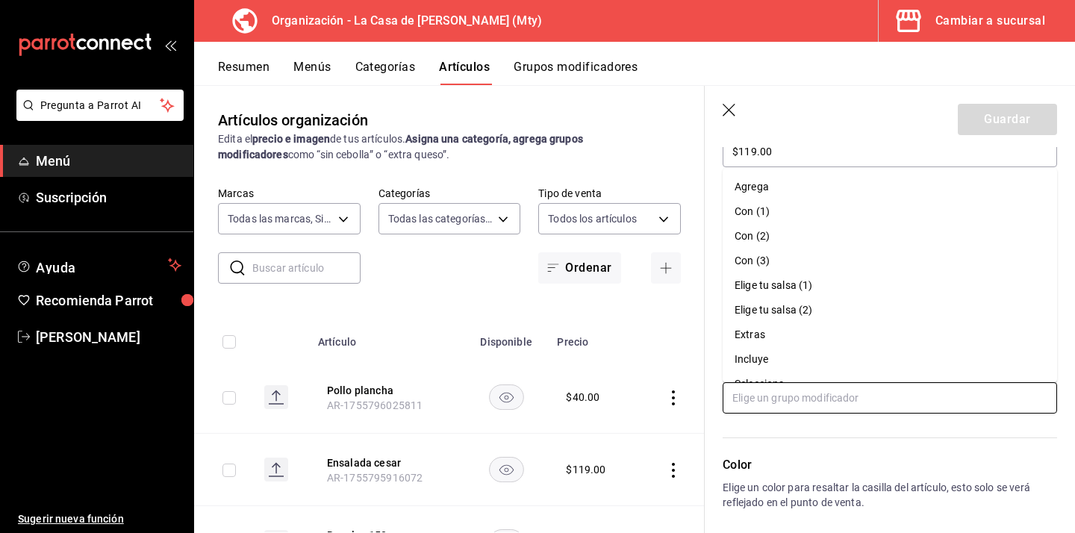
click at [797, 193] on li "Agrega" at bounding box center [890, 187] width 334 height 25
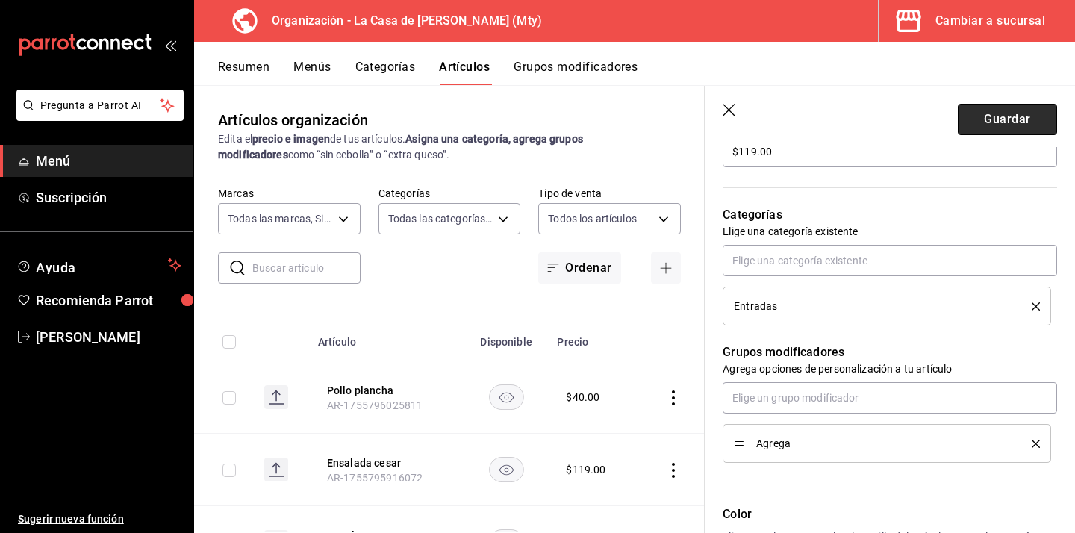
click at [988, 119] on button "Guardar" at bounding box center [1007, 119] width 99 height 31
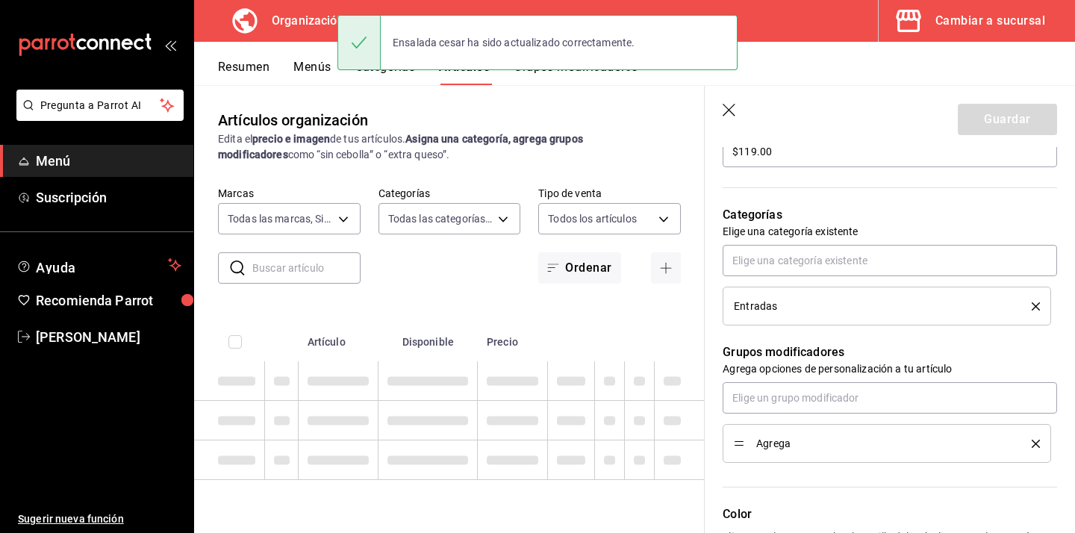
click at [578, 64] on div "Ensalada cesar ha sido actualizado correctamente." at bounding box center [537, 42] width 400 height 55
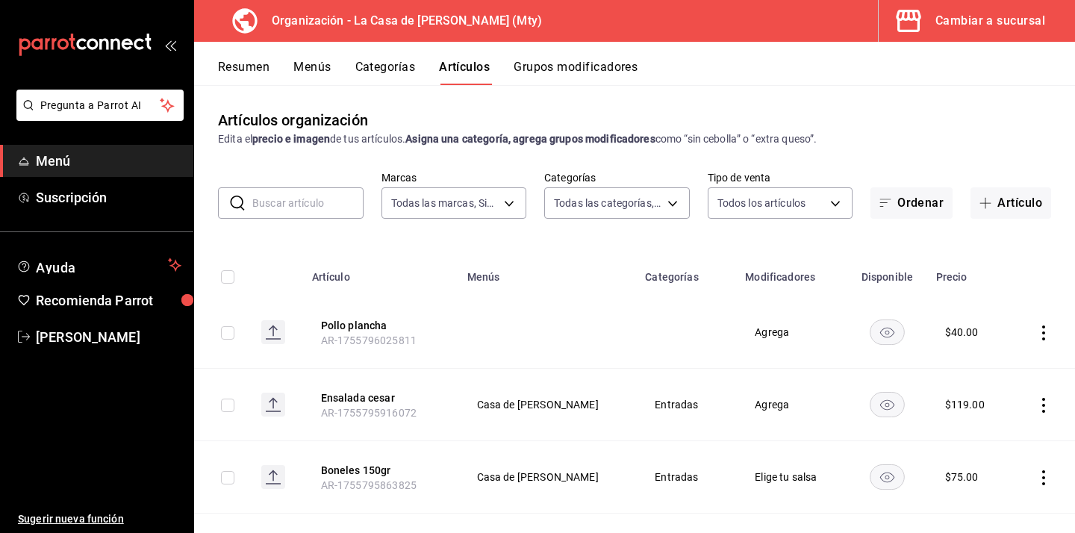
click at [587, 66] on button "Grupos modificadores" at bounding box center [576, 72] width 124 height 25
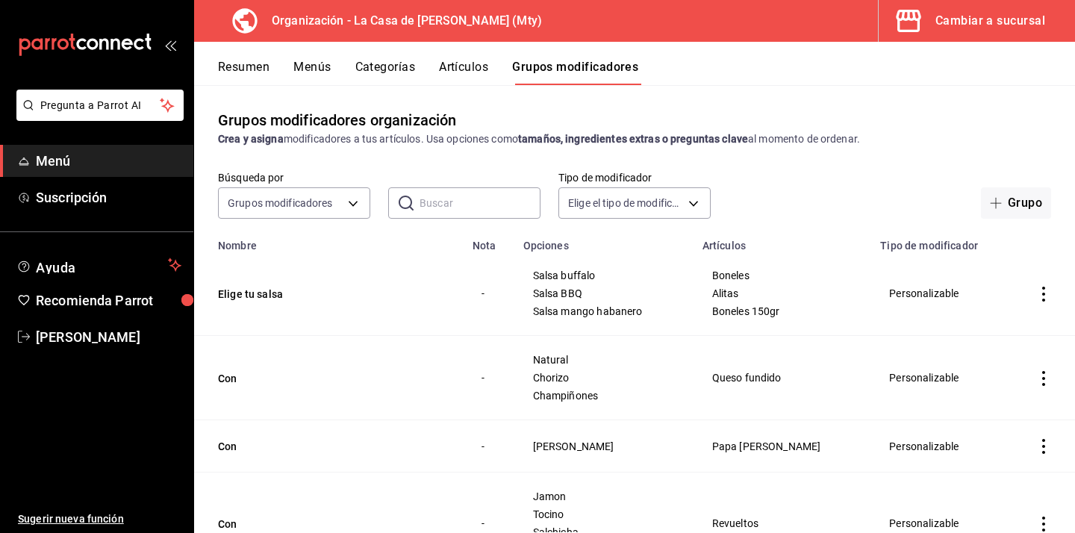
click at [472, 73] on button "Artículos" at bounding box center [463, 72] width 49 height 25
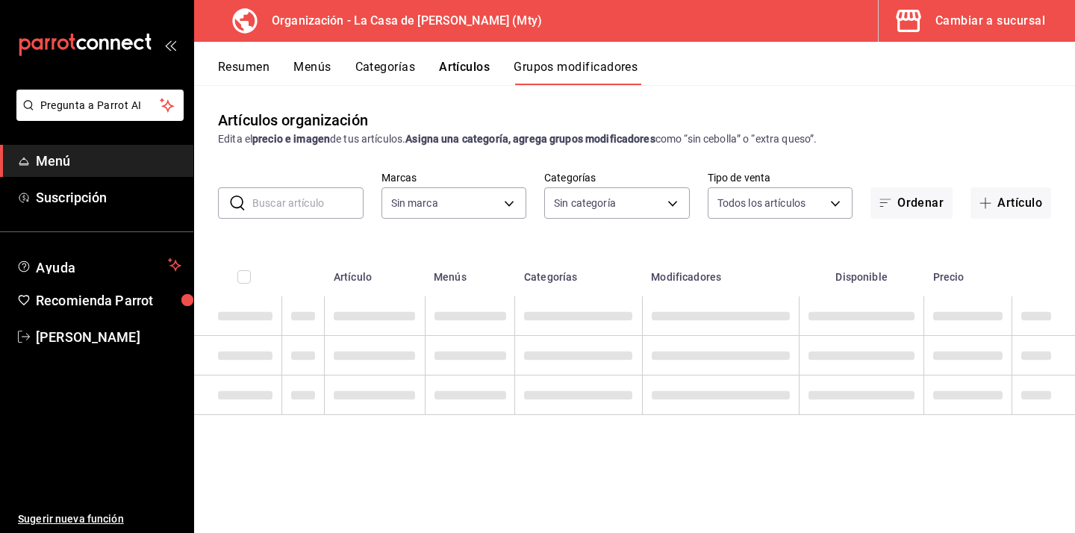
type input "a3684772-da2a-4e98-bff2-0fed7e2a3e3a"
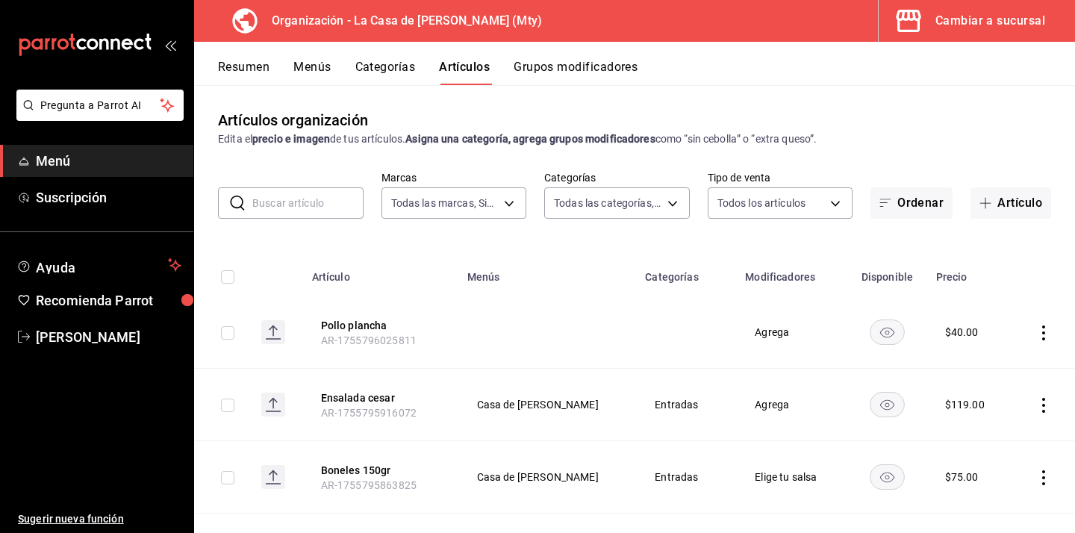
type input "71ed1d4f-328b-4447-b239-5a65db7d197d,b467aa98-5204-49a6-ad4a-cc23f9887ed3,b7855…"
click at [375, 326] on button "Pollo plancha" at bounding box center [380, 325] width 119 height 15
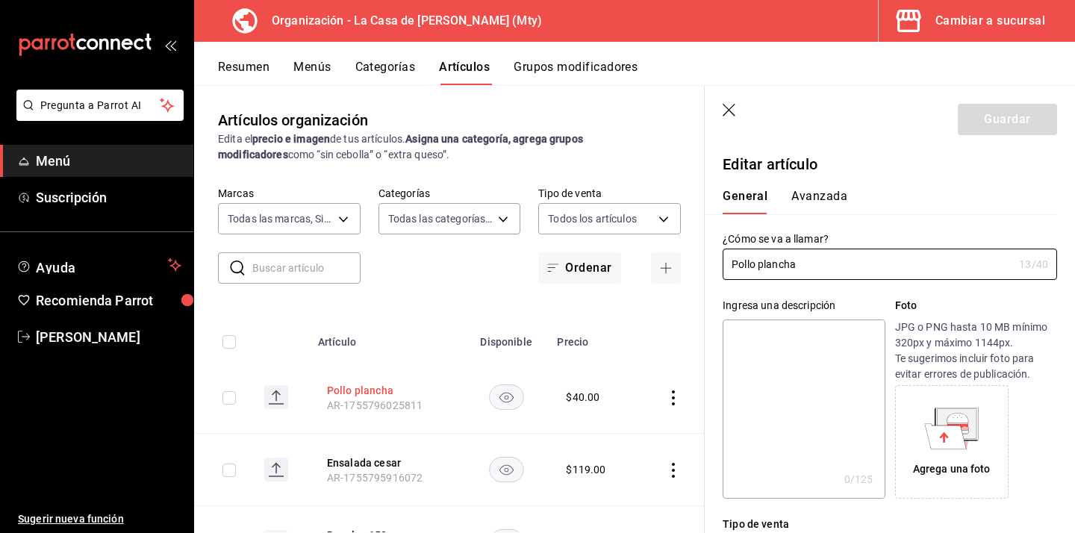
type input "$40.00"
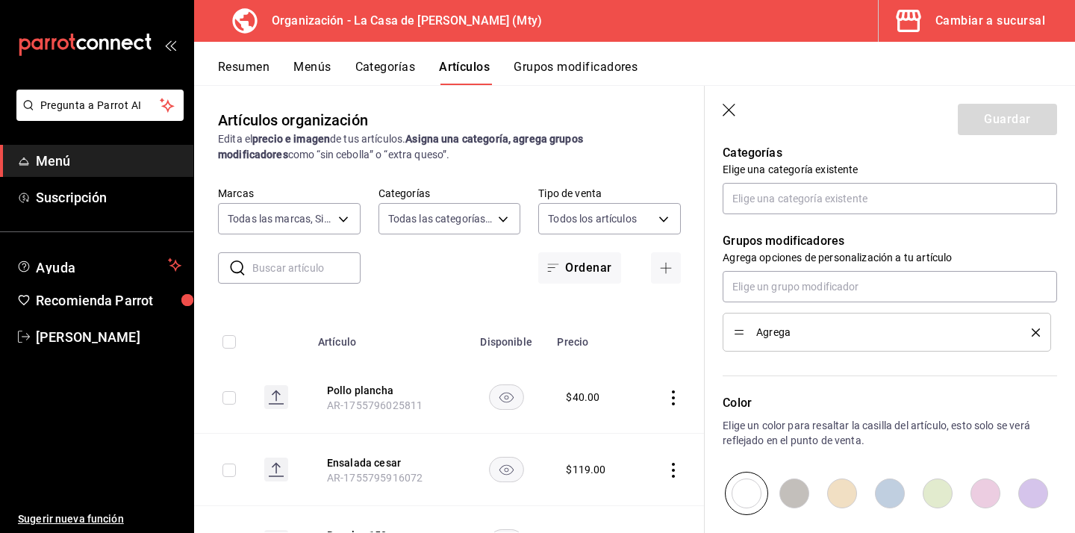
scroll to position [537, 0]
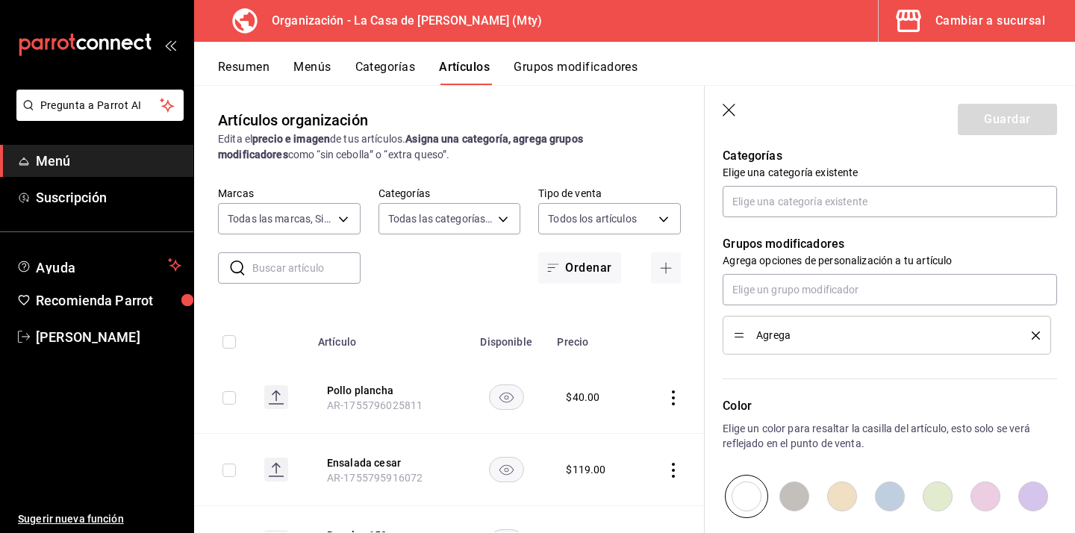
click at [1038, 334] on icon "delete" at bounding box center [1036, 335] width 8 height 8
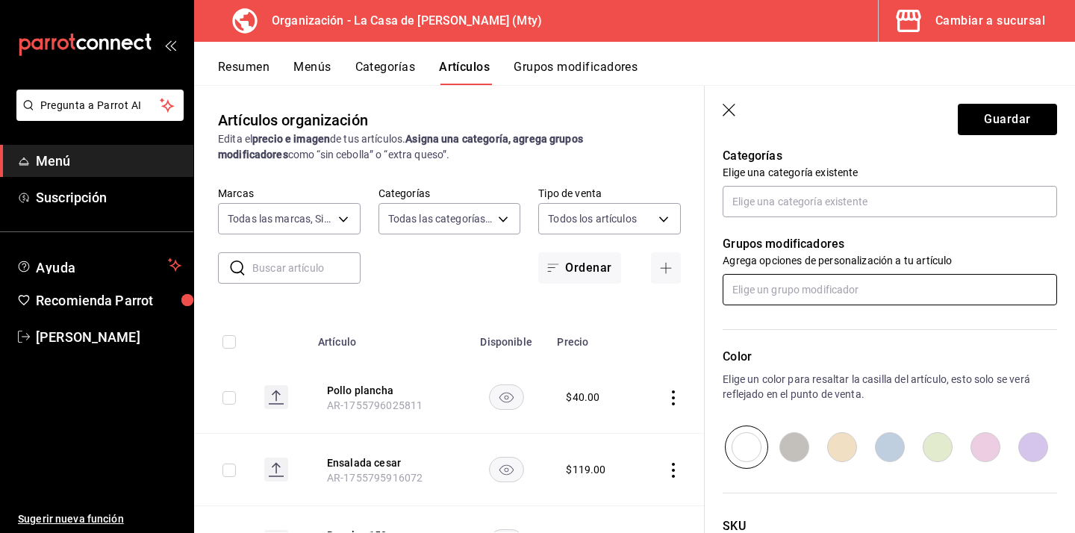
click at [879, 293] on input "text" at bounding box center [890, 289] width 334 height 31
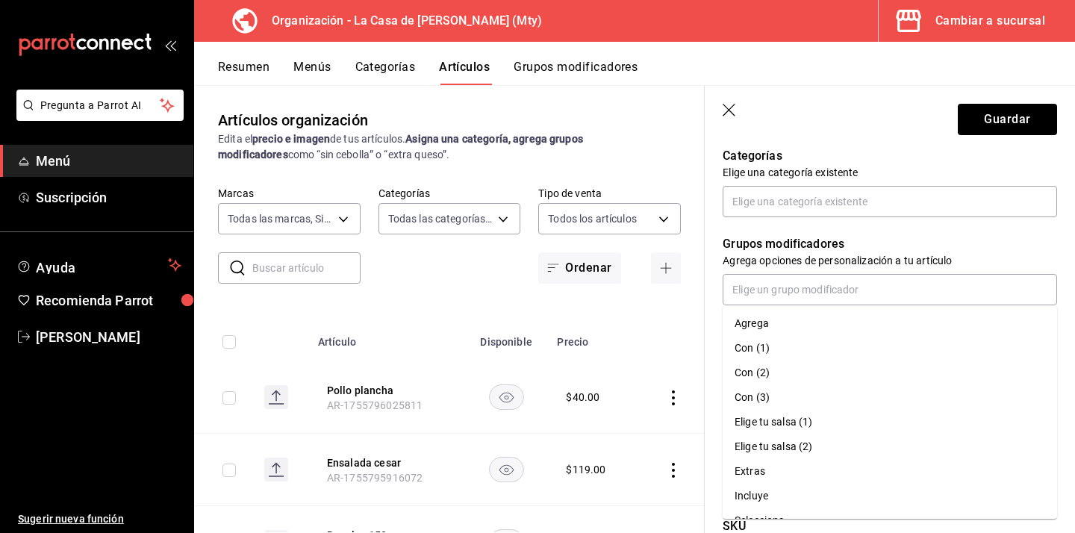
click at [770, 340] on li "Con (1)" at bounding box center [890, 348] width 334 height 25
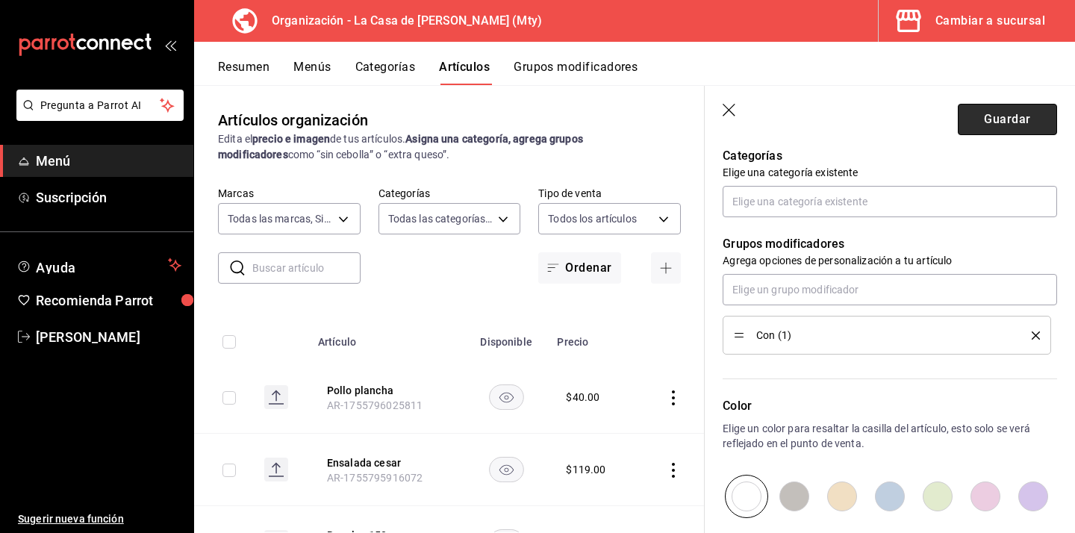
click at [994, 125] on button "Guardar" at bounding box center [1007, 119] width 99 height 31
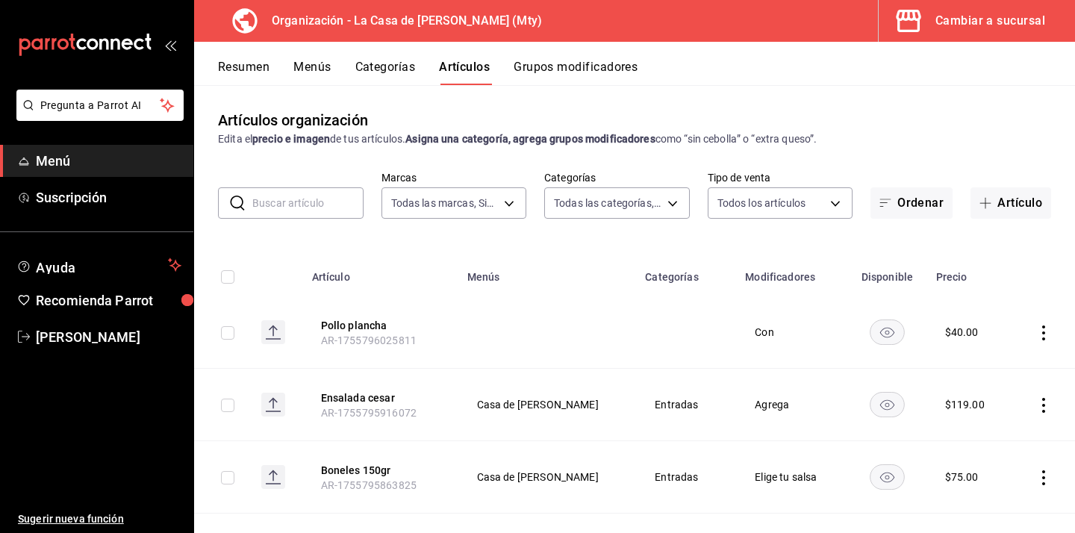
click at [585, 72] on button "Grupos modificadores" at bounding box center [576, 72] width 124 height 25
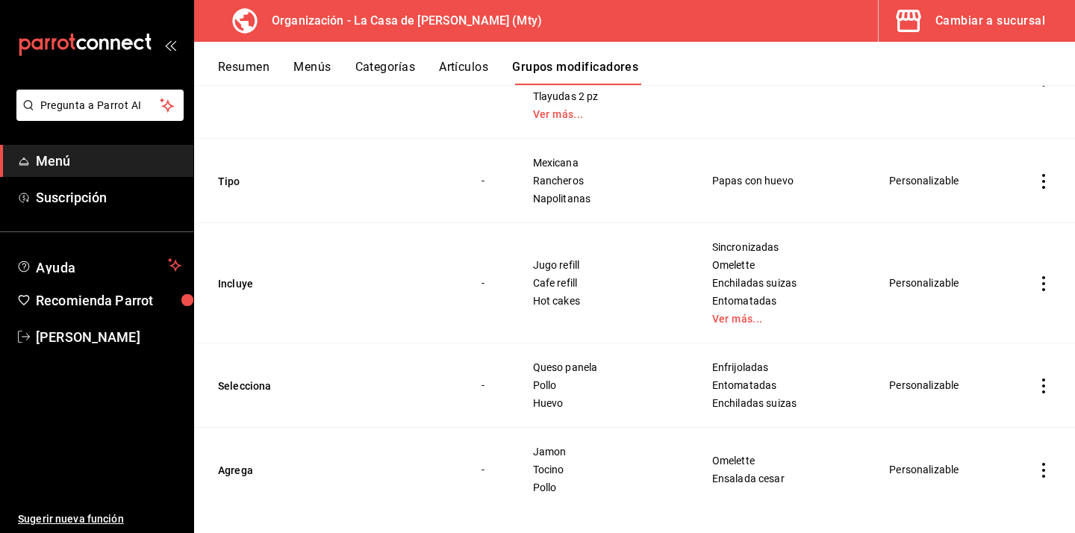
scroll to position [673, 0]
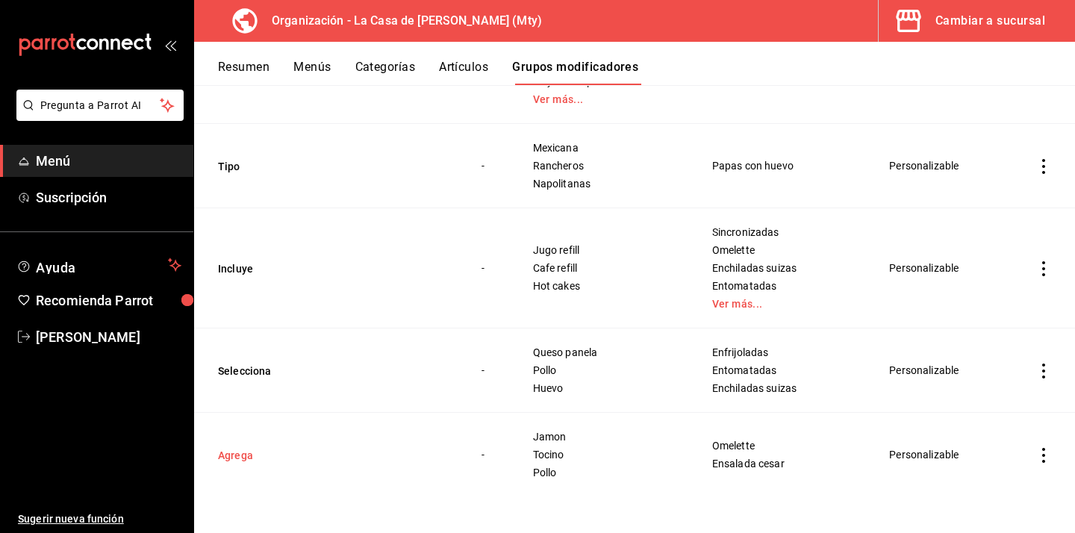
click at [246, 454] on button "Agrega" at bounding box center [307, 455] width 179 height 15
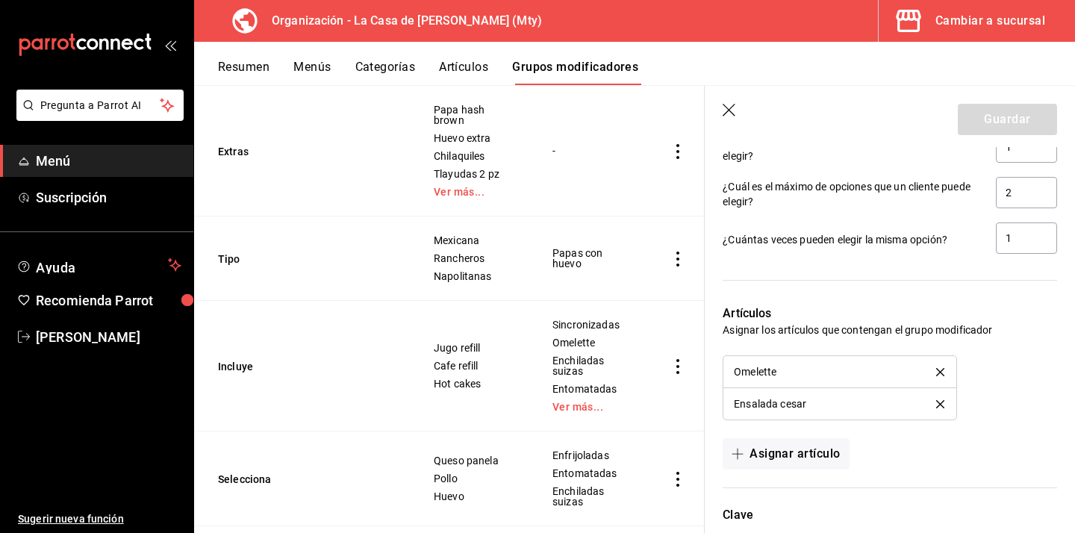
scroll to position [905, 0]
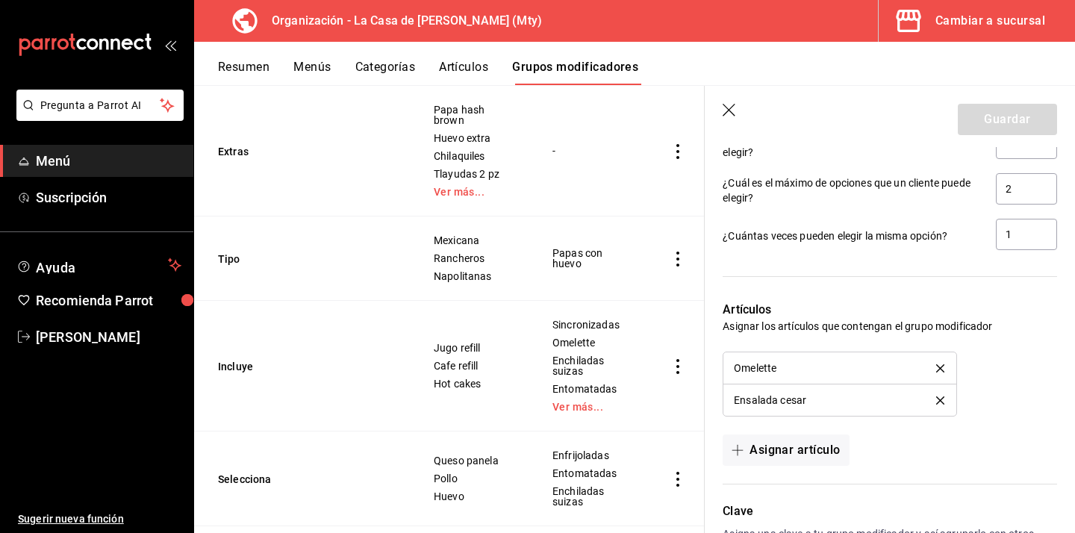
click at [941, 402] on icon "delete" at bounding box center [940, 400] width 8 height 8
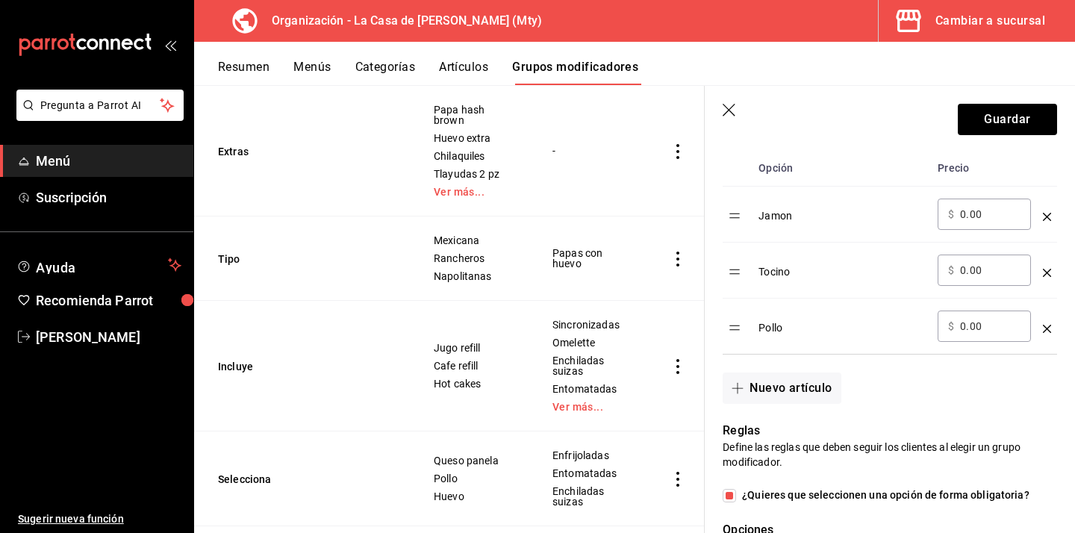
scroll to position [337, 0]
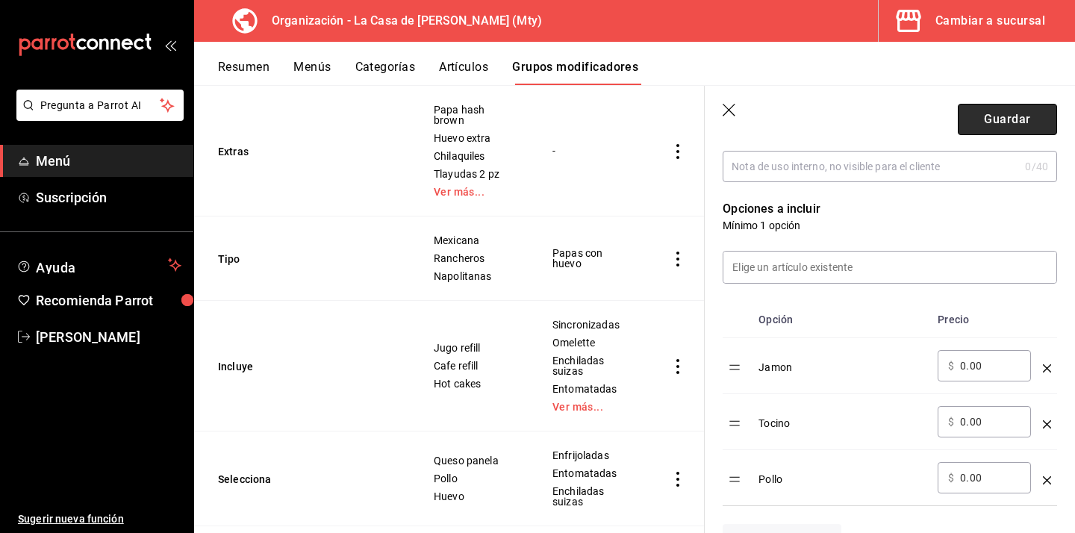
click at [992, 113] on button "Guardar" at bounding box center [1007, 119] width 99 height 31
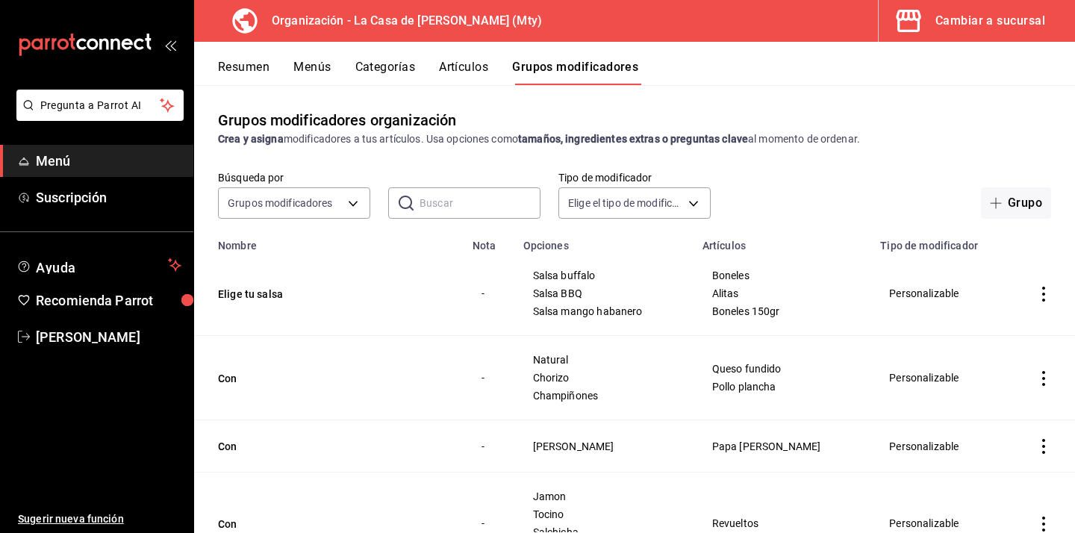
click at [476, 81] on button "Artículos" at bounding box center [463, 72] width 49 height 25
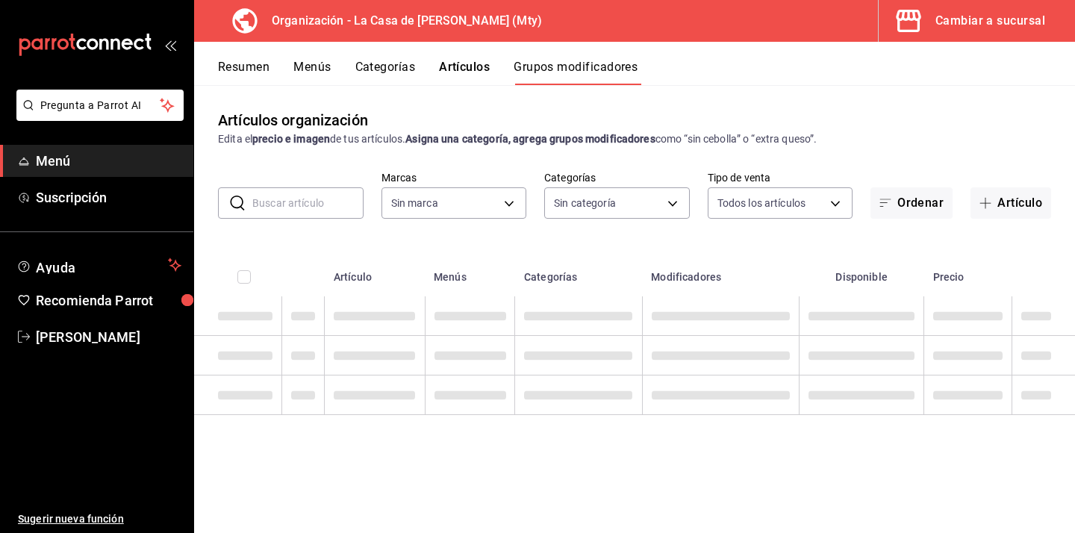
type input "a3684772-da2a-4e98-bff2-0fed7e2a3e3a"
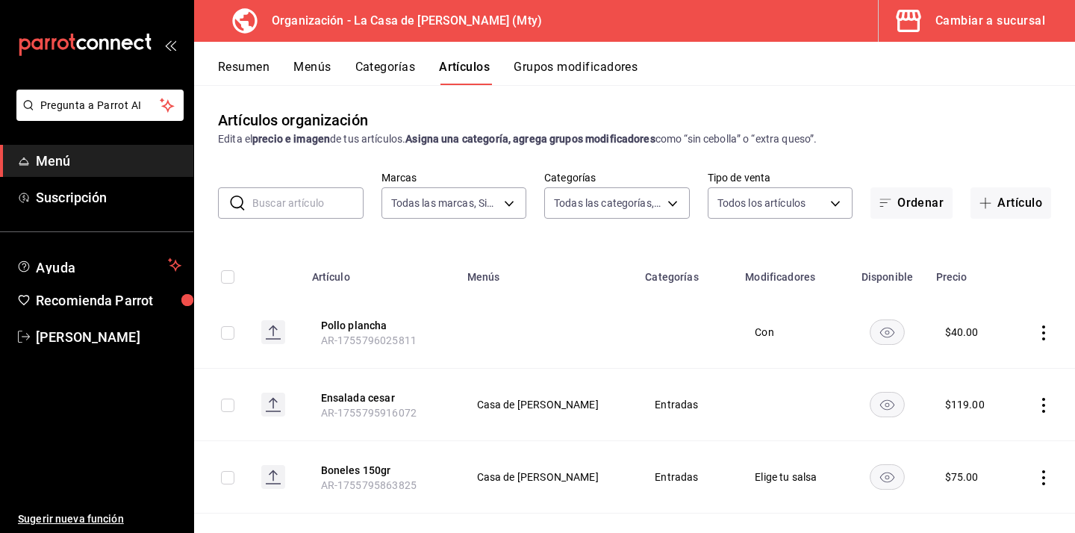
type input "a3684772-da2a-4e98-bff2-0fed7e2a3e3a"
type input "71ed1d4f-328b-4447-b239-5a65db7d197d,b467aa98-5204-49a6-ad4a-cc23f9887ed3,b7855…"
click at [293, 201] on input "text" at bounding box center [307, 203] width 111 height 30
click at [377, 393] on button "Ensalada cesar" at bounding box center [380, 397] width 119 height 15
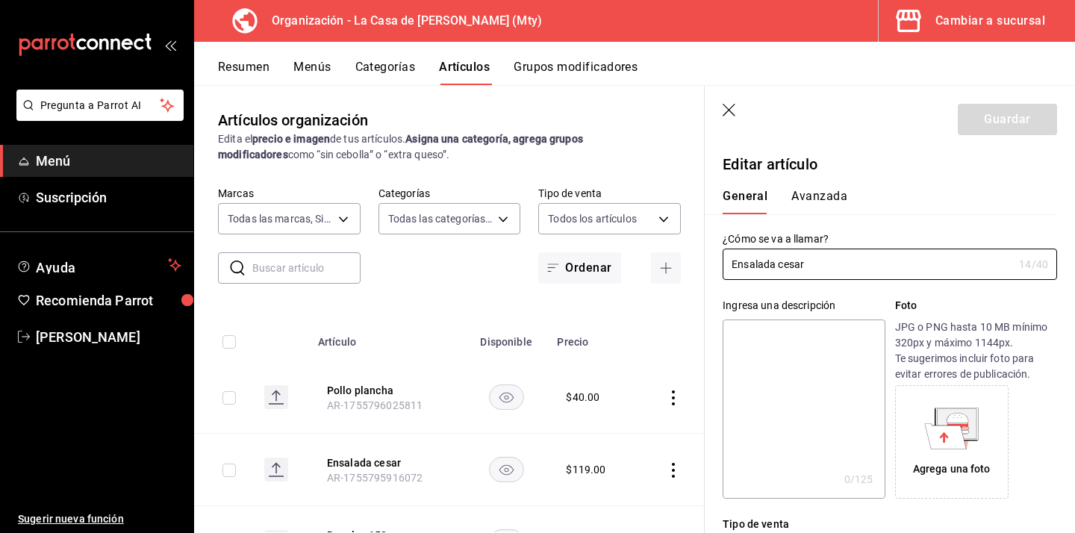
type input "$119.00"
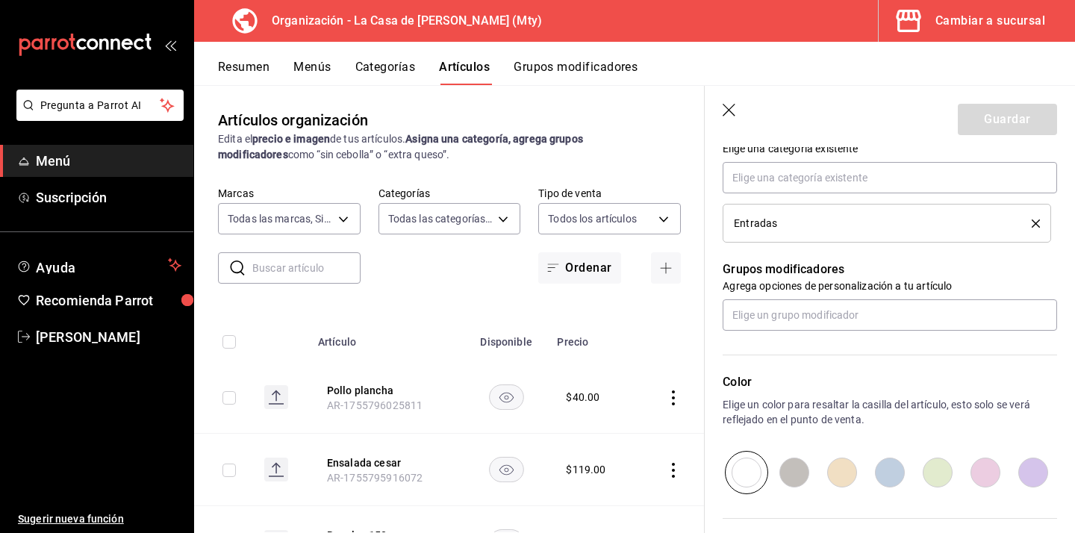
scroll to position [561, 0]
click at [870, 314] on input "text" at bounding box center [890, 315] width 334 height 31
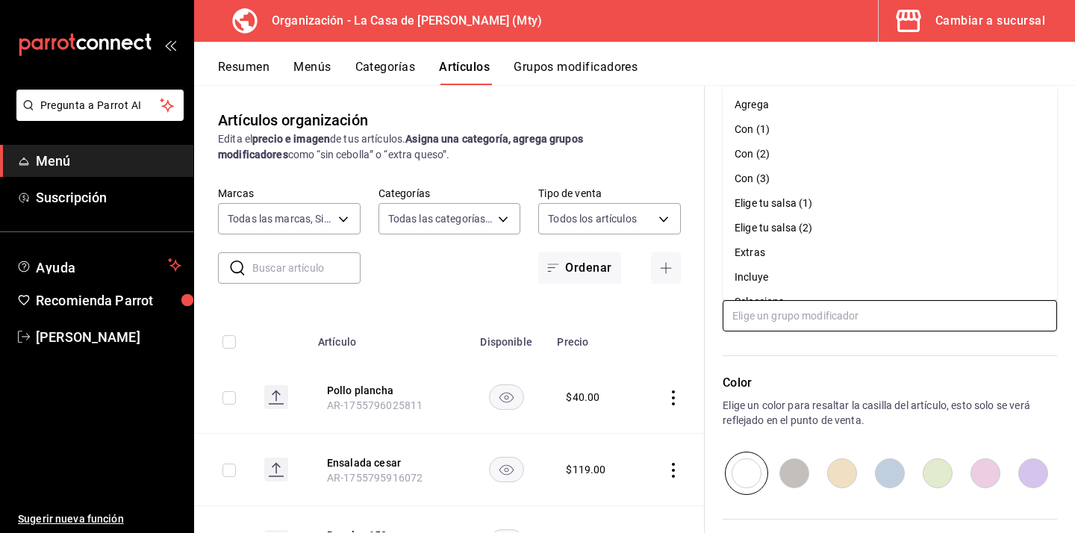
scroll to position [45, 0]
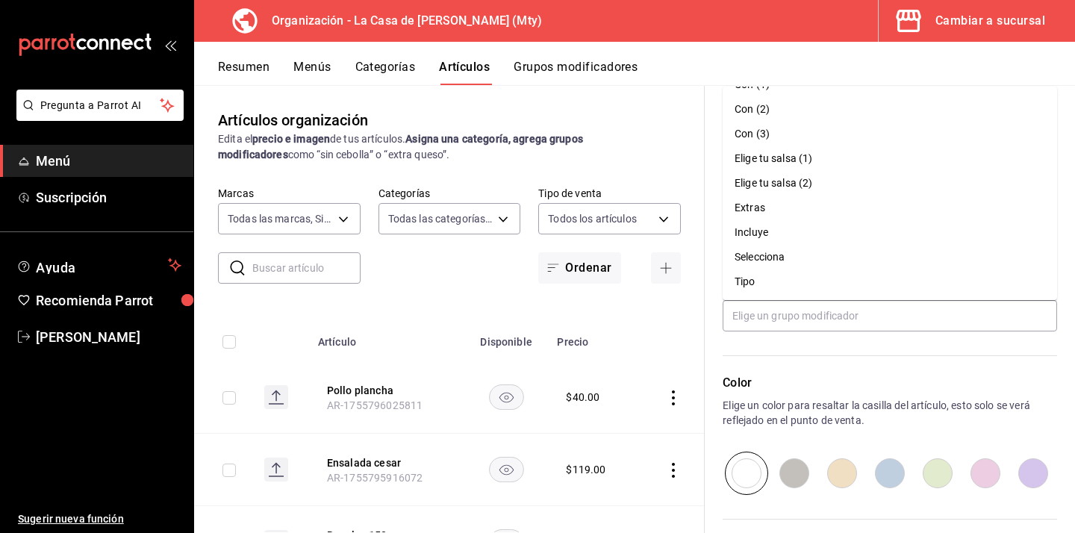
click at [604, 63] on button "Grupos modificadores" at bounding box center [576, 72] width 124 height 25
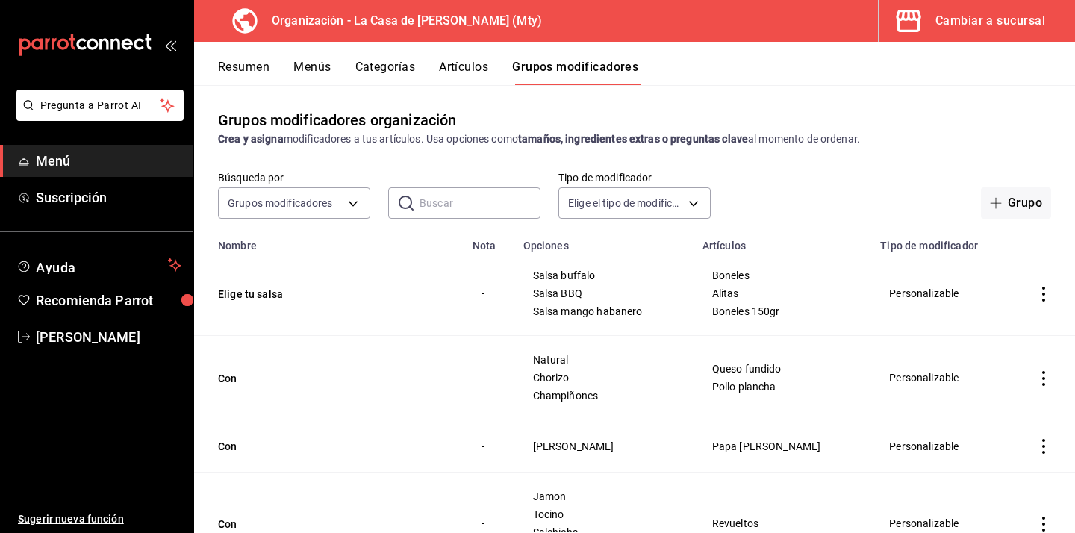
click at [450, 69] on button "Artículos" at bounding box center [463, 72] width 49 height 25
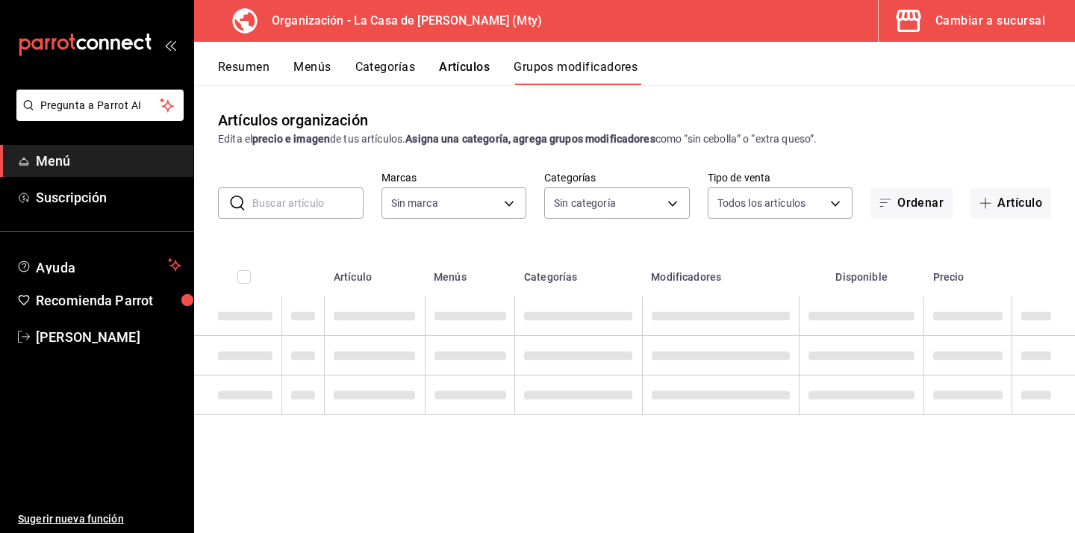
type input "a3684772-da2a-4e98-bff2-0fed7e2a3e3a"
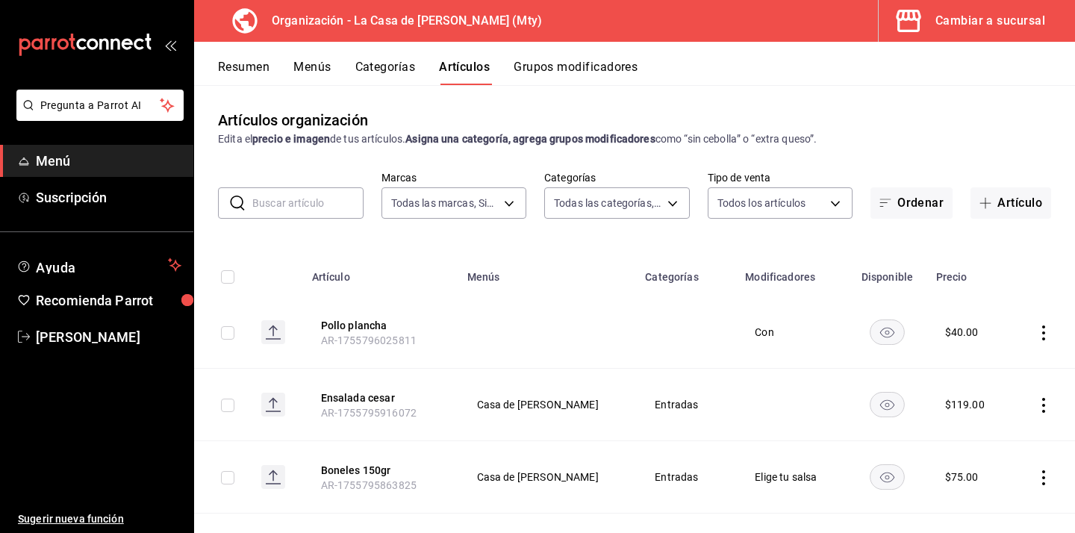
type input "a3684772-da2a-4e98-bff2-0fed7e2a3e3a"
type input "71ed1d4f-328b-4447-b239-5a65db7d197d,b467aa98-5204-49a6-ad4a-cc23f9887ed3,b7855…"
click at [387, 402] on button "Ensalada cesar" at bounding box center [380, 397] width 119 height 15
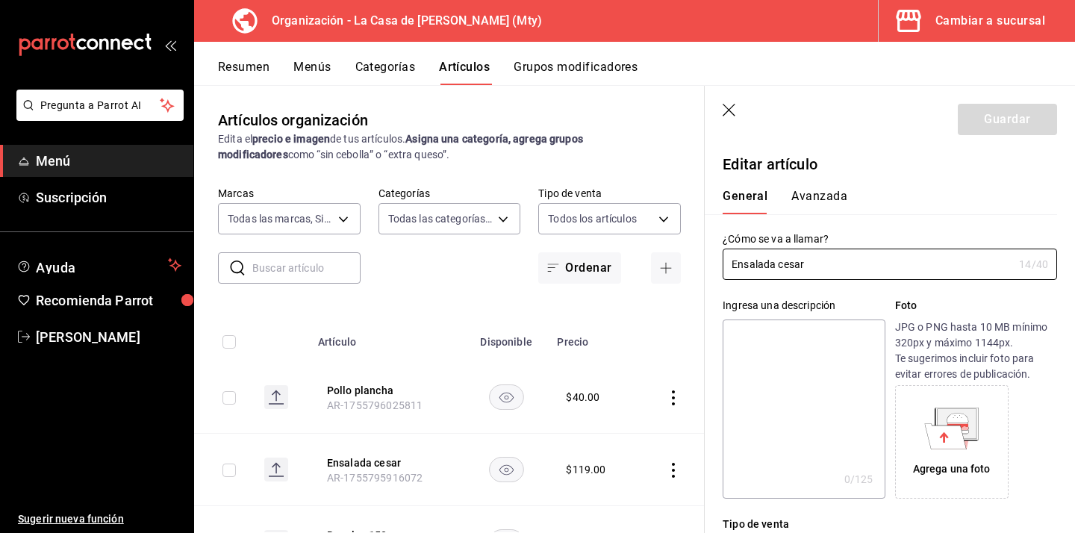
type input "$119.00"
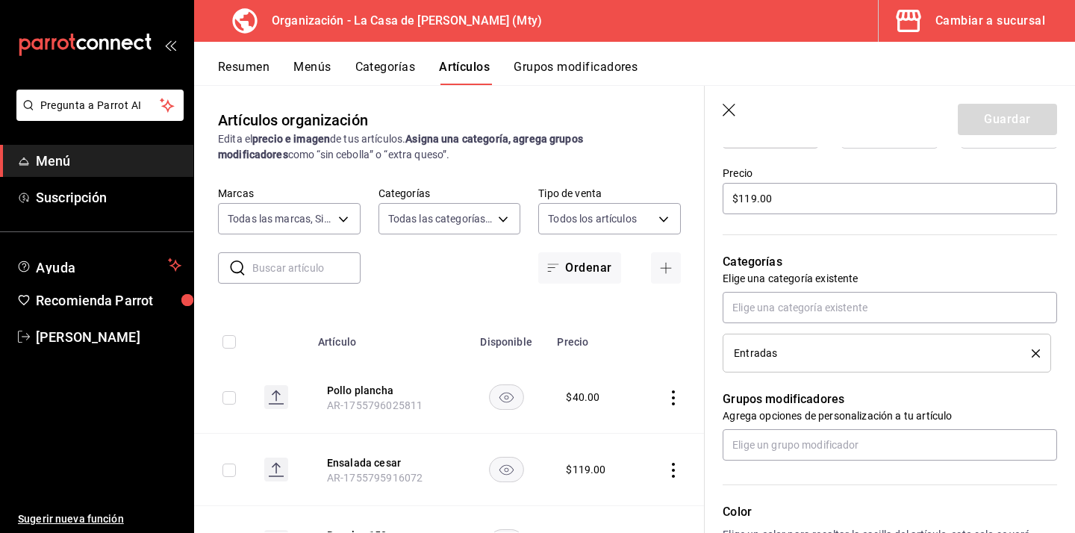
scroll to position [435, 0]
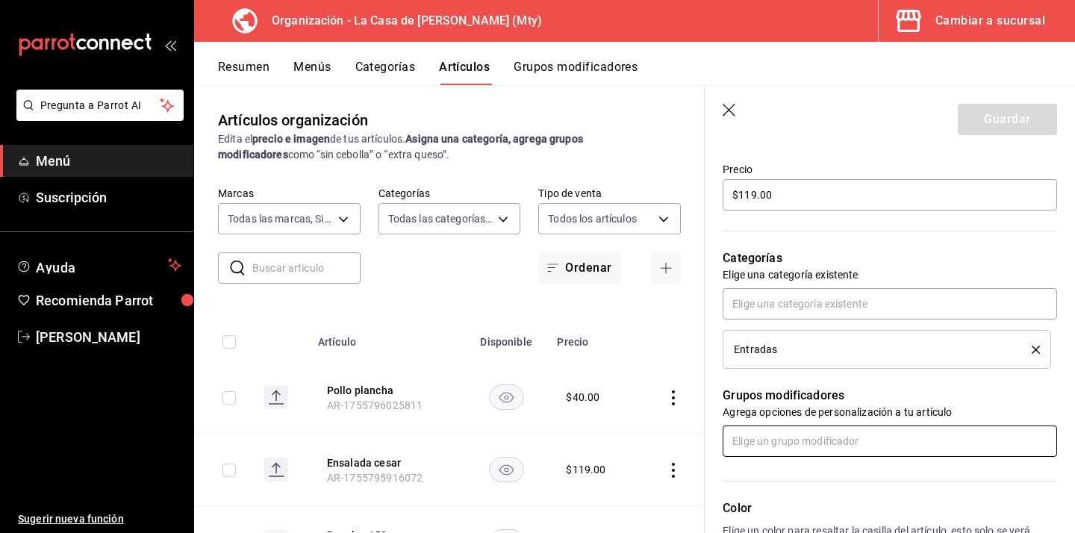
click at [794, 437] on input "text" at bounding box center [890, 440] width 334 height 31
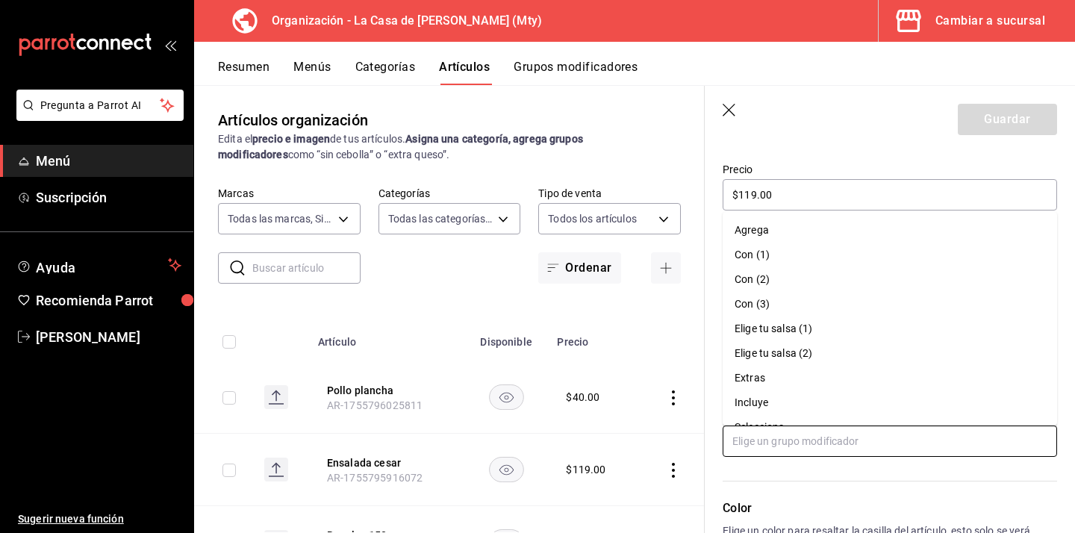
click at [798, 263] on li "Con (1)" at bounding box center [890, 255] width 334 height 25
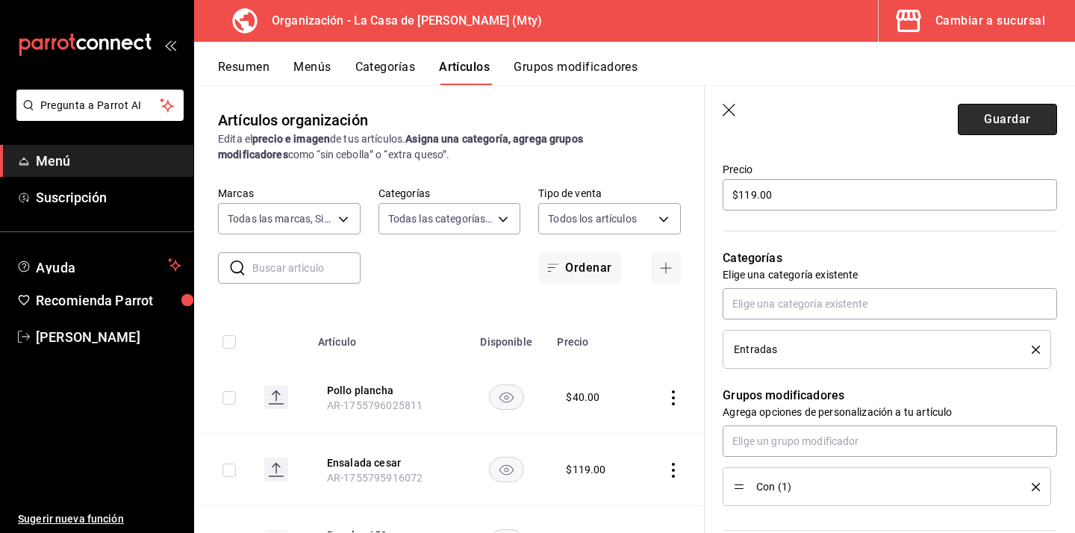
click at [1031, 113] on button "Guardar" at bounding box center [1007, 119] width 99 height 31
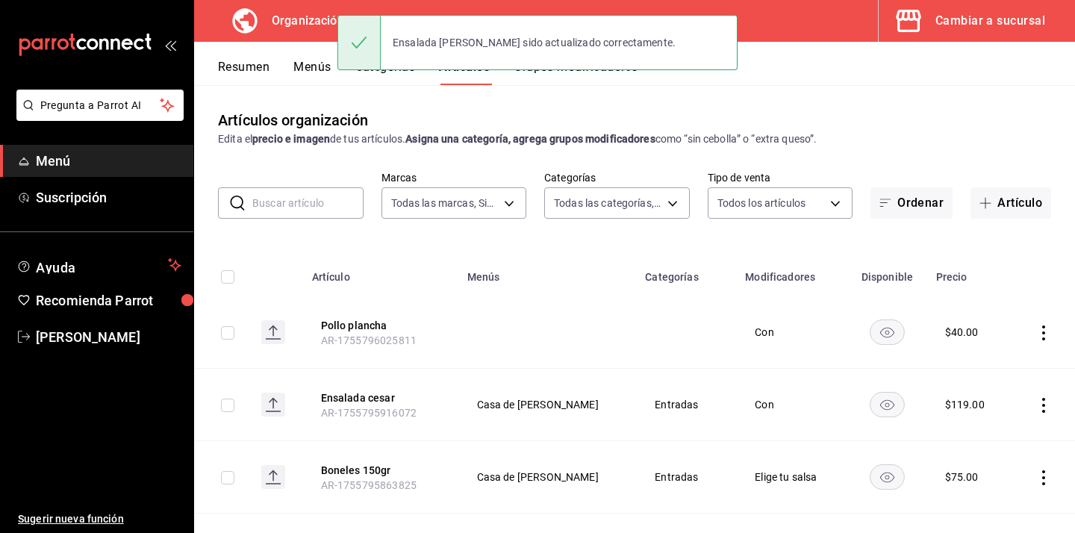
click at [566, 70] on div "Ensalada cesar ha sido actualizado correctamente." at bounding box center [537, 42] width 400 height 64
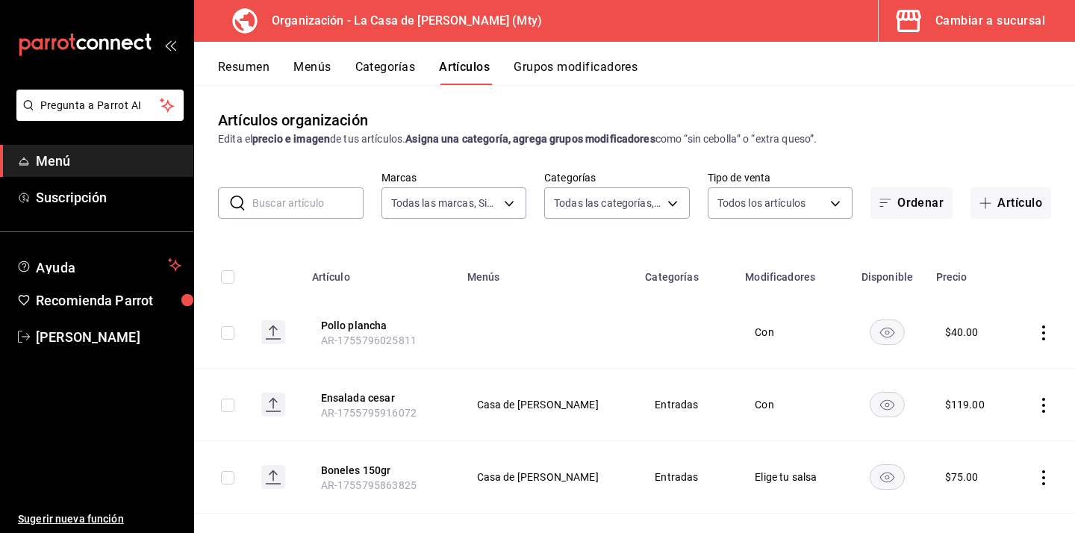
click at [566, 70] on button "Grupos modificadores" at bounding box center [576, 72] width 124 height 25
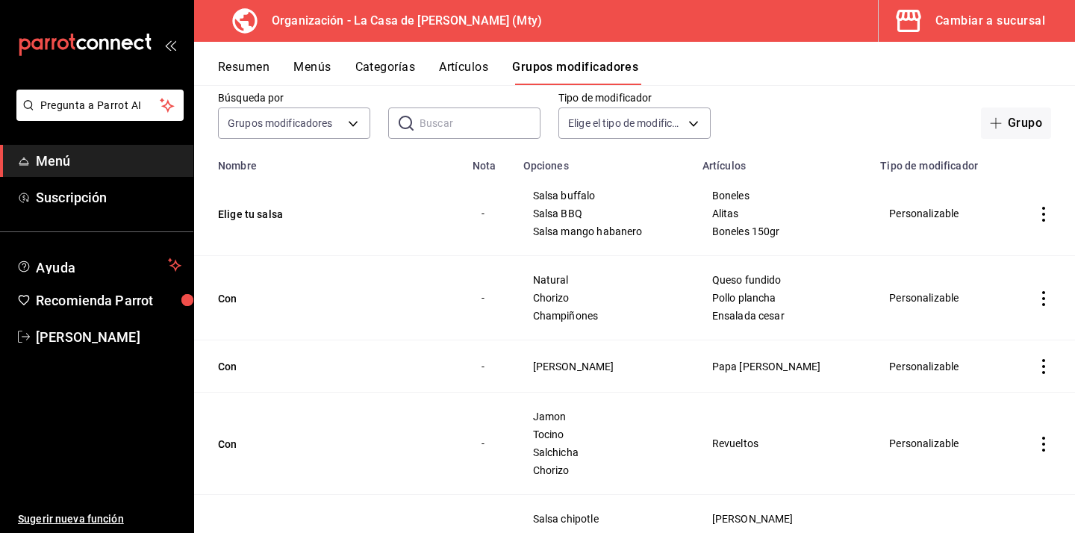
scroll to position [70, 0]
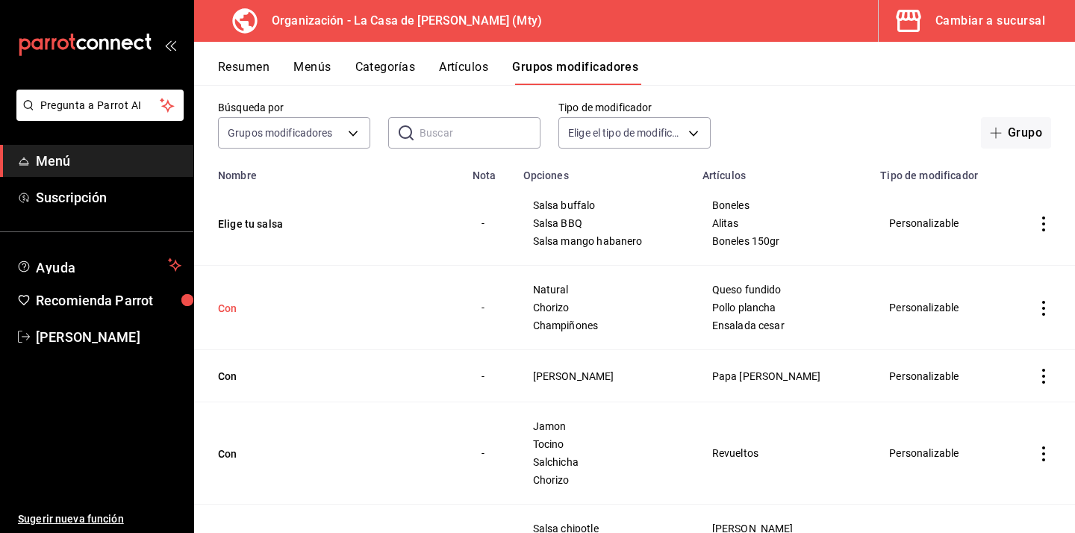
click at [232, 305] on button "Con" at bounding box center [307, 308] width 179 height 15
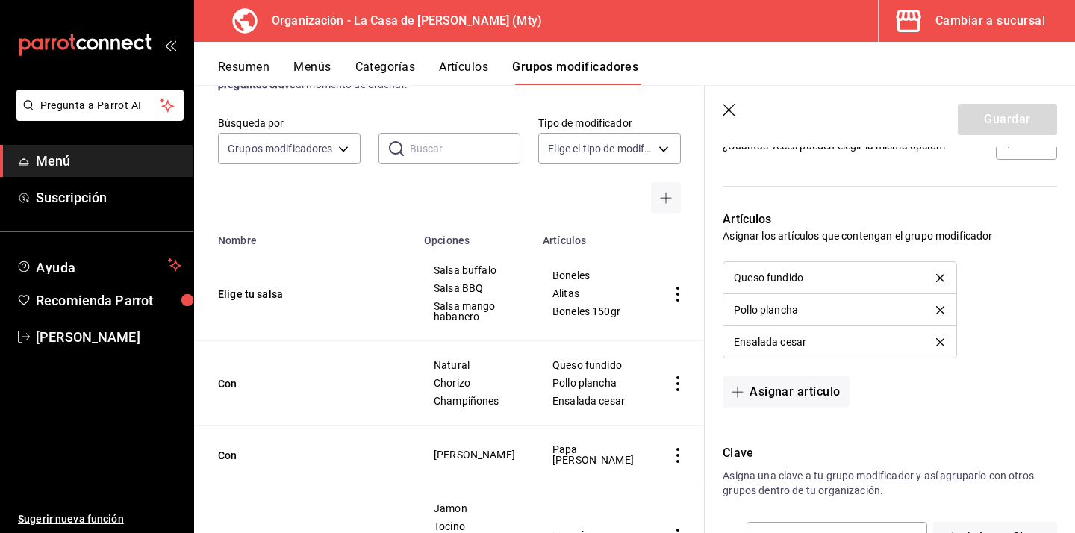
scroll to position [990, 0]
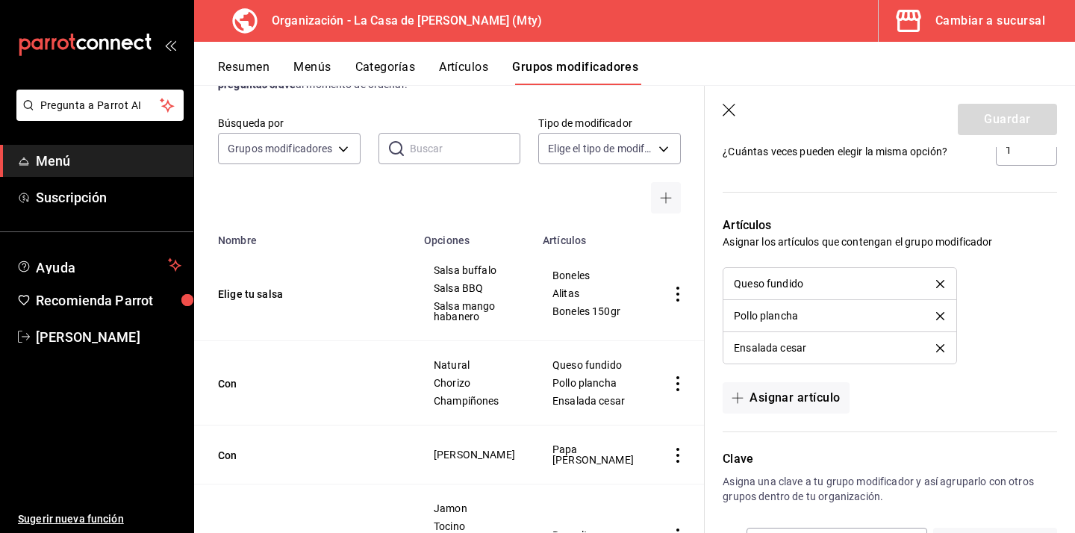
click at [940, 352] on icon "delete" at bounding box center [940, 348] width 8 height 8
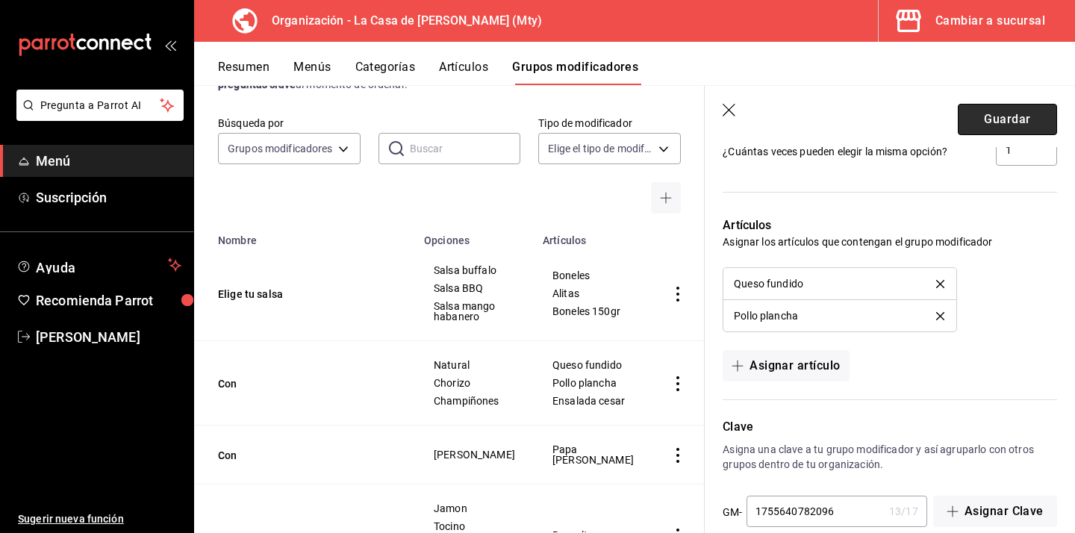
click at [1023, 123] on button "Guardar" at bounding box center [1007, 119] width 99 height 31
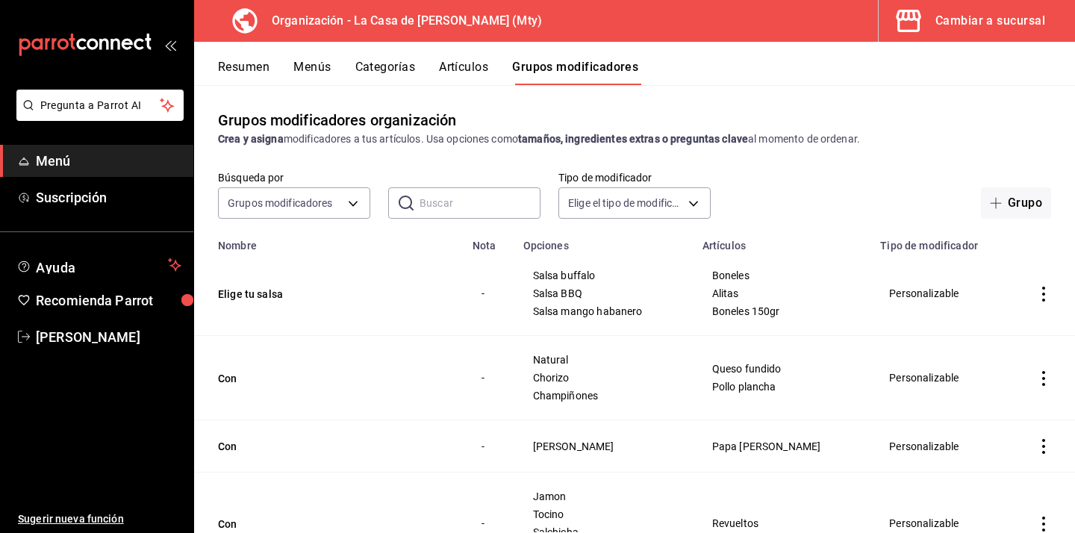
click at [474, 67] on button "Artículos" at bounding box center [463, 72] width 49 height 25
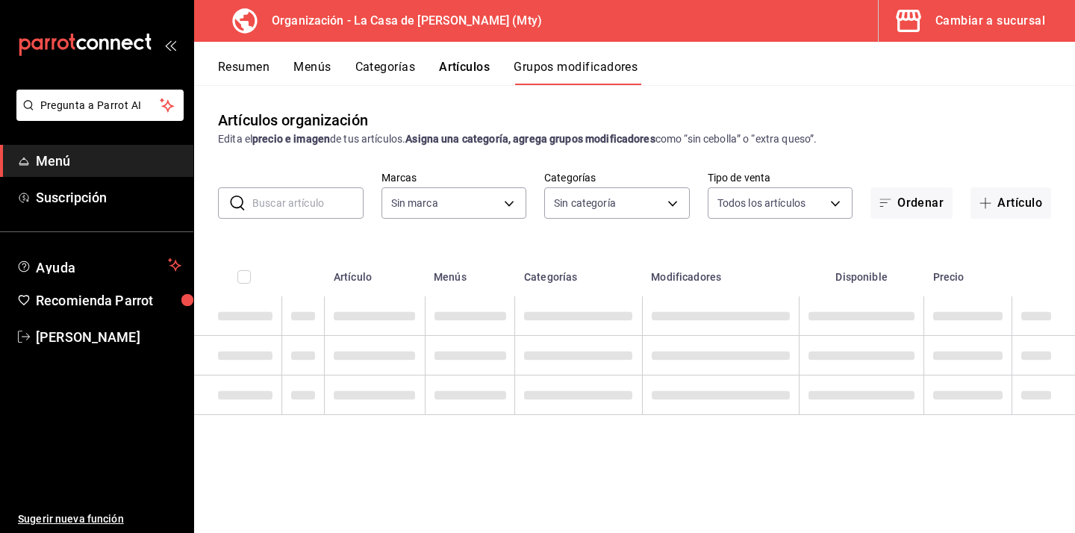
type input "a3684772-da2a-4e98-bff2-0fed7e2a3e3a"
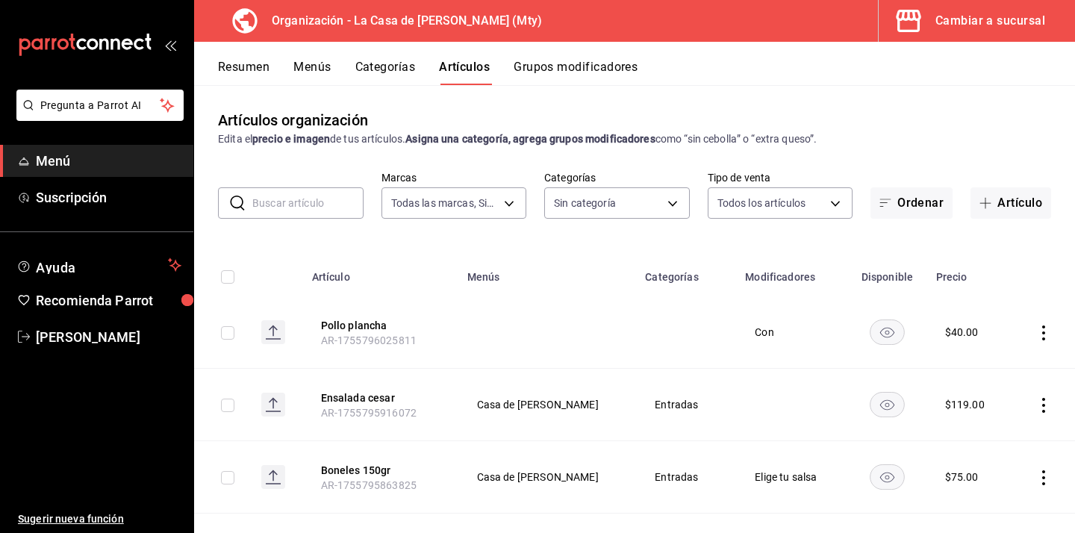
type input "a3684772-da2a-4e98-bff2-0fed7e2a3e3a"
type input "71ed1d4f-328b-4447-b239-5a65db7d197d,b467aa98-5204-49a6-ad4a-cc23f9887ed3,b7855…"
click at [596, 73] on button "Grupos modificadores" at bounding box center [576, 72] width 124 height 25
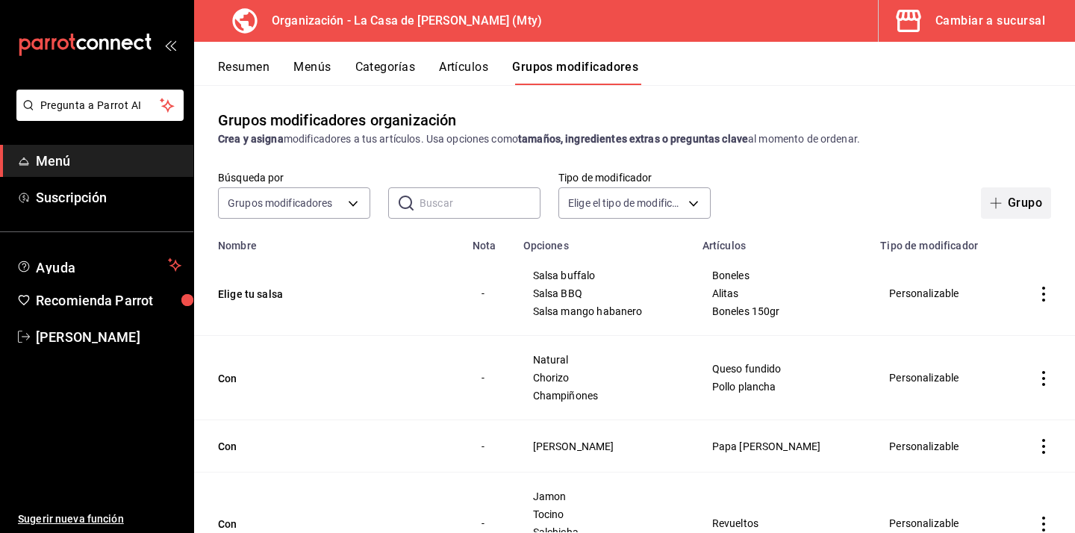
click at [1009, 216] on button "Grupo" at bounding box center [1016, 202] width 70 height 31
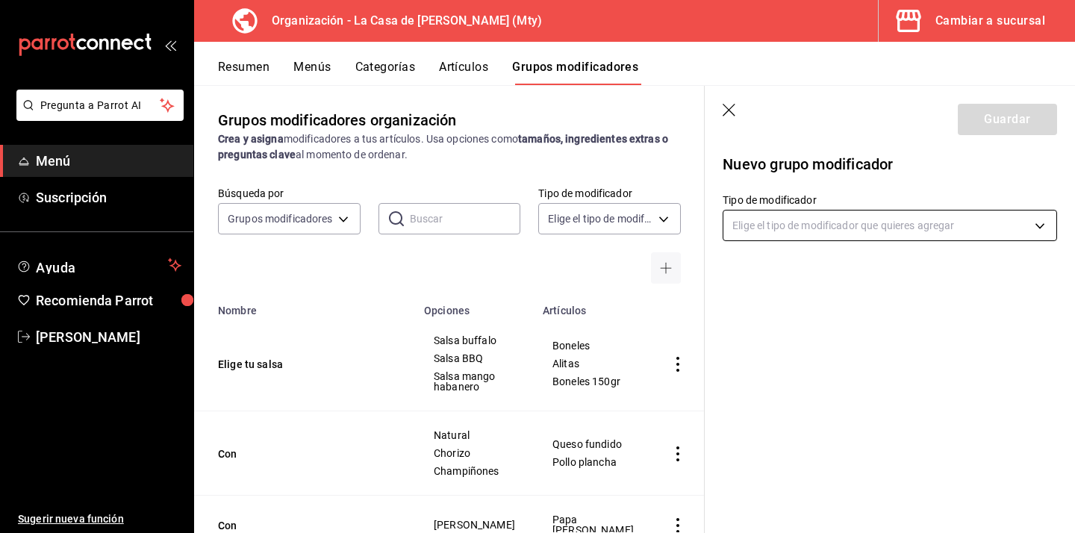
click at [787, 219] on body "Pregunta a Parrot AI Menú Suscripción Ayuda Recomienda Parrot Eduardo Castellan…" at bounding box center [537, 266] width 1075 height 533
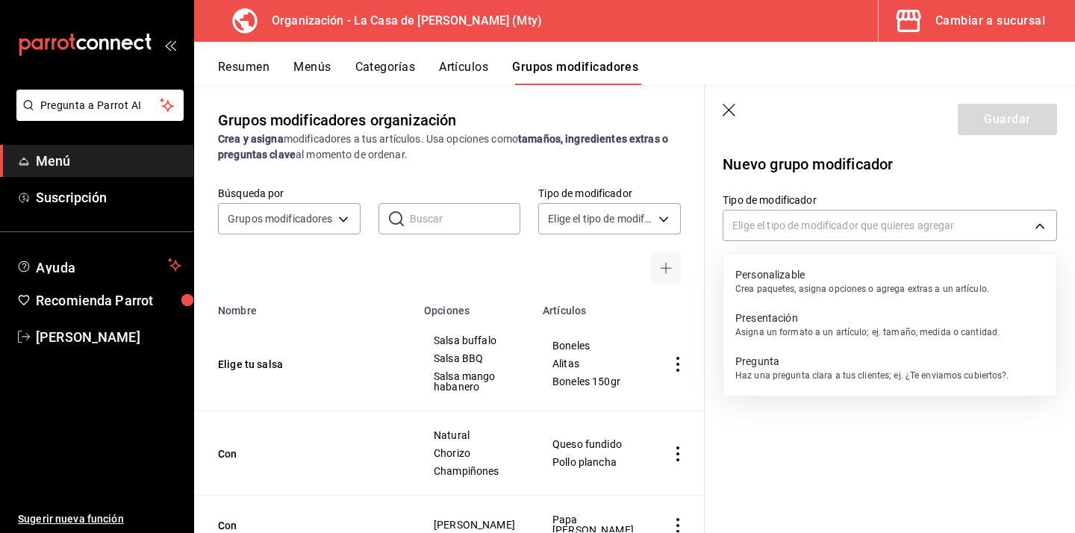
click at [764, 261] on li "Personalizable Crea paquetes, asigna opciones o agrega extras a un artículo." at bounding box center [889, 281] width 333 height 43
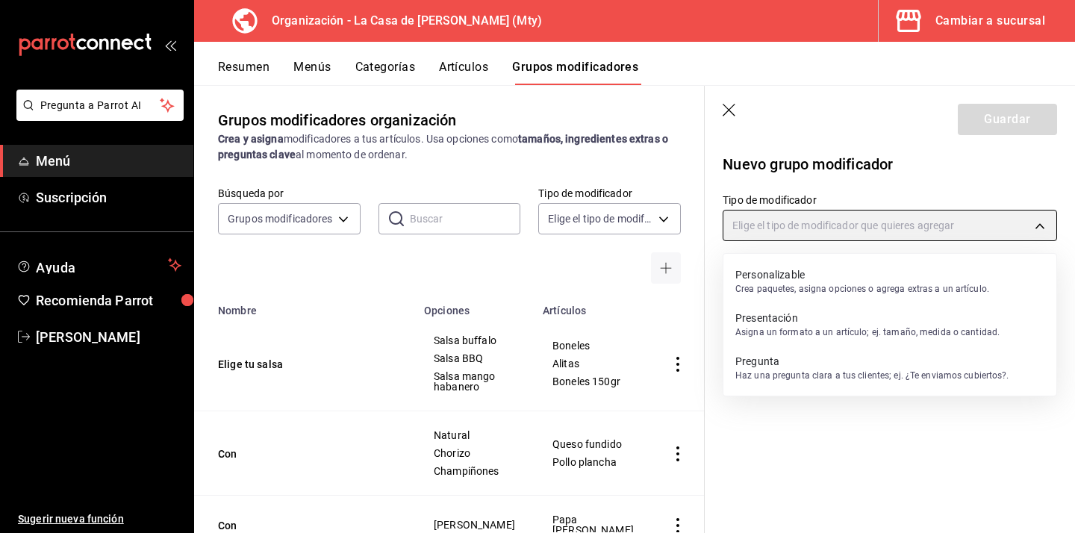
type input "CUSTOMIZABLE"
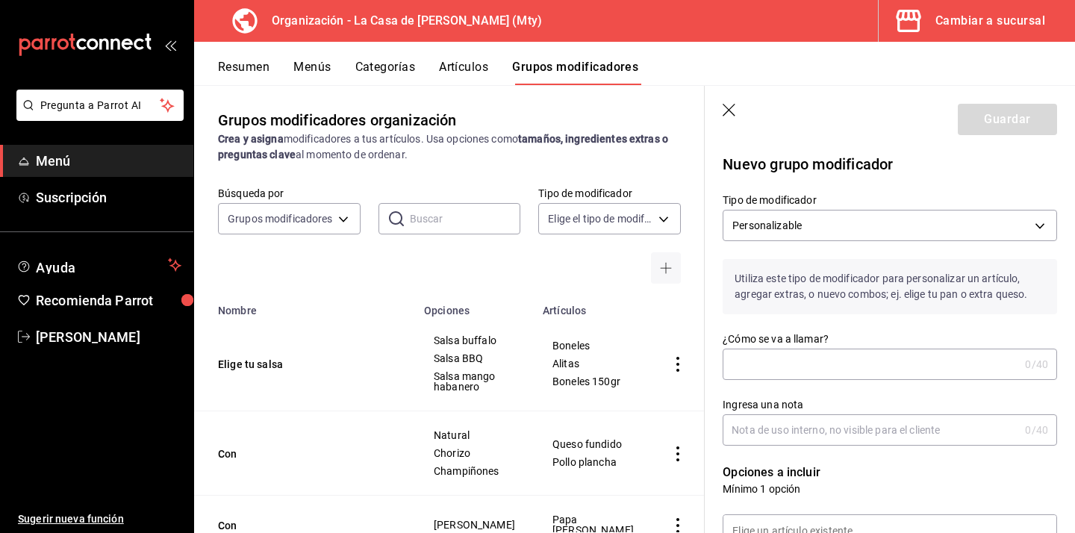
click at [765, 381] on div "Ingresa una nota 0 /40 Ingresa una nota" at bounding box center [881, 413] width 352 height 66
click at [772, 368] on input "¿Cómo se va a llamar?" at bounding box center [871, 364] width 296 height 30
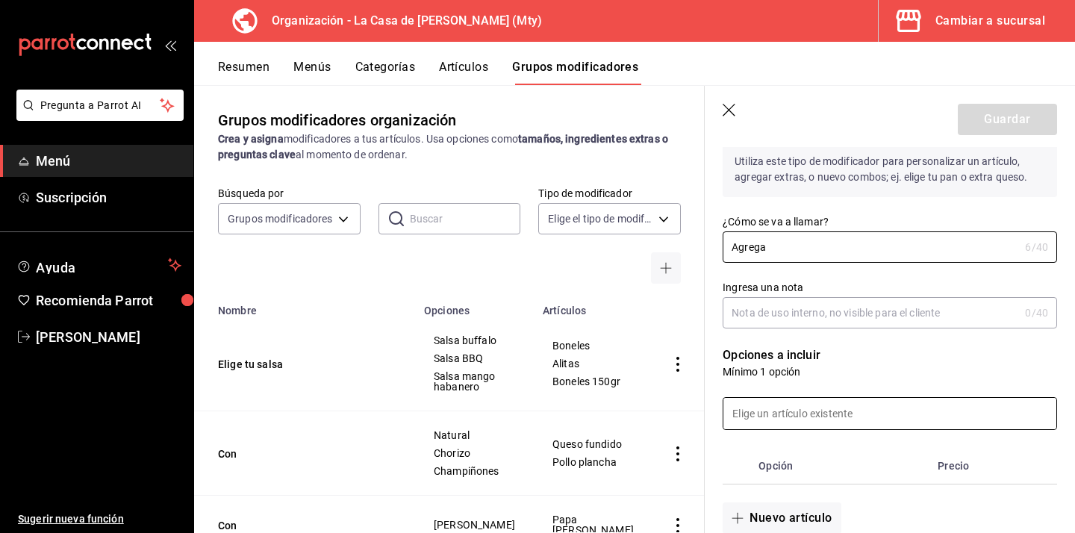
type input "Agrega"
click at [785, 416] on input at bounding box center [889, 413] width 333 height 31
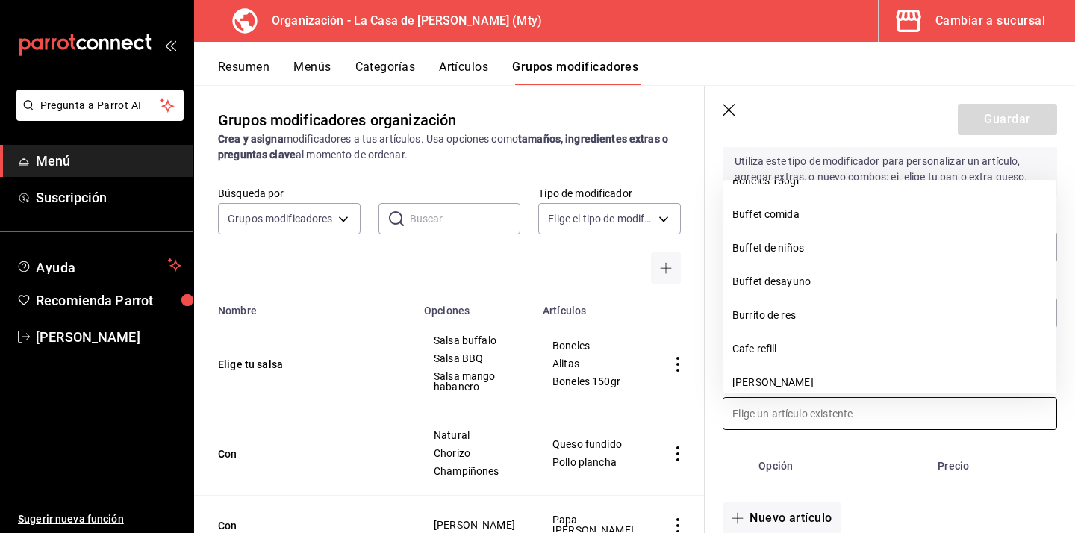
scroll to position [0, 0]
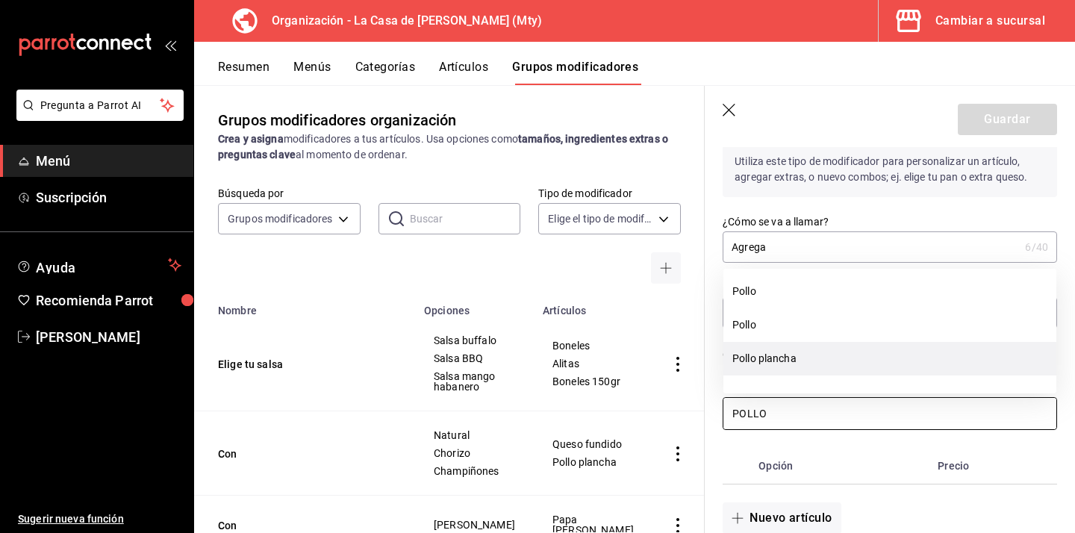
click at [788, 363] on li "Pollo plancha" at bounding box center [889, 359] width 333 height 34
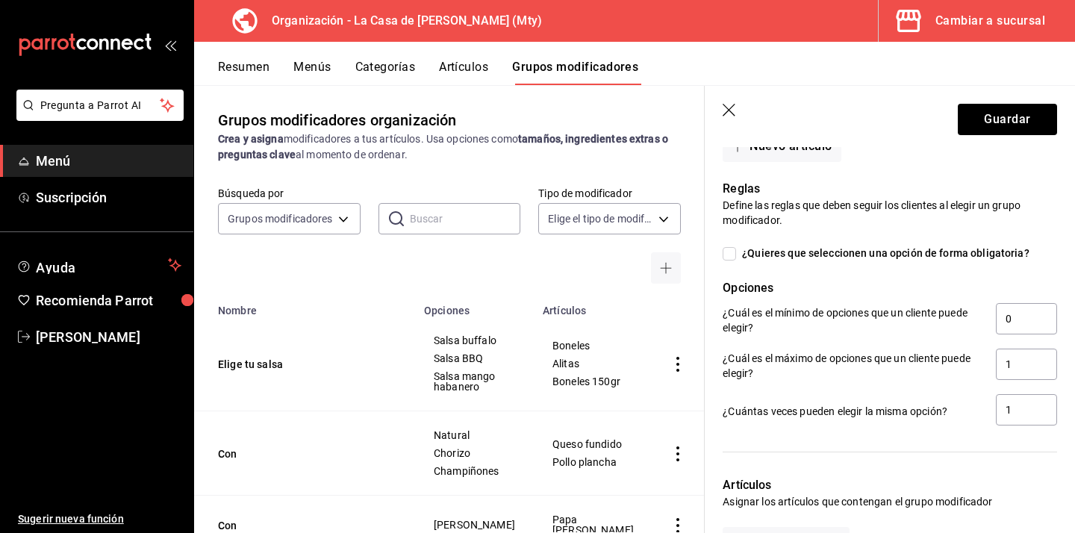
scroll to position [516, 0]
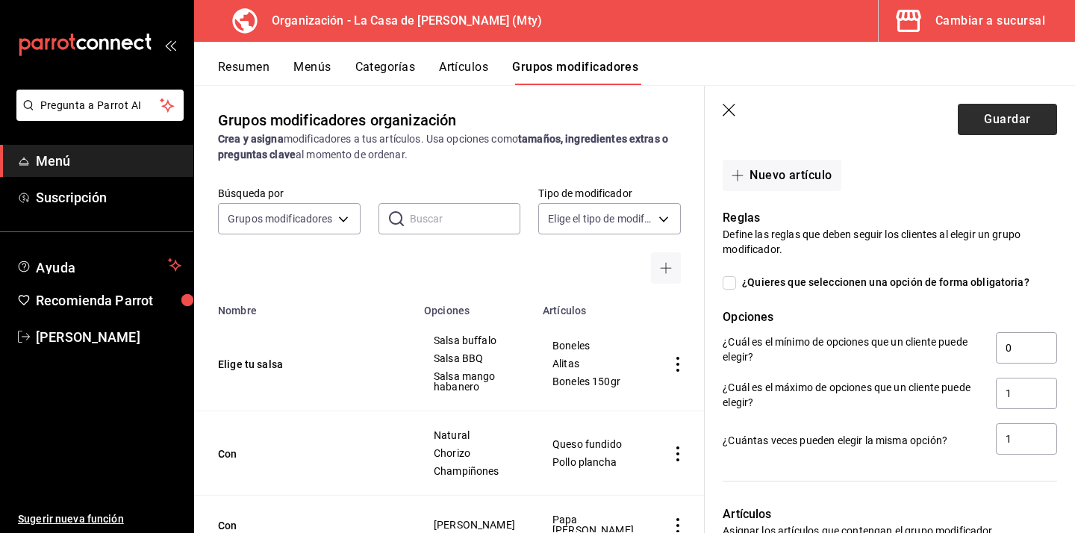
type input "POLLO"
click at [1005, 117] on button "Guardar" at bounding box center [1007, 119] width 99 height 31
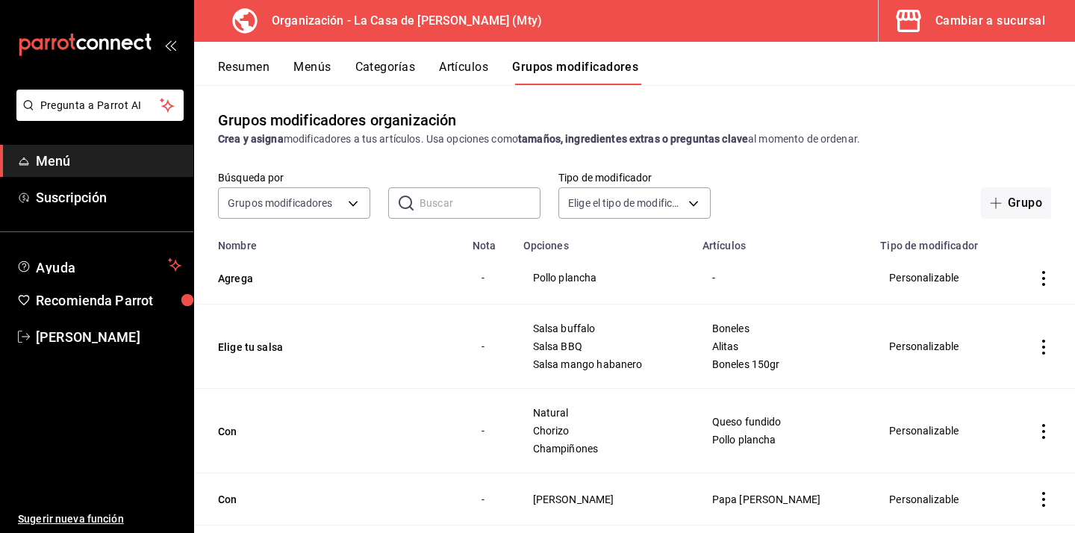
click at [443, 64] on button "Artículos" at bounding box center [463, 72] width 49 height 25
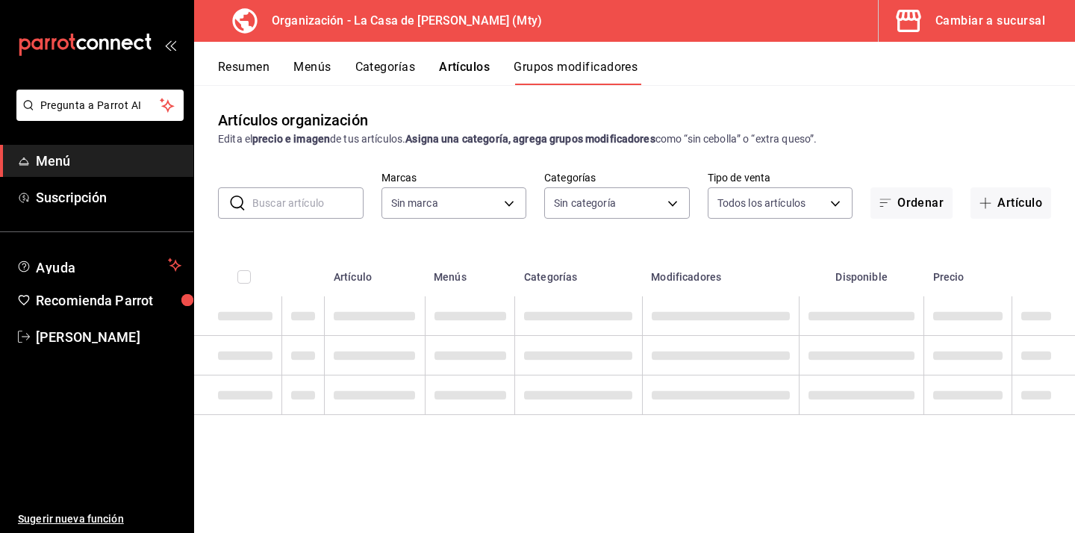
type input "a3684772-da2a-4e98-bff2-0fed7e2a3e3a"
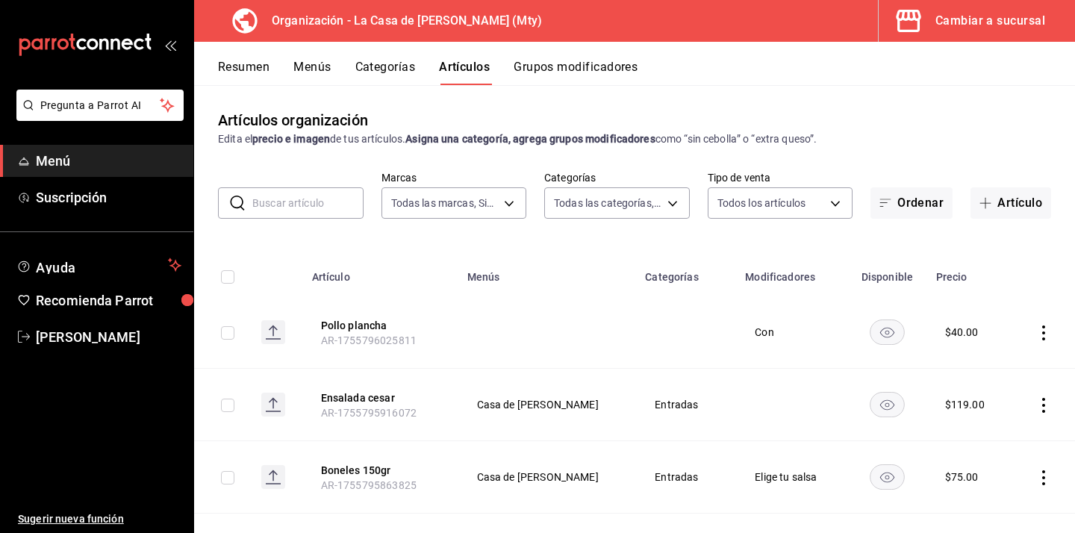
type input "a3684772-da2a-4e98-bff2-0fed7e2a3e3a"
type input "71ed1d4f-328b-4447-b239-5a65db7d197d,b467aa98-5204-49a6-ad4a-cc23f9887ed3,b7855…"
click at [387, 328] on button "Pollo plancha" at bounding box center [380, 325] width 119 height 15
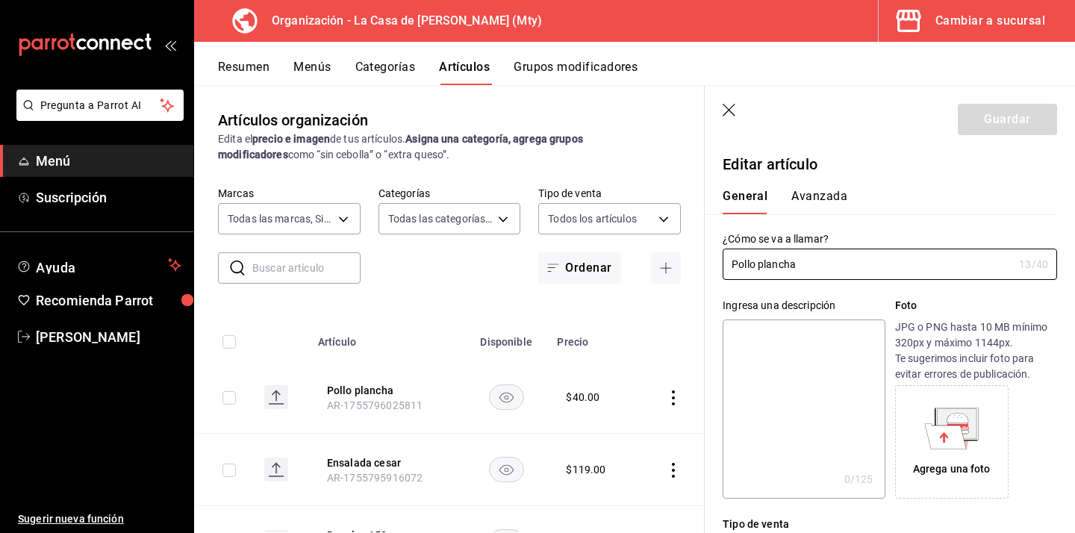
type input "$40.00"
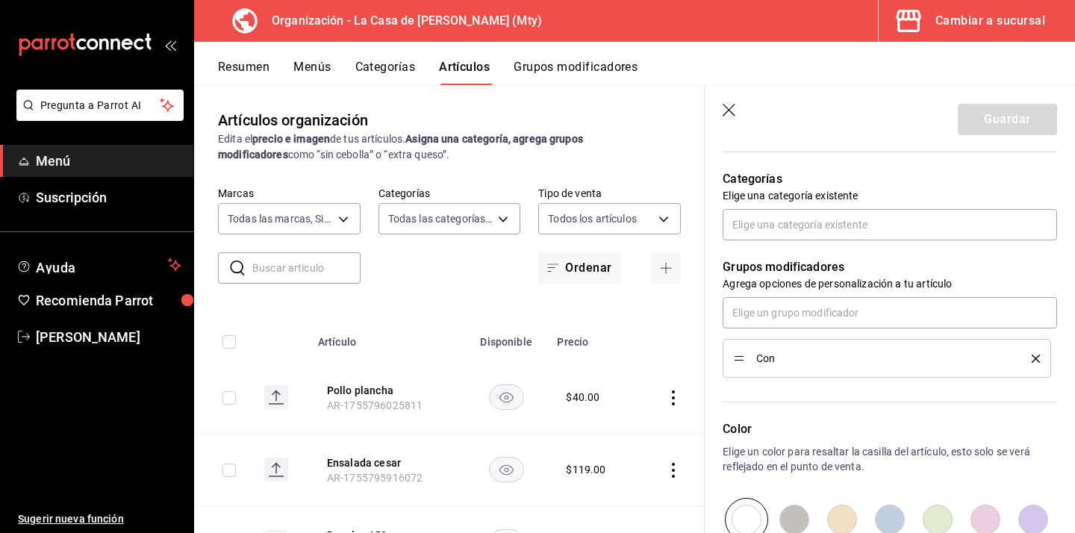
scroll to position [520, 0]
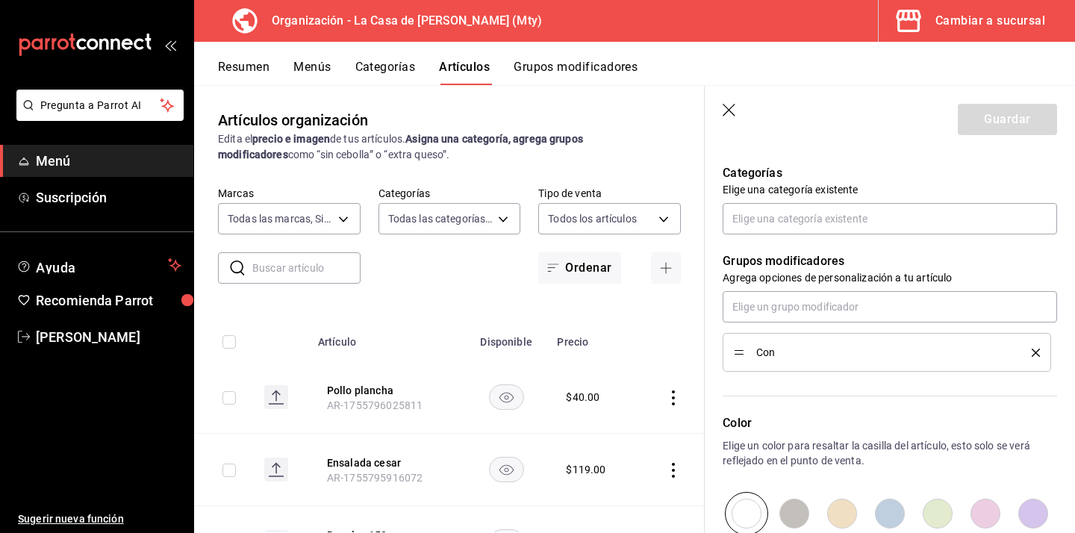
click at [1038, 352] on icon "delete" at bounding box center [1036, 353] width 8 height 8
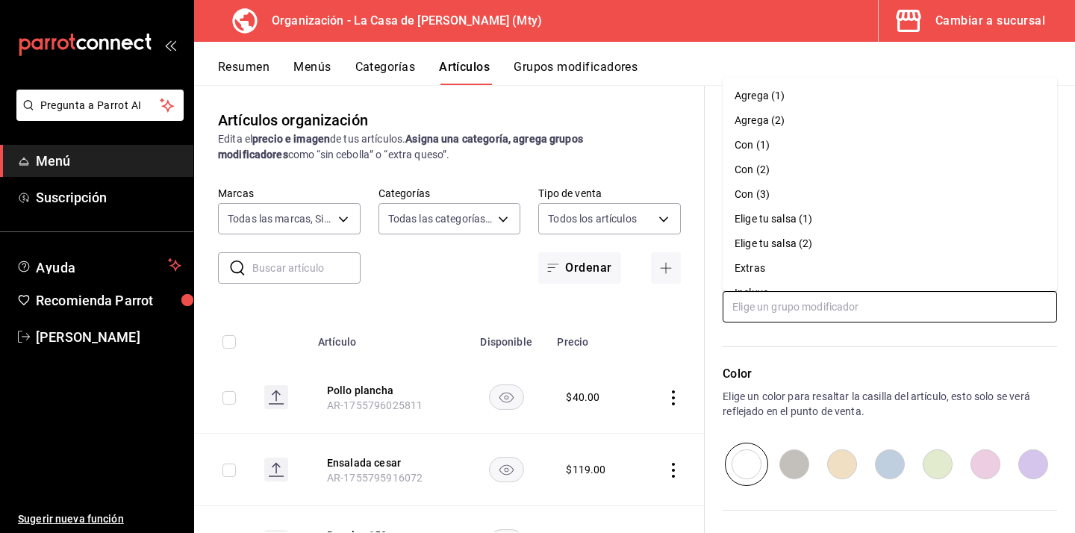
click at [805, 308] on input "text" at bounding box center [890, 306] width 334 height 31
click at [847, 375] on p "Color" at bounding box center [890, 374] width 334 height 18
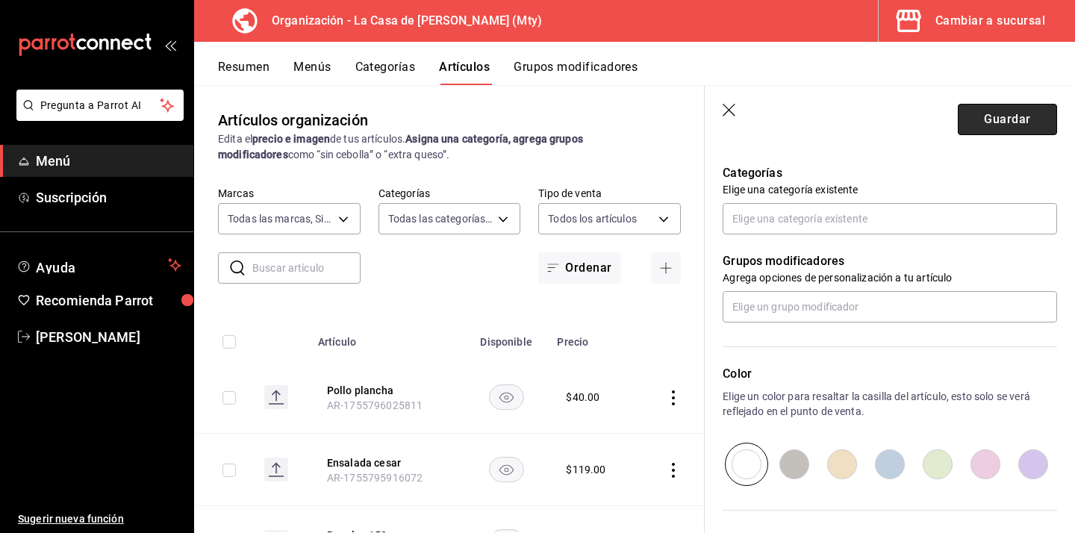
click at [1001, 117] on button "Guardar" at bounding box center [1007, 119] width 99 height 31
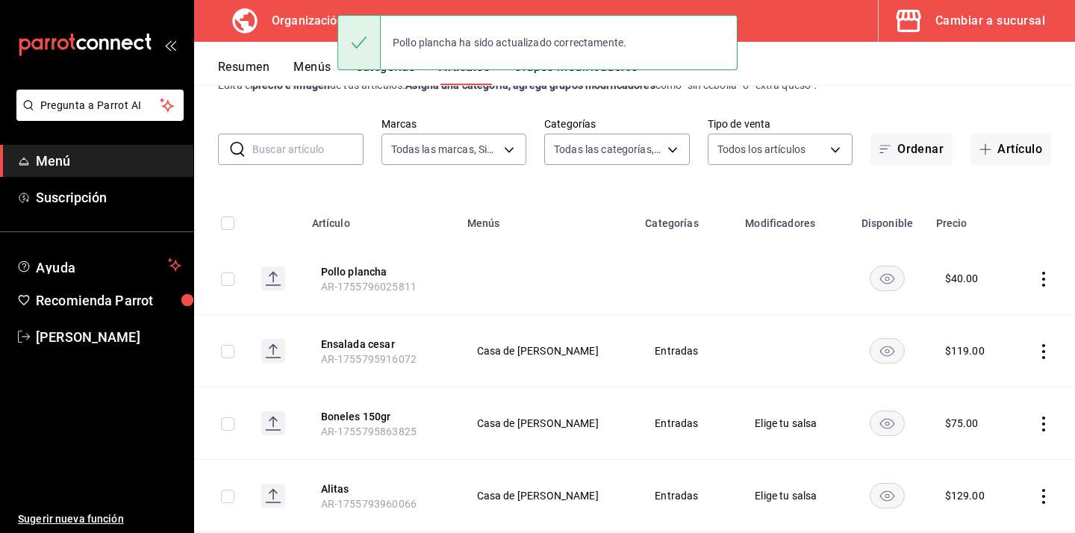
scroll to position [64, 0]
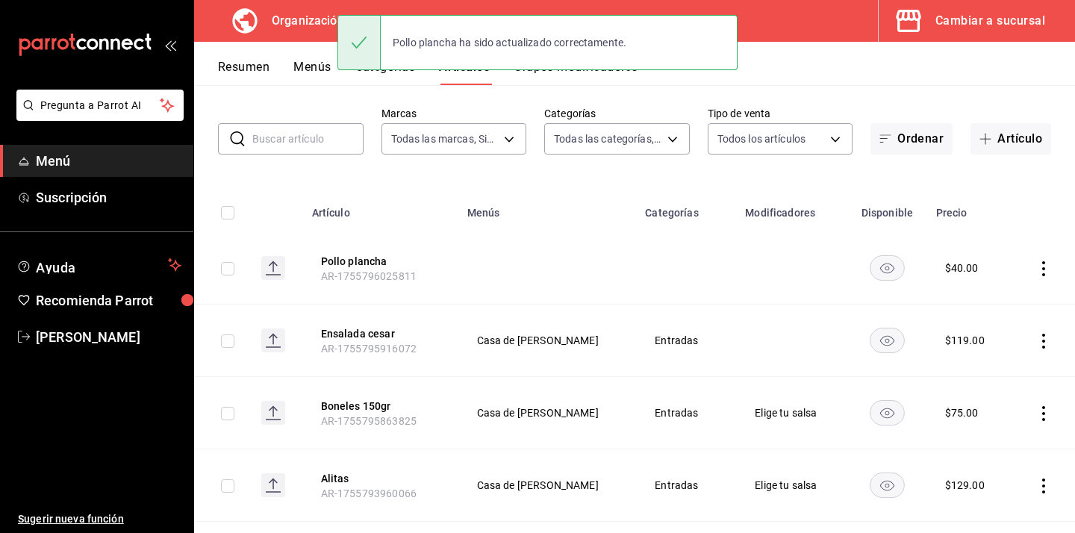
click at [417, 340] on th "Ensalada cesar AR-1755795916072" at bounding box center [380, 341] width 155 height 72
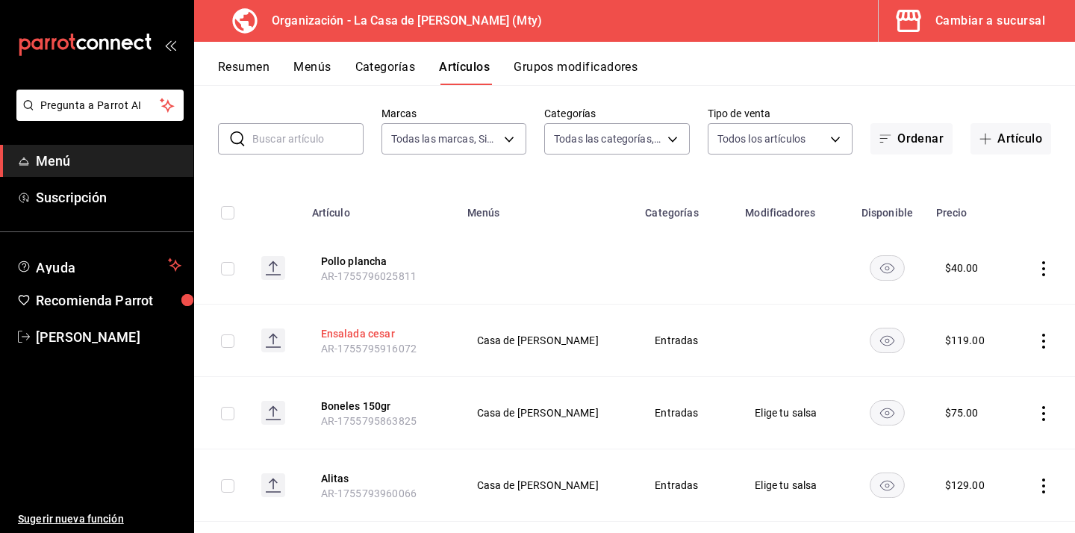
click at [390, 334] on button "Ensalada cesar" at bounding box center [380, 333] width 119 height 15
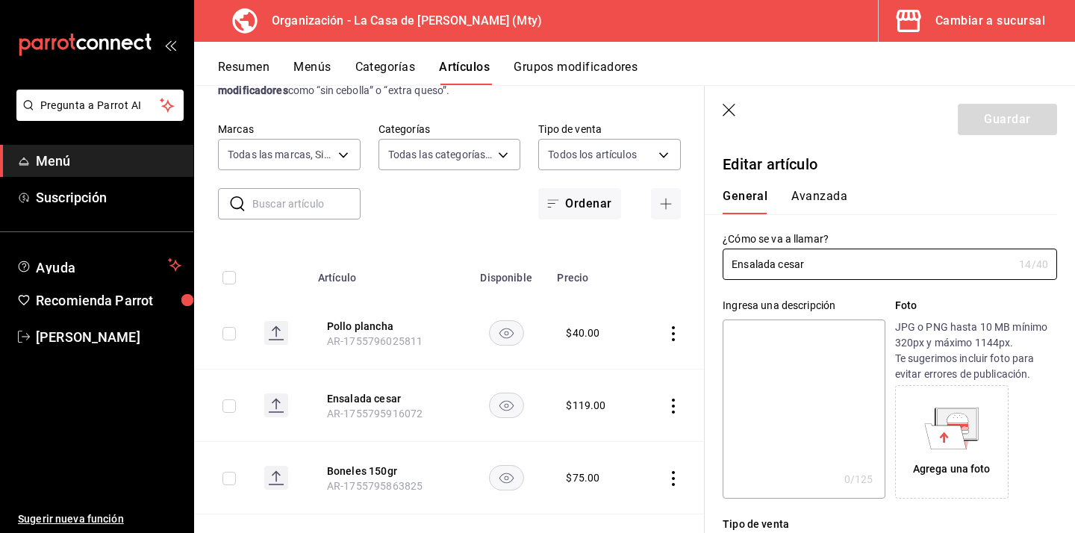
type input "$119.00"
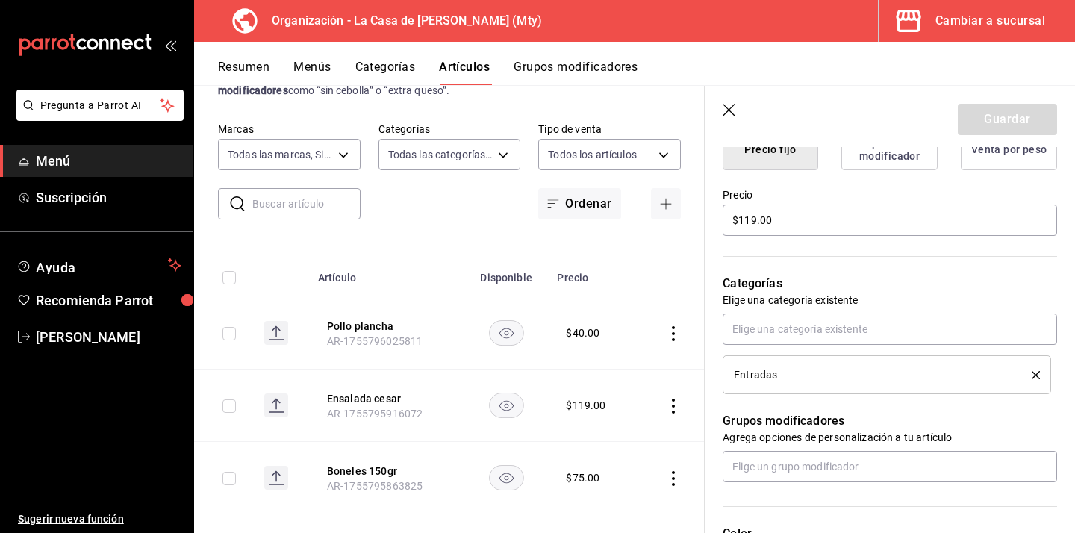
scroll to position [413, 0]
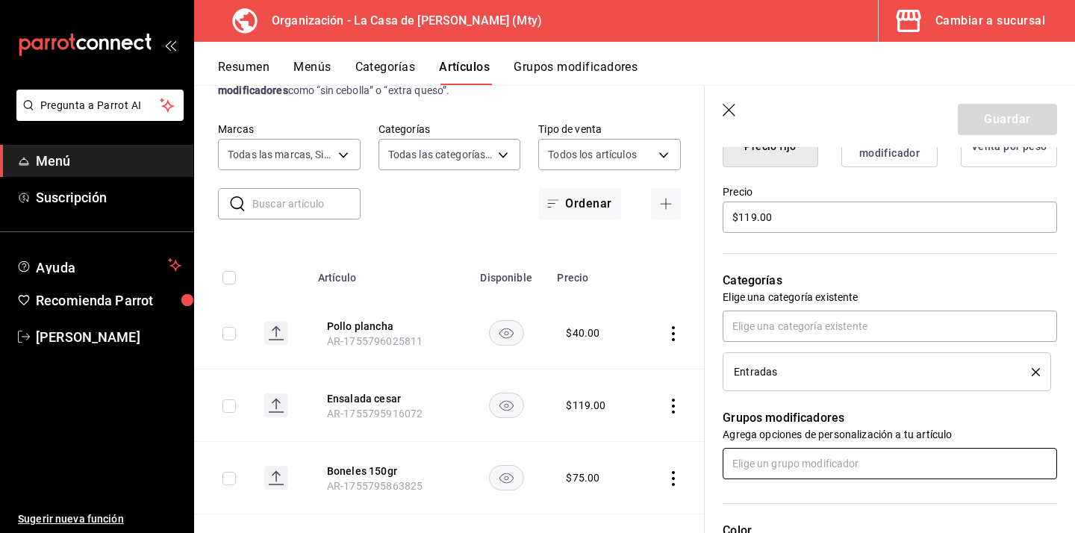
click at [826, 453] on input "text" at bounding box center [890, 463] width 334 height 31
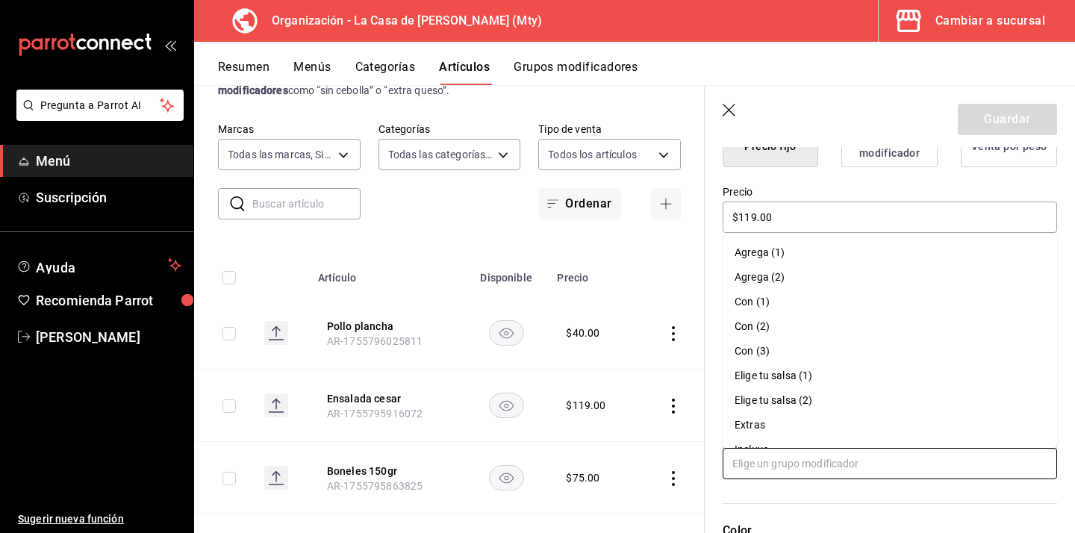
click at [797, 251] on li "Agrega (1)" at bounding box center [890, 252] width 334 height 25
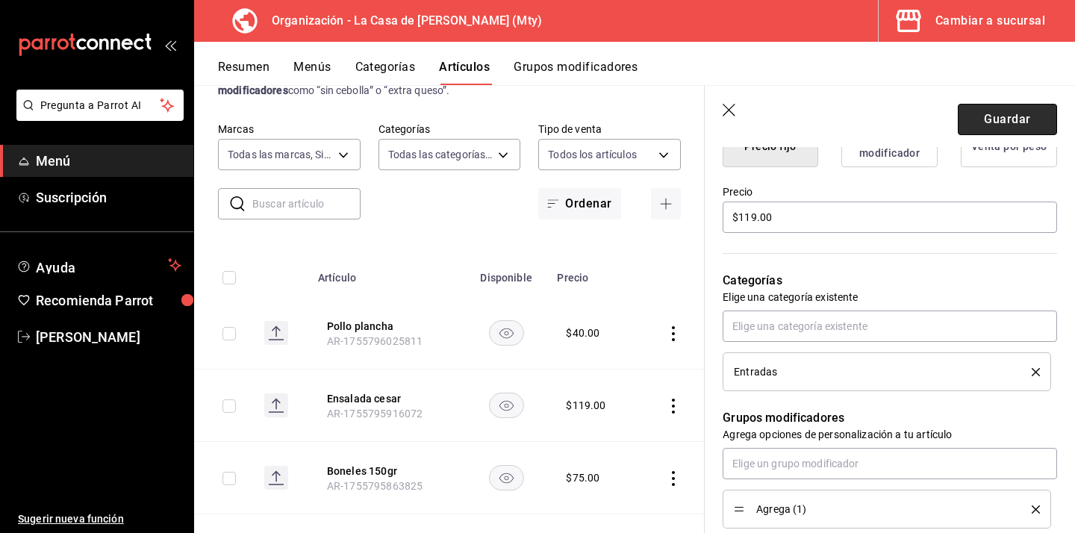
click at [1016, 109] on button "Guardar" at bounding box center [1007, 119] width 99 height 31
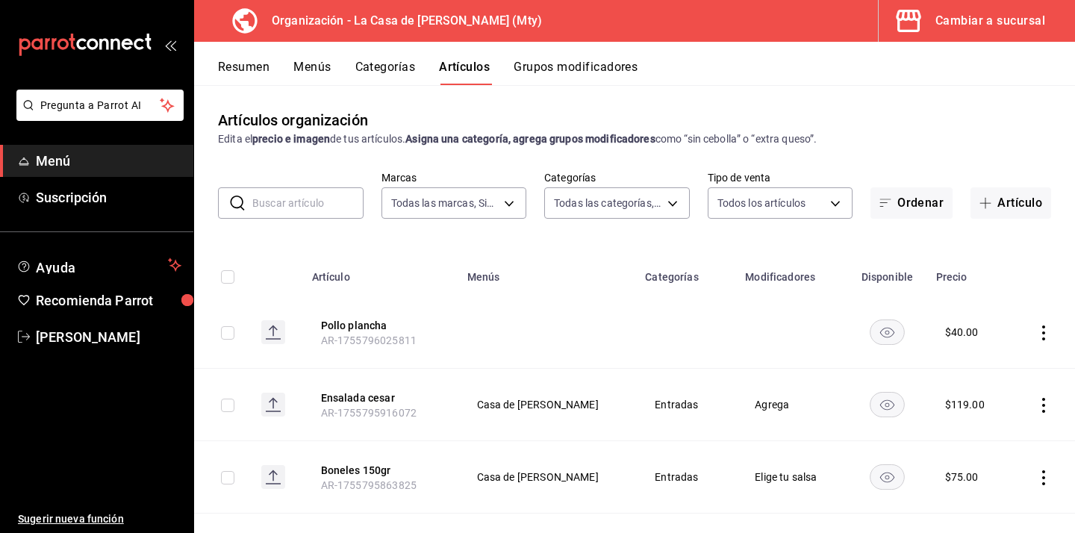
click at [579, 71] on button "Grupos modificadores" at bounding box center [576, 72] width 124 height 25
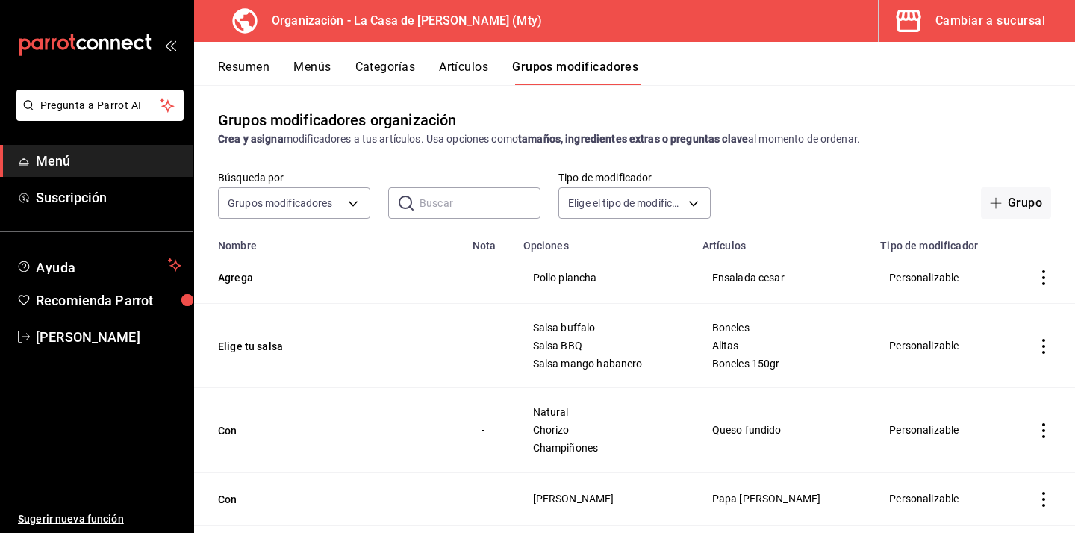
click at [322, 63] on button "Menús" at bounding box center [311, 72] width 37 height 25
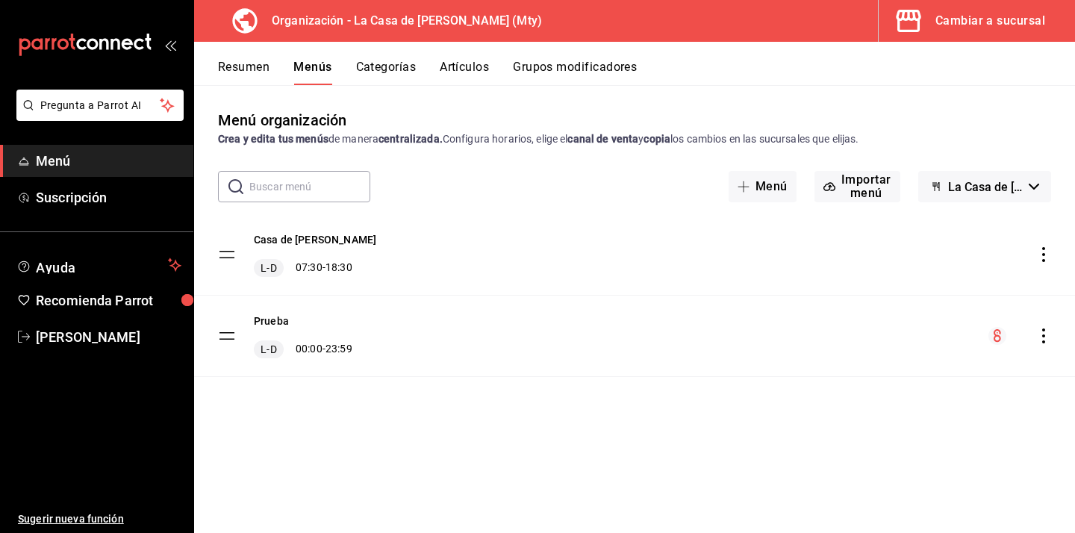
click at [372, 67] on button "Categorías" at bounding box center [386, 72] width 60 height 25
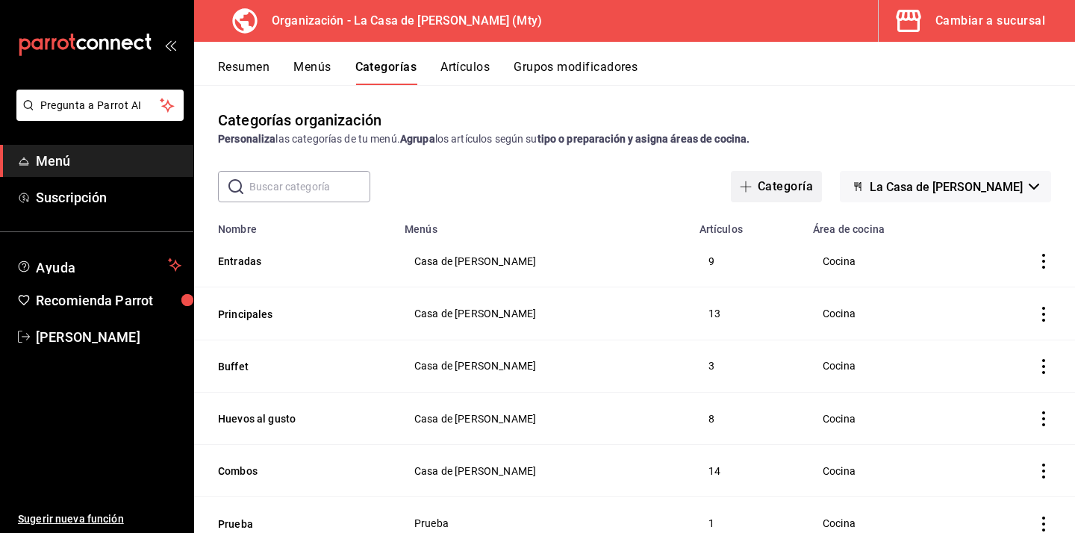
click at [759, 189] on button "Categoría" at bounding box center [776, 186] width 91 height 31
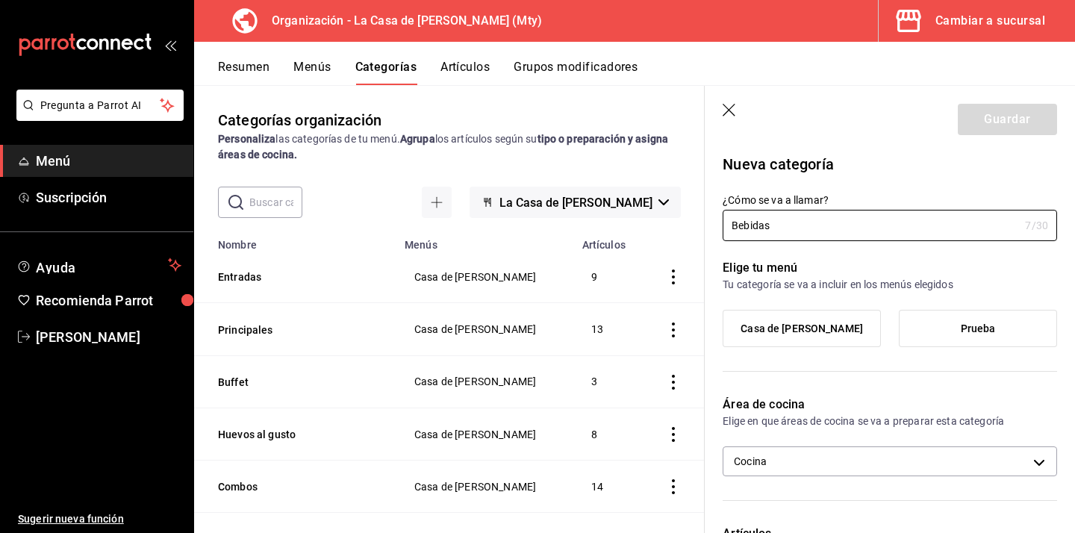
type input "Bebidas"
click at [789, 316] on label "Casa de [PERSON_NAME]" at bounding box center [801, 329] width 157 height 36
click at [0, 0] on input "Casa de [PERSON_NAME]" at bounding box center [0, 0] width 0 height 0
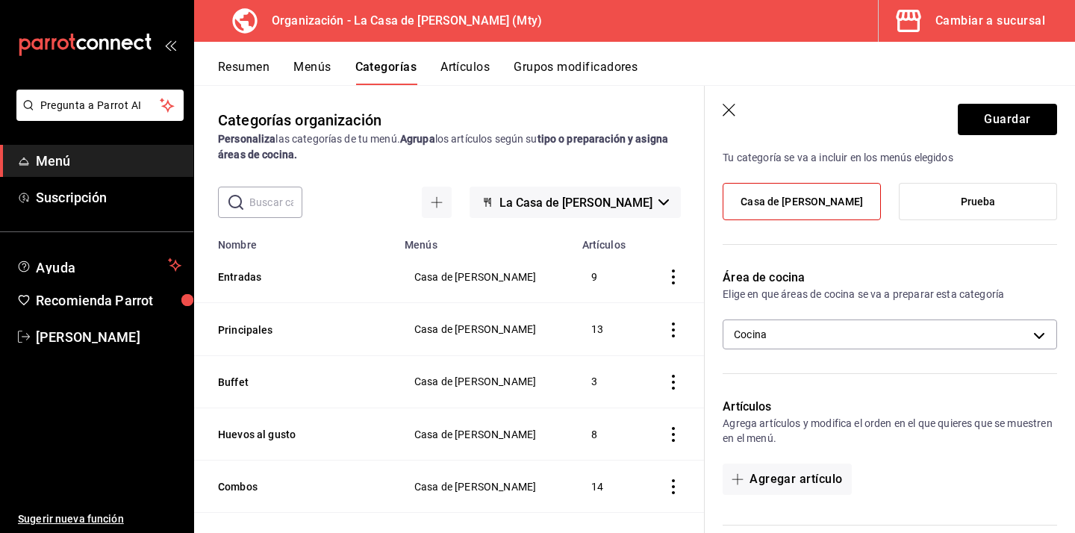
scroll to position [129, 0]
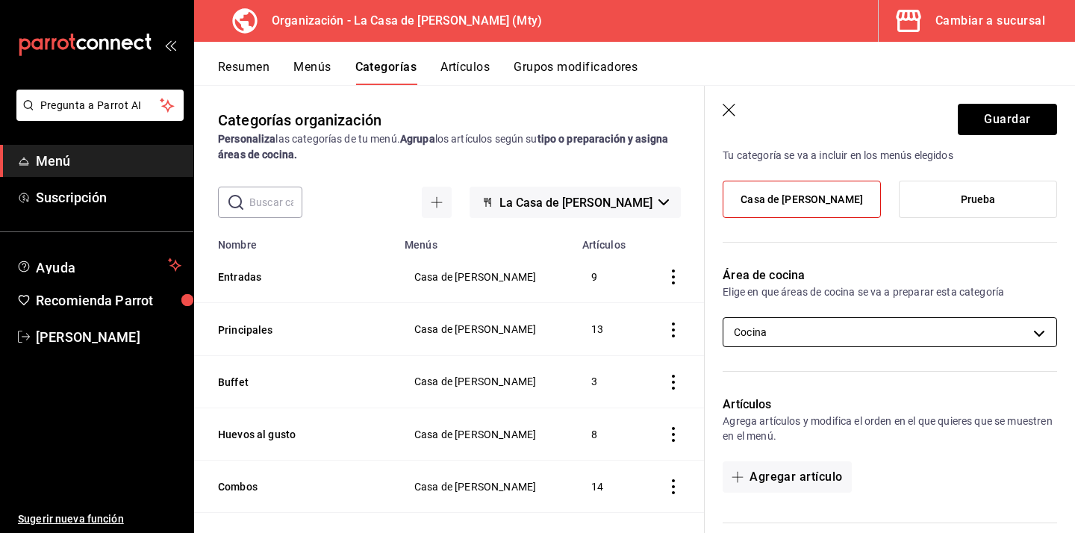
click at [1035, 337] on body "Pregunta a Parrot AI Menú Suscripción Ayuda Recomienda Parrot Eduardo Castellan…" at bounding box center [537, 266] width 1075 height 533
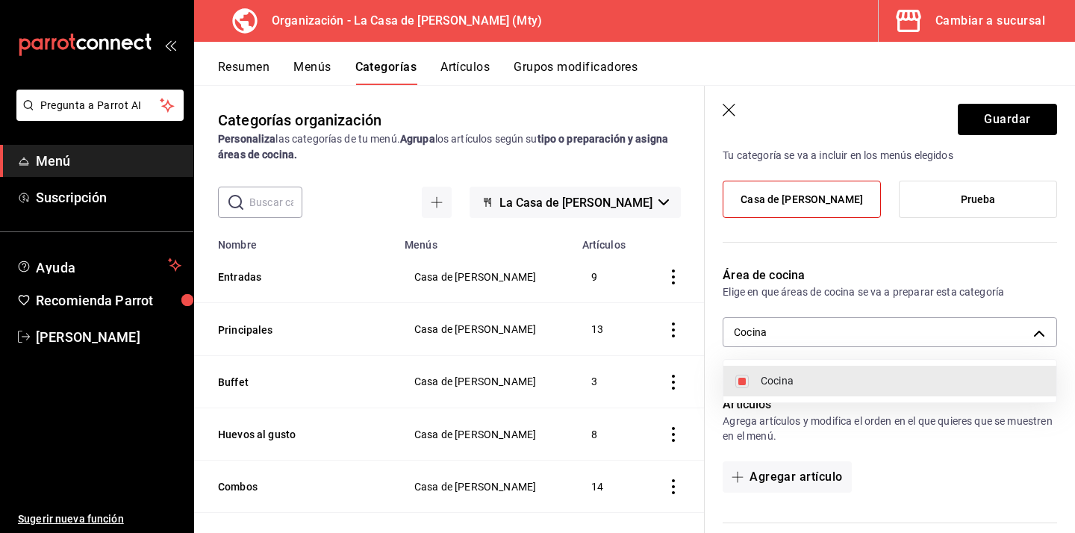
click at [1044, 337] on div at bounding box center [537, 266] width 1075 height 533
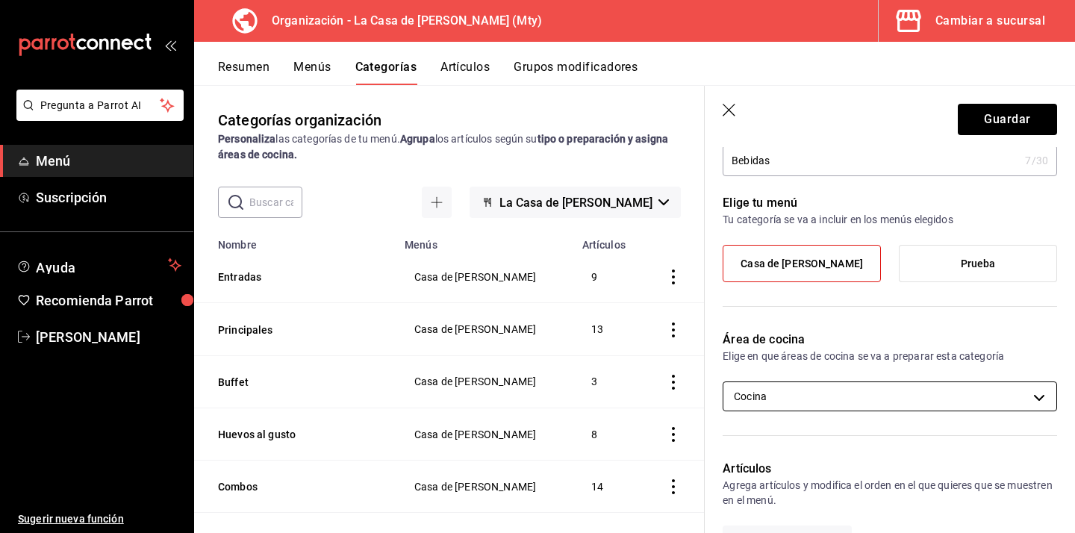
scroll to position [0, 0]
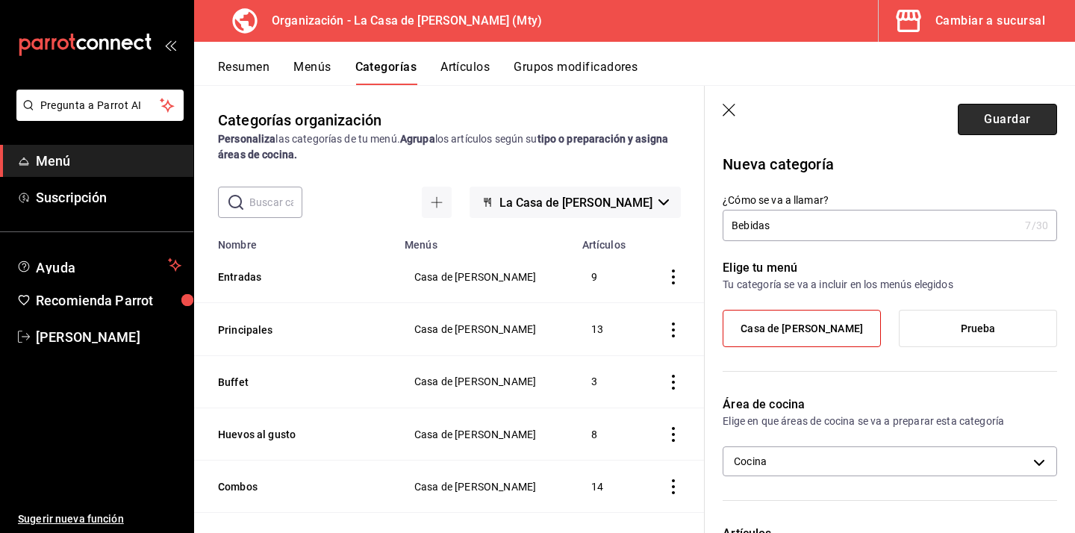
click at [979, 124] on button "Guardar" at bounding box center [1007, 119] width 99 height 31
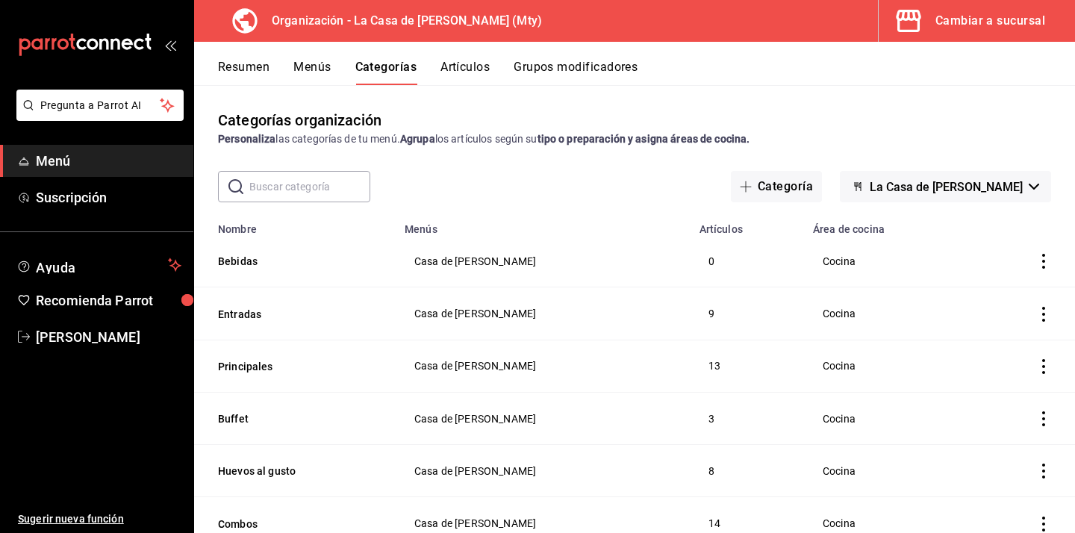
click at [474, 311] on span "Casa de [PERSON_NAME]" at bounding box center [543, 313] width 258 height 10
click at [230, 313] on button "Entradas" at bounding box center [292, 314] width 149 height 15
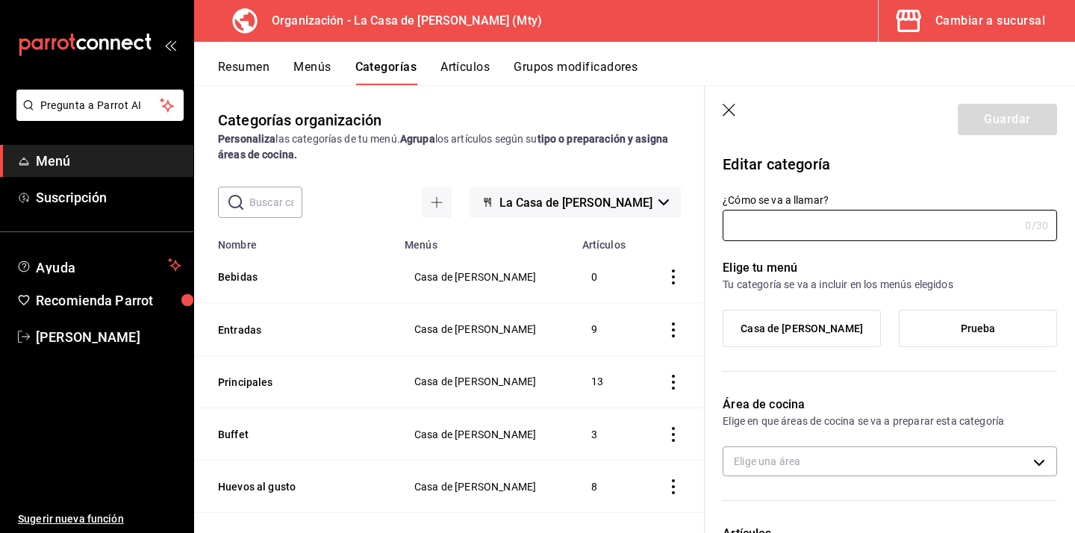
type input "Entradas"
type input "1755640667249"
type input "569d8e44-09b4-417b-884d-be27c8e8f96b"
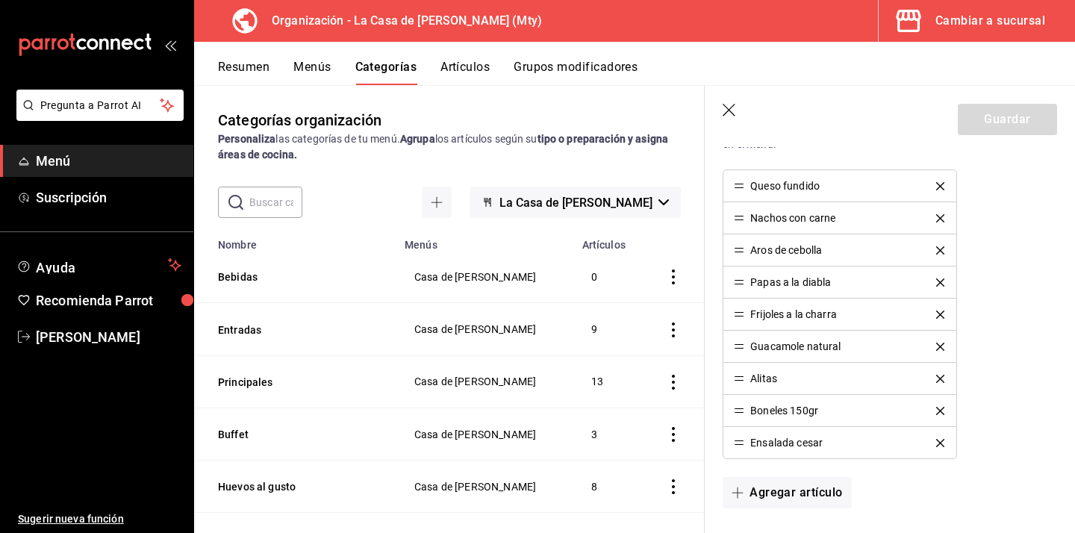
scroll to position [422, 0]
click at [470, 70] on button "Artículos" at bounding box center [464, 72] width 49 height 25
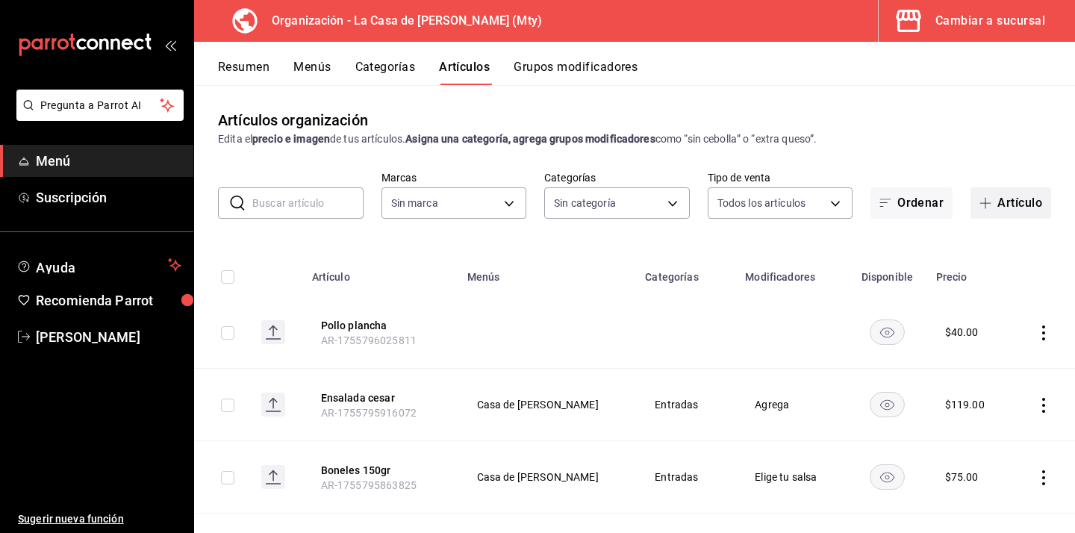
type input "a3684772-da2a-4e98-bff2-0fed7e2a3e3a"
type input "b3b28ff3-9ef5-41a0-a4f1-eae2127d7dac,71ed1d4f-328b-4447-b239-5a65db7d197d,b467a…"
click at [998, 207] on button "Artículo" at bounding box center [1010, 202] width 81 height 31
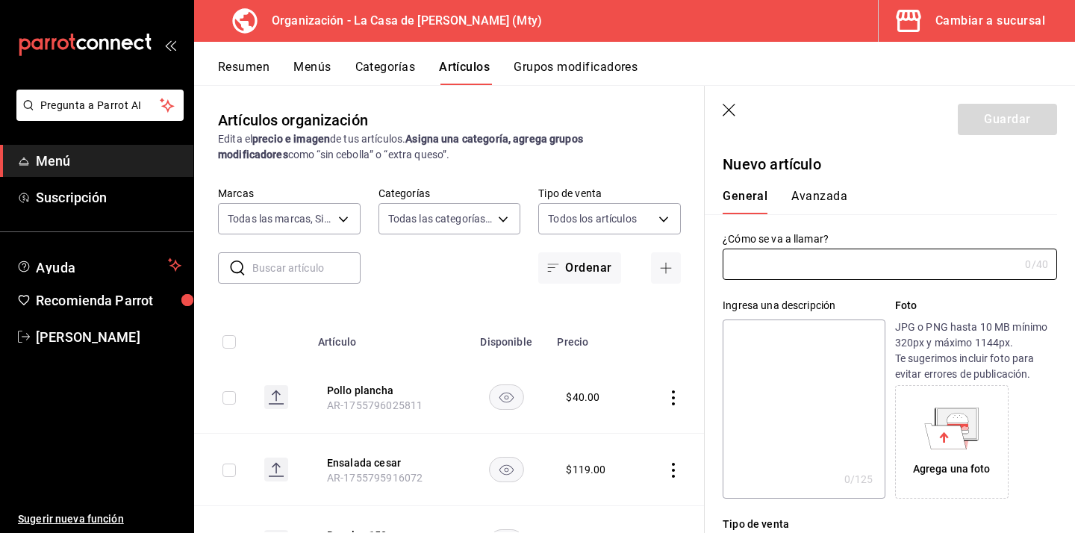
type input "AR-1755801410985"
type input "Coliflor frita"
